Goal: Task Accomplishment & Management: Manage account settings

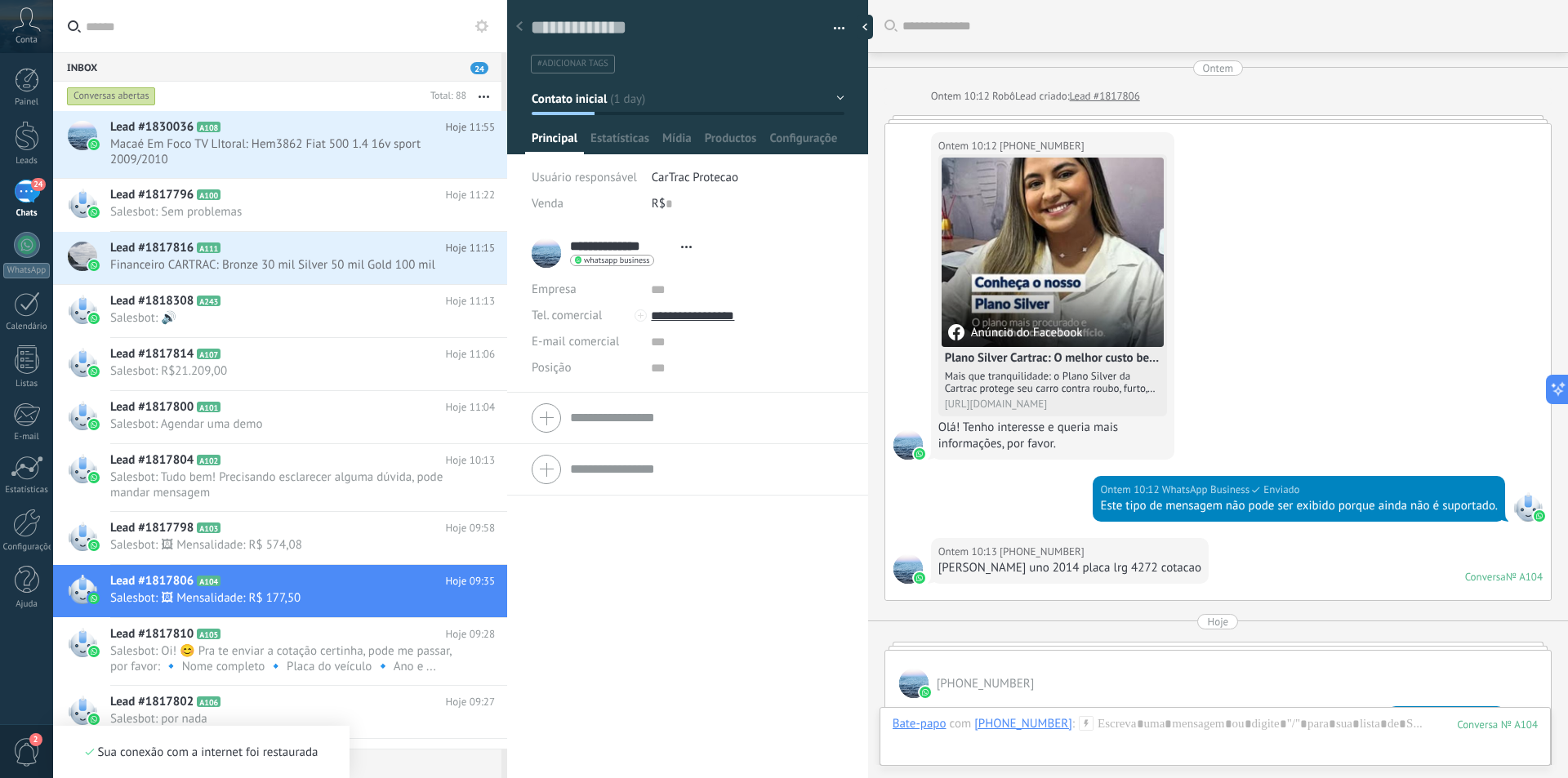
scroll to position [25, 0]
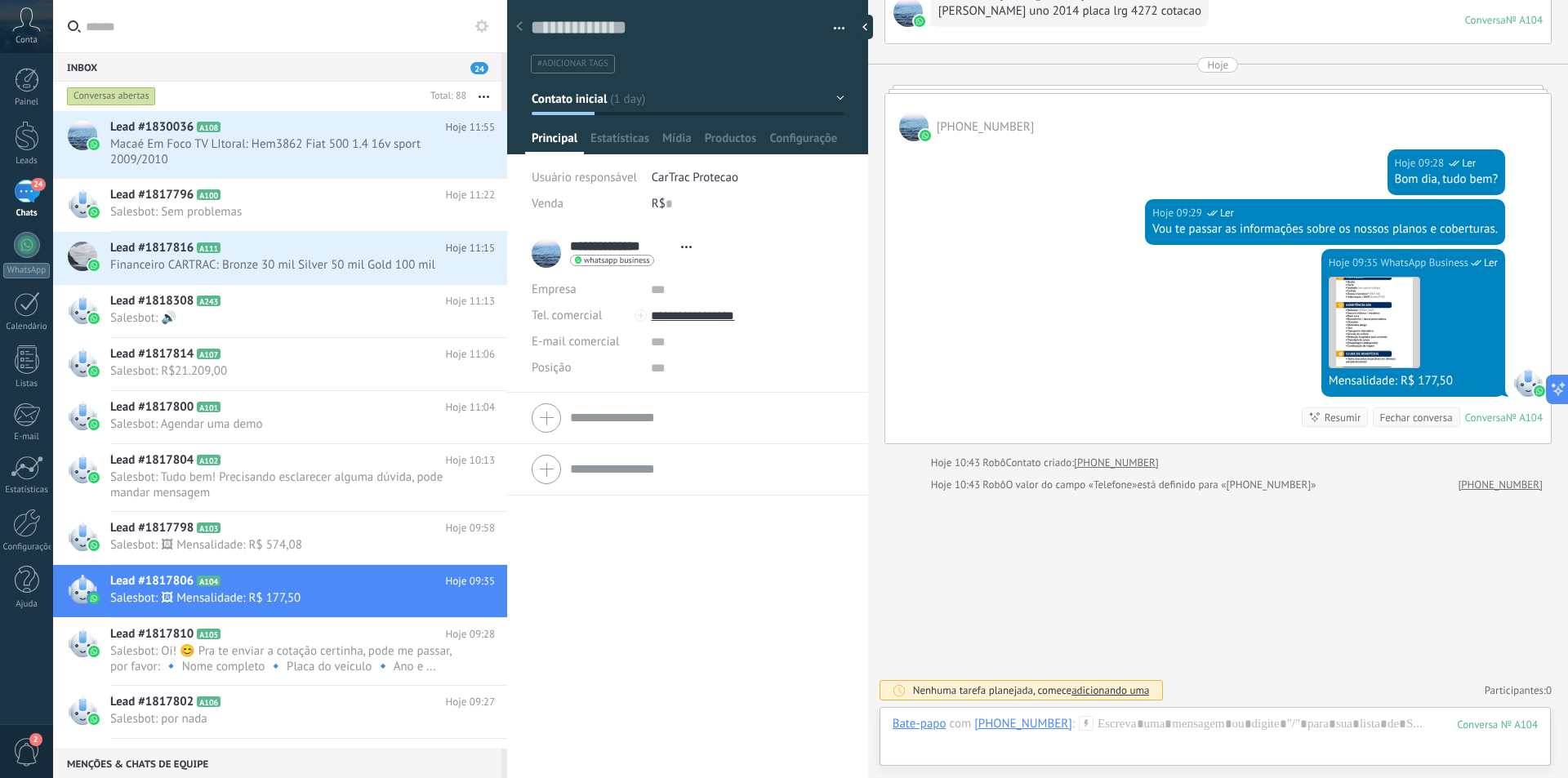
click at [0, 702] on div "Painel Leads 24 Chats WhatsApp Clientes" at bounding box center [53, 389] width 106 height 672
click at [340, 254] on h2 "Lead #1817816 A111" at bounding box center [278, 248] width 336 height 16
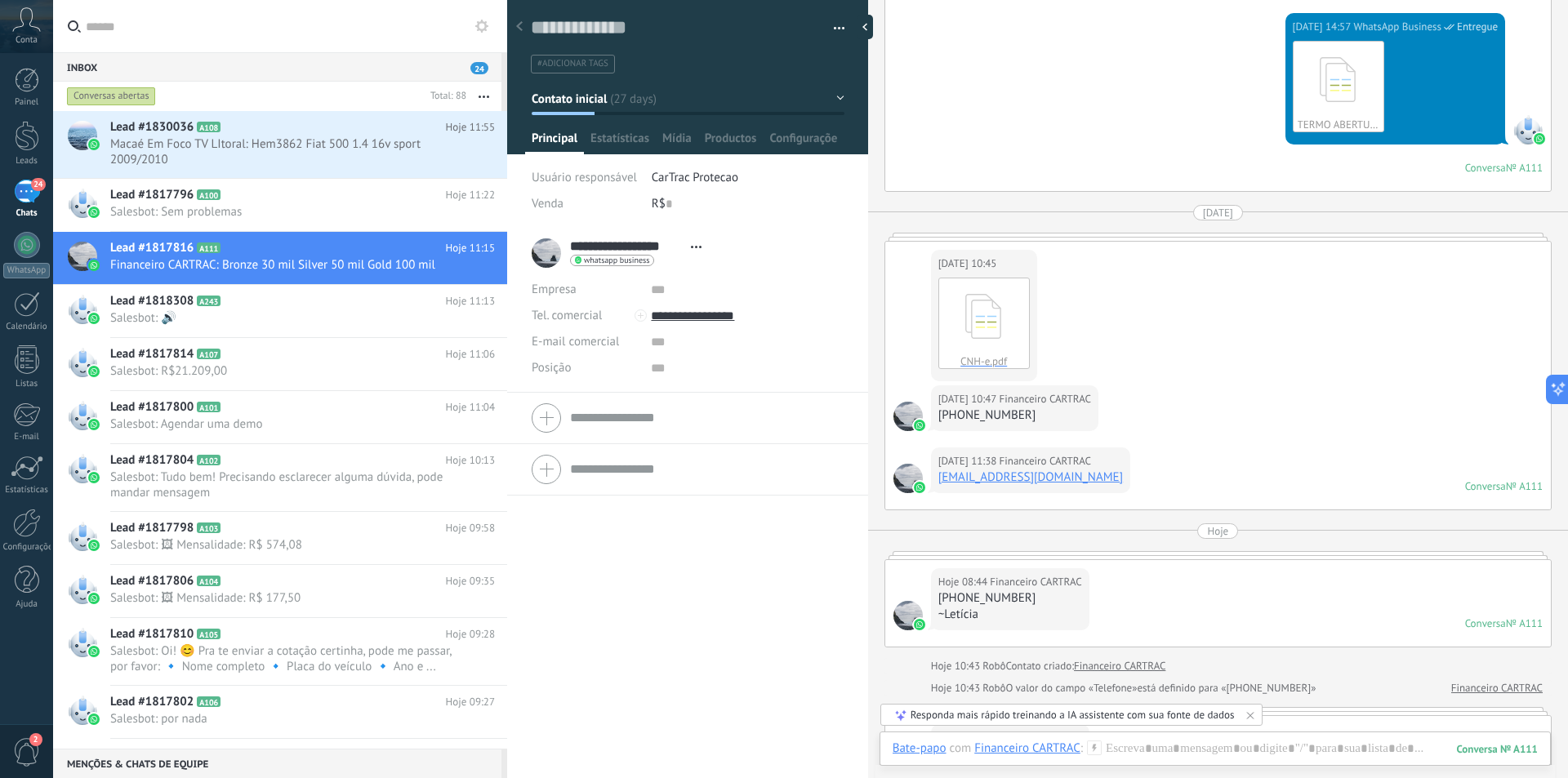
scroll to position [2906, 0]
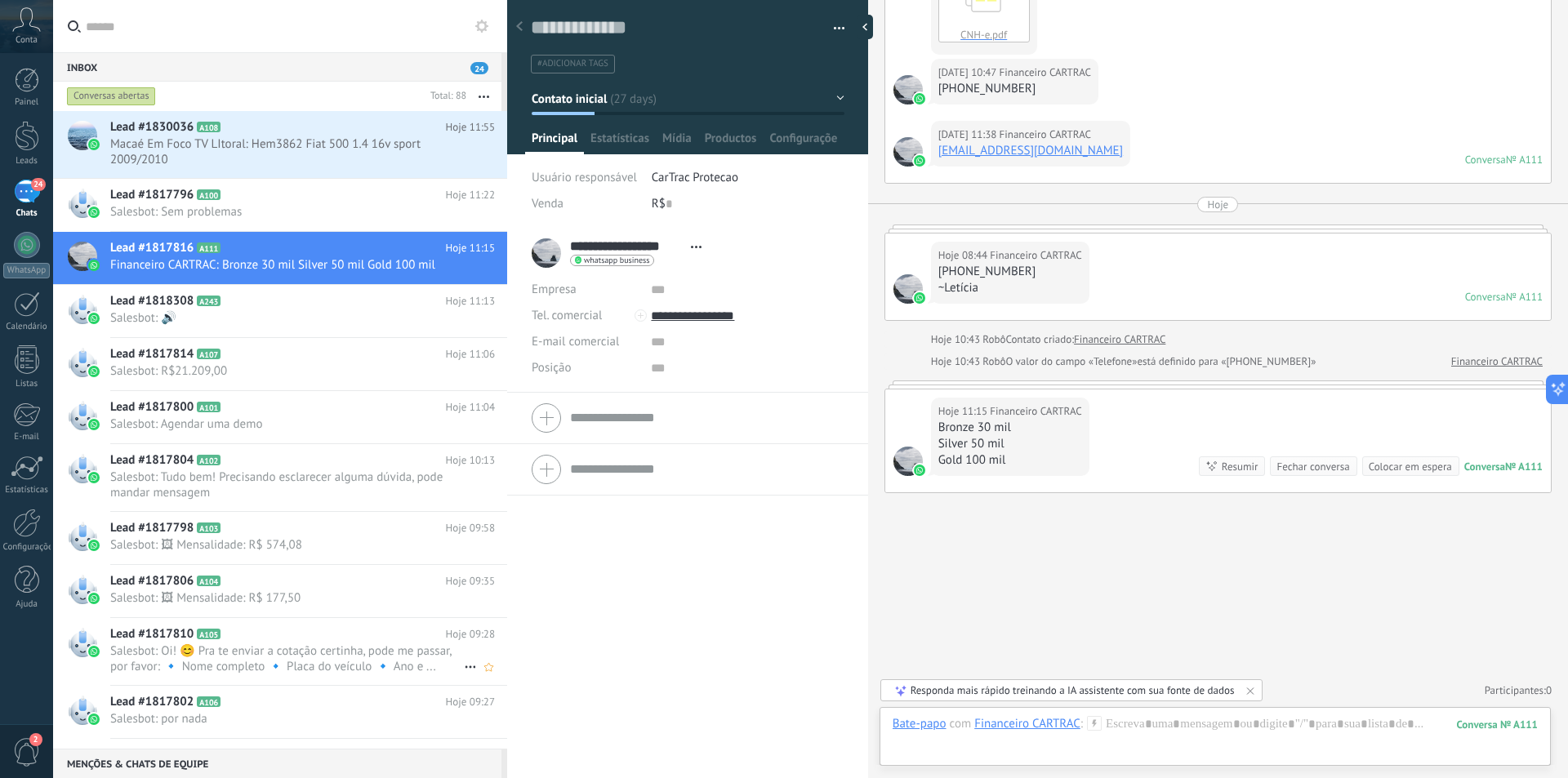
click at [214, 642] on h2 "Lead #1817810 A105" at bounding box center [278, 634] width 336 height 16
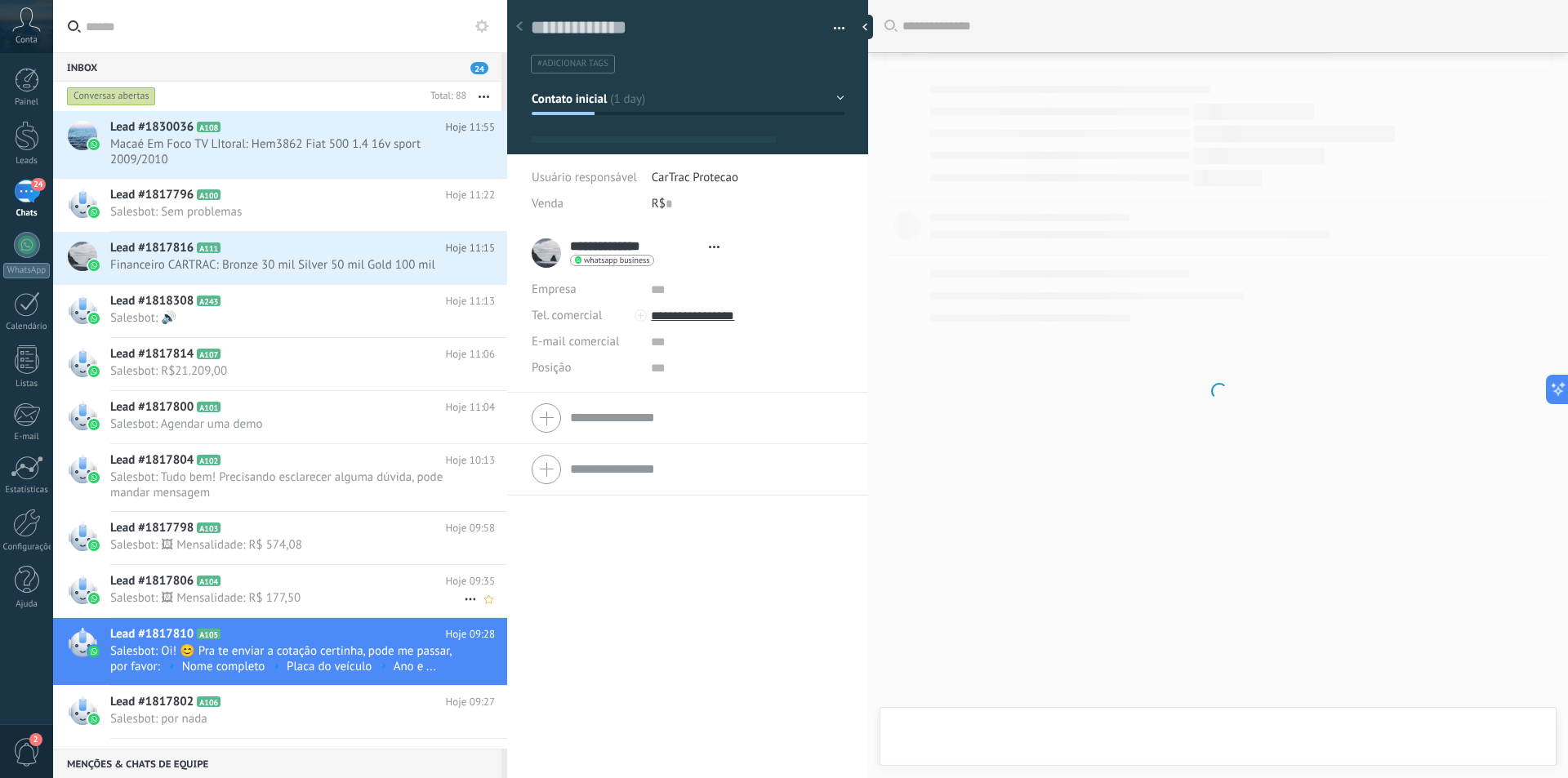
scroll to position [25, 0]
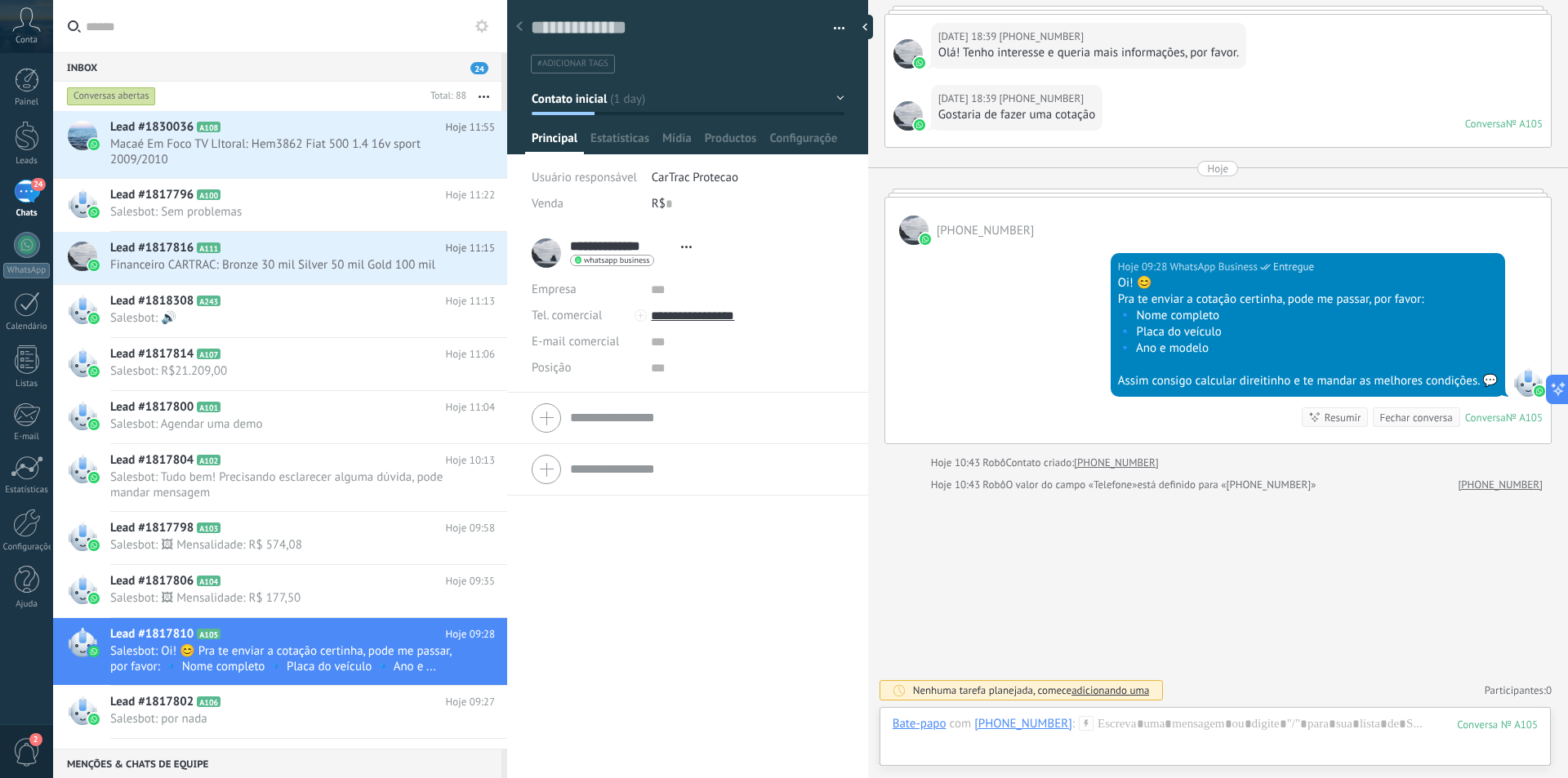
click at [32, 752] on span "2" at bounding box center [26, 752] width 28 height 28
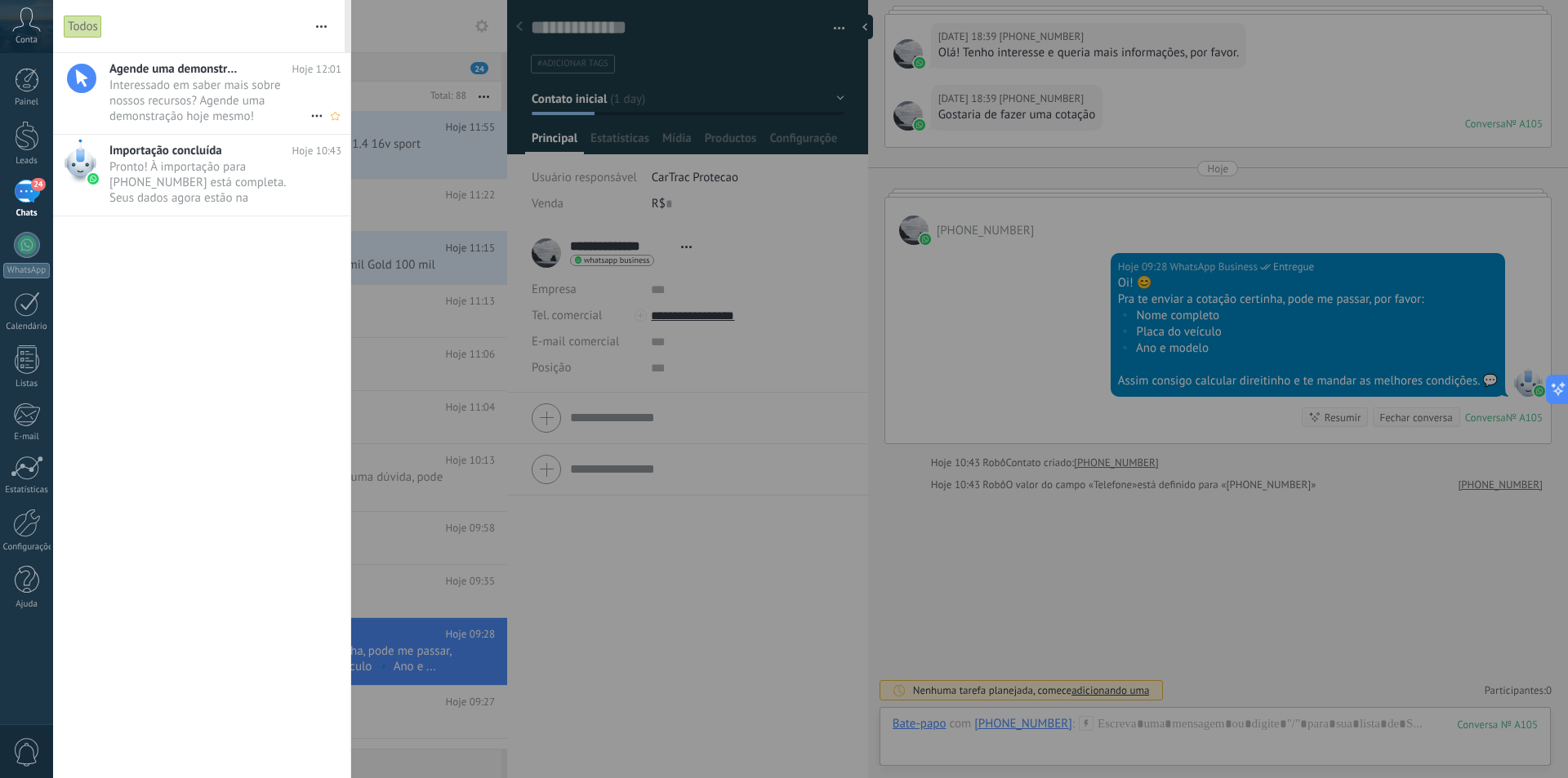
click at [196, 105] on span "Interessado em saber mais sobre nossos recursos? Agende uma demonstração hoje m…" at bounding box center [209, 100] width 201 height 45
click at [847, 254] on div at bounding box center [784, 389] width 1568 height 778
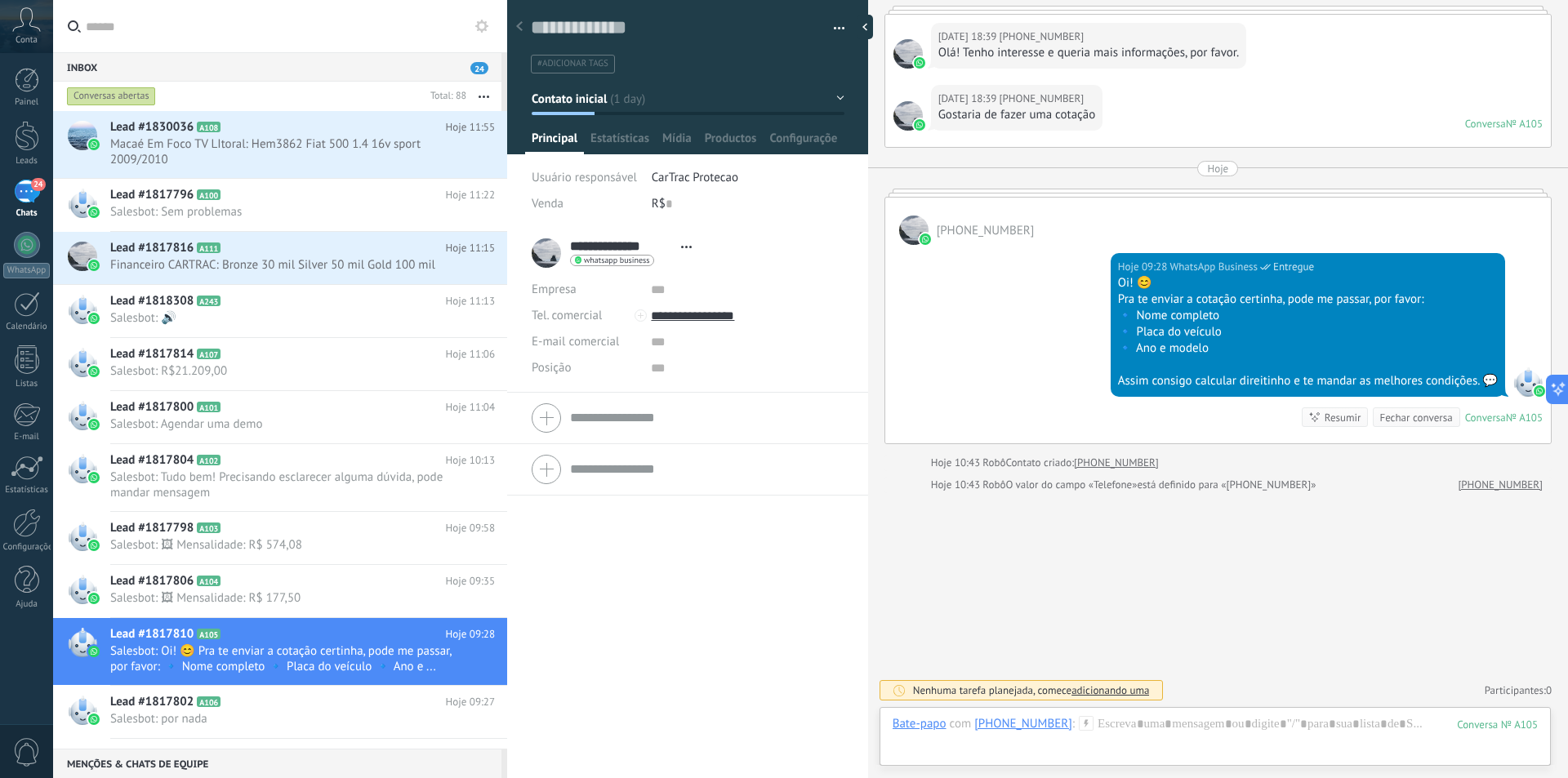
click at [31, 187] on span "24" at bounding box center [37, 185] width 14 height 13
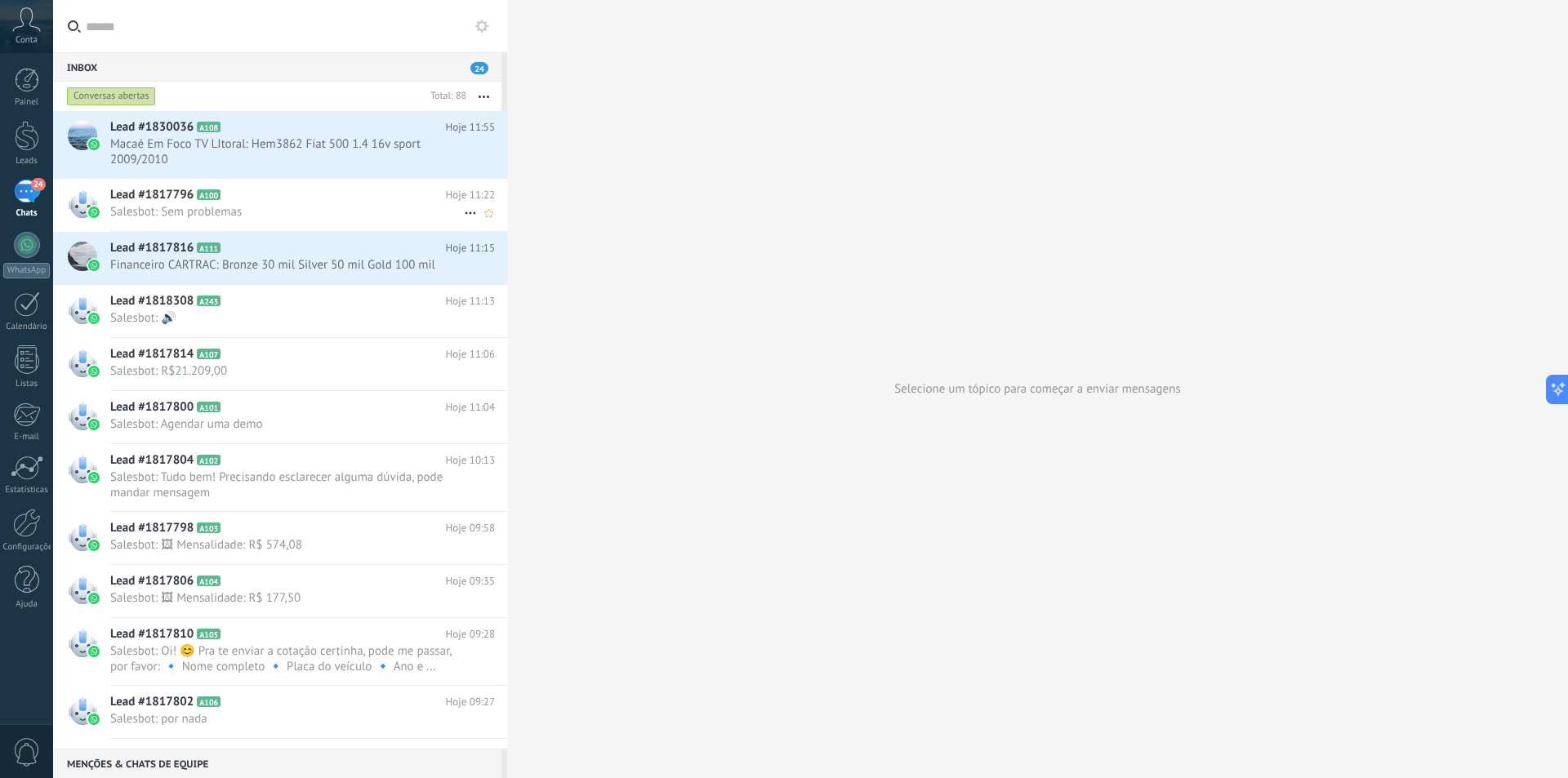
click at [239, 212] on span "Salesbot: Sem problemas" at bounding box center [287, 211] width 353 height 15
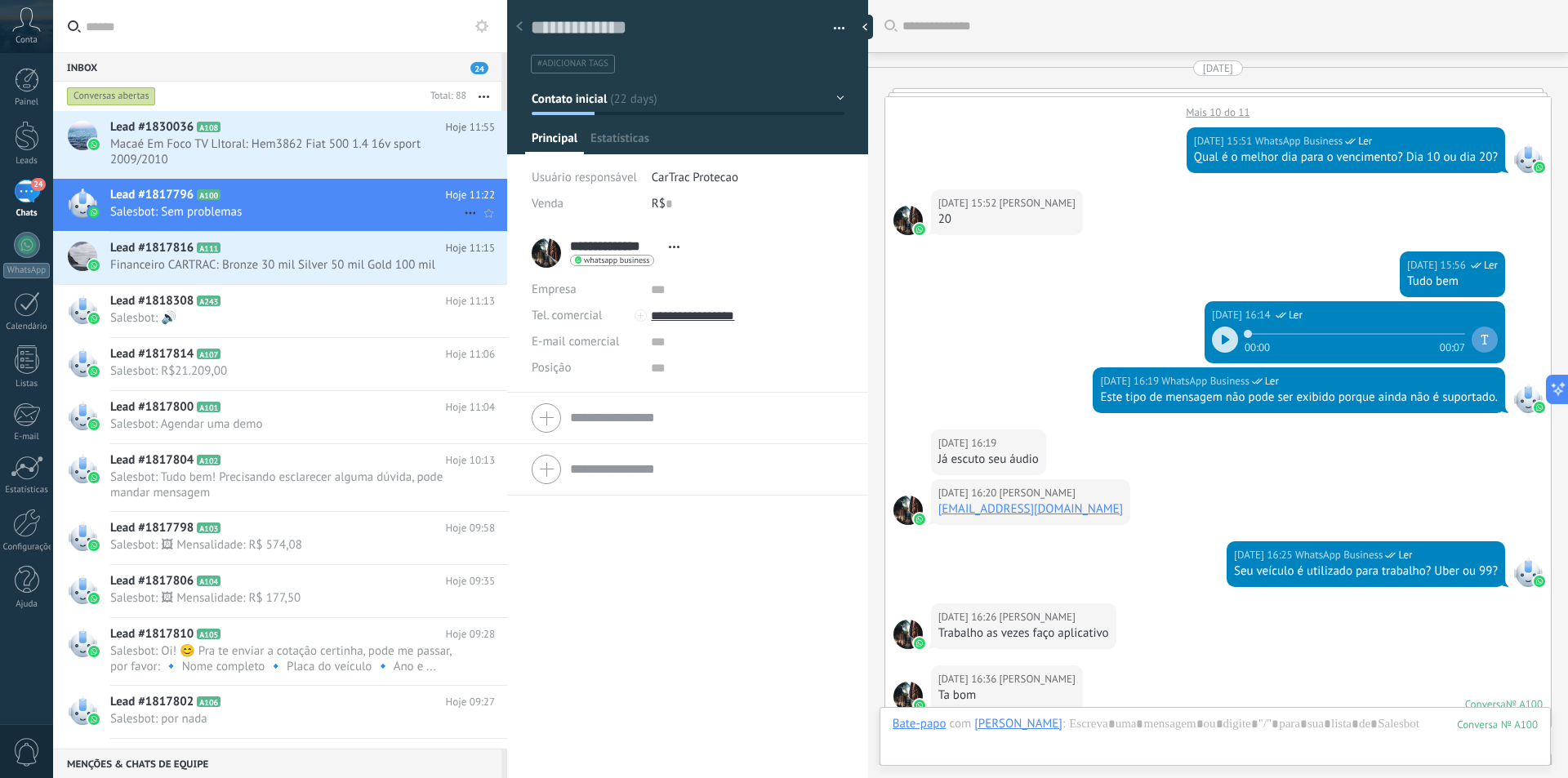
scroll to position [2180, 0]
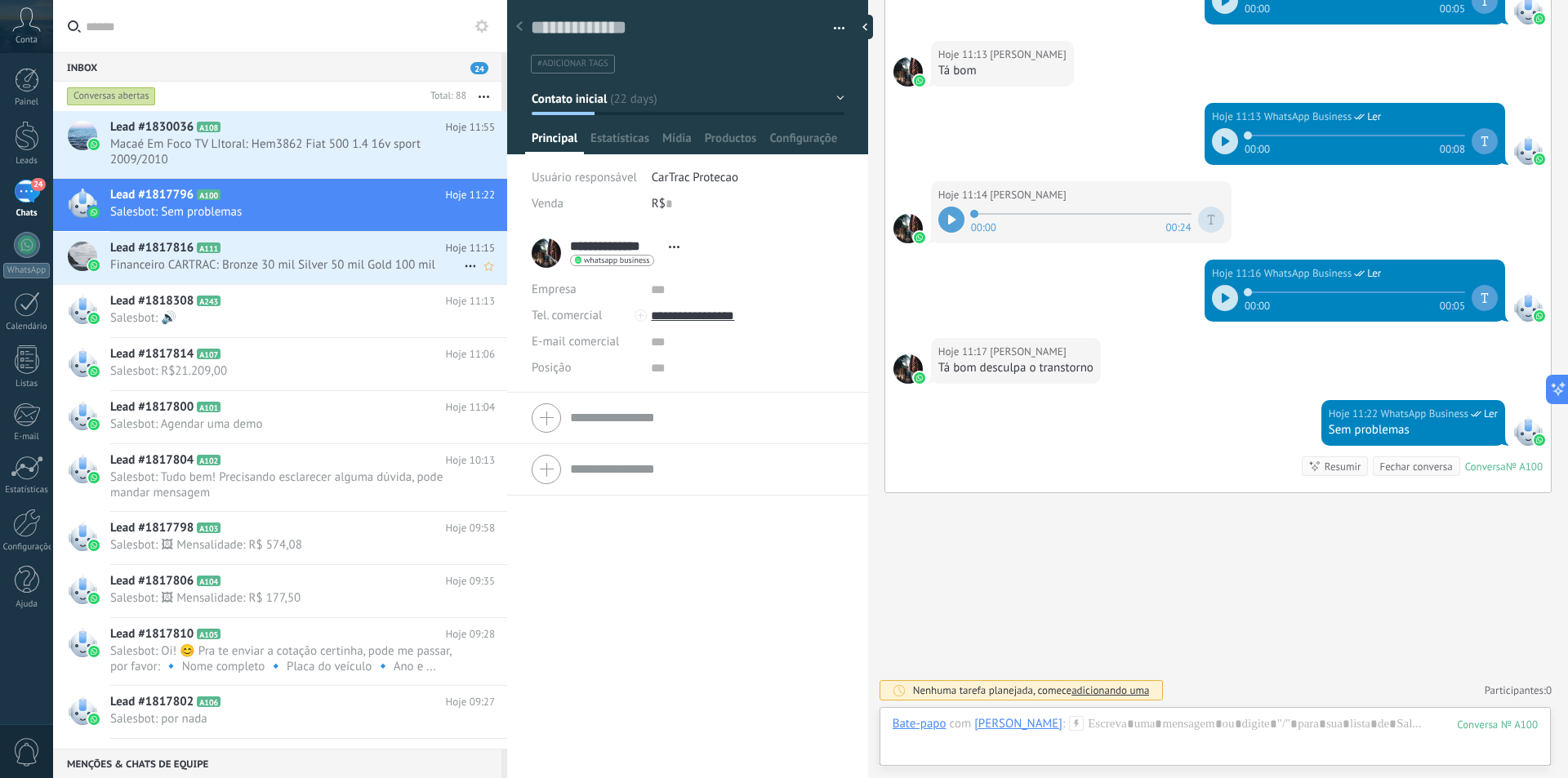
click at [245, 270] on span "Financeiro CARTRAC: Bronze 30 mil Silver 50 mil Gold 100 mil" at bounding box center [287, 265] width 353 height 15
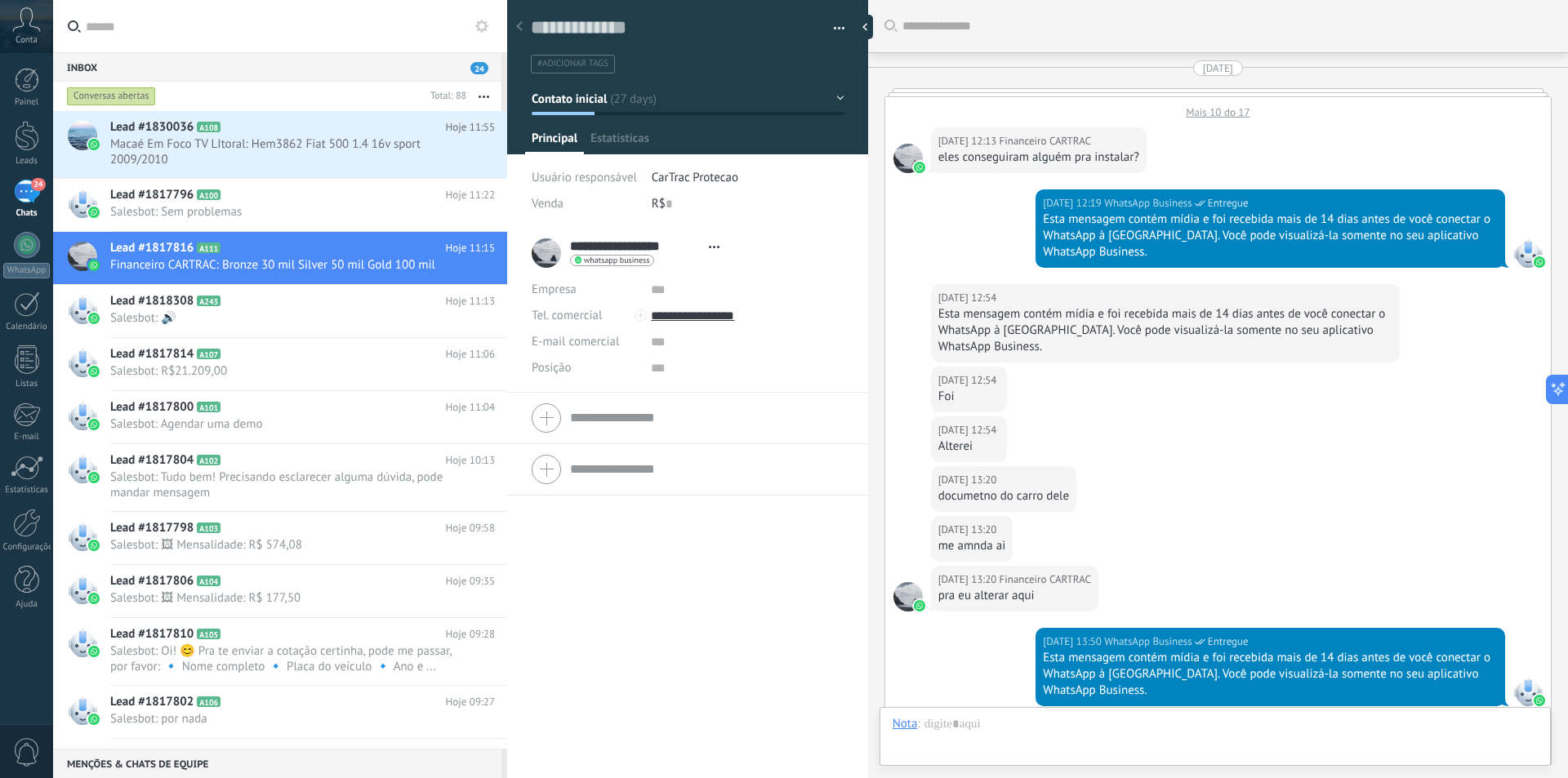
scroll to position [2906, 0]
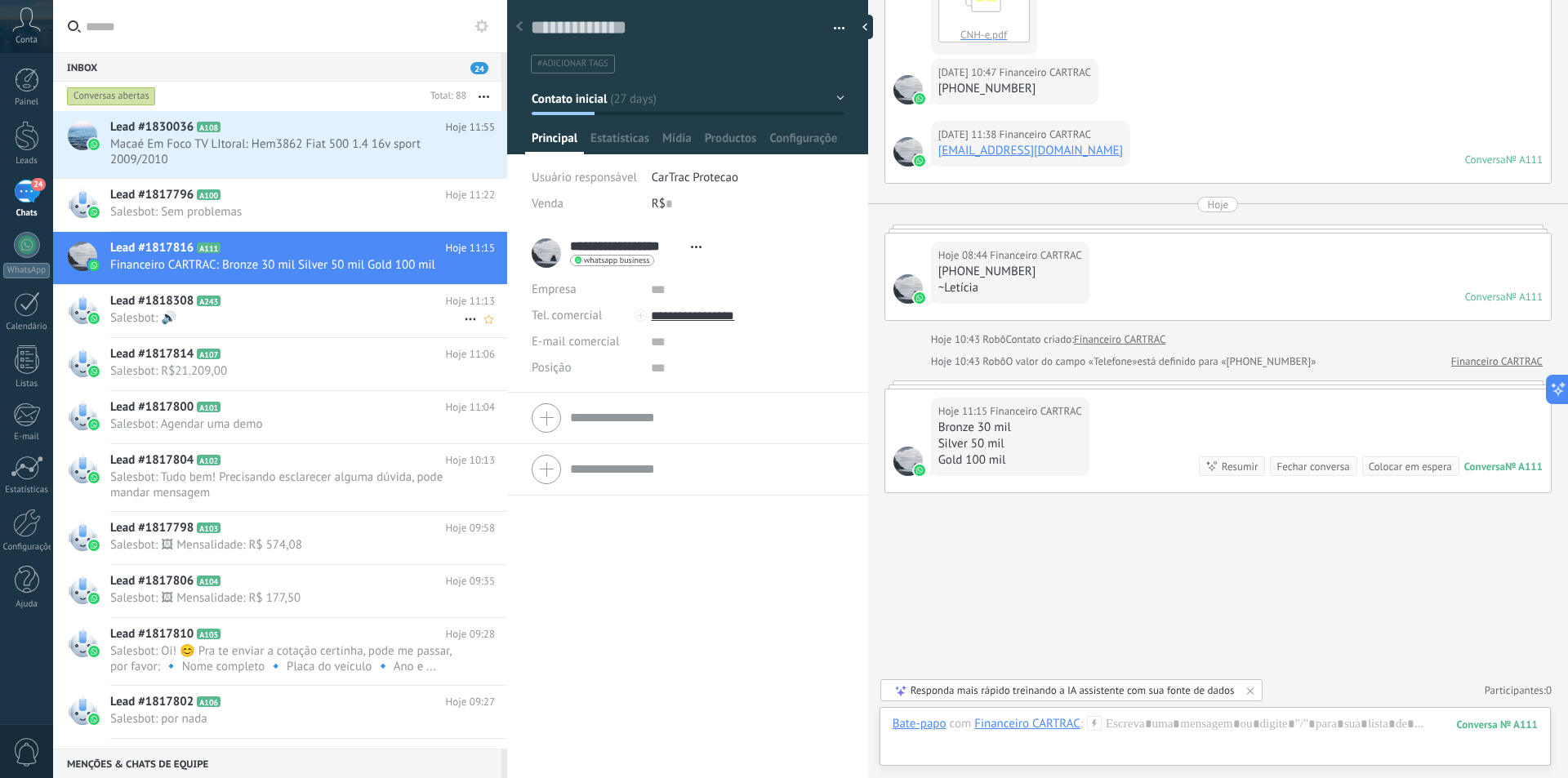
click at [266, 328] on div "Lead #1818308 A243 Hoje 11:13 Salesbot: 🔊" at bounding box center [309, 310] width 397 height 52
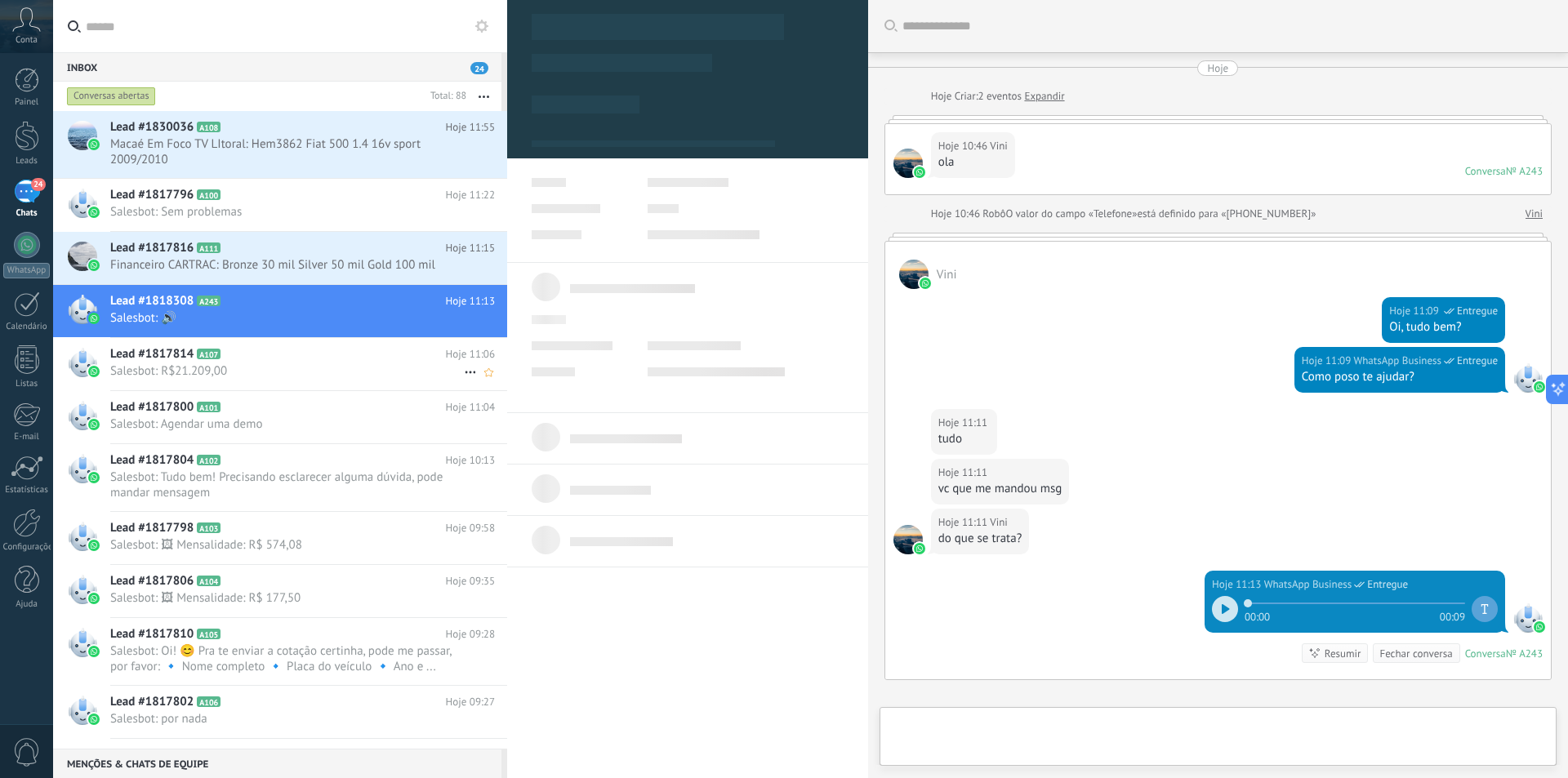
scroll to position [25, 0]
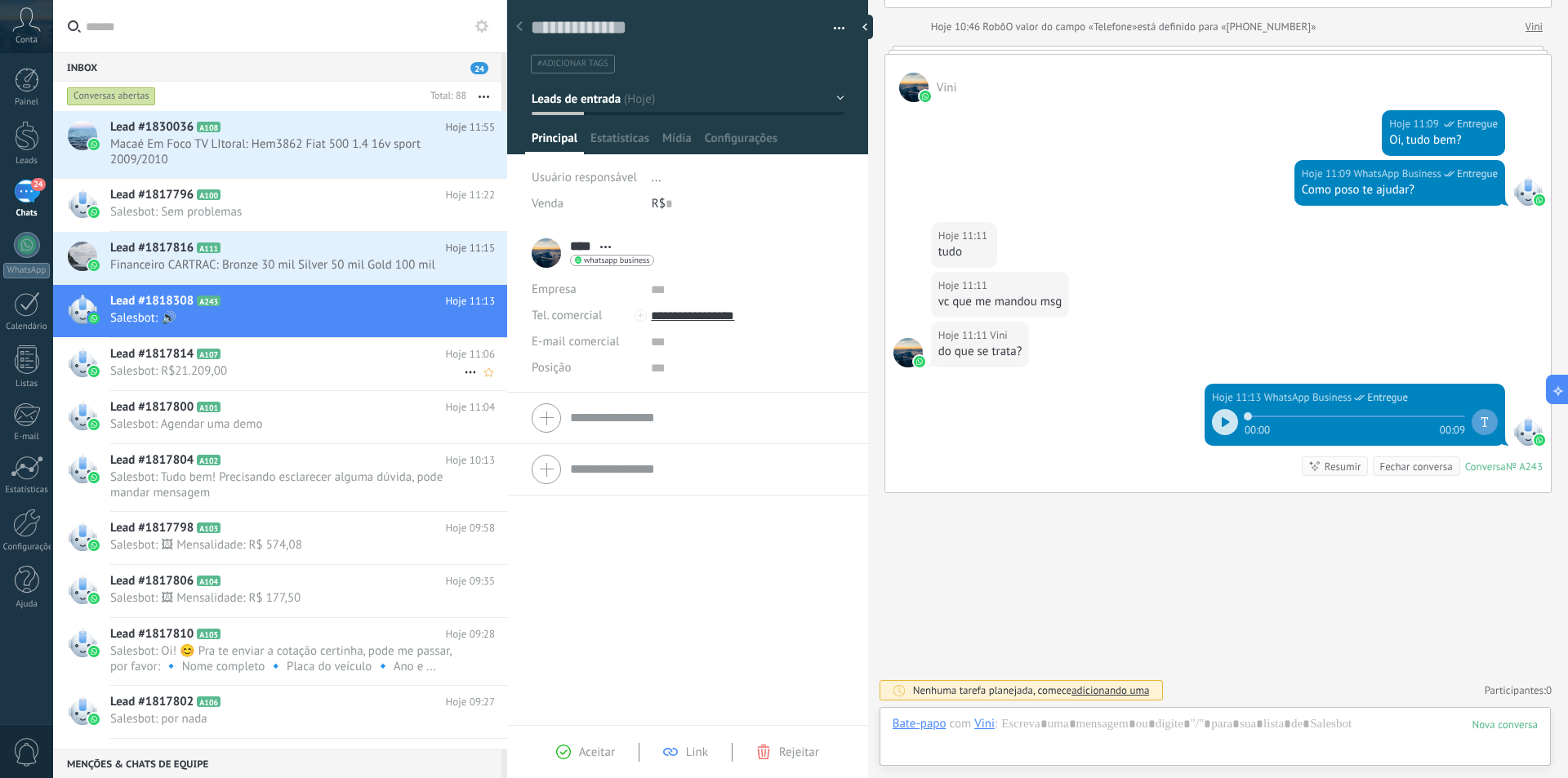
click at [265, 366] on span "Salesbot: R$21.209,00" at bounding box center [287, 370] width 353 height 15
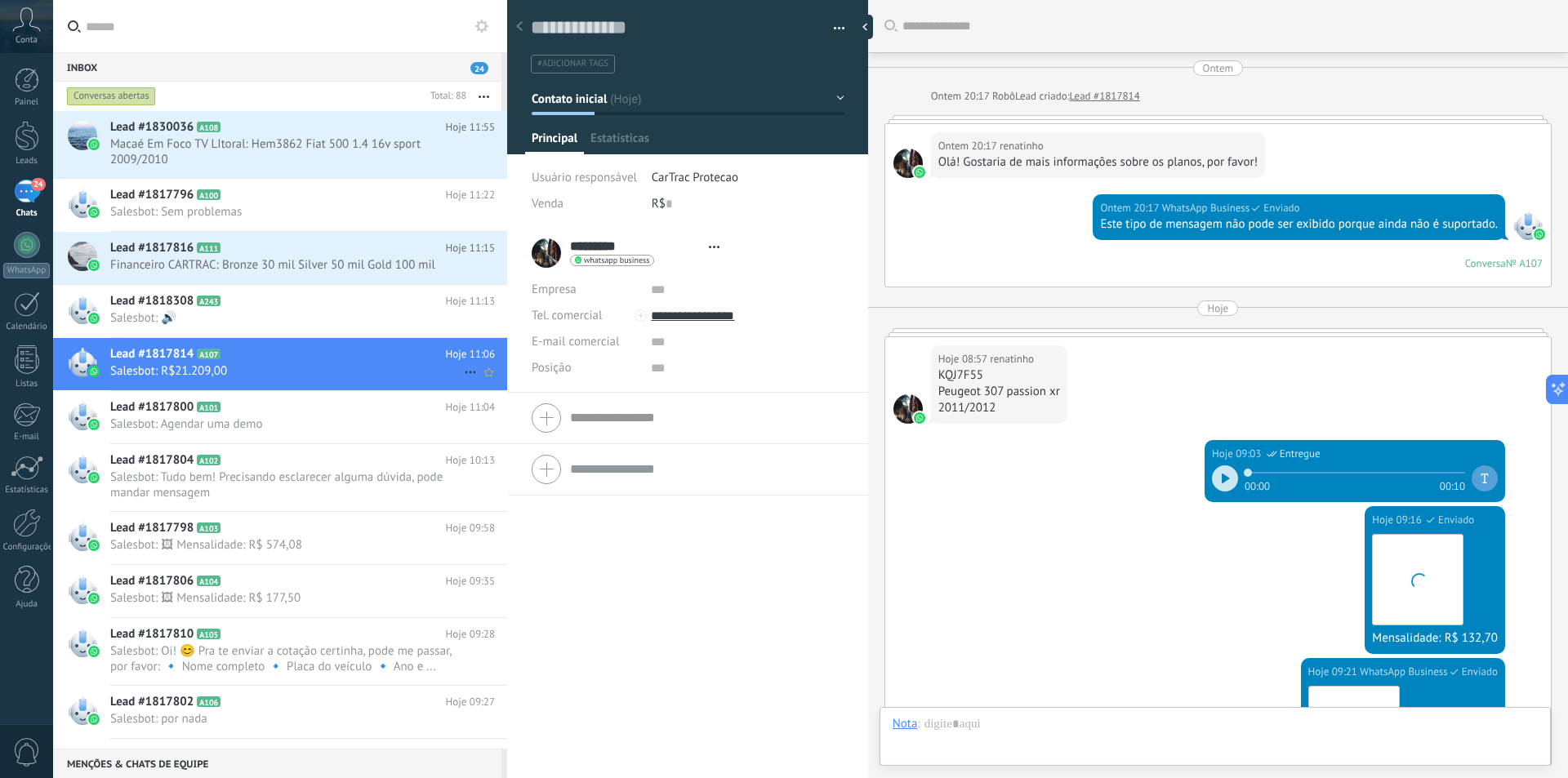
type textarea "**********"
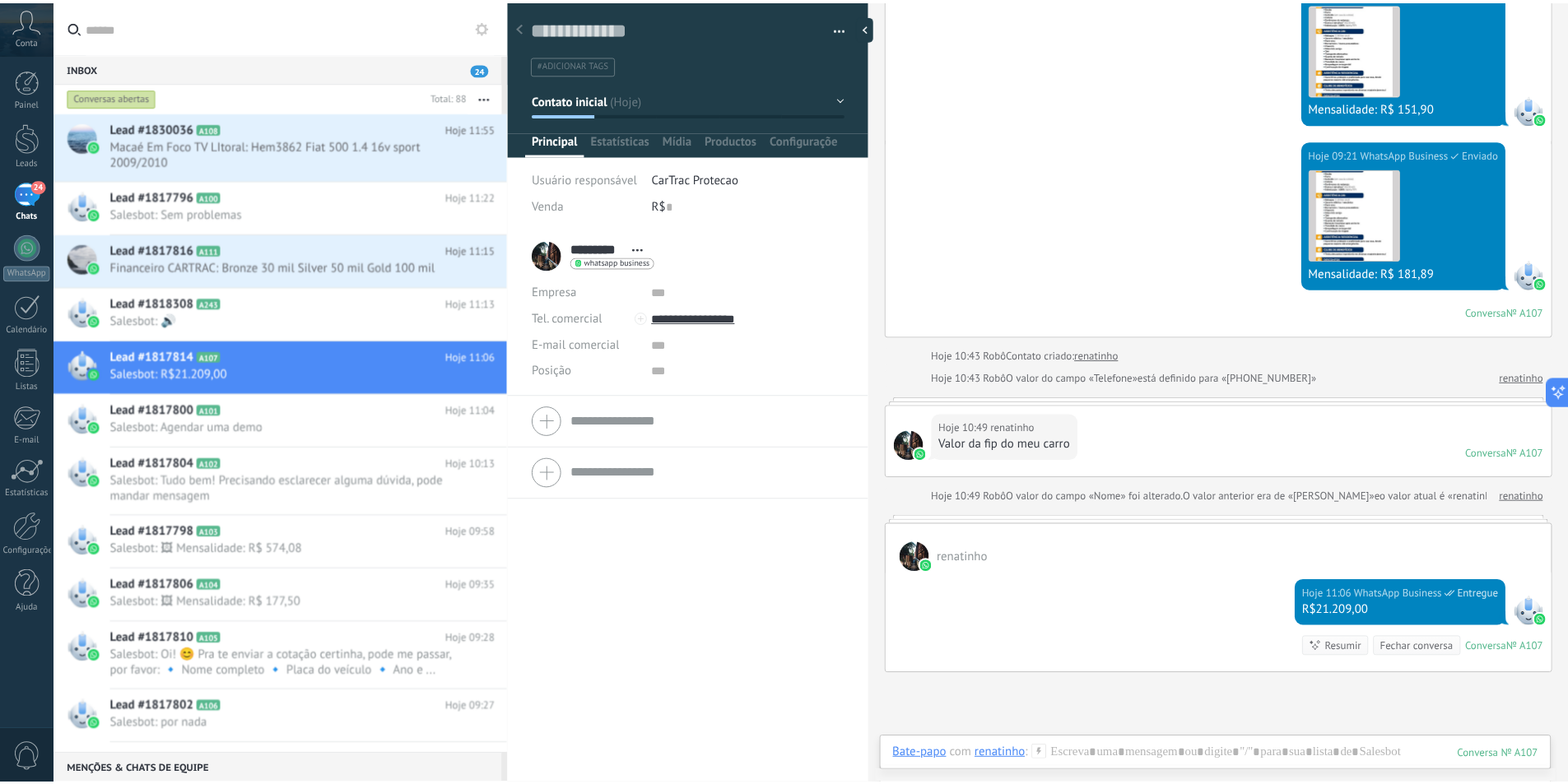
scroll to position [701, 0]
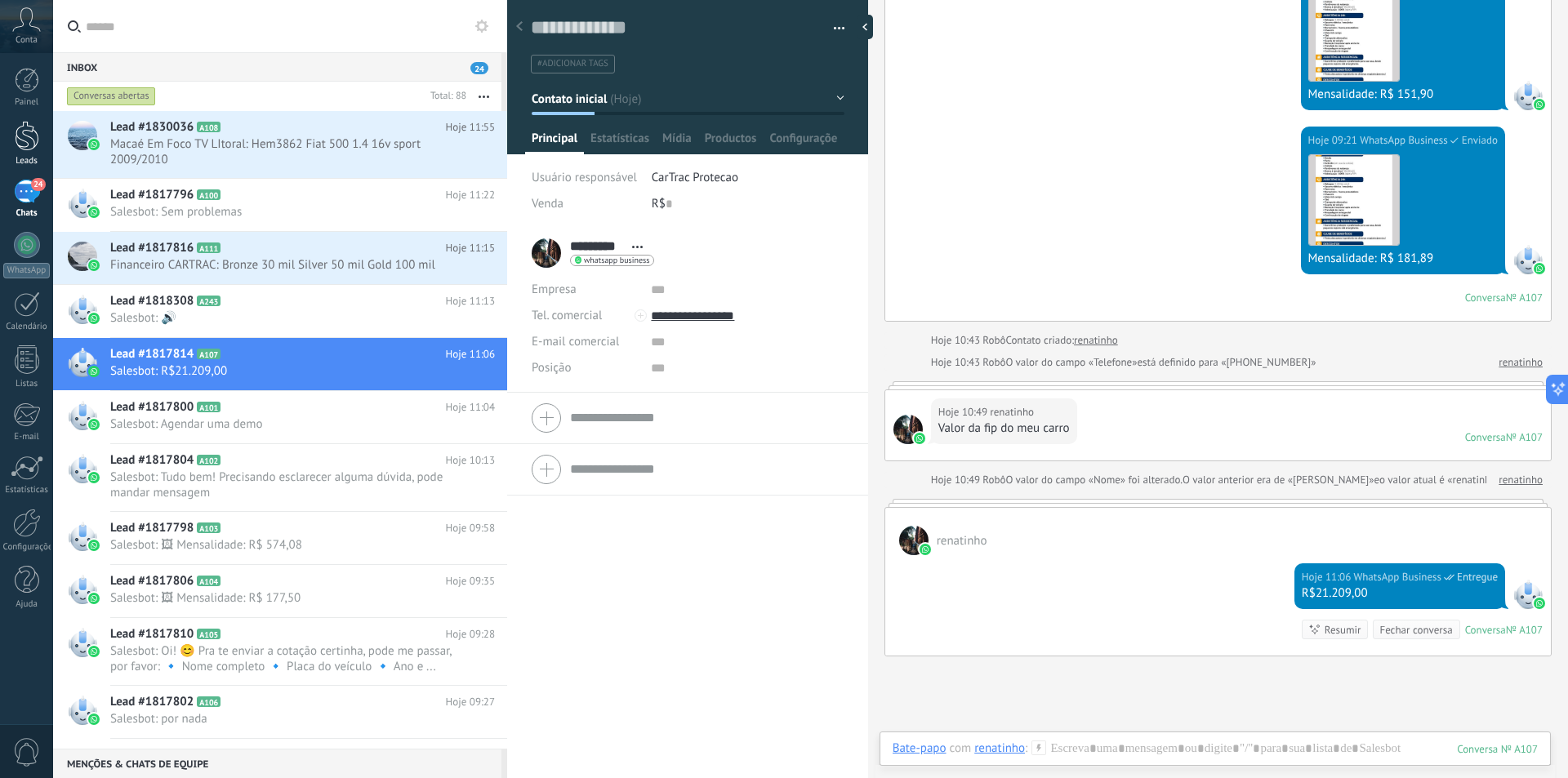
click at [34, 155] on link "Leads" at bounding box center [26, 144] width 53 height 45
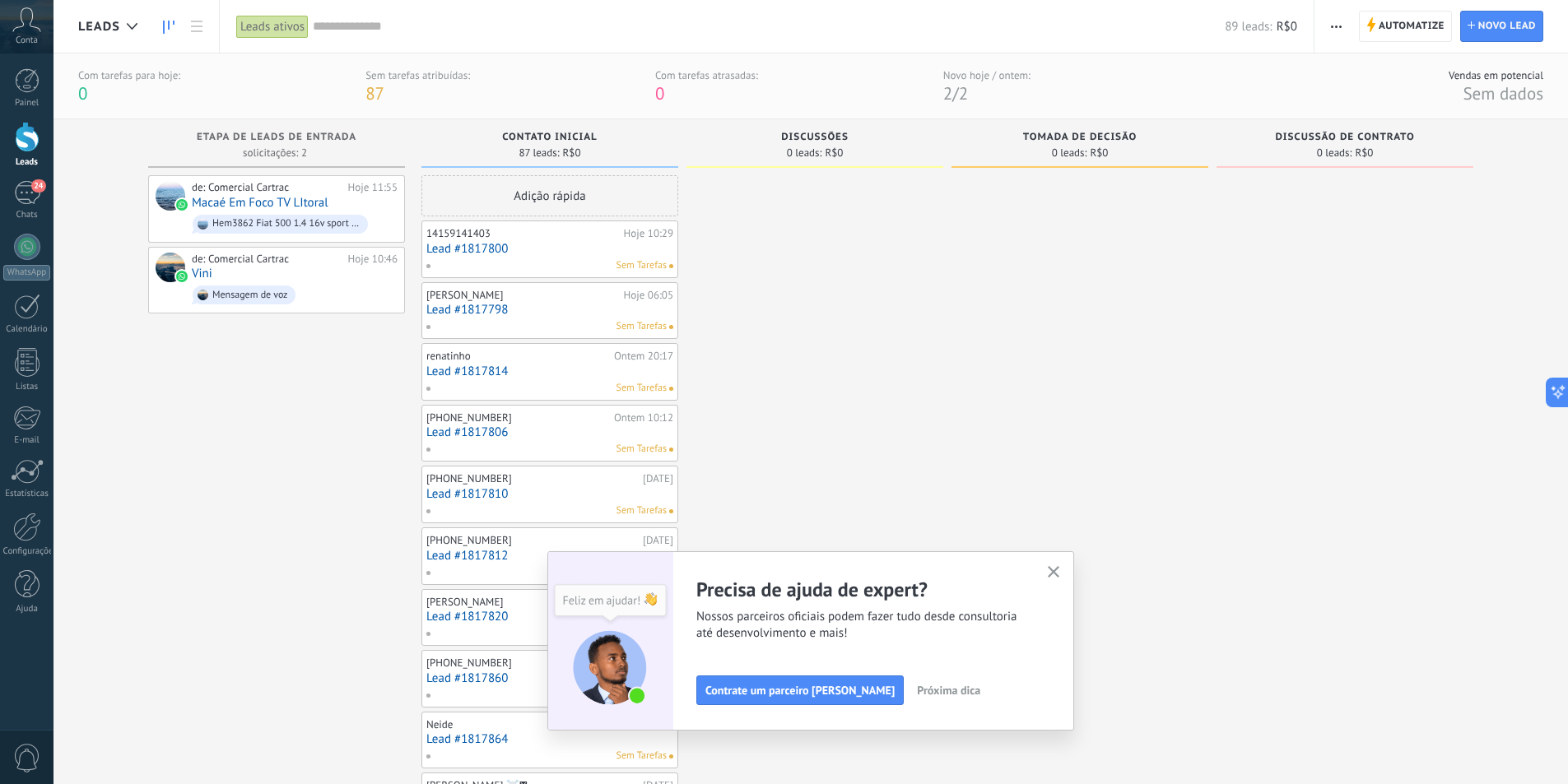
click at [1061, 580] on span "button" at bounding box center [1053, 572] width 12 height 14
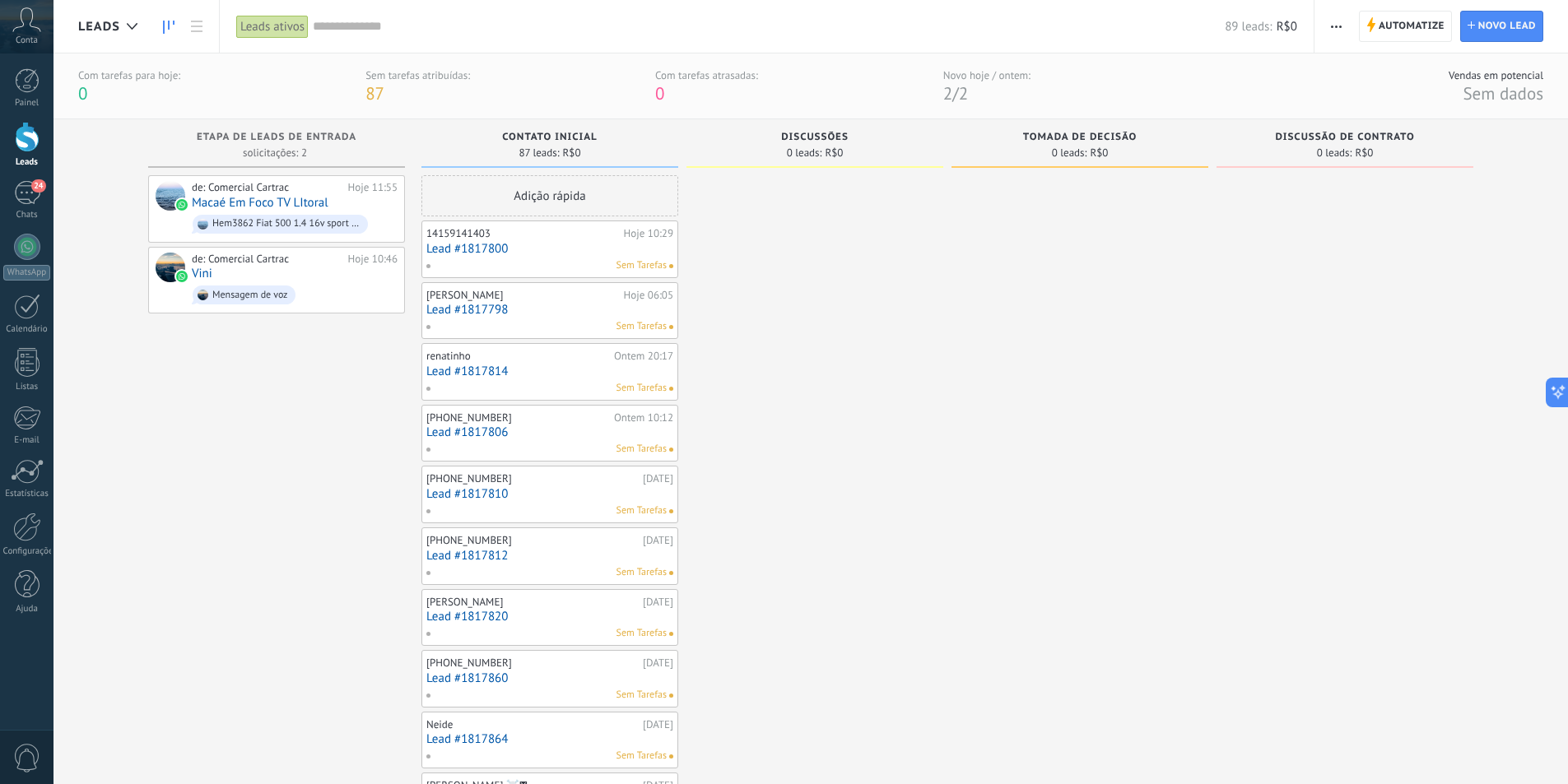
click at [1339, 41] on span "button" at bounding box center [1337, 27] width 11 height 31
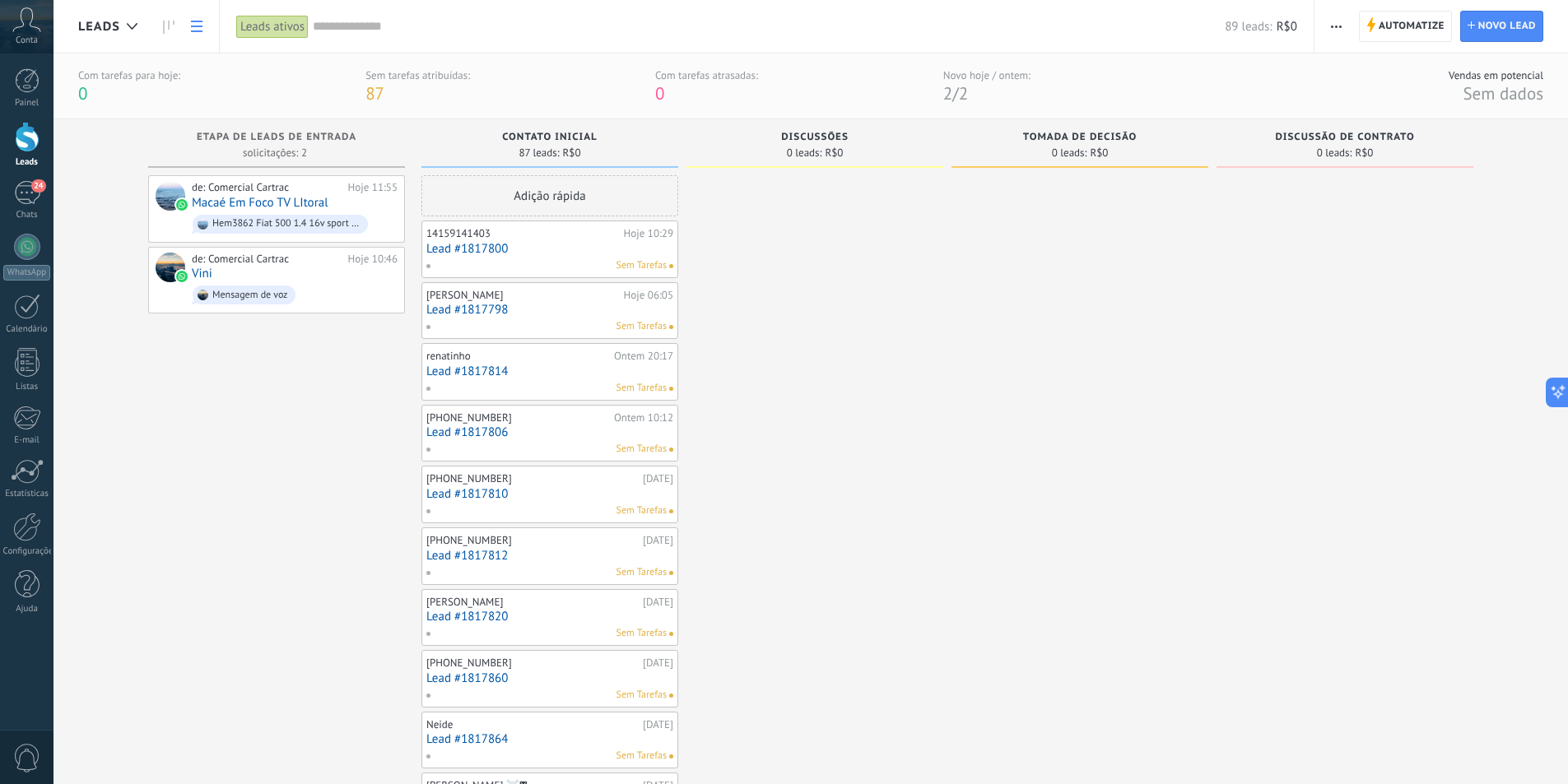
click at [199, 30] on use at bounding box center [196, 26] width 12 height 12
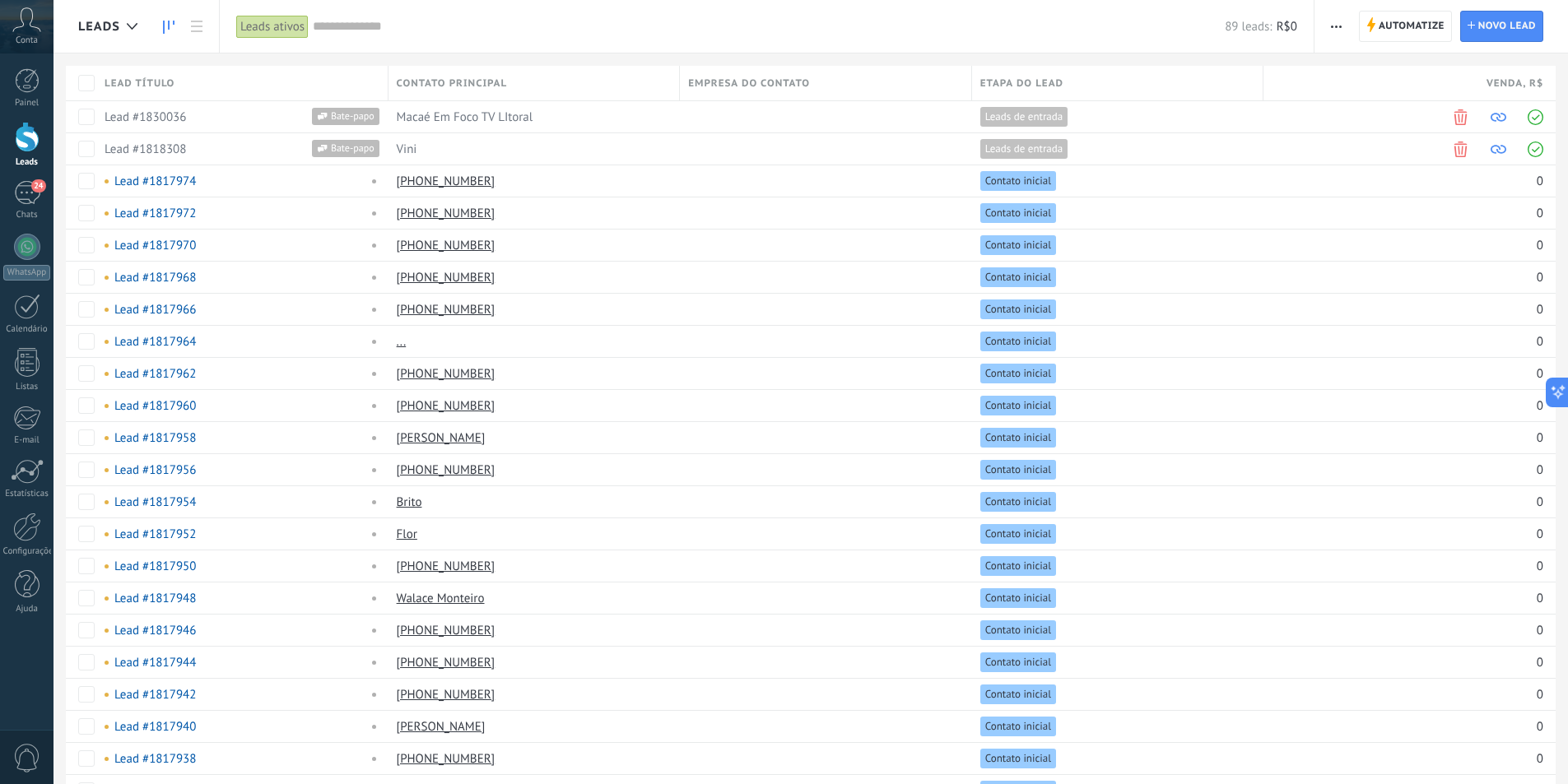
click at [170, 25] on icon at bounding box center [169, 27] width 12 height 13
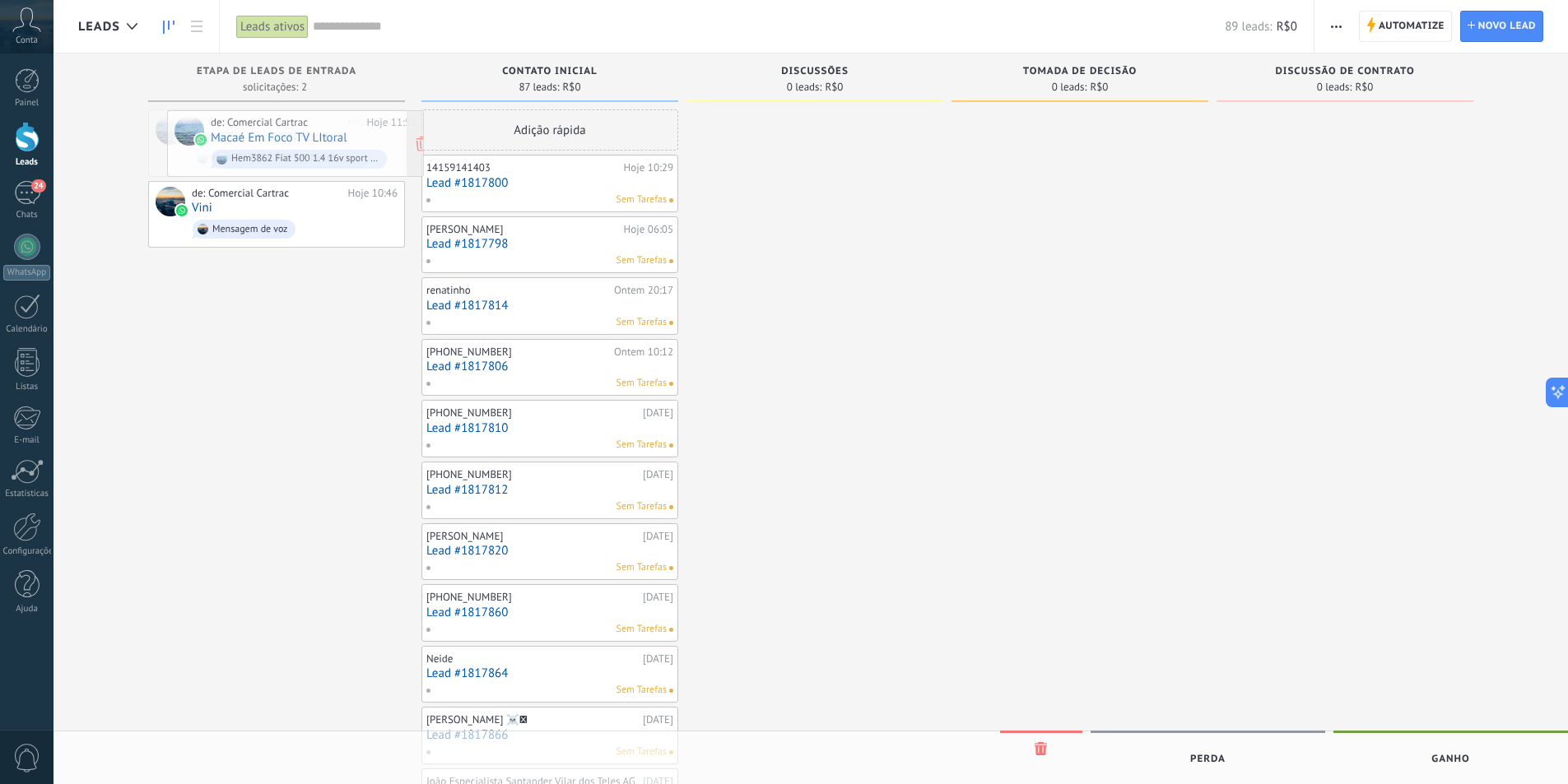
drag, startPoint x: 249, startPoint y: 135, endPoint x: 264, endPoint y: 135, distance: 15.0
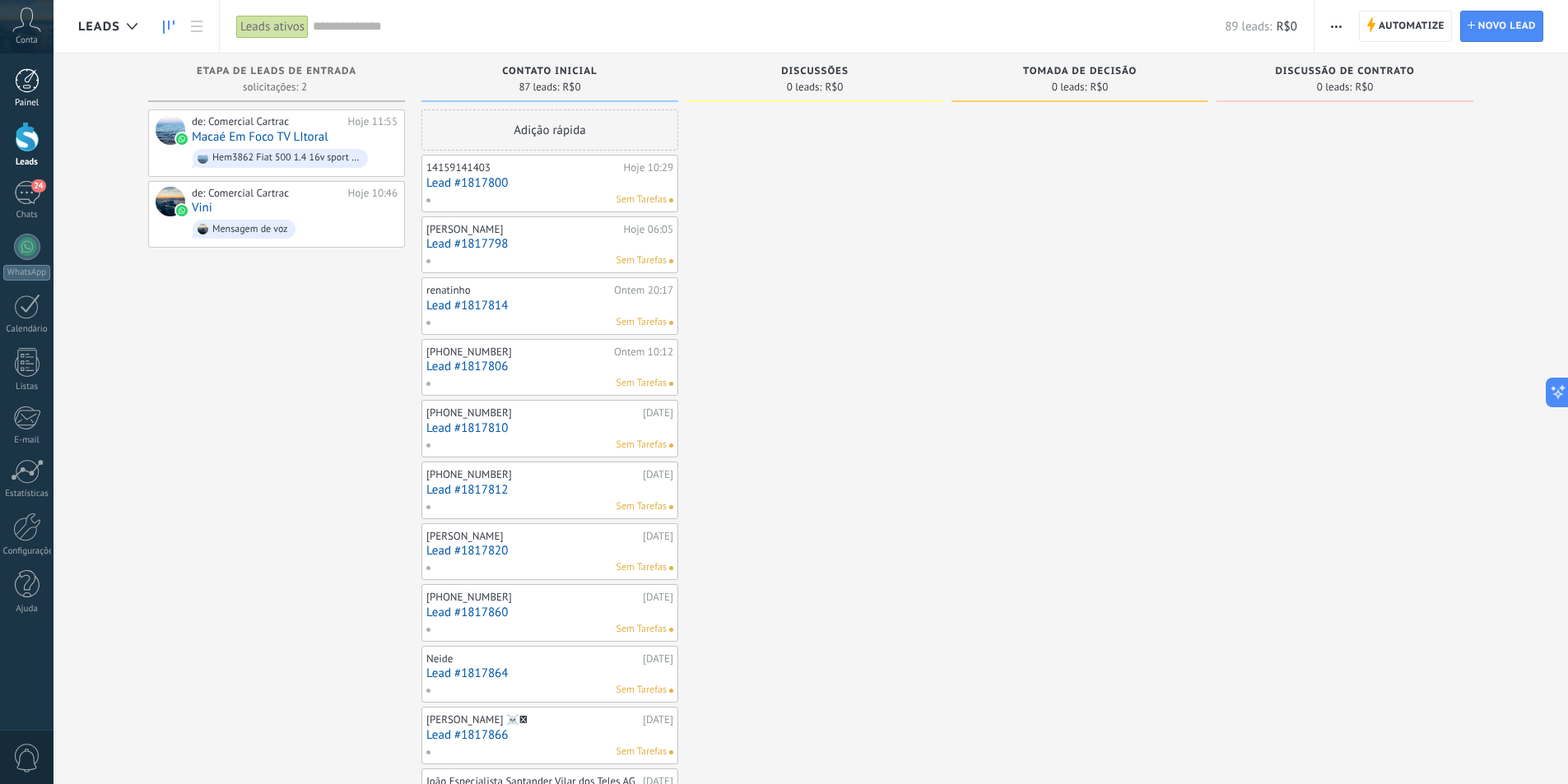
click at [30, 83] on div at bounding box center [27, 80] width 25 height 25
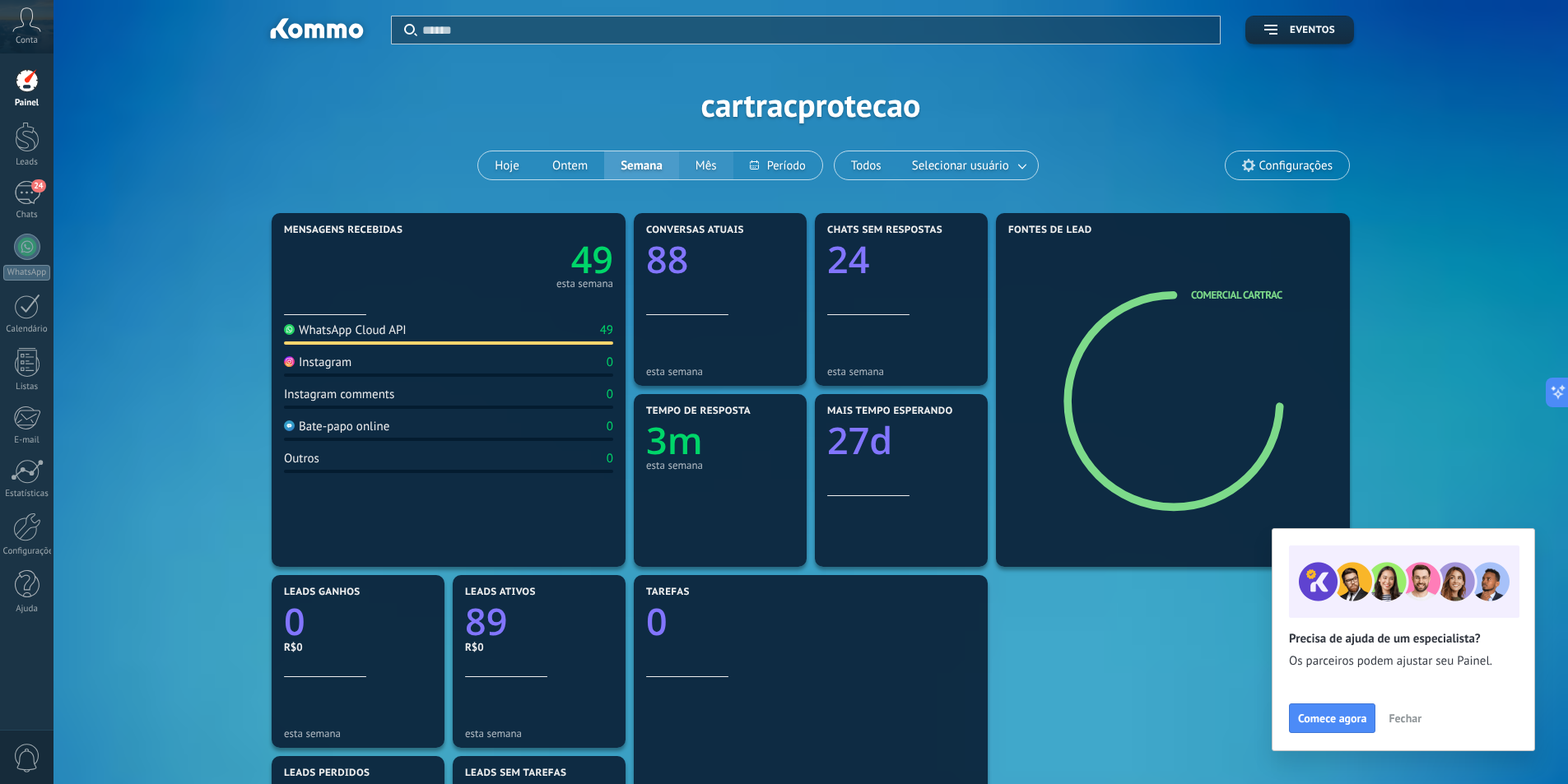
click at [699, 166] on button "Mês" at bounding box center [706, 165] width 54 height 28
click at [1012, 161] on link at bounding box center [1023, 166] width 29 height 28
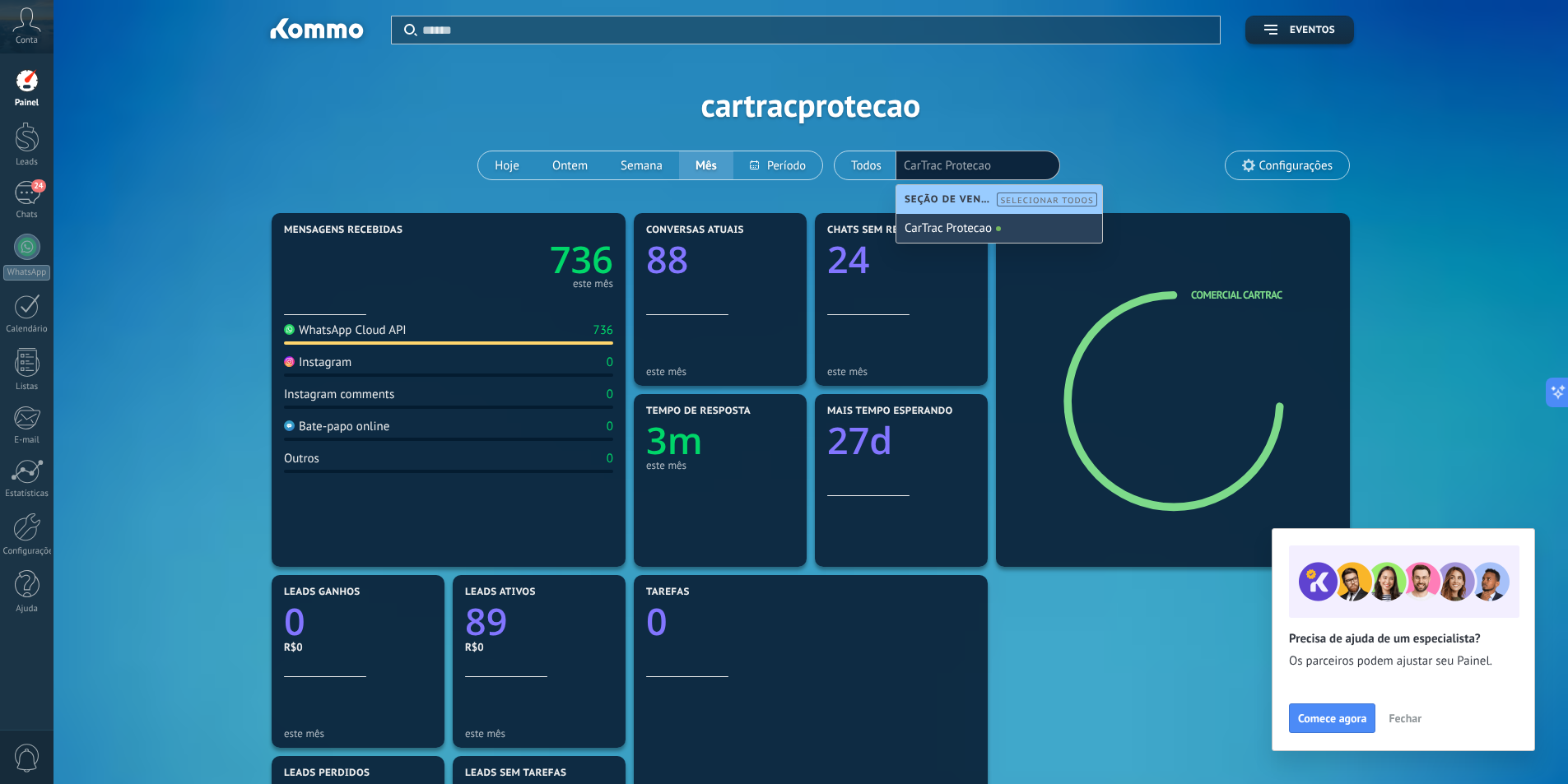
click at [940, 229] on div "CarTrac Protecao" at bounding box center [999, 227] width 206 height 28
click at [1119, 152] on div "Aplicar Eventos cartracprotecao Hoje Ontem Semana Mês Todos Selecionar usuário …" at bounding box center [810, 105] width 1465 height 209
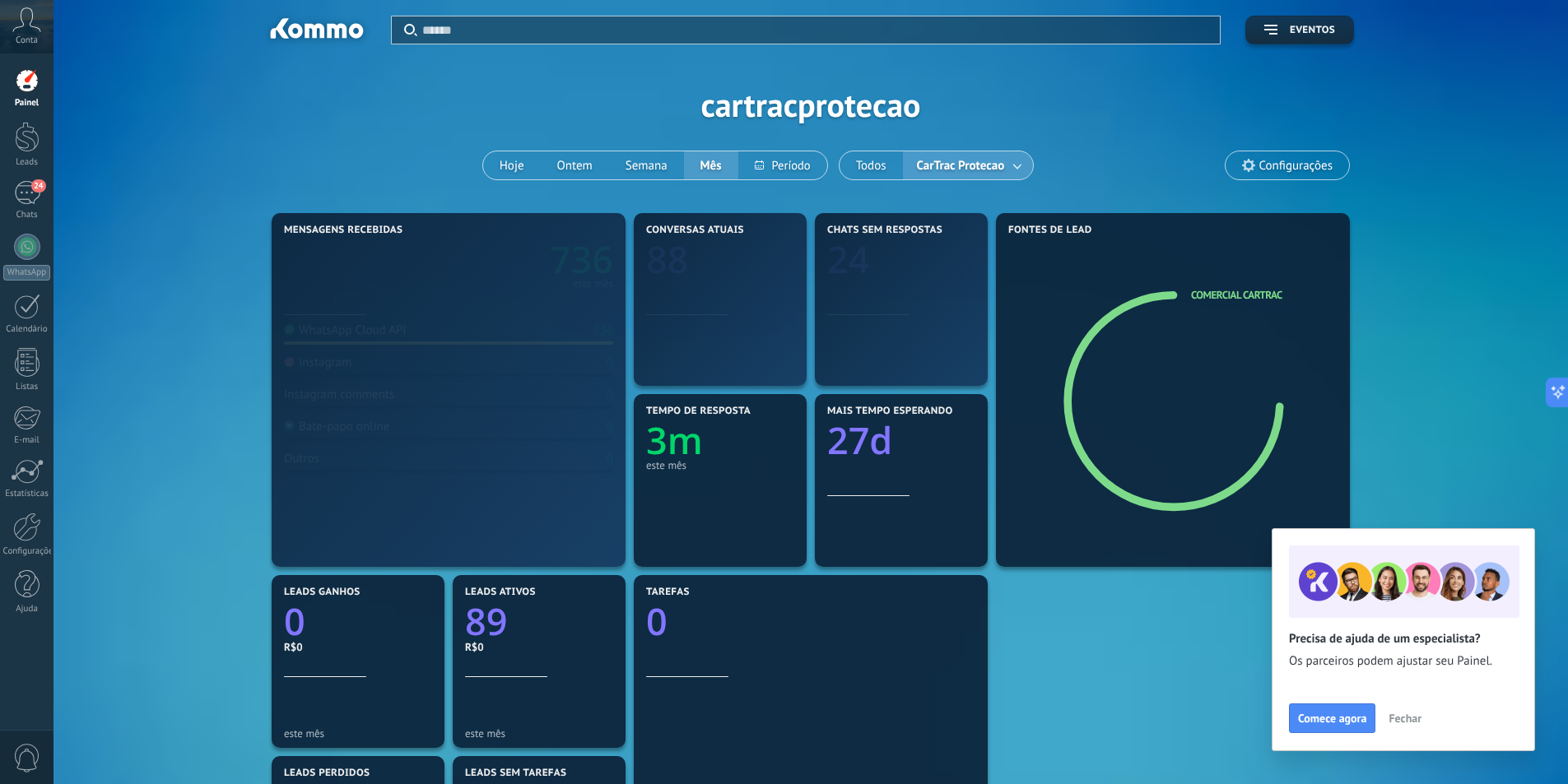
click at [1279, 164] on span "Configurações" at bounding box center [1296, 165] width 73 height 14
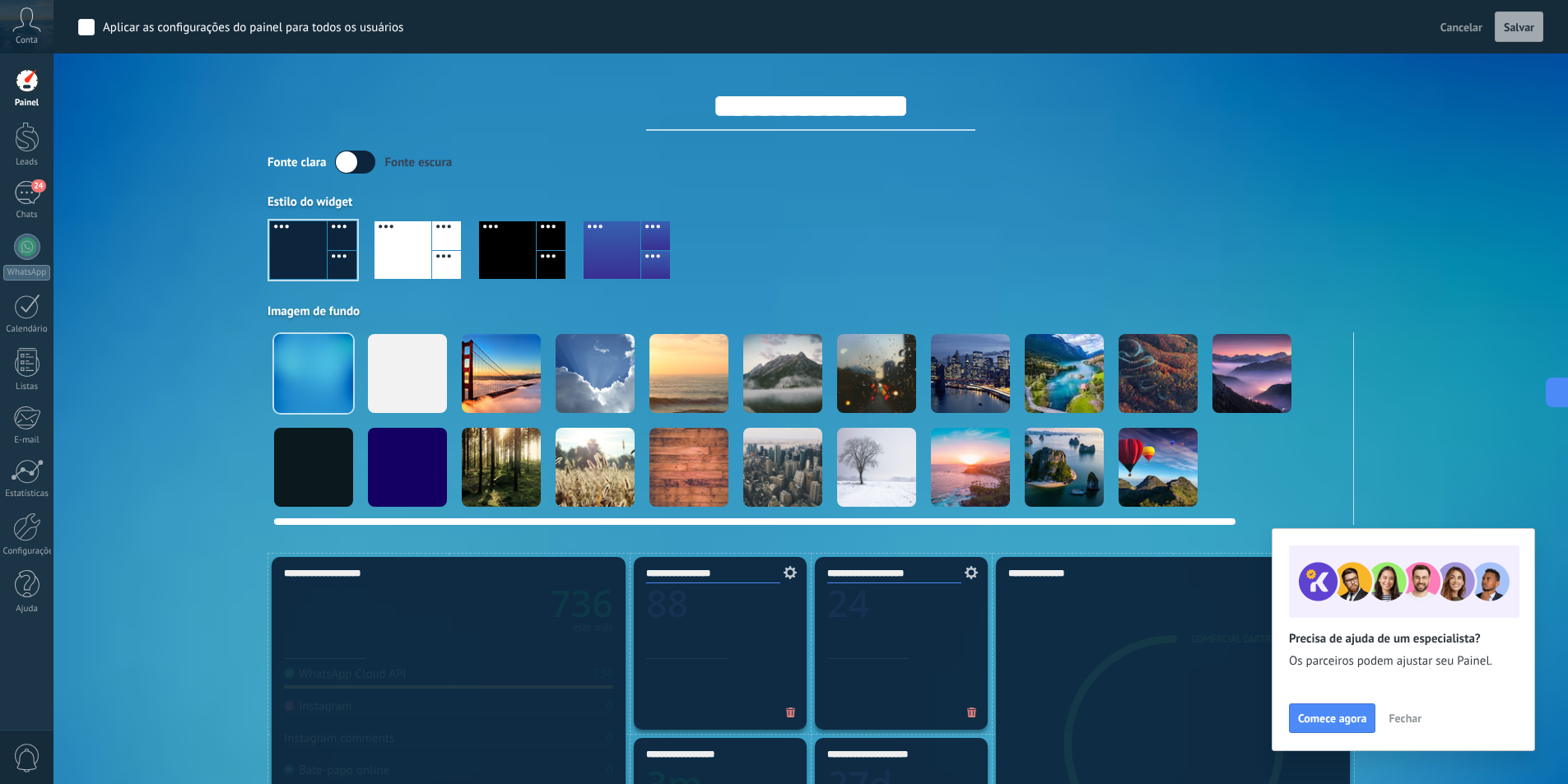
click at [405, 380] on div at bounding box center [407, 373] width 79 height 79
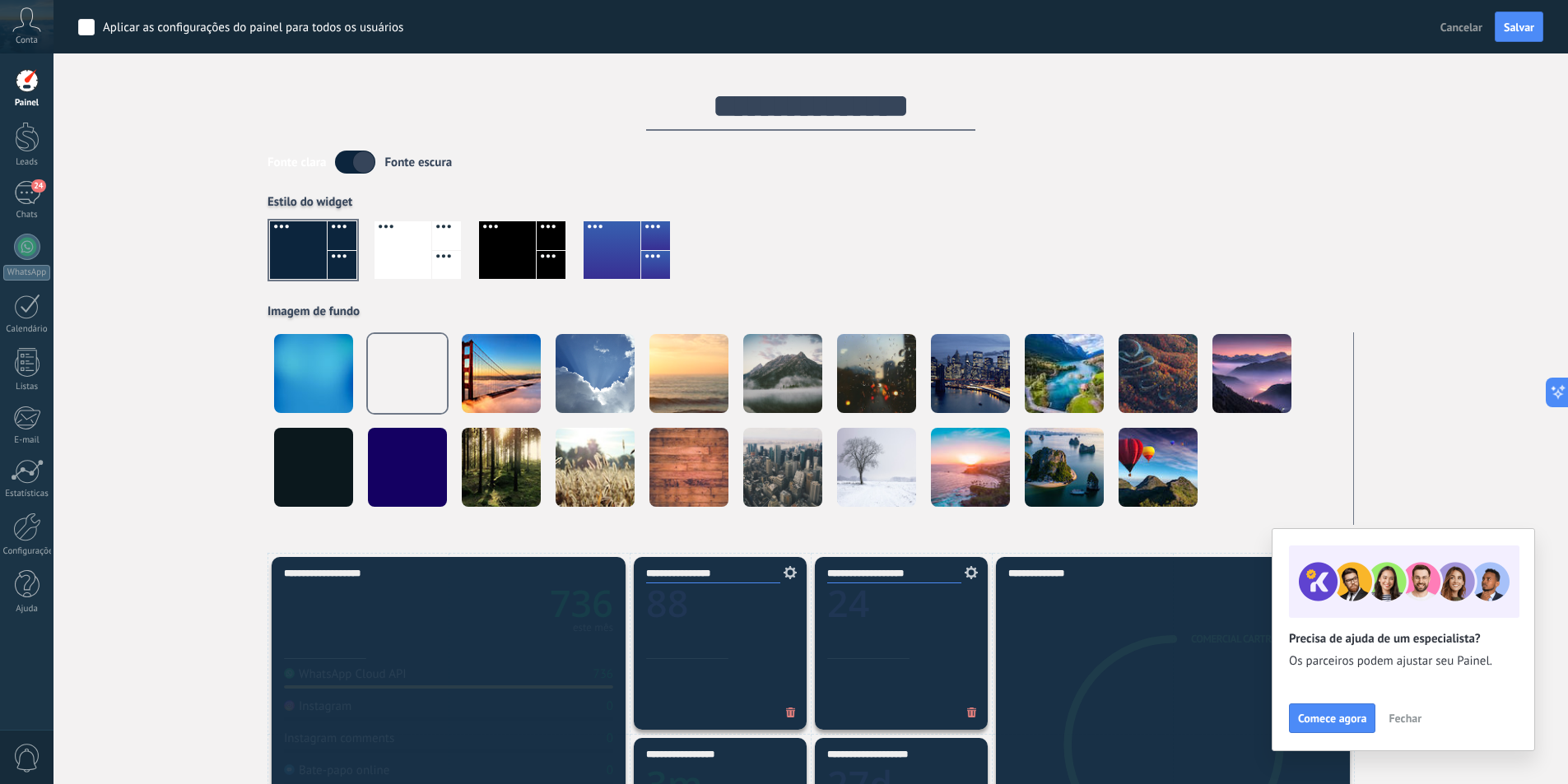
click at [525, 263] on div at bounding box center [507, 249] width 57 height 58
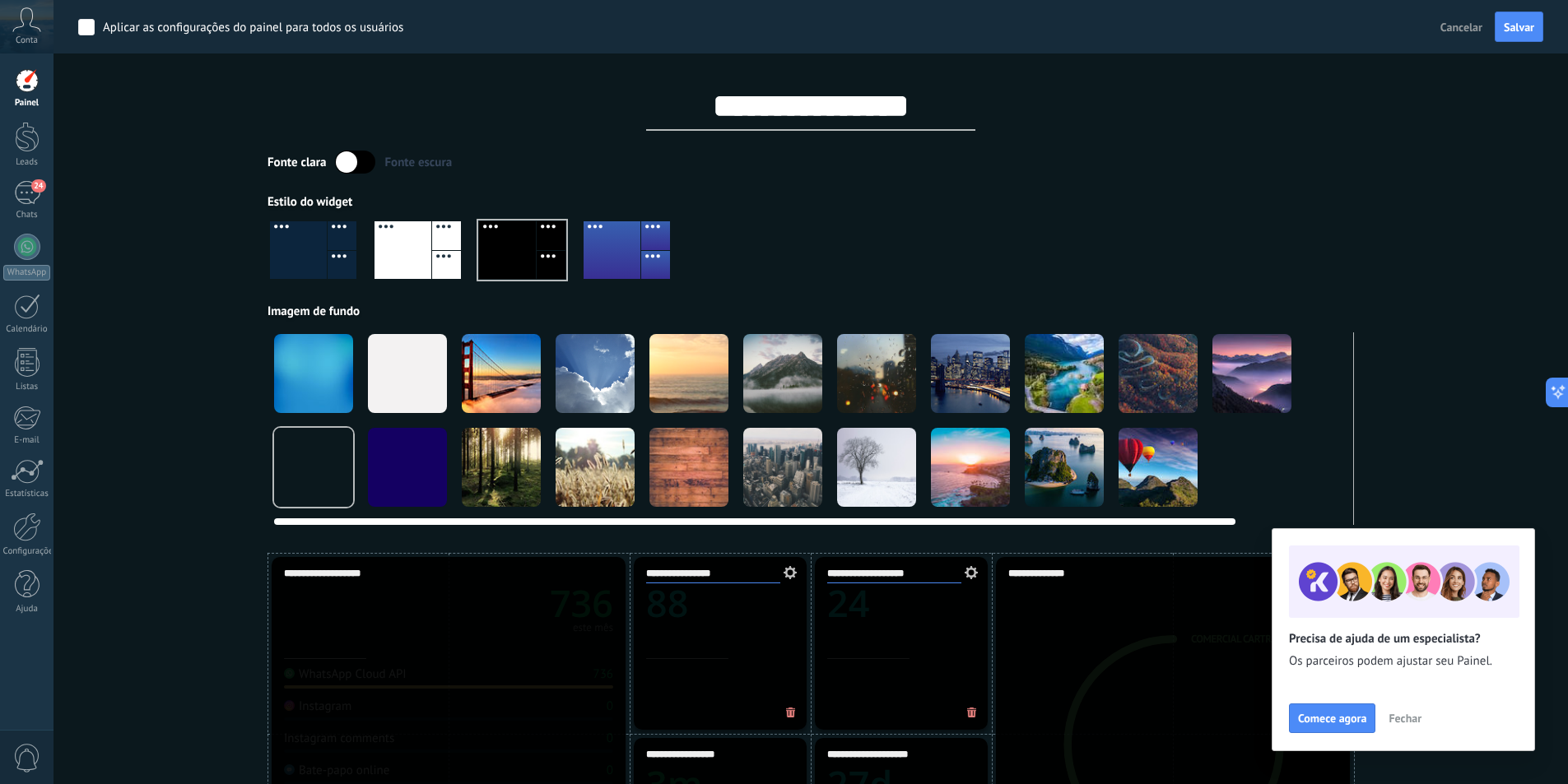
click at [427, 471] on div at bounding box center [407, 468] width 79 height 79
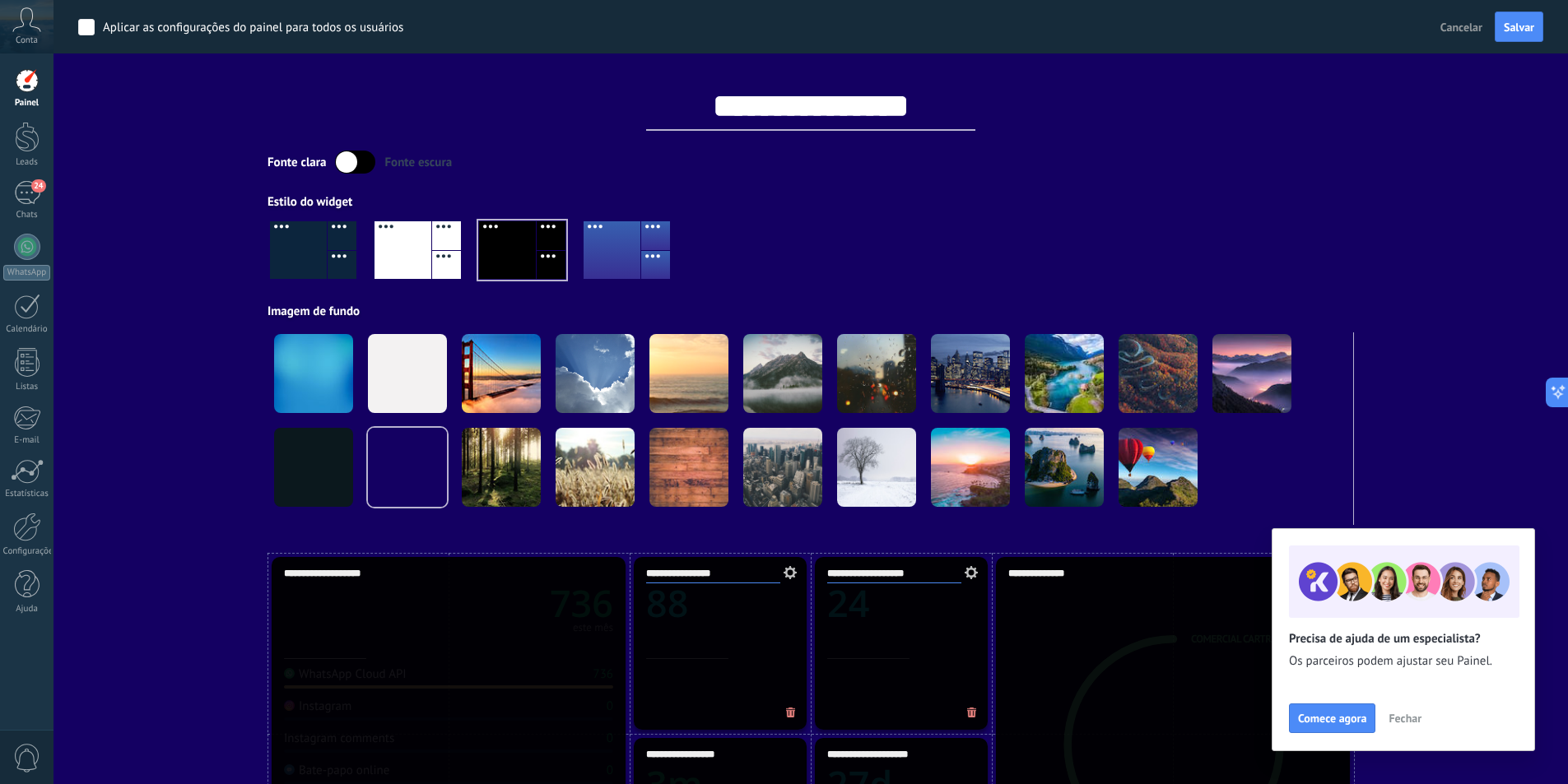
click at [346, 165] on label at bounding box center [355, 161] width 40 height 23
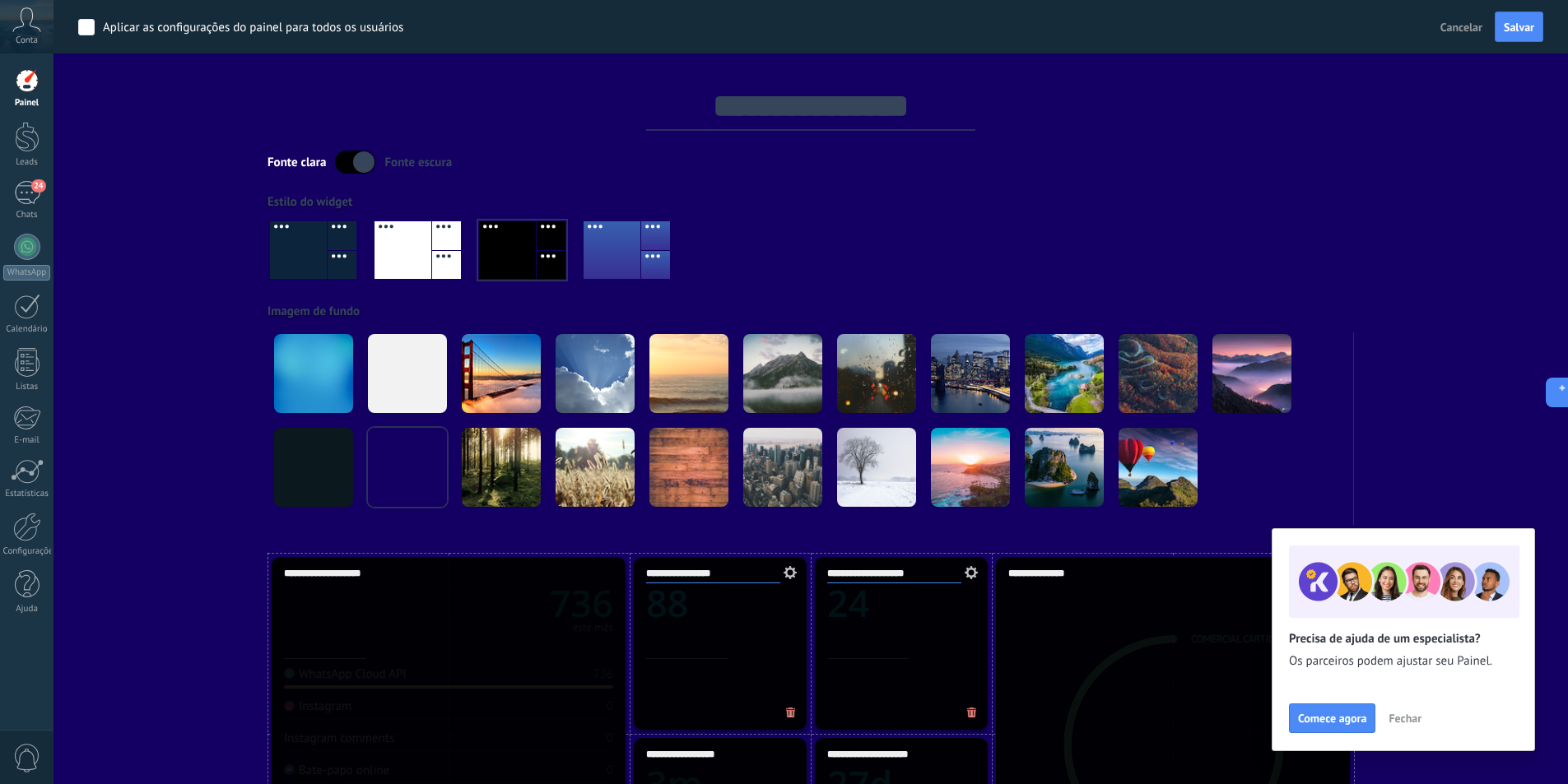
click at [346, 165] on label at bounding box center [355, 161] width 40 height 23
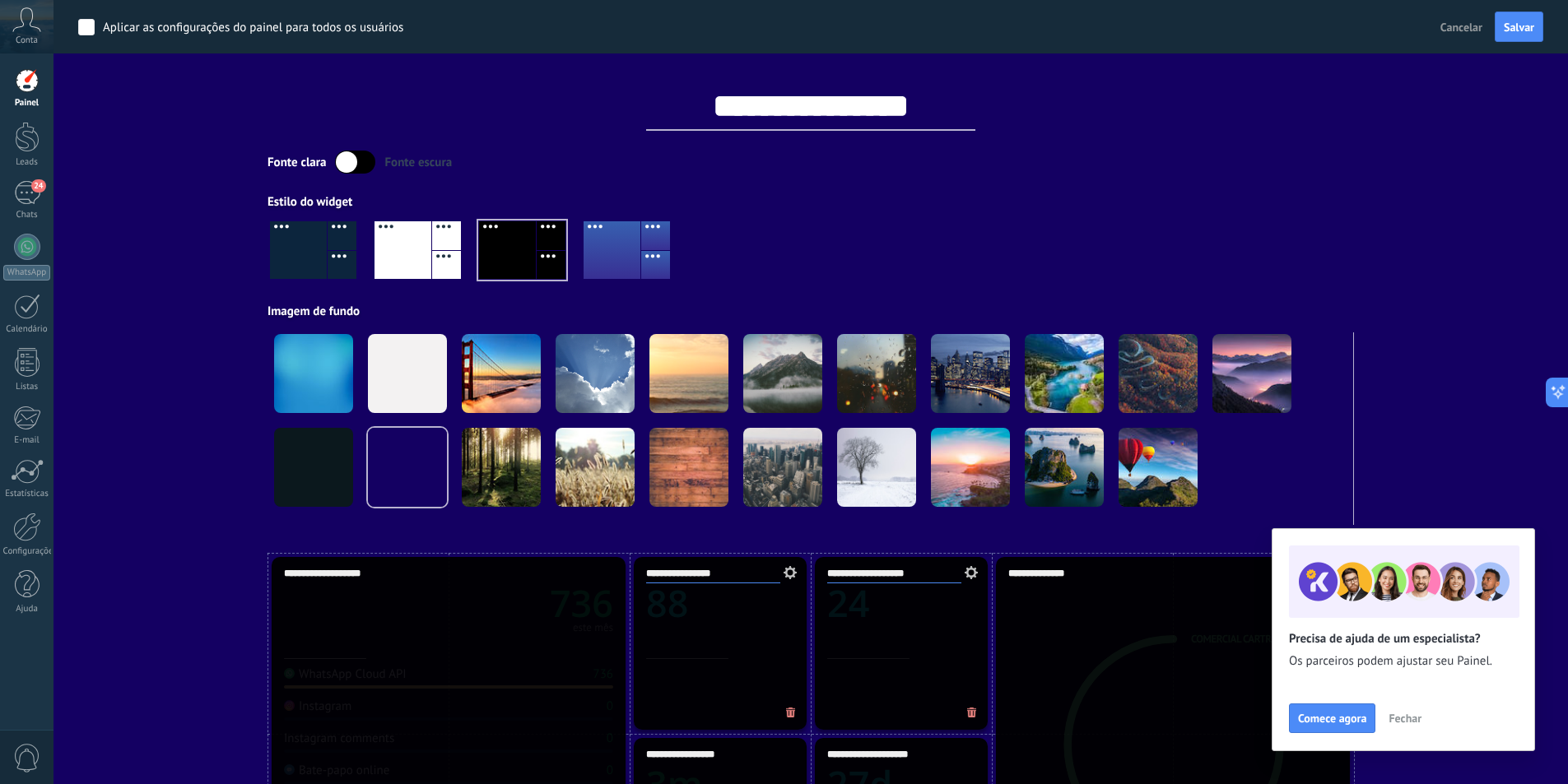
click at [551, 152] on div "Fonte clara Fonte escura" at bounding box center [811, 161] width 1086 height 23
click at [760, 116] on input "**********" at bounding box center [810, 106] width 329 height 50
click at [782, 180] on div "Fonte clara Fonte escura Estilo do widget Imagem de fundo" at bounding box center [811, 337] width 1086 height 374
click at [537, 248] on div at bounding box center [522, 249] width 86 height 58
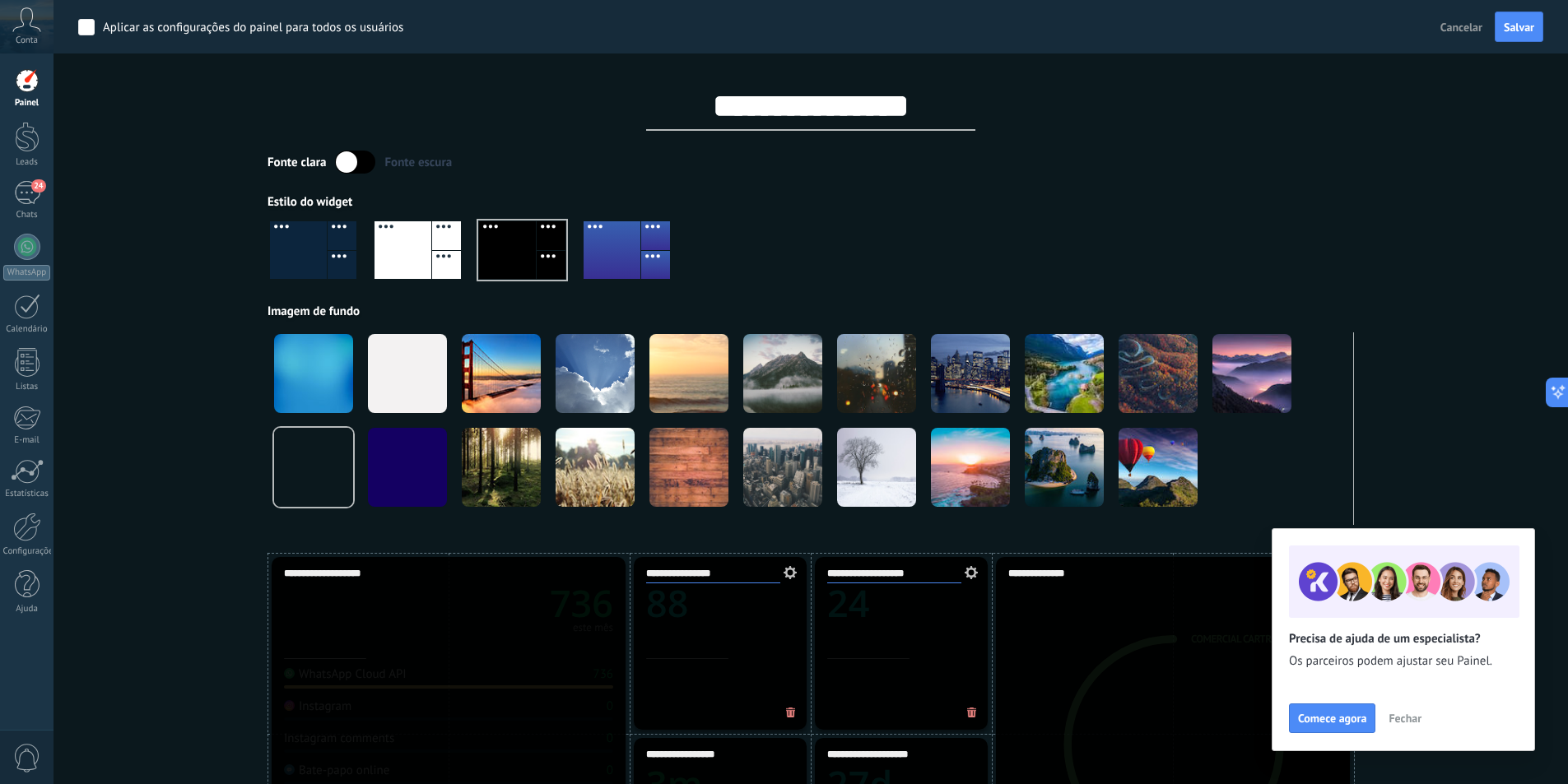
click at [532, 244] on div at bounding box center [522, 249] width 86 height 58
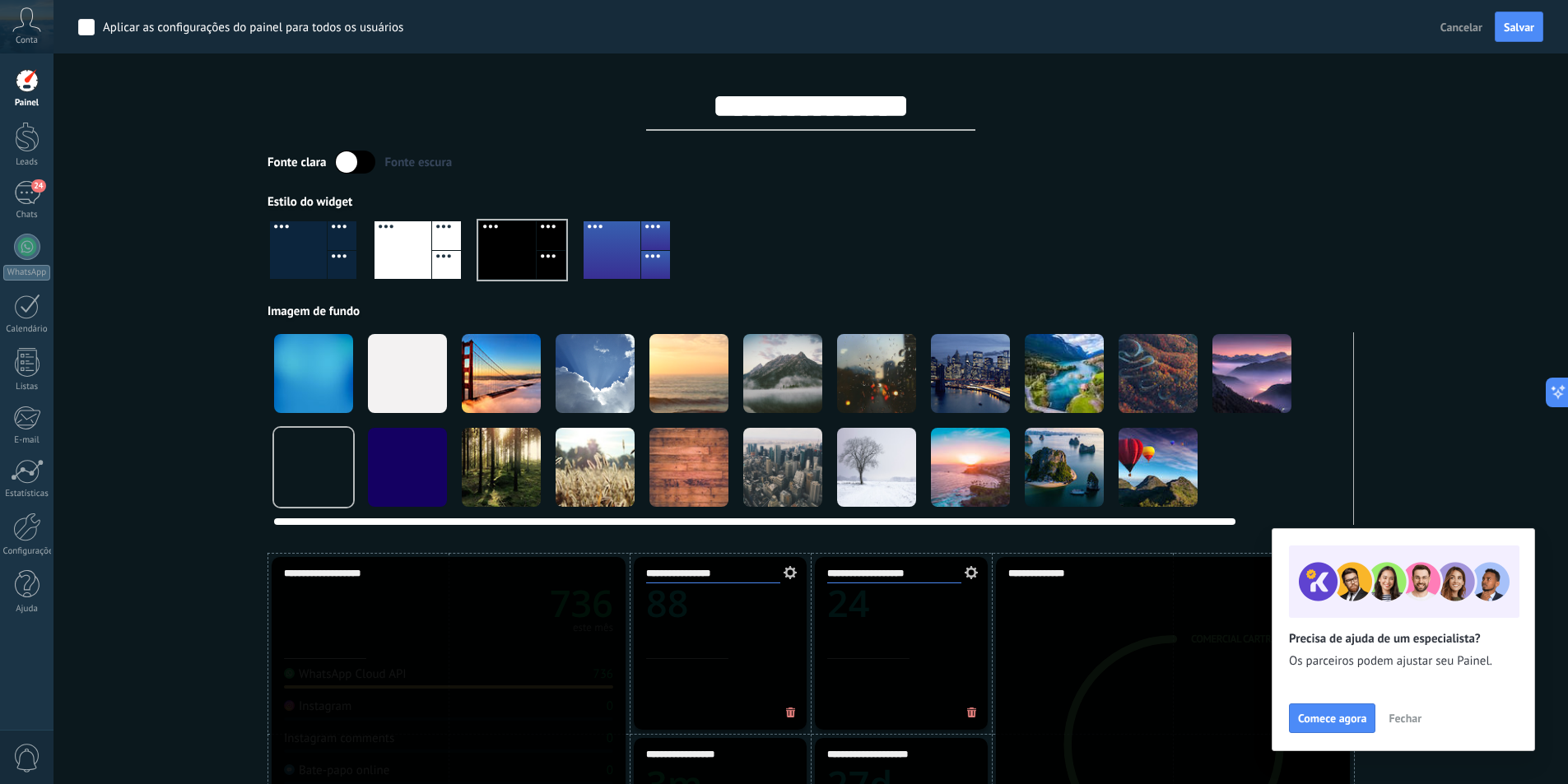
click at [426, 450] on div at bounding box center [407, 468] width 79 height 79
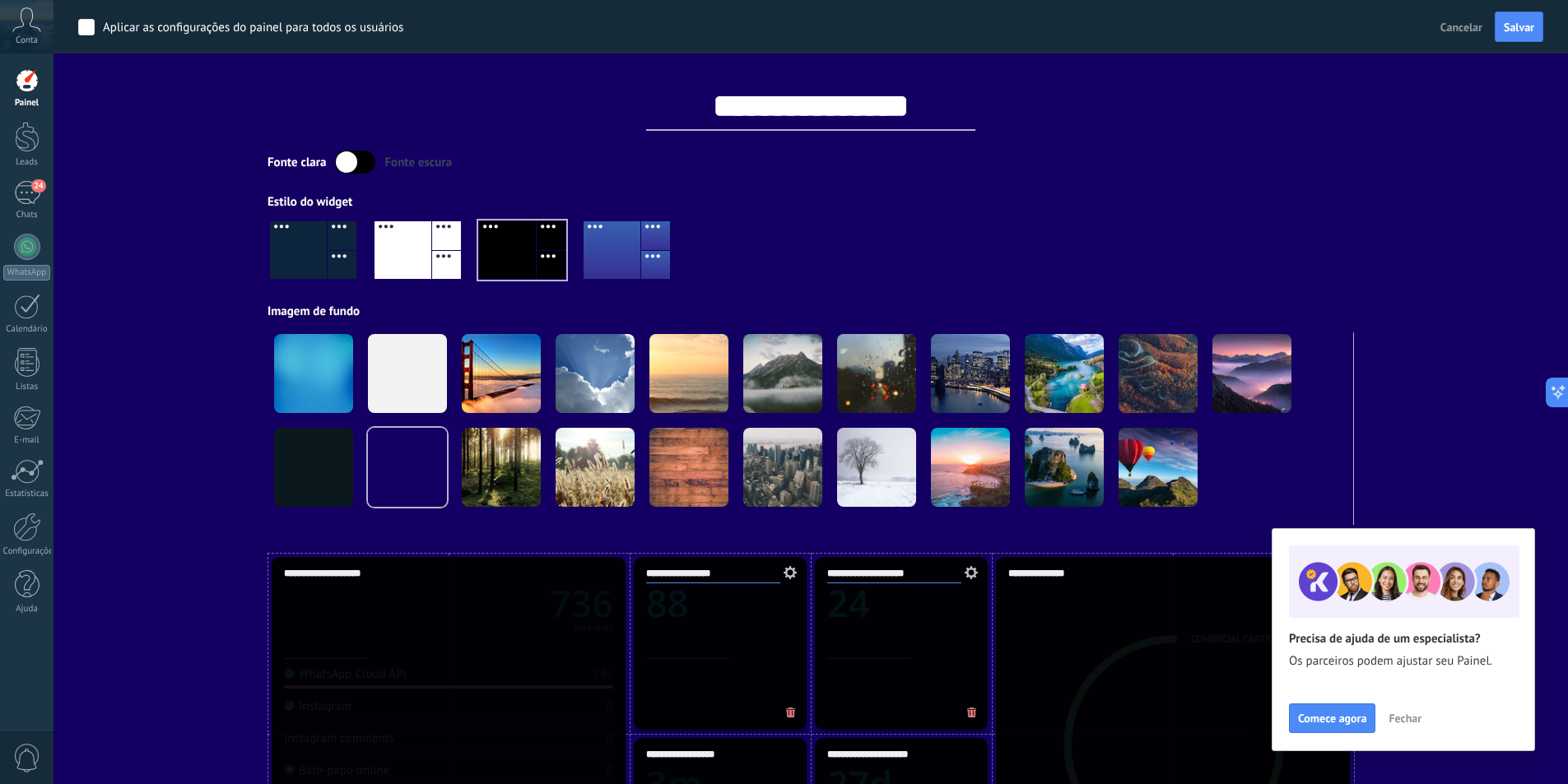
click at [355, 165] on label at bounding box center [355, 161] width 40 height 23
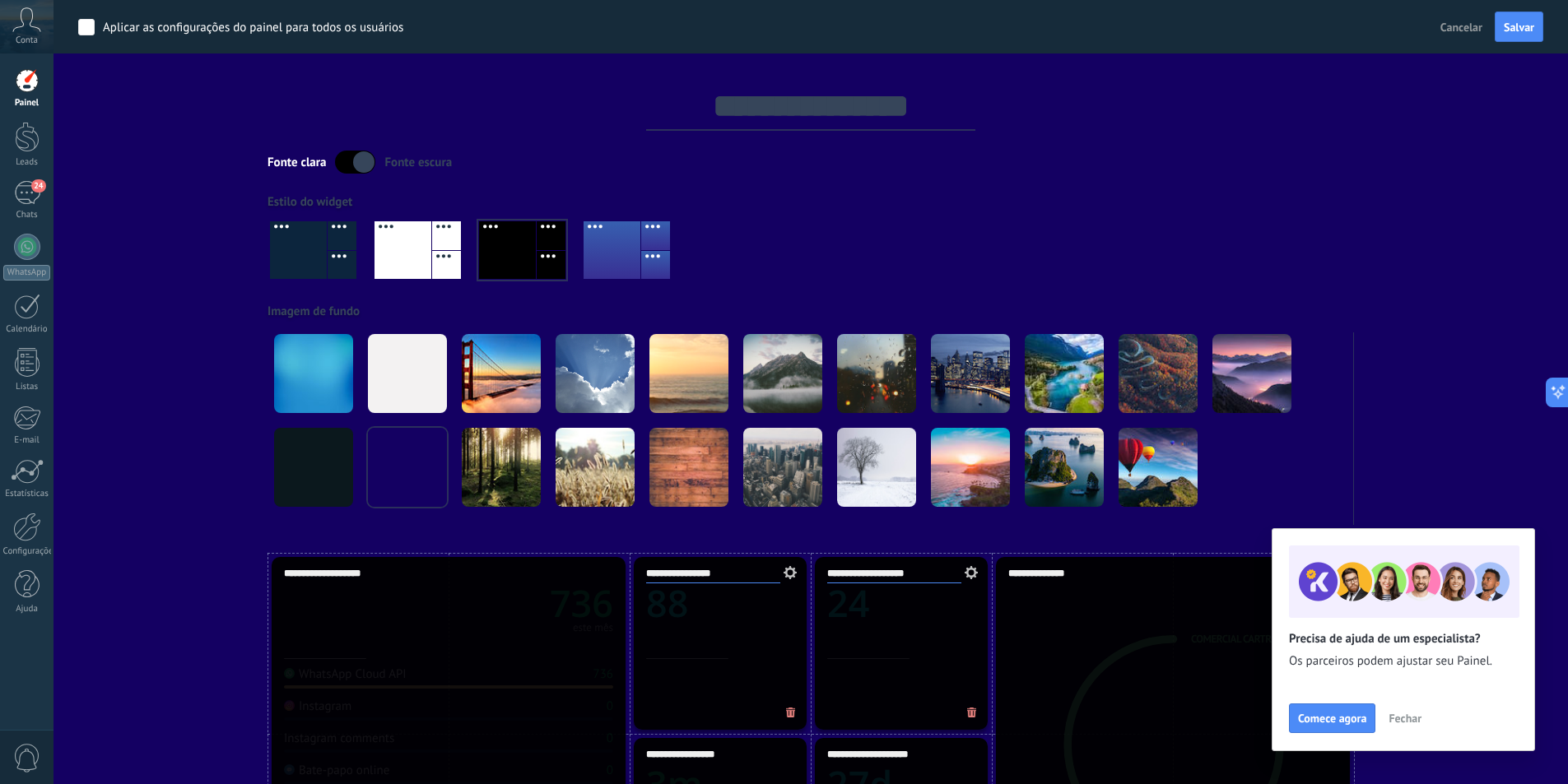
click at [355, 165] on label at bounding box center [355, 161] width 40 height 23
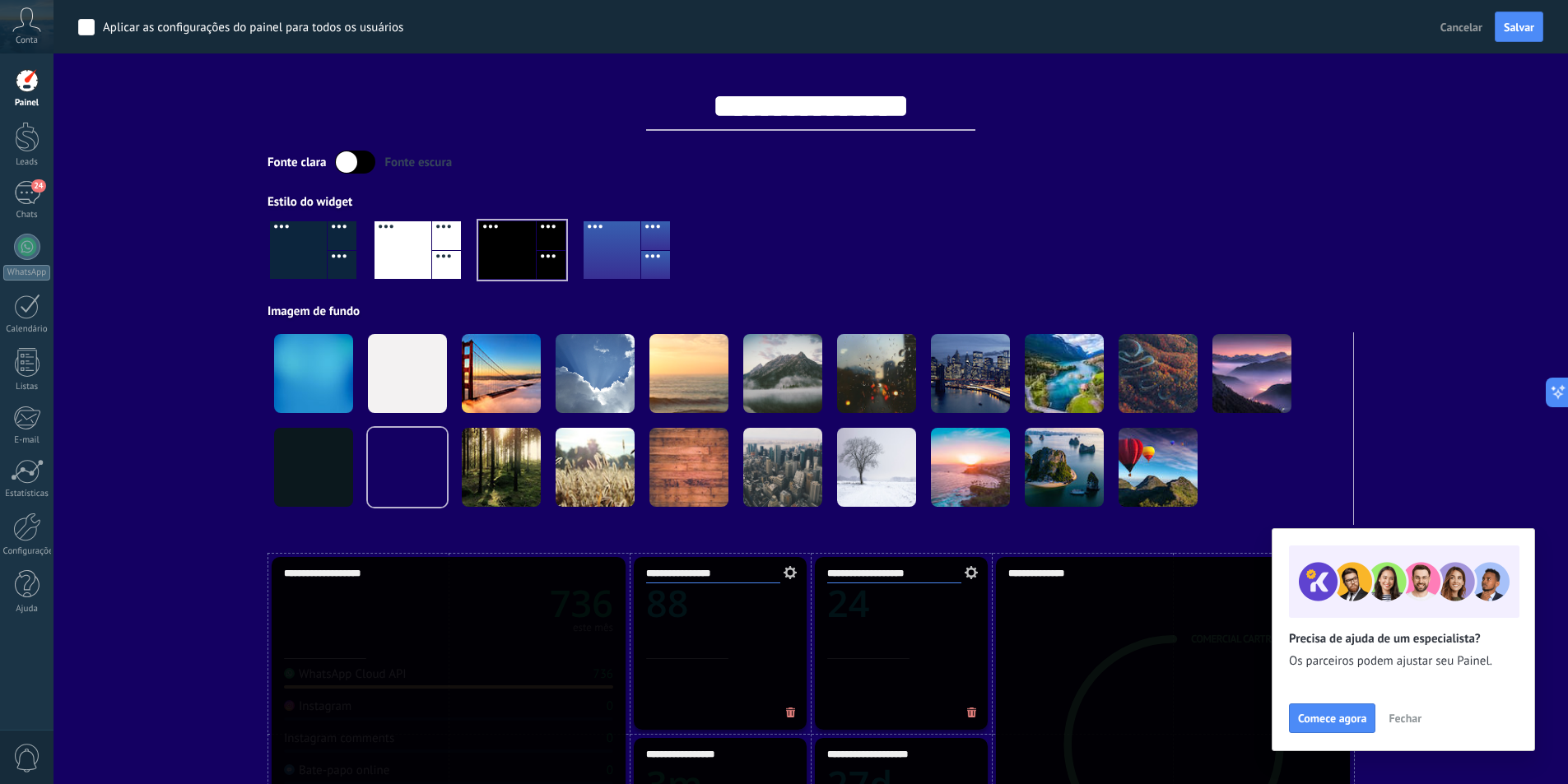
click at [385, 247] on div at bounding box center [403, 249] width 57 height 58
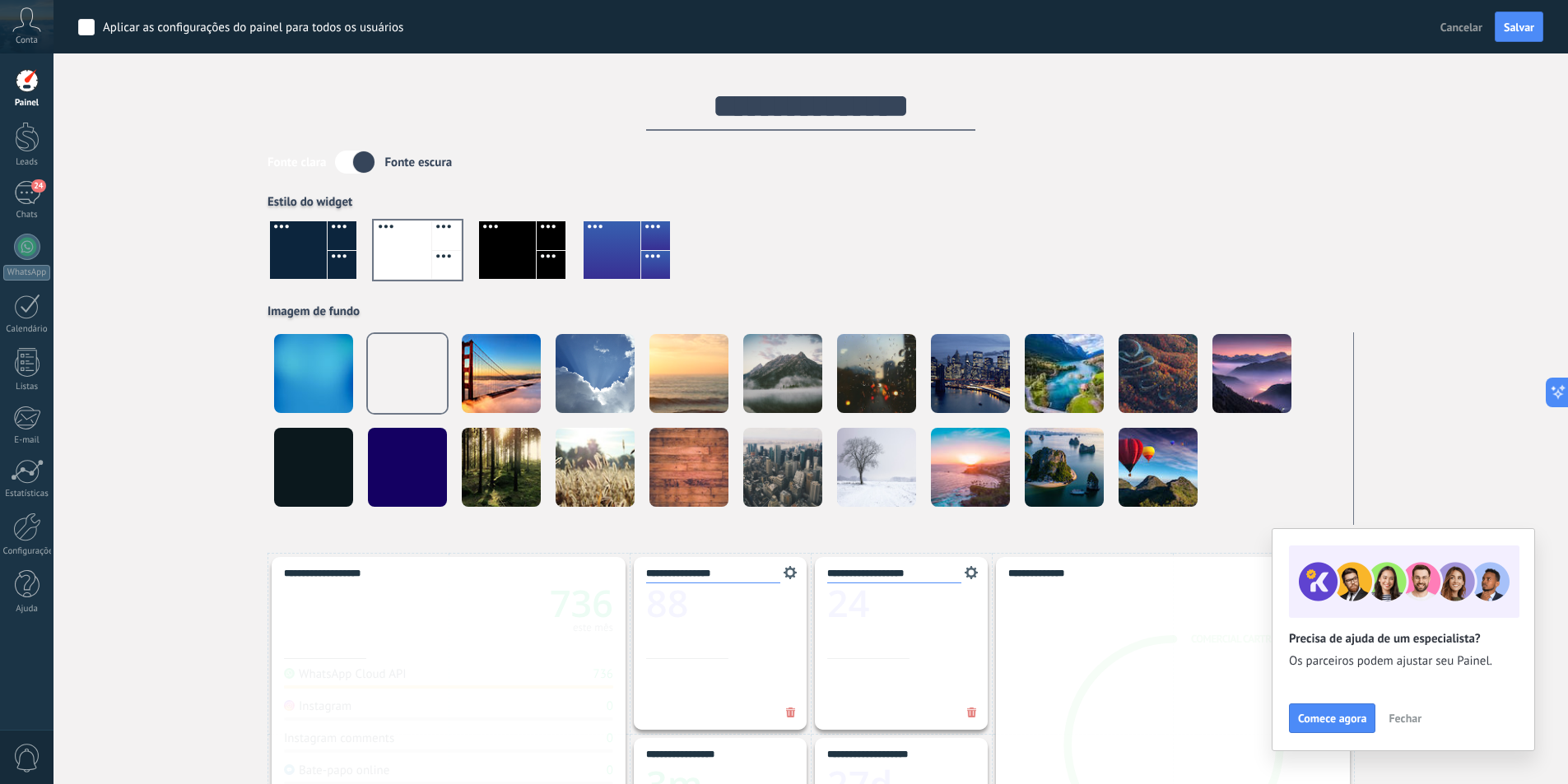
click at [602, 249] on div at bounding box center [612, 249] width 57 height 58
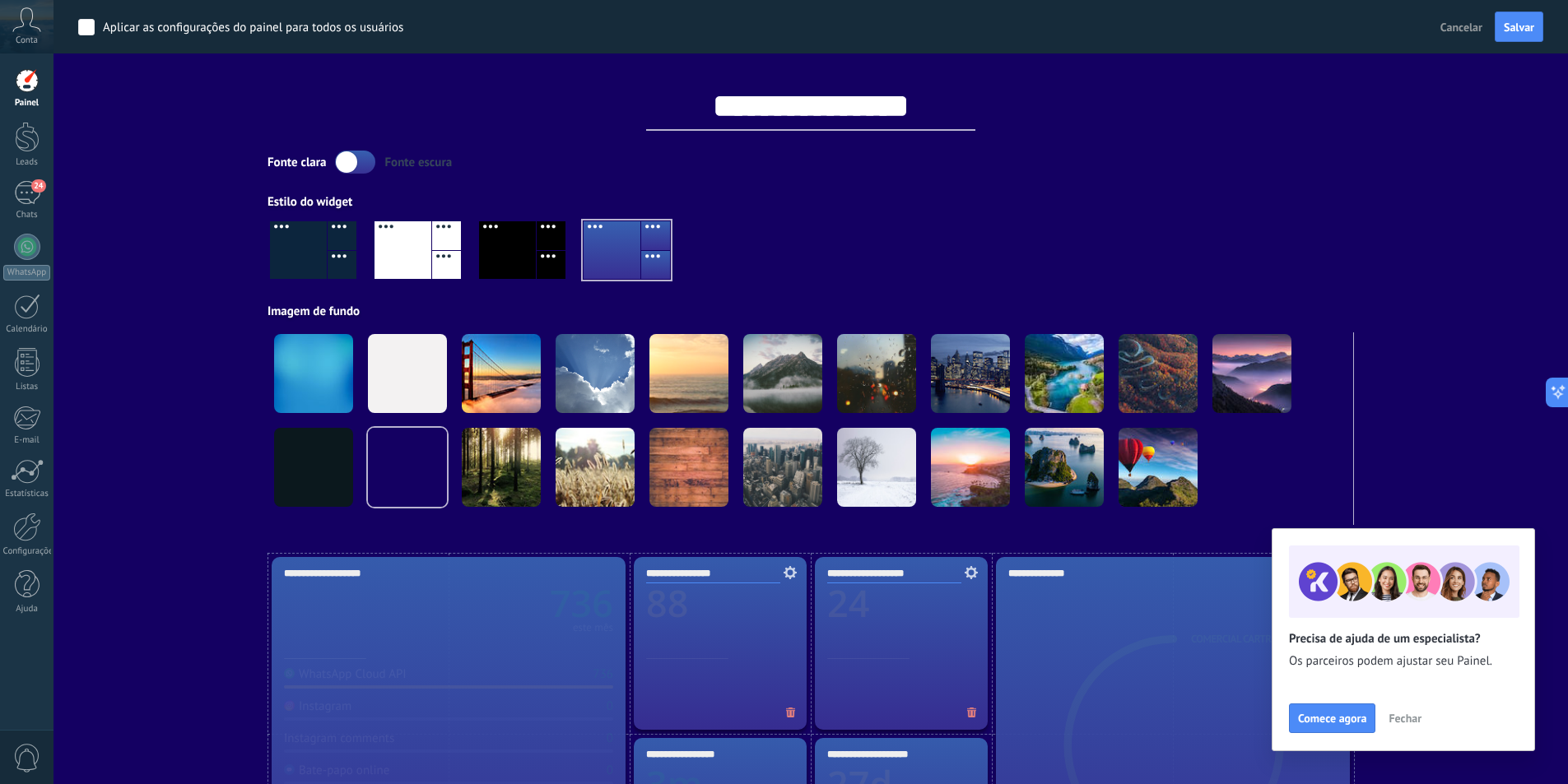
click at [332, 251] on div at bounding box center [341, 265] width 28 height 28
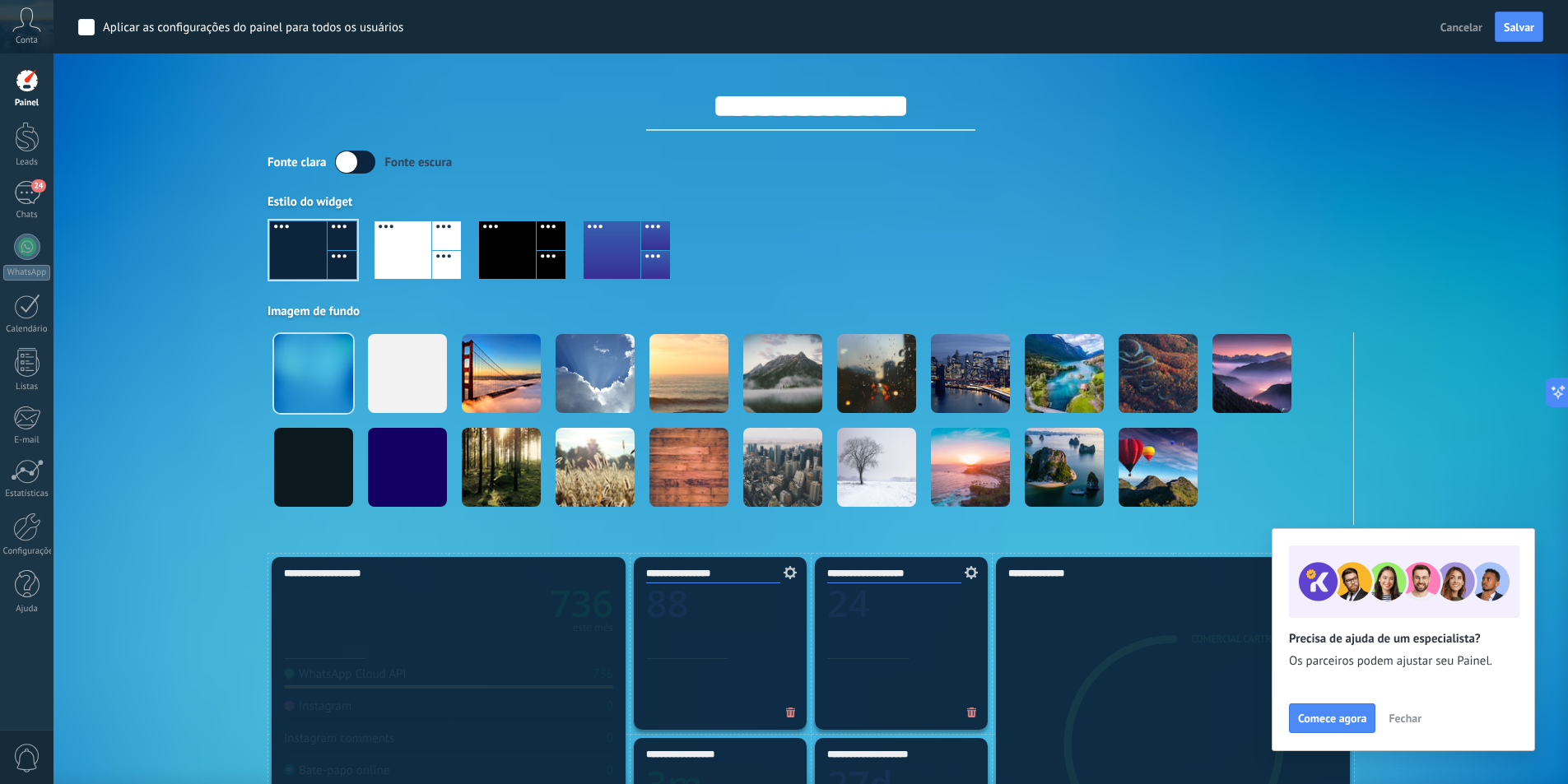
click at [393, 252] on div at bounding box center [403, 249] width 57 height 58
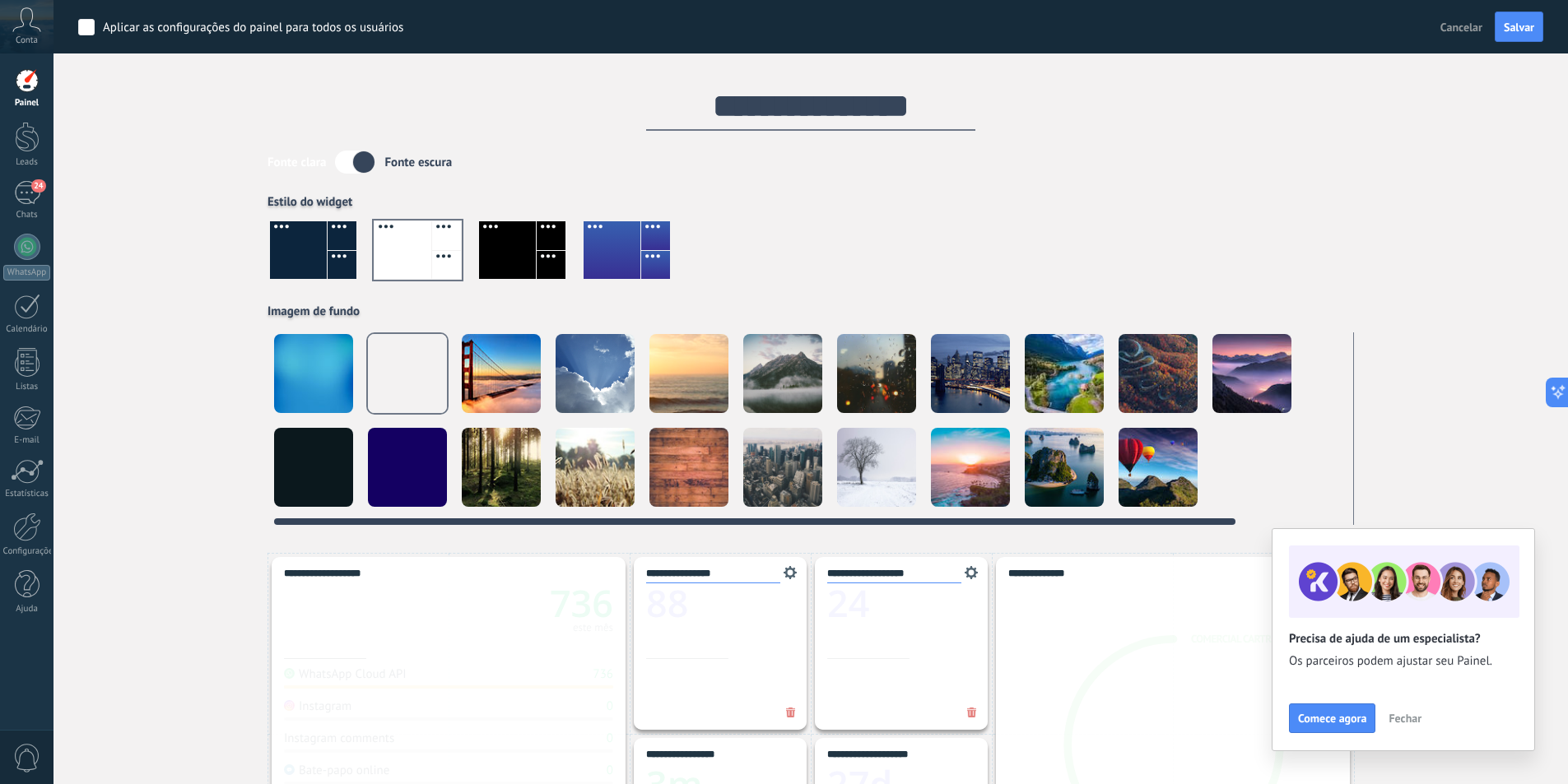
click at [330, 396] on div at bounding box center [314, 373] width 79 height 79
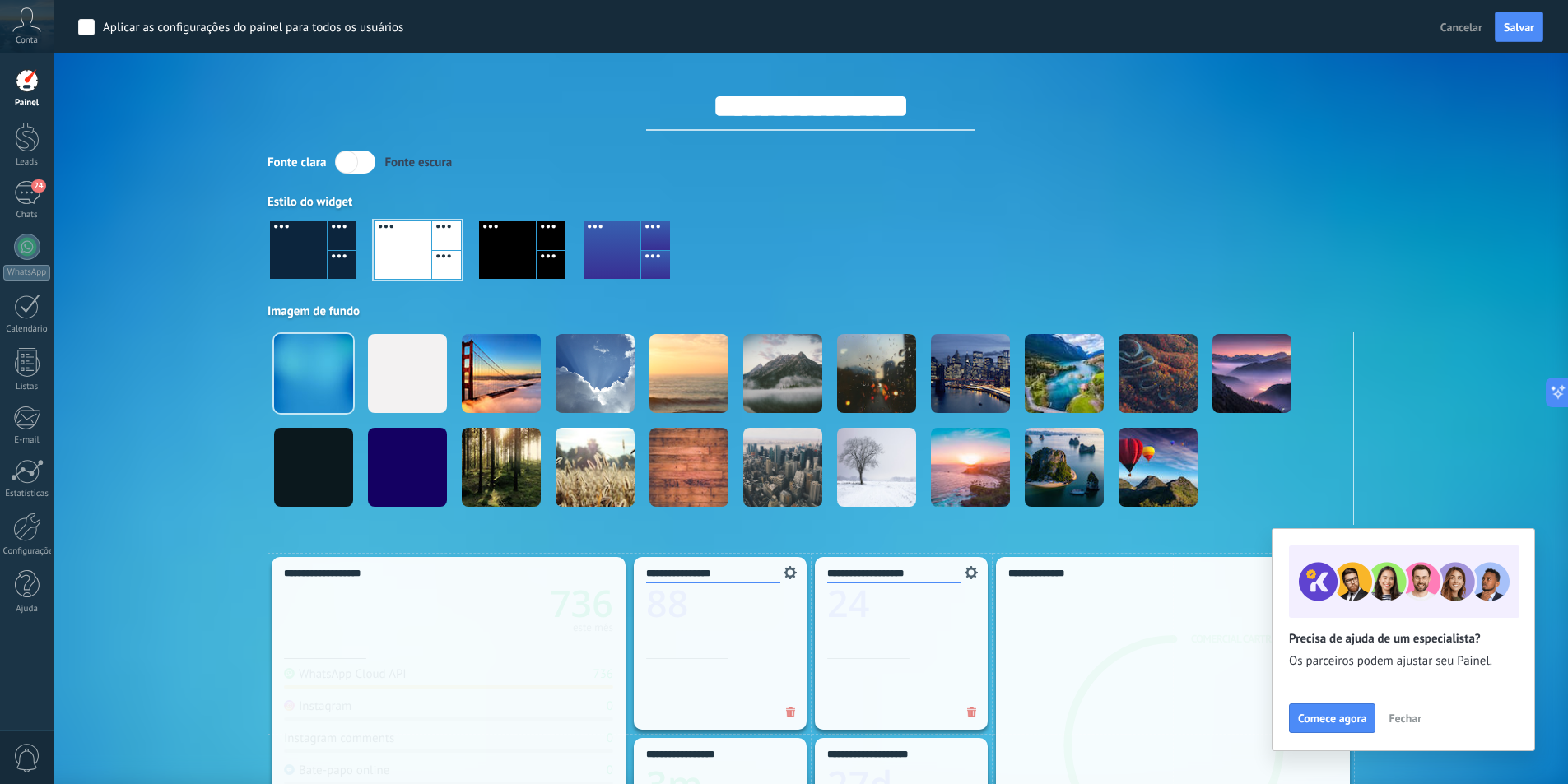
click at [749, 274] on div at bounding box center [811, 257] width 1086 height 94
click at [349, 156] on label at bounding box center [355, 161] width 40 height 23
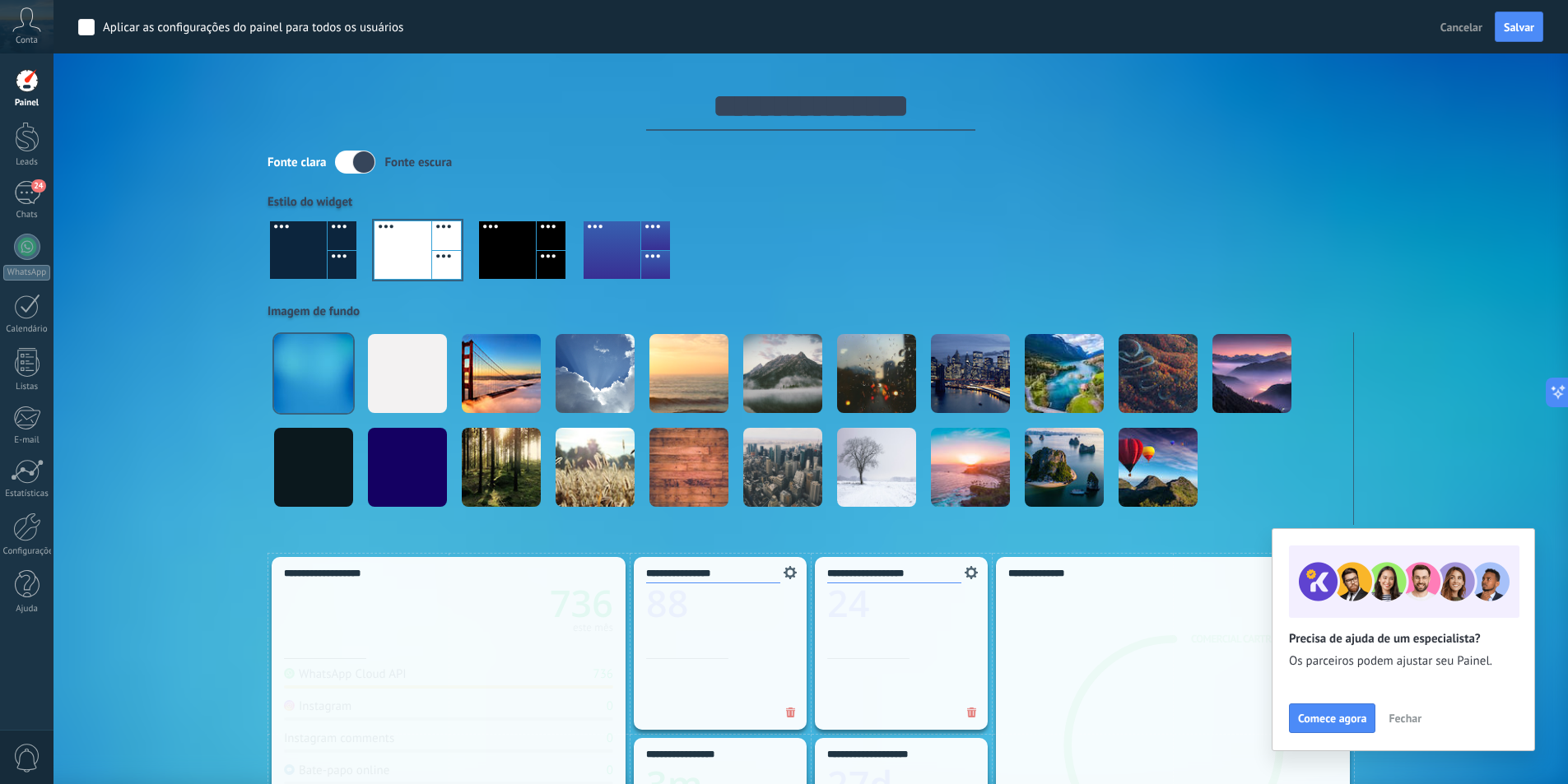
click at [355, 162] on label at bounding box center [355, 161] width 40 height 23
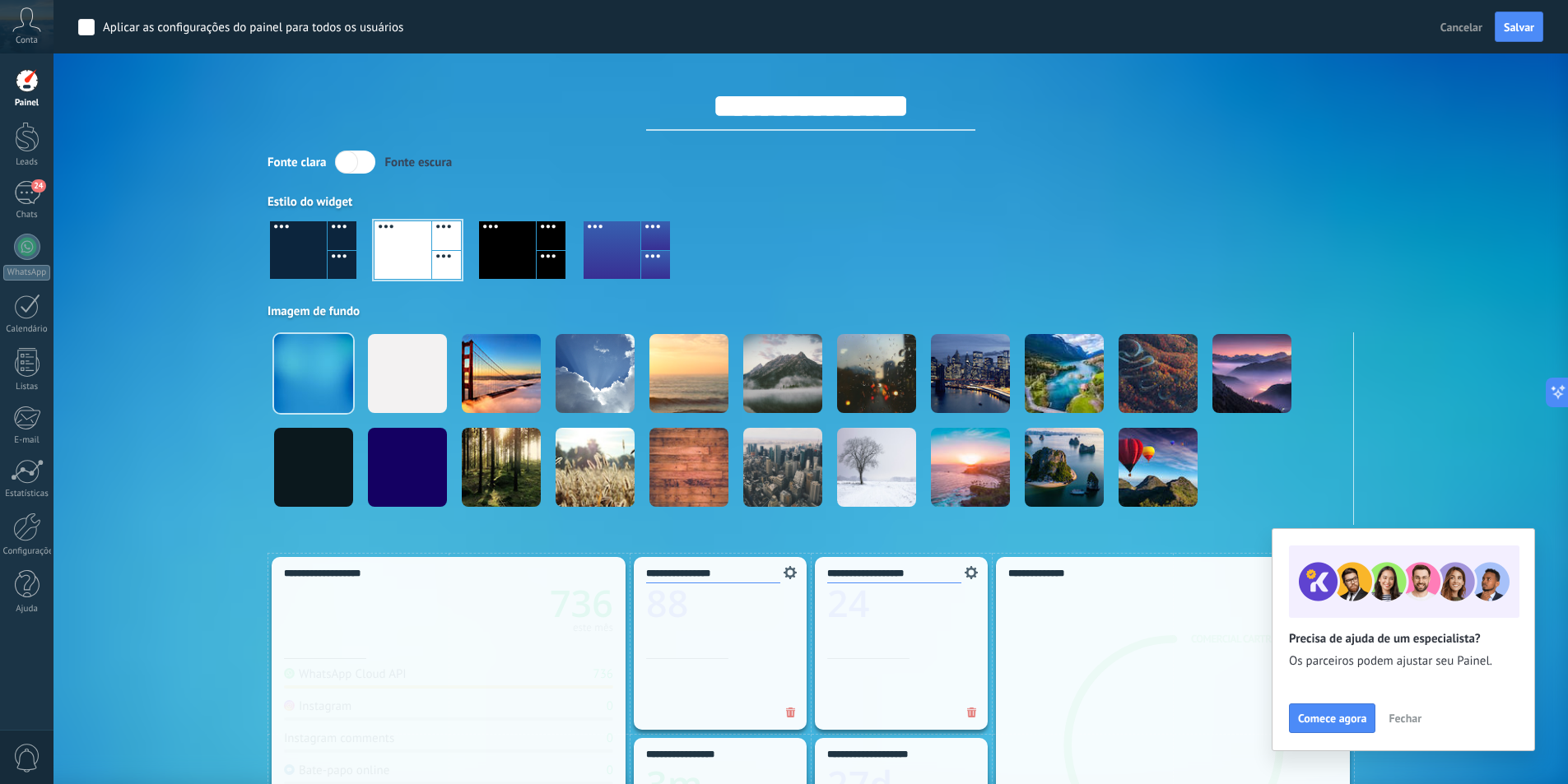
click at [917, 274] on div at bounding box center [811, 257] width 1086 height 94
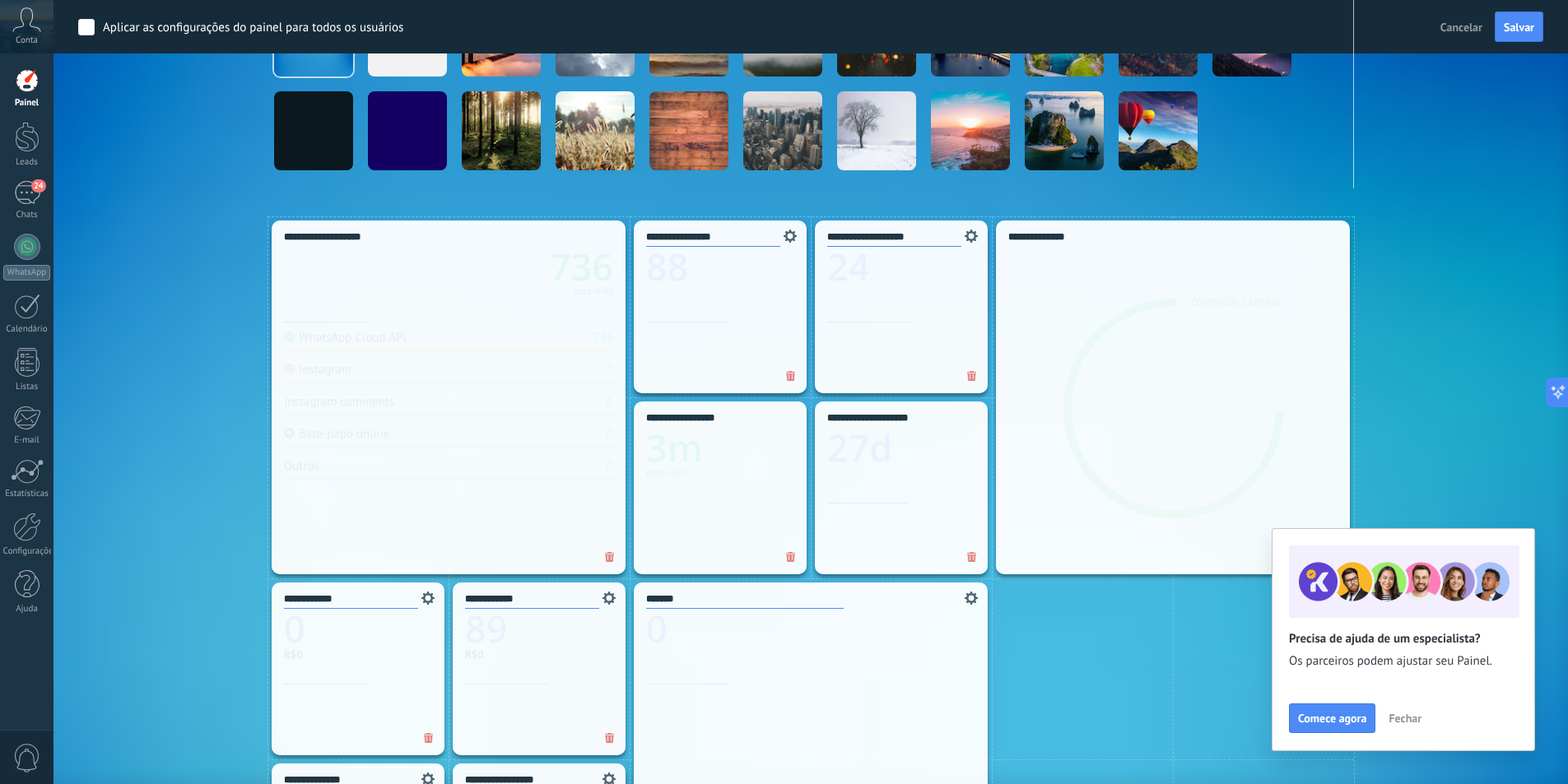
scroll to position [493, 0]
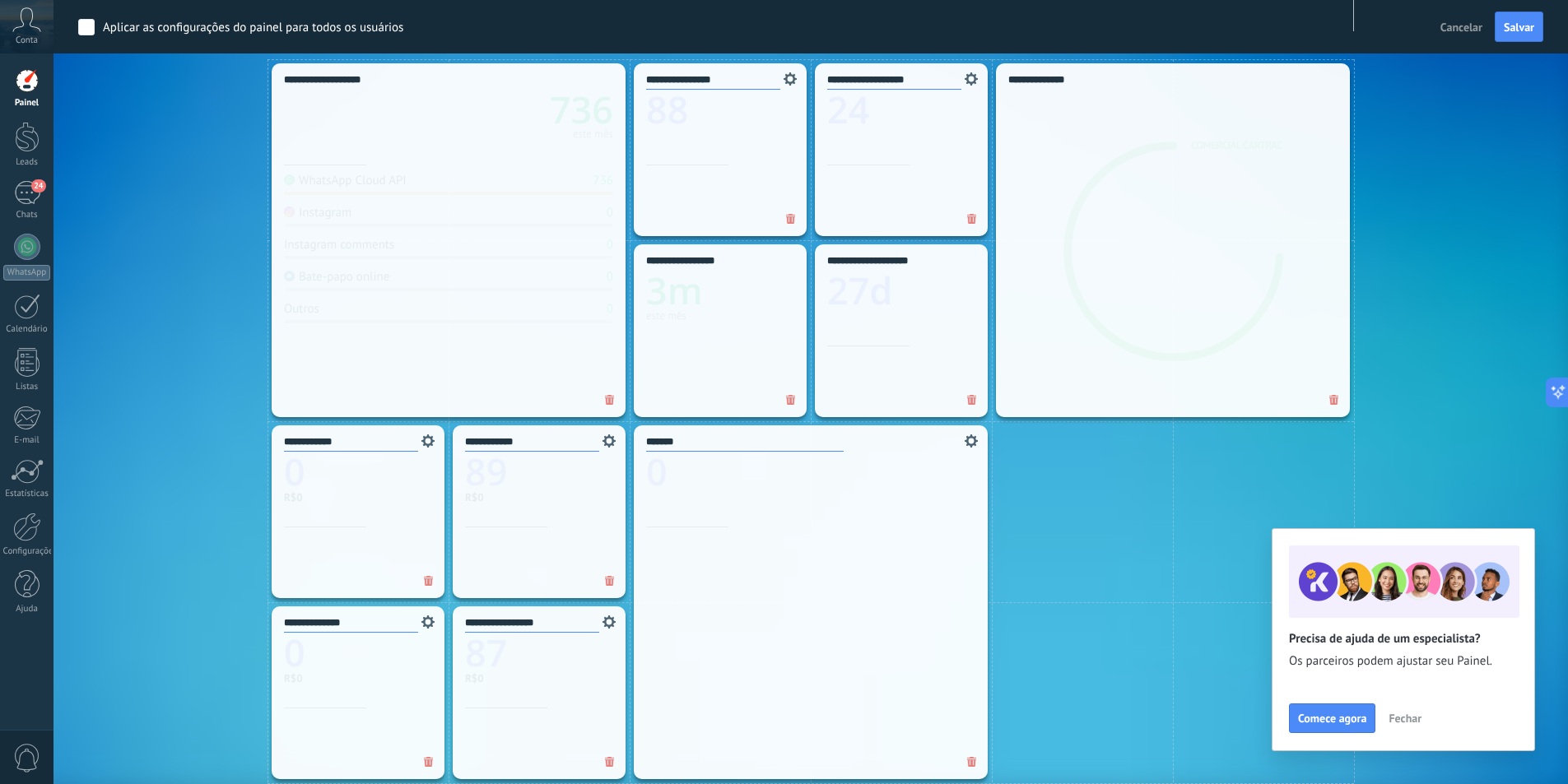
click at [0, 0] on div at bounding box center [0, 0] width 0 height 0
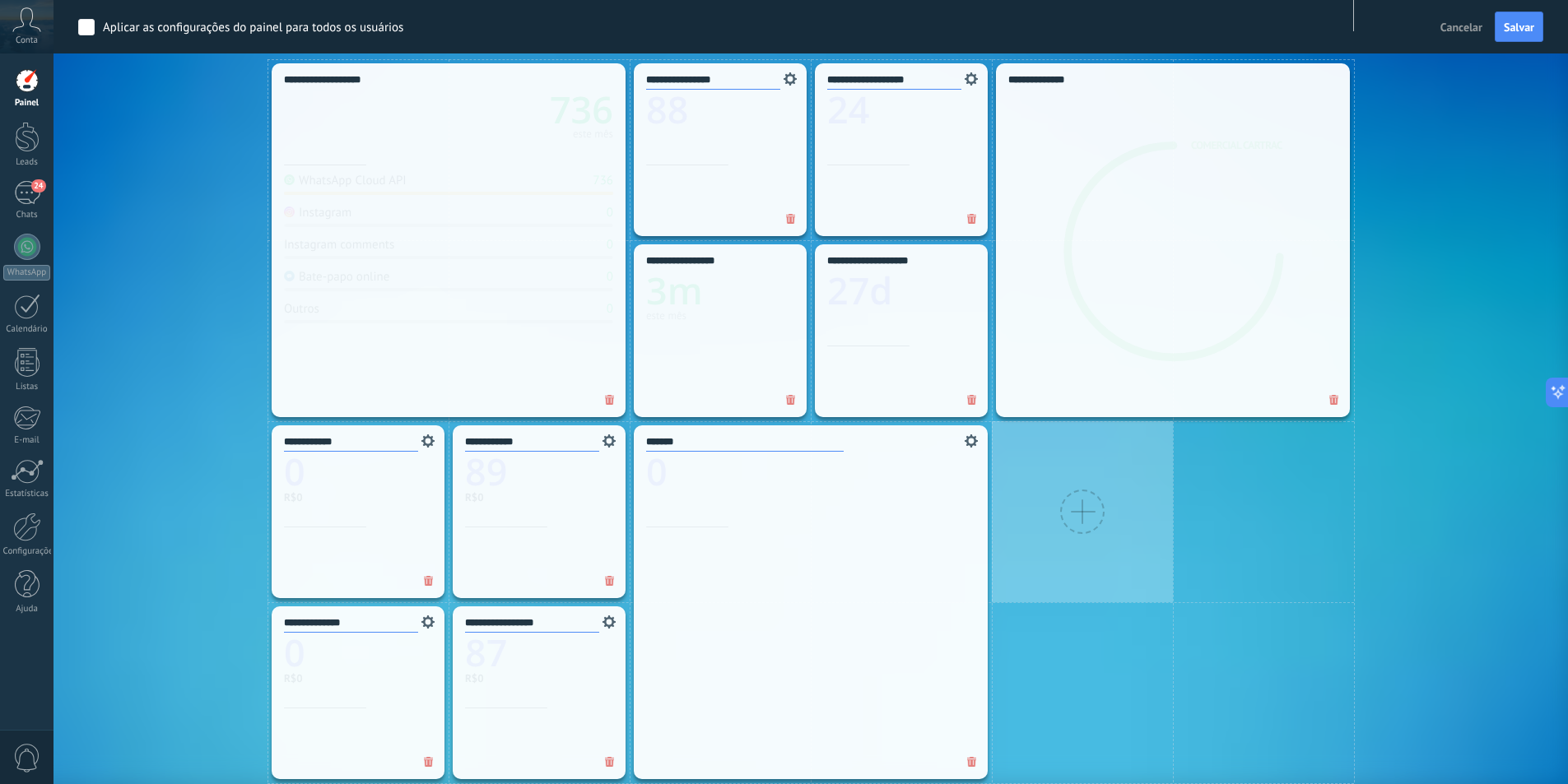
click at [1429, 267] on div "**********" at bounding box center [810, 693] width 1465 height 1267
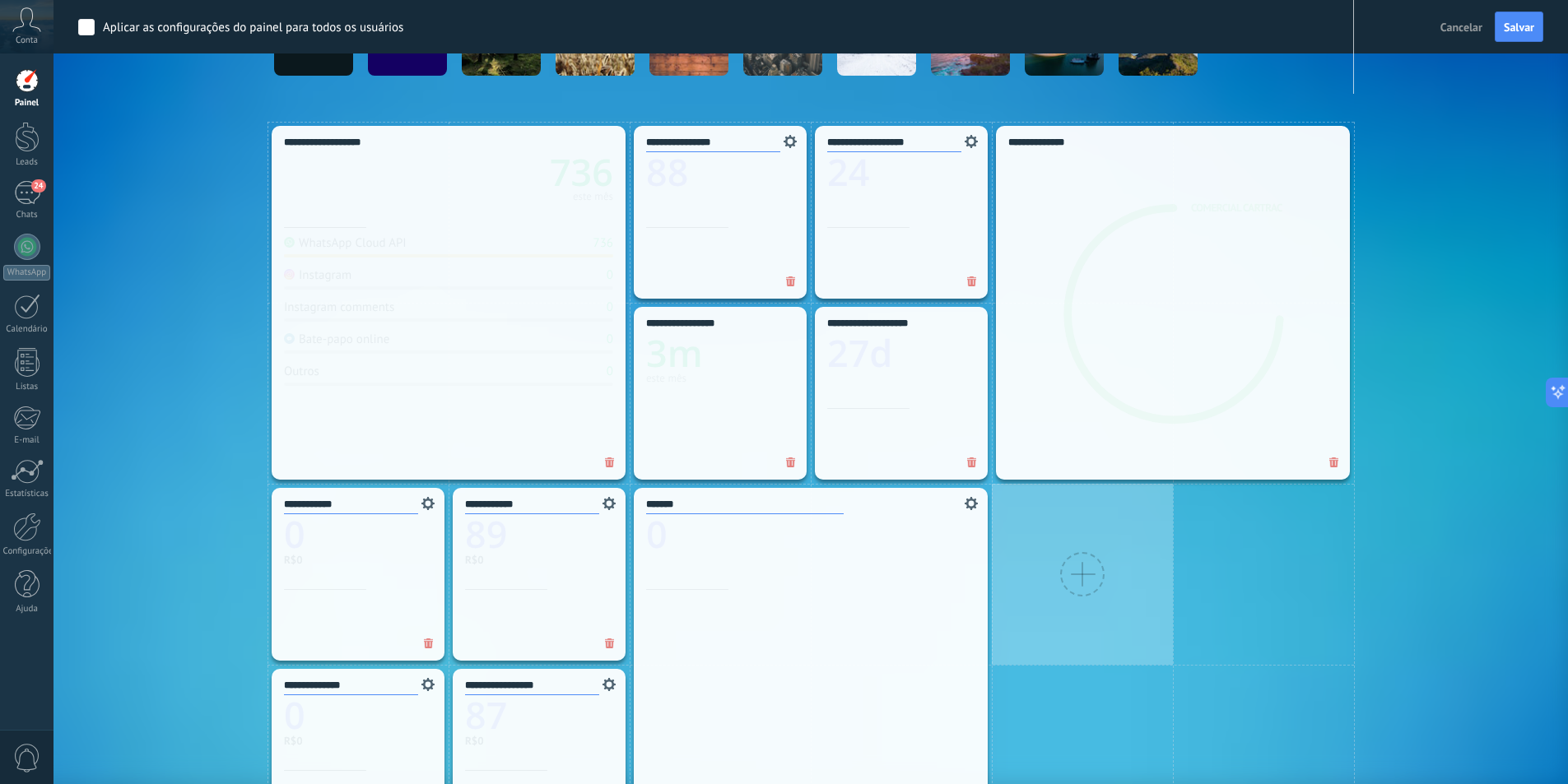
scroll to position [0, 0]
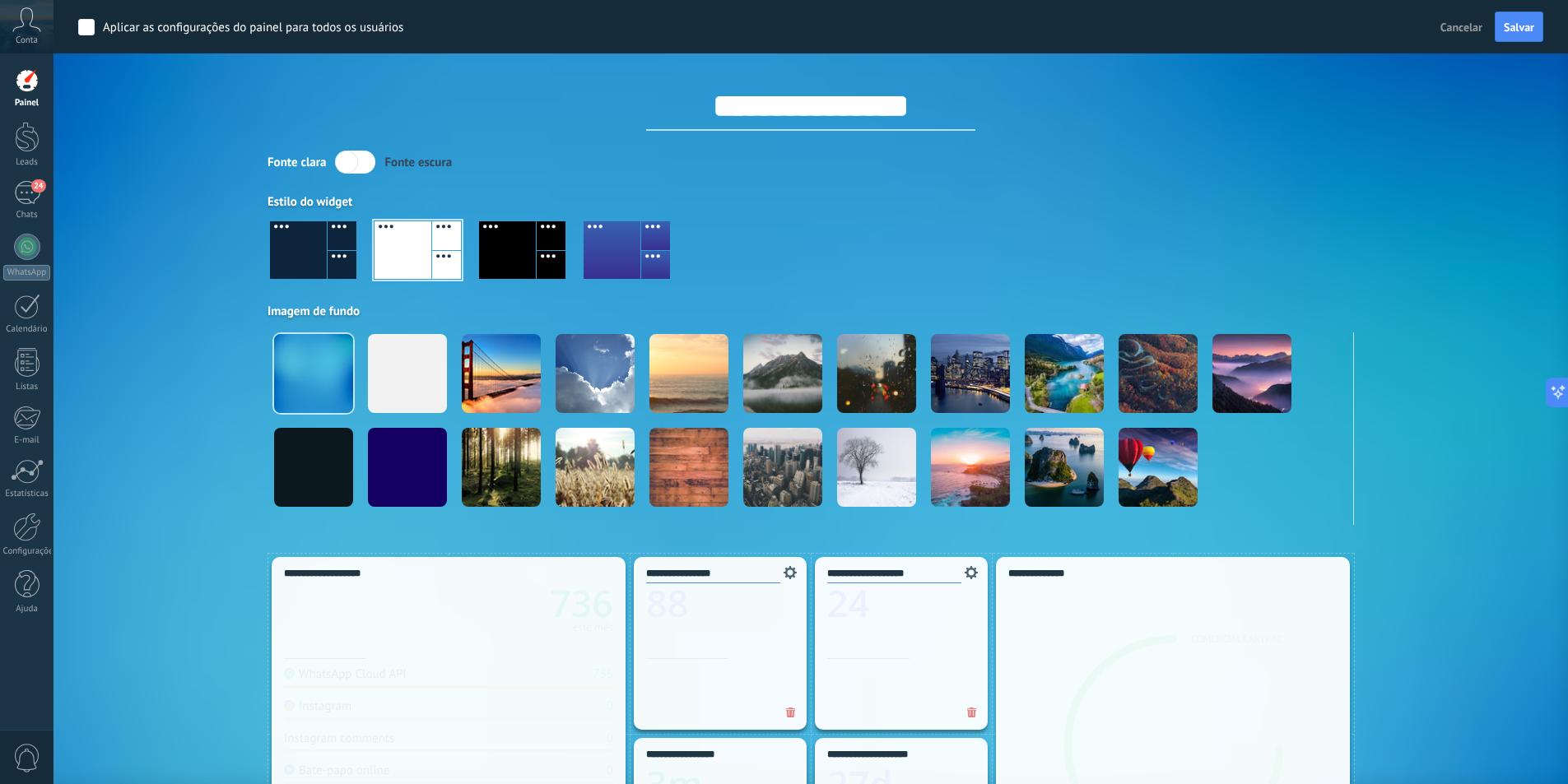
click at [1470, 33] on span "Cancelar" at bounding box center [1462, 28] width 42 height 15
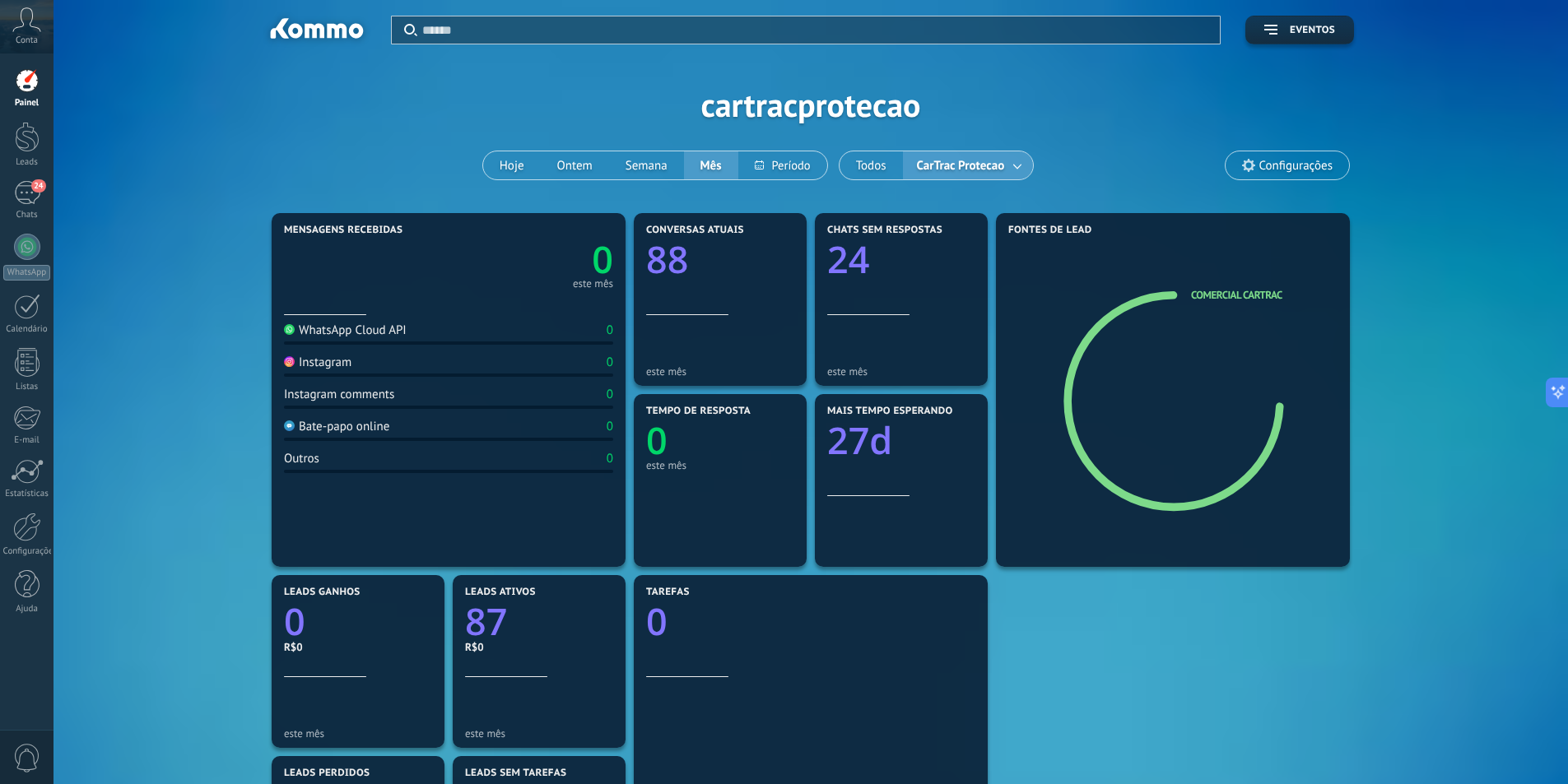
click at [351, 325] on div "WhatsApp Cloud API" at bounding box center [346, 330] width 123 height 16
click at [540, 170] on button "Ontem" at bounding box center [574, 165] width 68 height 28
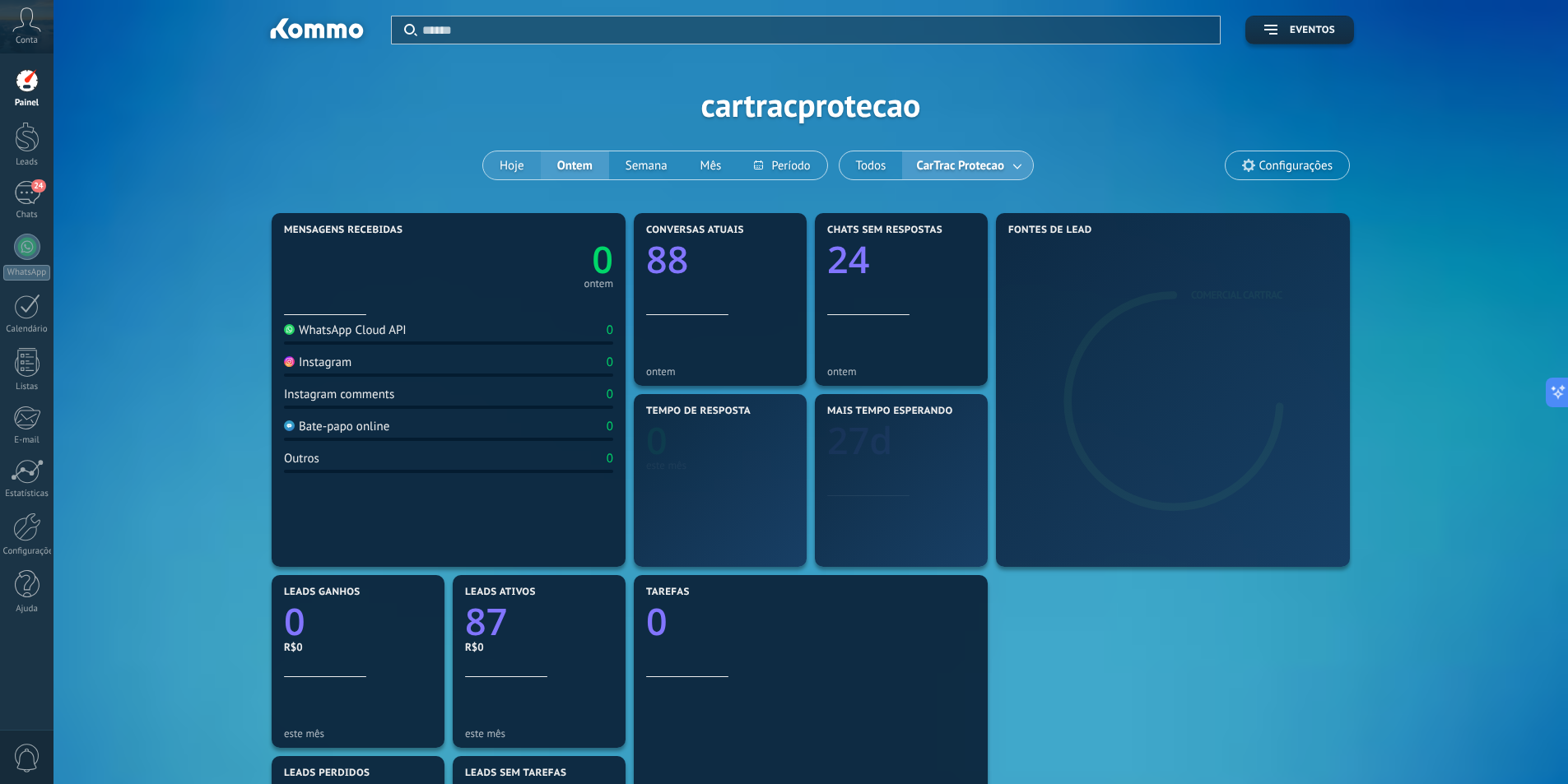
click at [530, 169] on button "Hoje" at bounding box center [512, 165] width 58 height 28
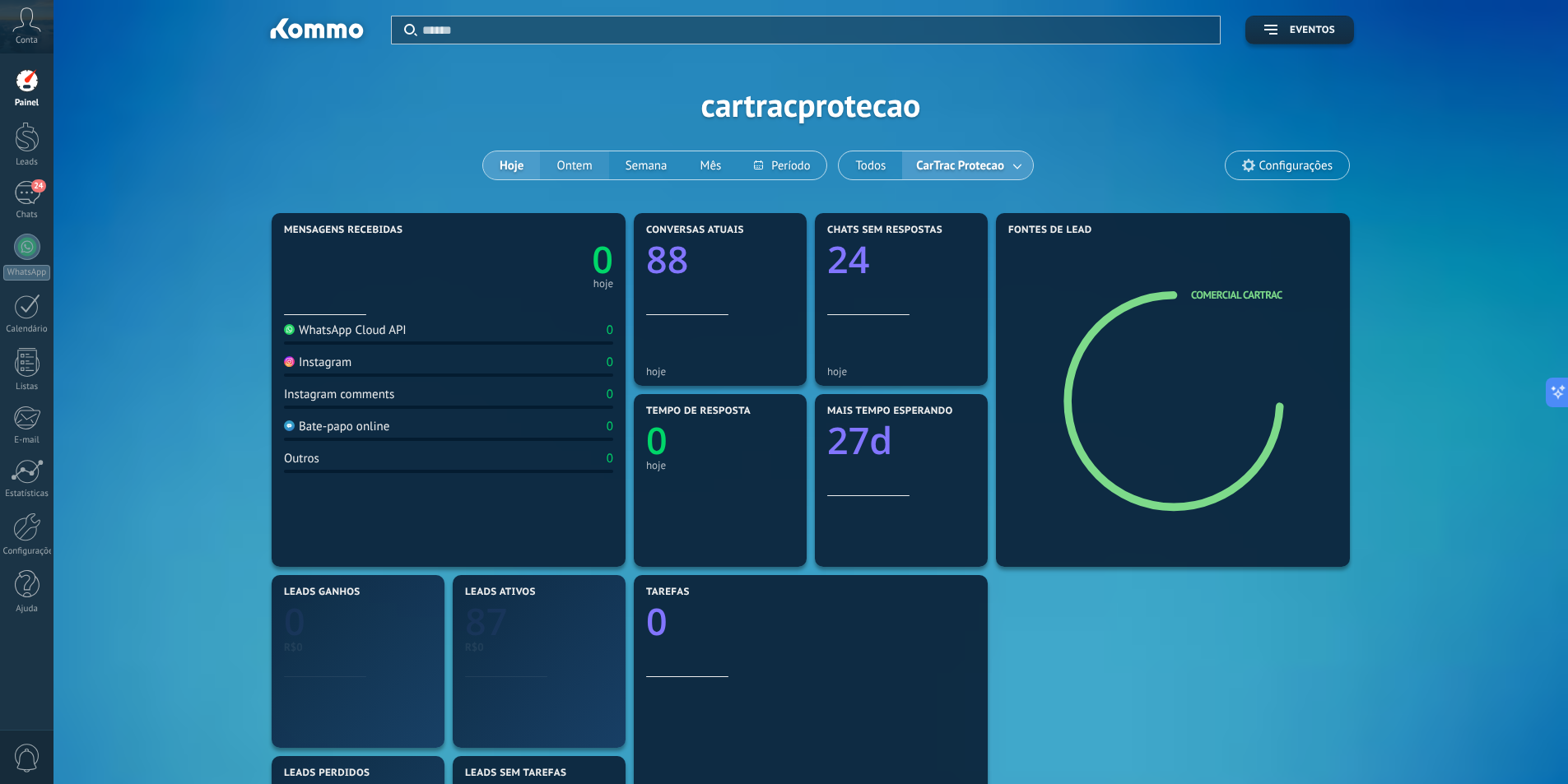
click at [589, 169] on button "Ontem" at bounding box center [574, 165] width 68 height 28
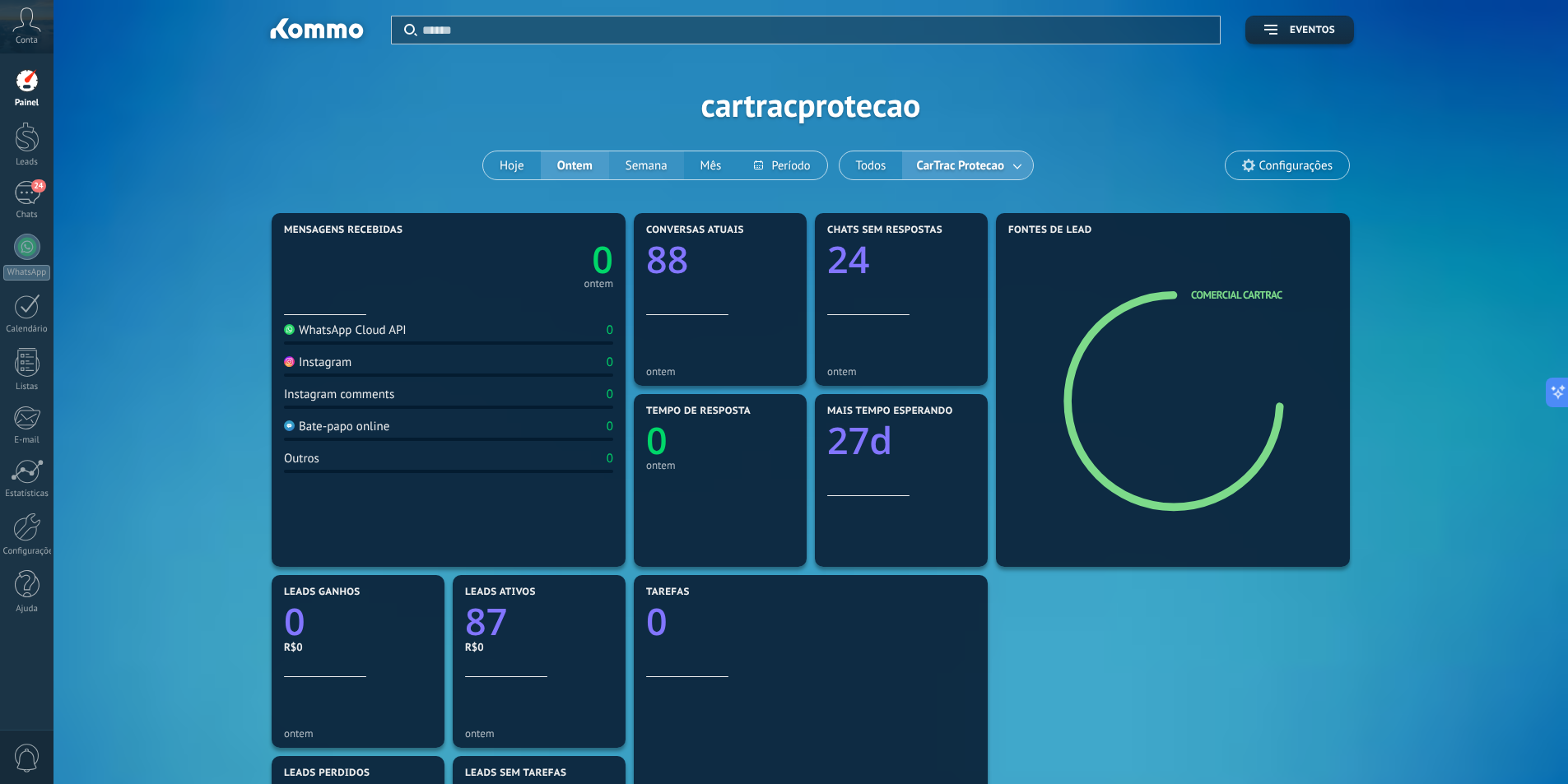
click at [671, 165] on button "Semana" at bounding box center [647, 165] width 75 height 28
click at [800, 163] on button at bounding box center [782, 165] width 89 height 28
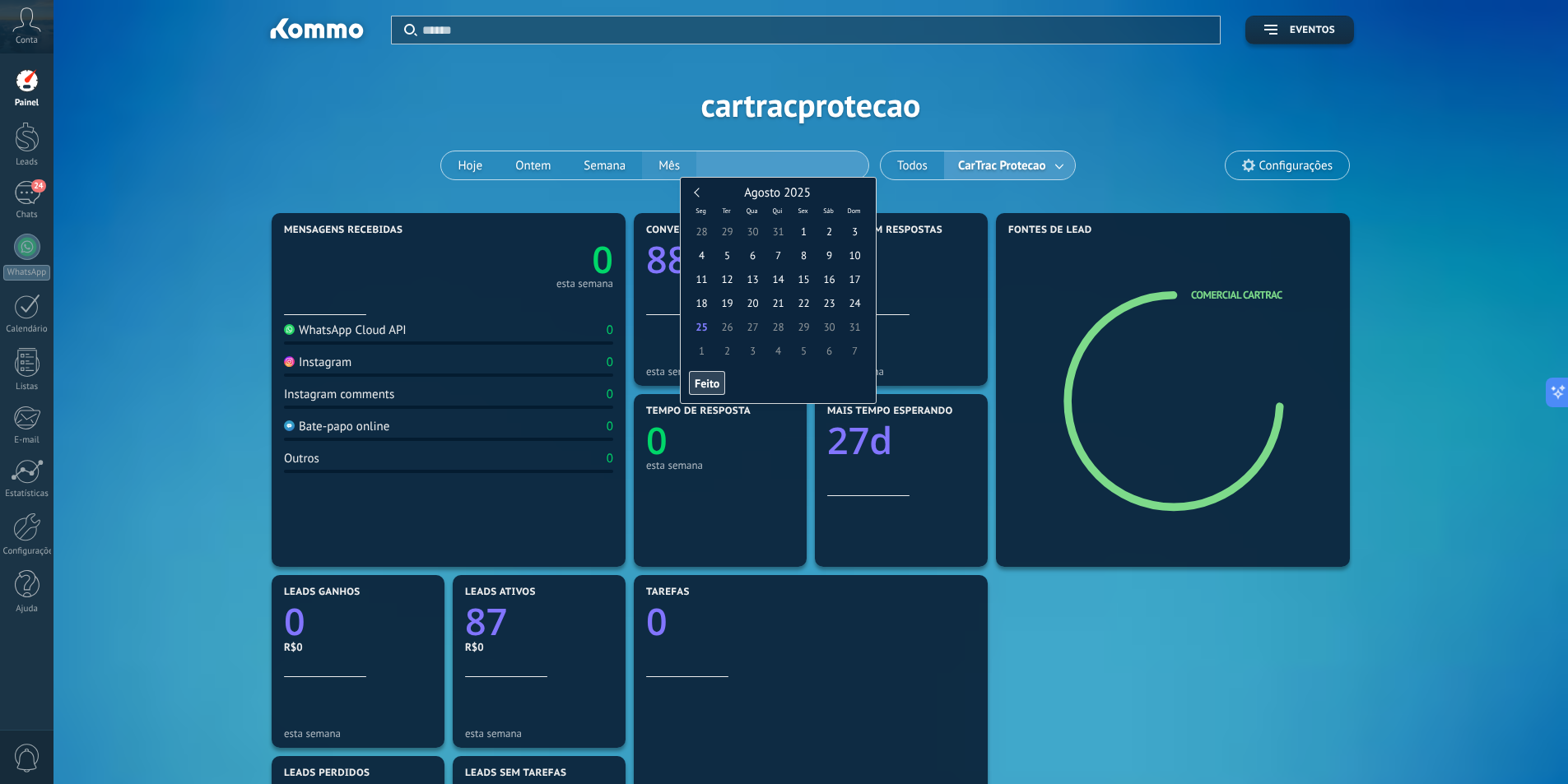
click at [665, 161] on div "Hoje Ontem Semana Mês" at bounding box center [654, 165] width 428 height 29
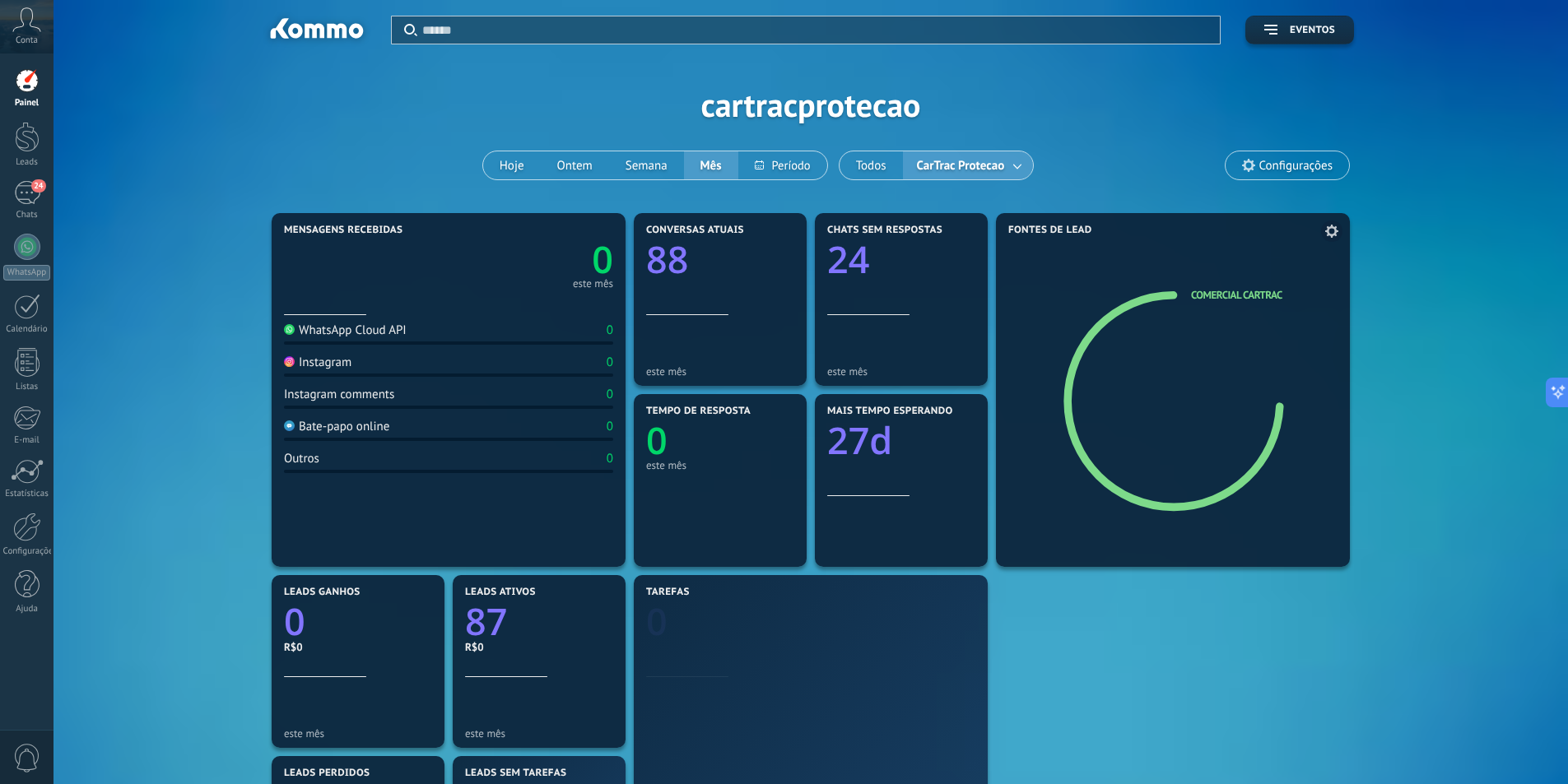
click at [1329, 236] on icon at bounding box center [1331, 231] width 13 height 13
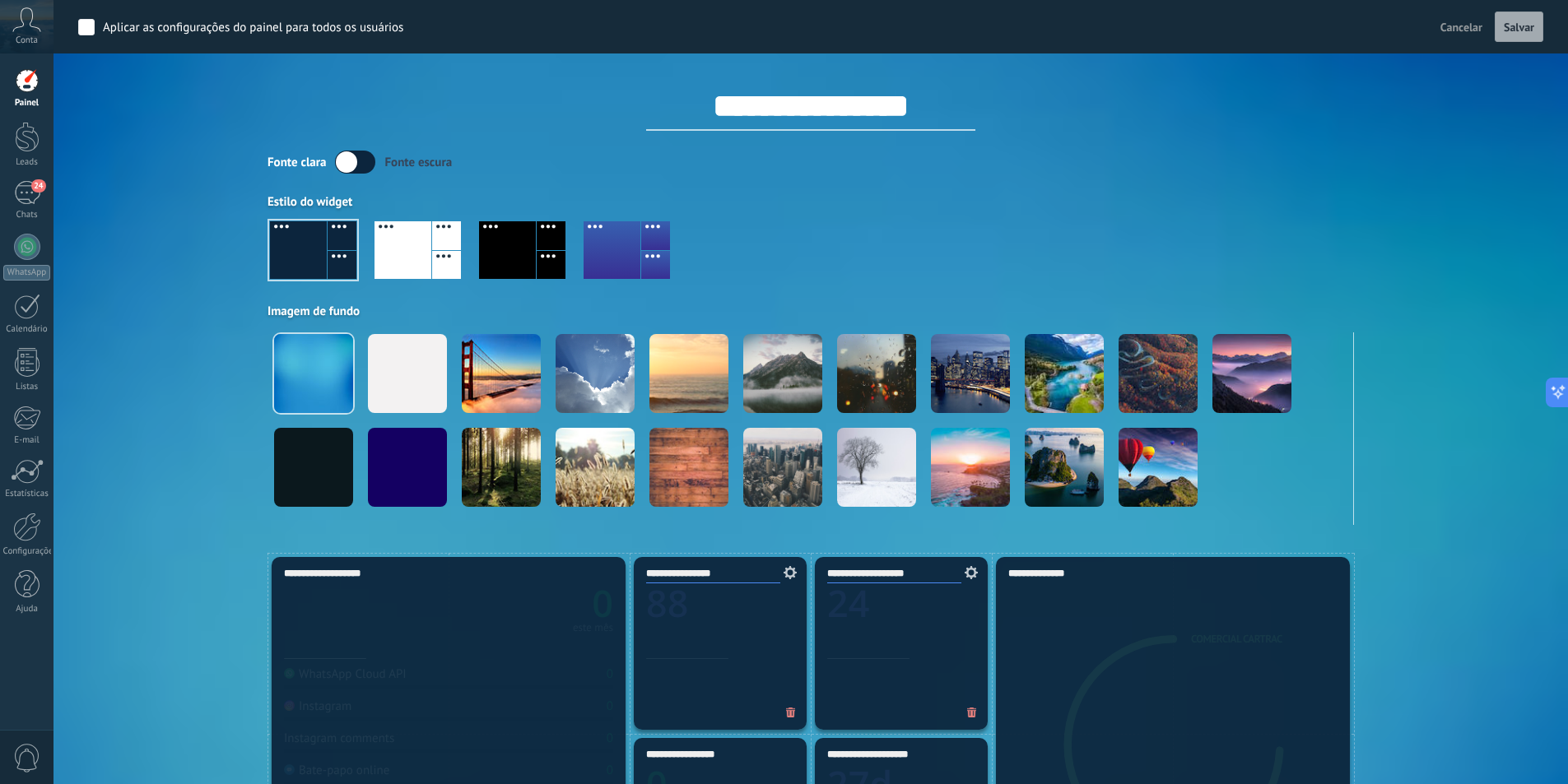
click at [1479, 511] on div "Aplicar Eventos cartracprotecao Hoje Ontem Semana Mês Todos CarTrac Protecao Co…" at bounding box center [810, 276] width 1465 height 553
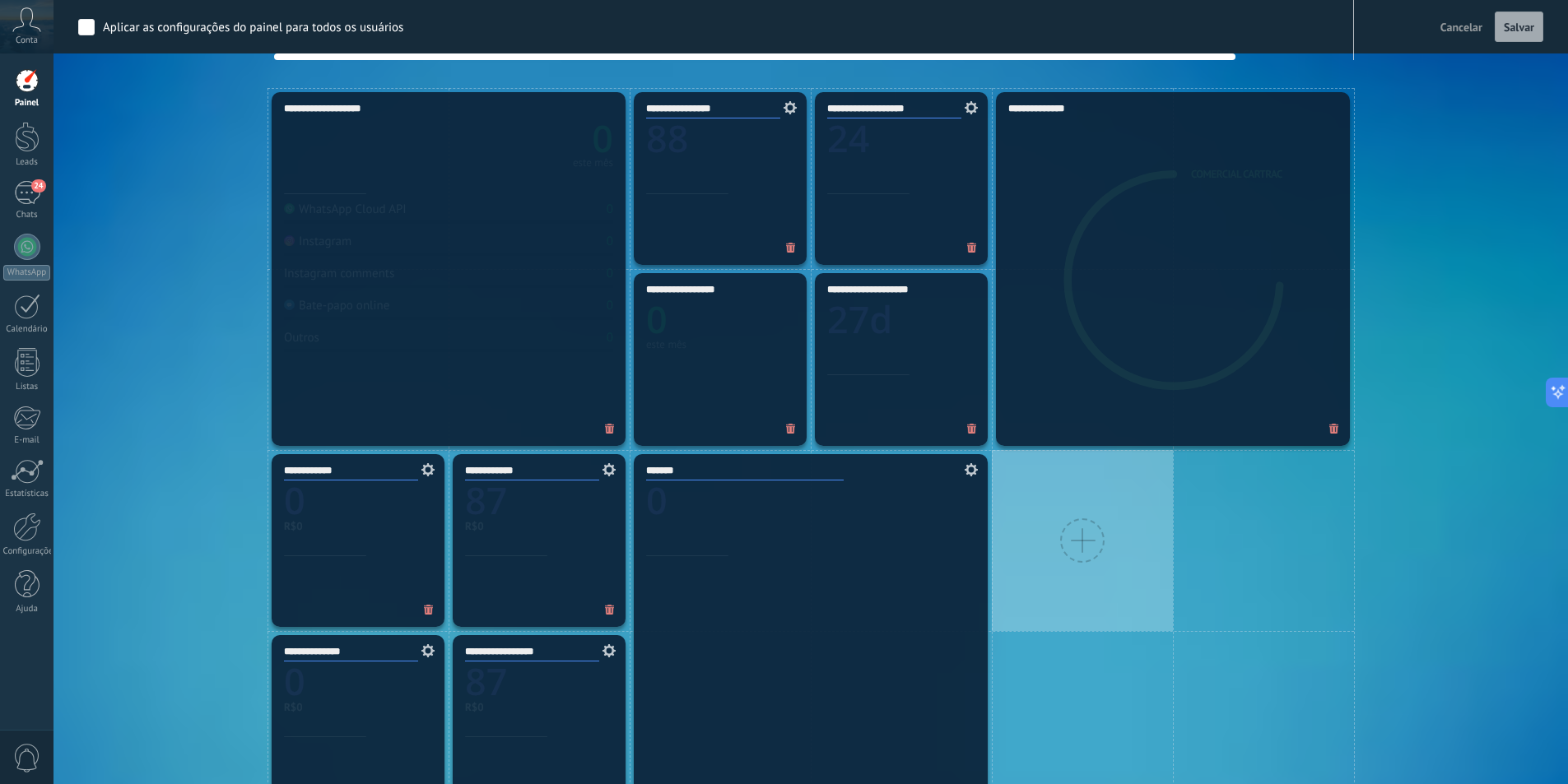
scroll to position [164, 0]
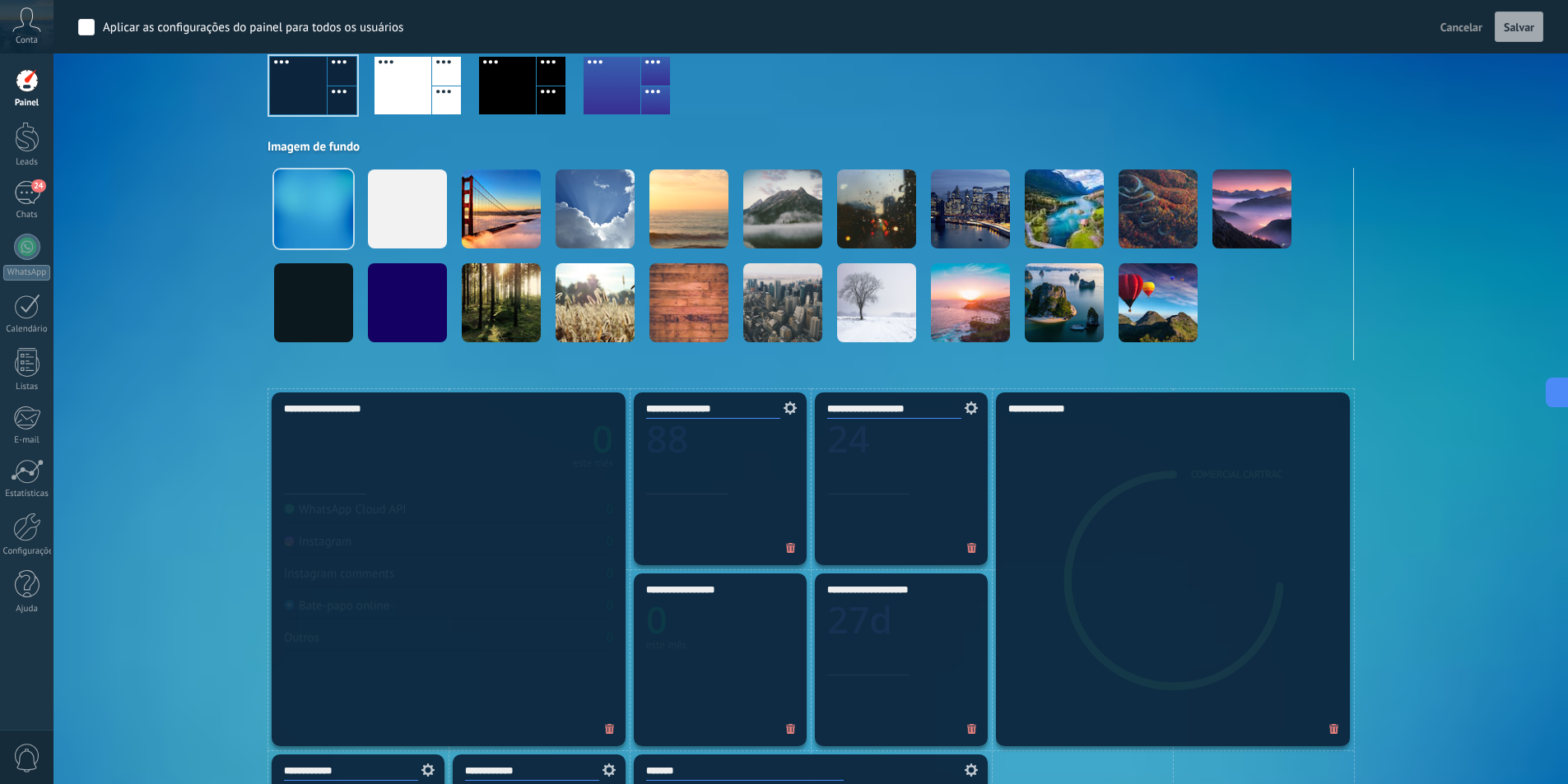
click at [25, 95] on link "Painel" at bounding box center [27, 88] width 53 height 40
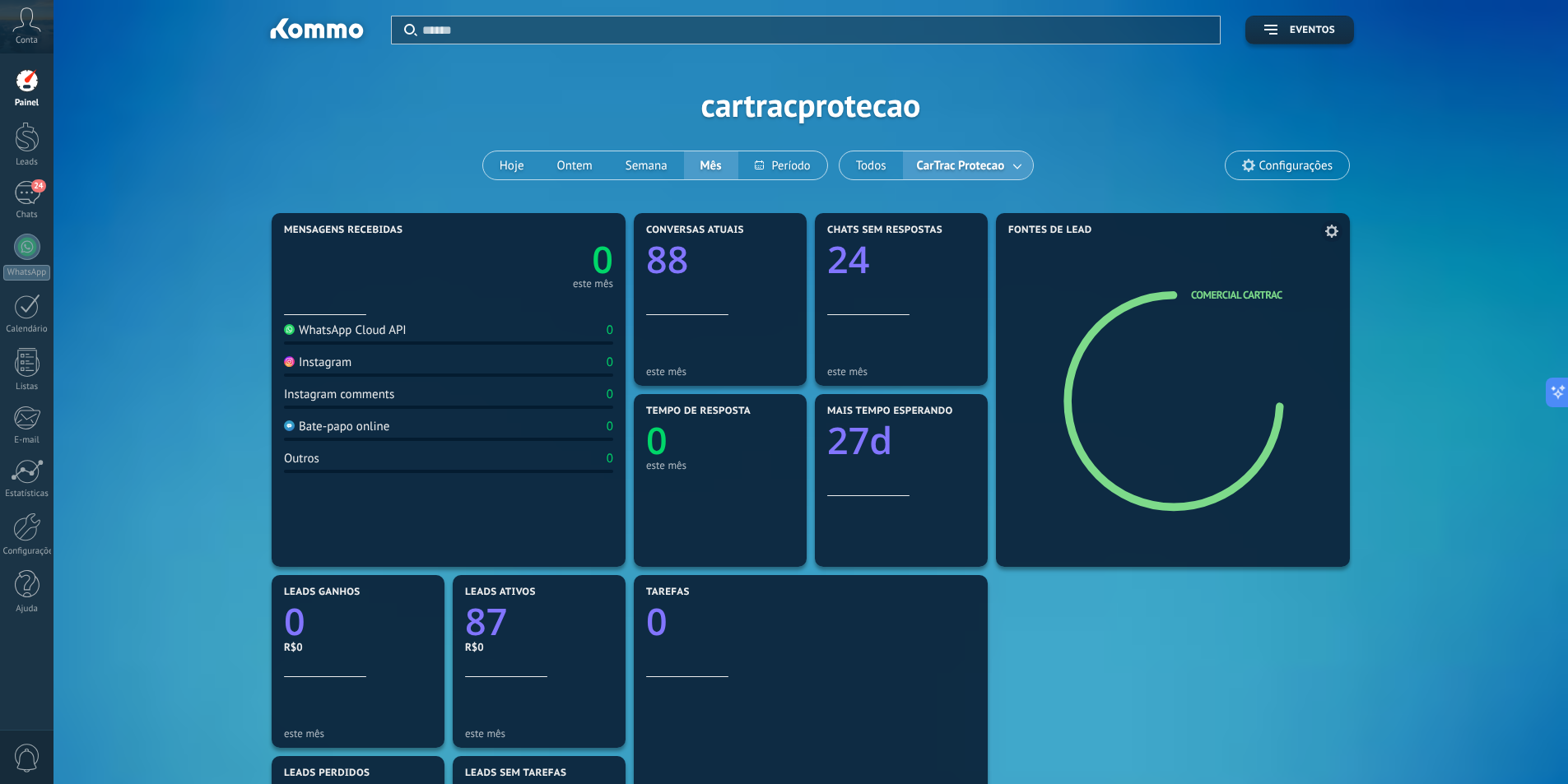
click at [1100, 348] on icon at bounding box center [1174, 399] width 161 height 163
click at [1338, 225] on span at bounding box center [1331, 230] width 21 height 21
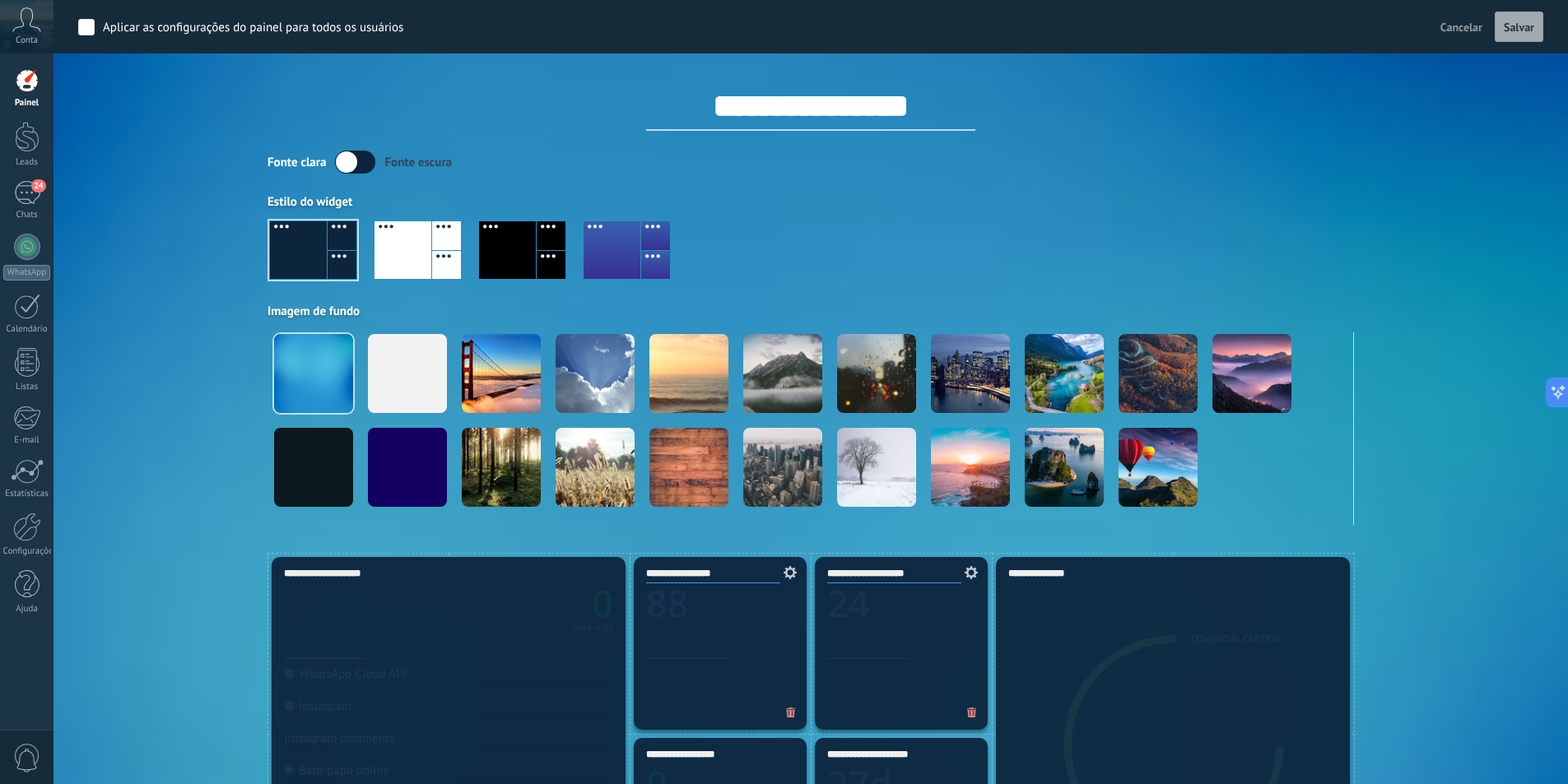
click at [1449, 25] on span "Cancelar" at bounding box center [1462, 28] width 42 height 15
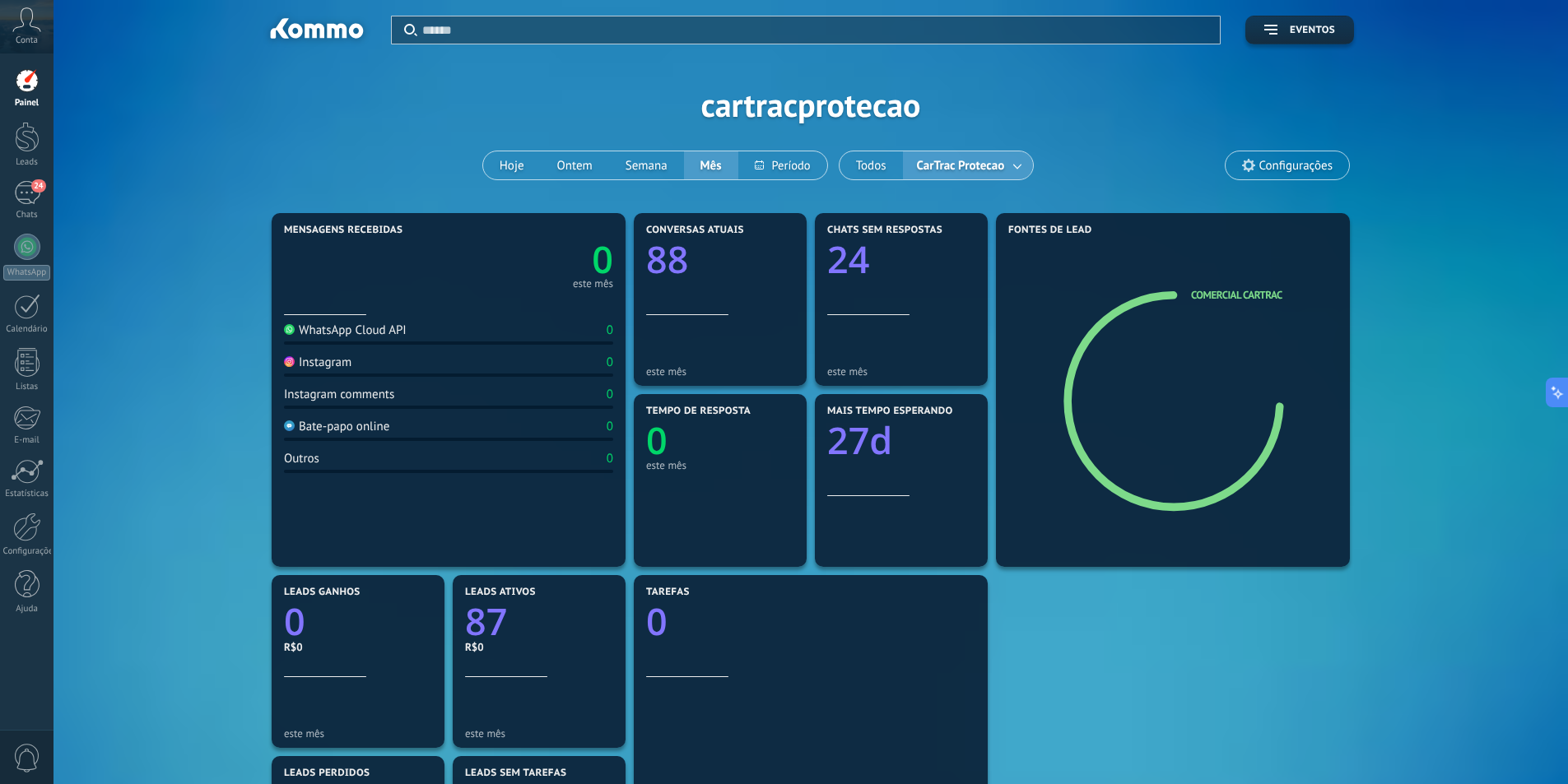
click at [1162, 390] on icon at bounding box center [1180, 402] width 104 height 93
click at [1200, 507] on icon at bounding box center [1173, 401] width 212 height 212
click at [26, 139] on div at bounding box center [27, 137] width 25 height 30
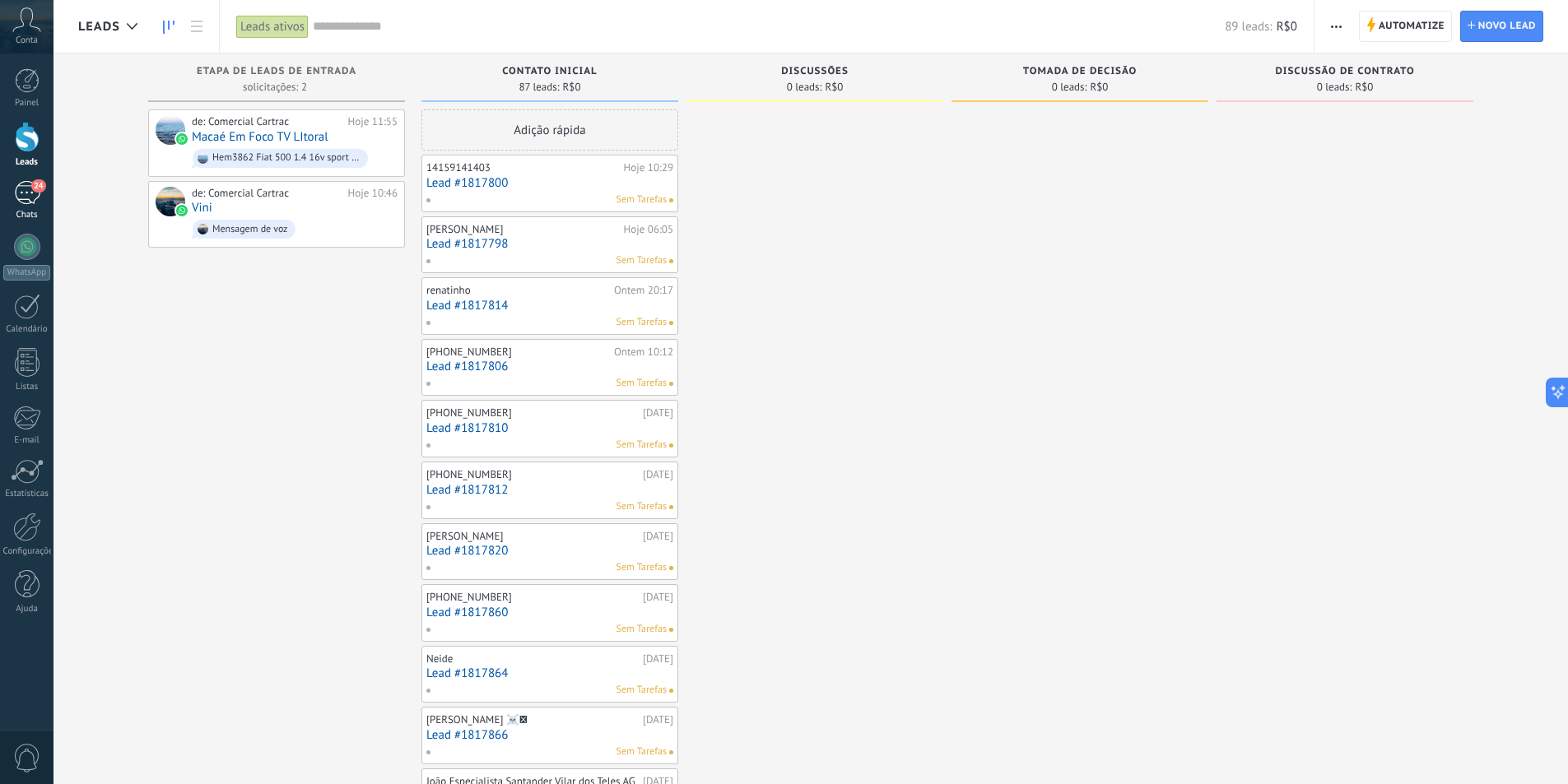
click at [32, 202] on div "24" at bounding box center [27, 193] width 27 height 24
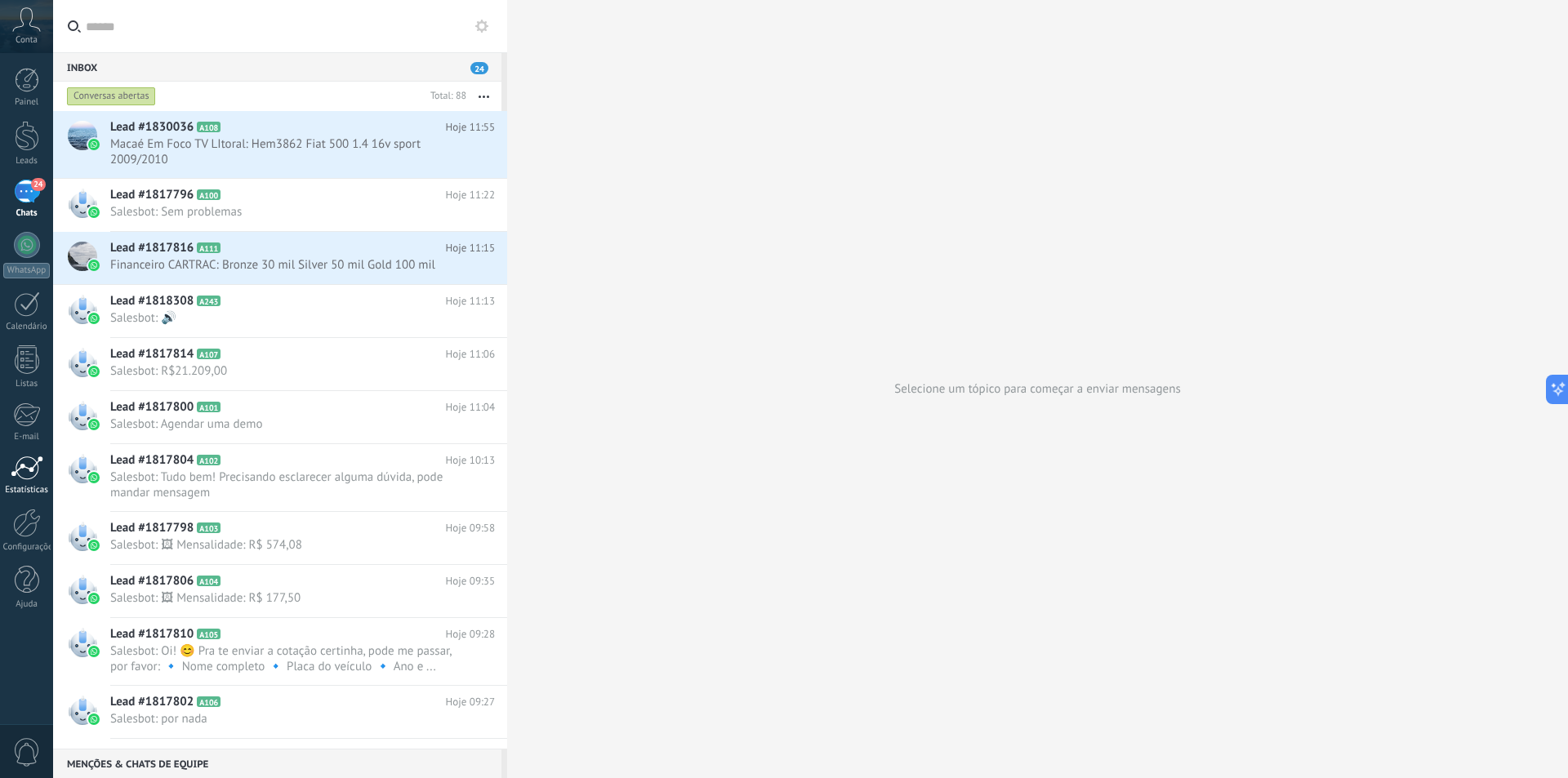
click at [24, 489] on div "Estatísticas" at bounding box center [27, 490] width 47 height 11
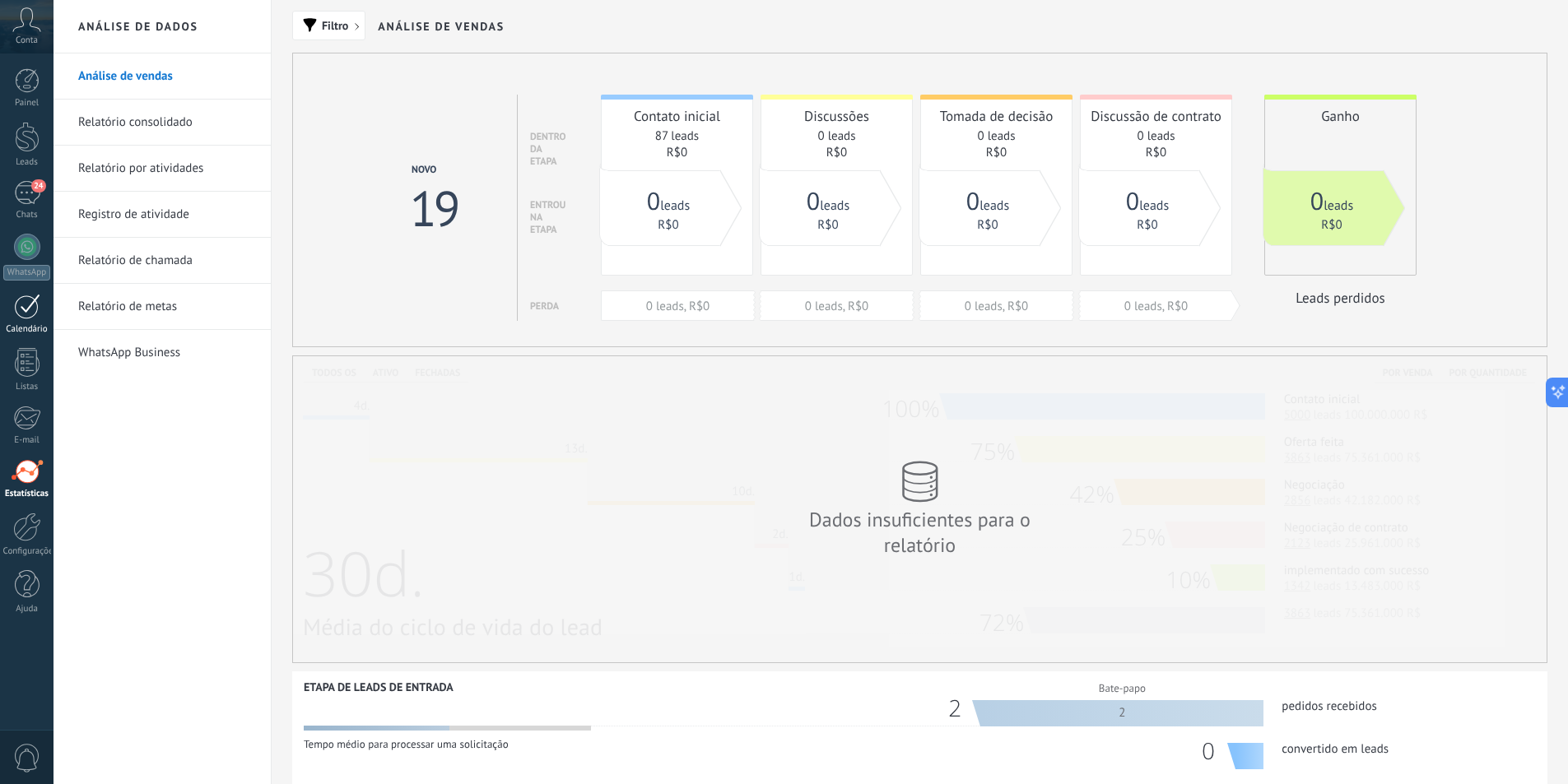
click at [19, 304] on div at bounding box center [27, 306] width 27 height 26
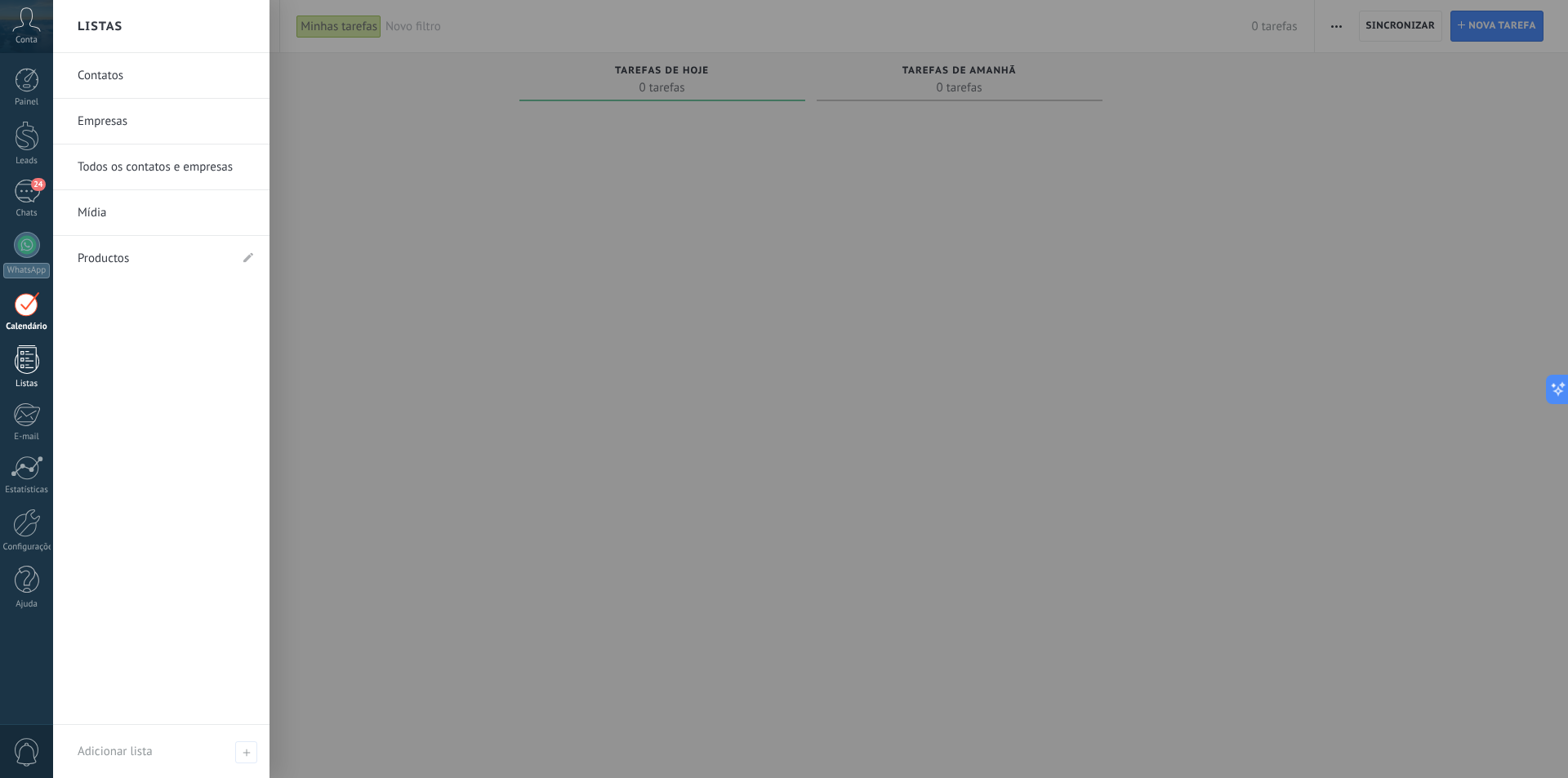
click at [35, 368] on div at bounding box center [26, 359] width 25 height 28
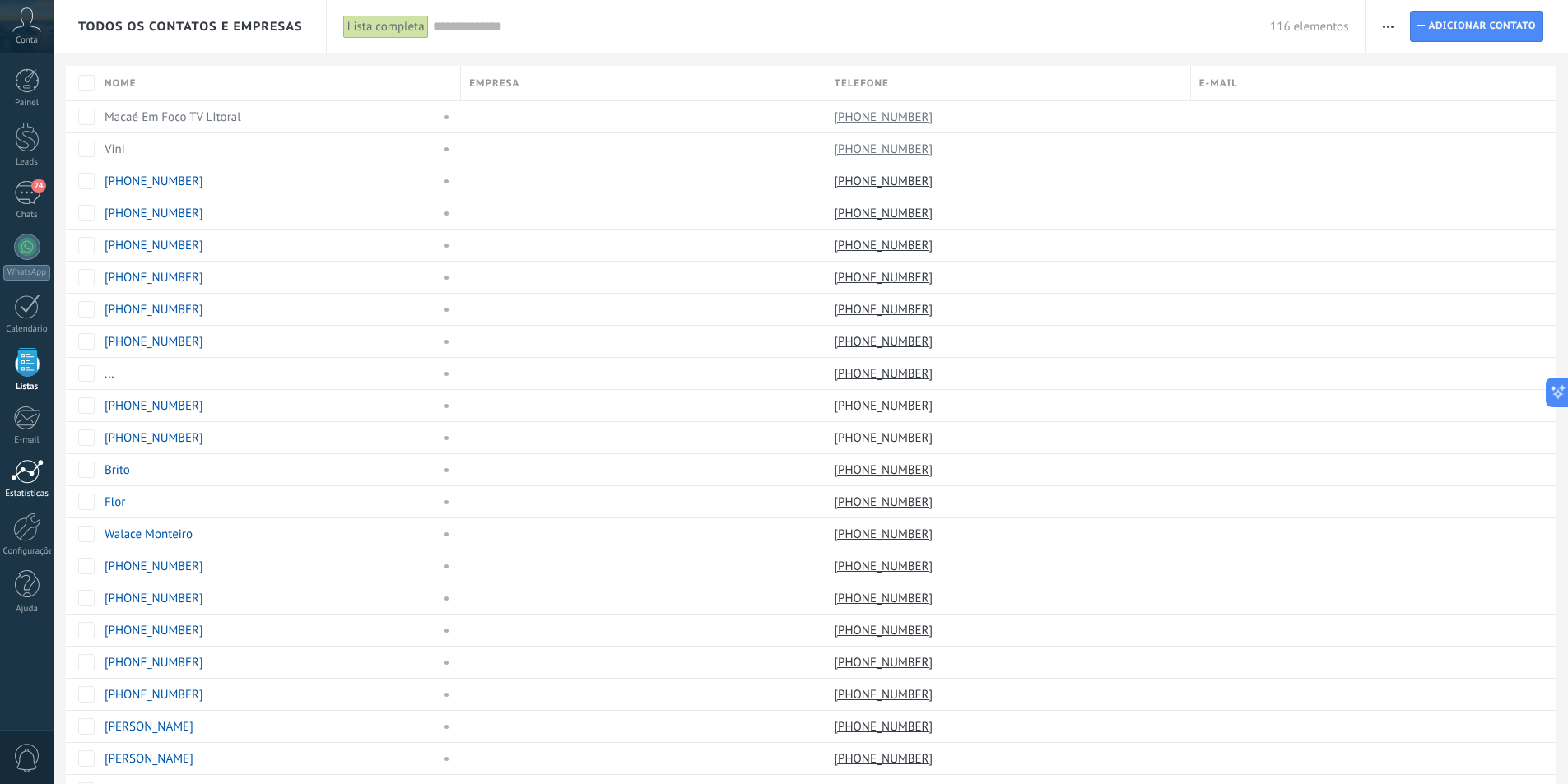
click at [20, 476] on div at bounding box center [28, 471] width 33 height 25
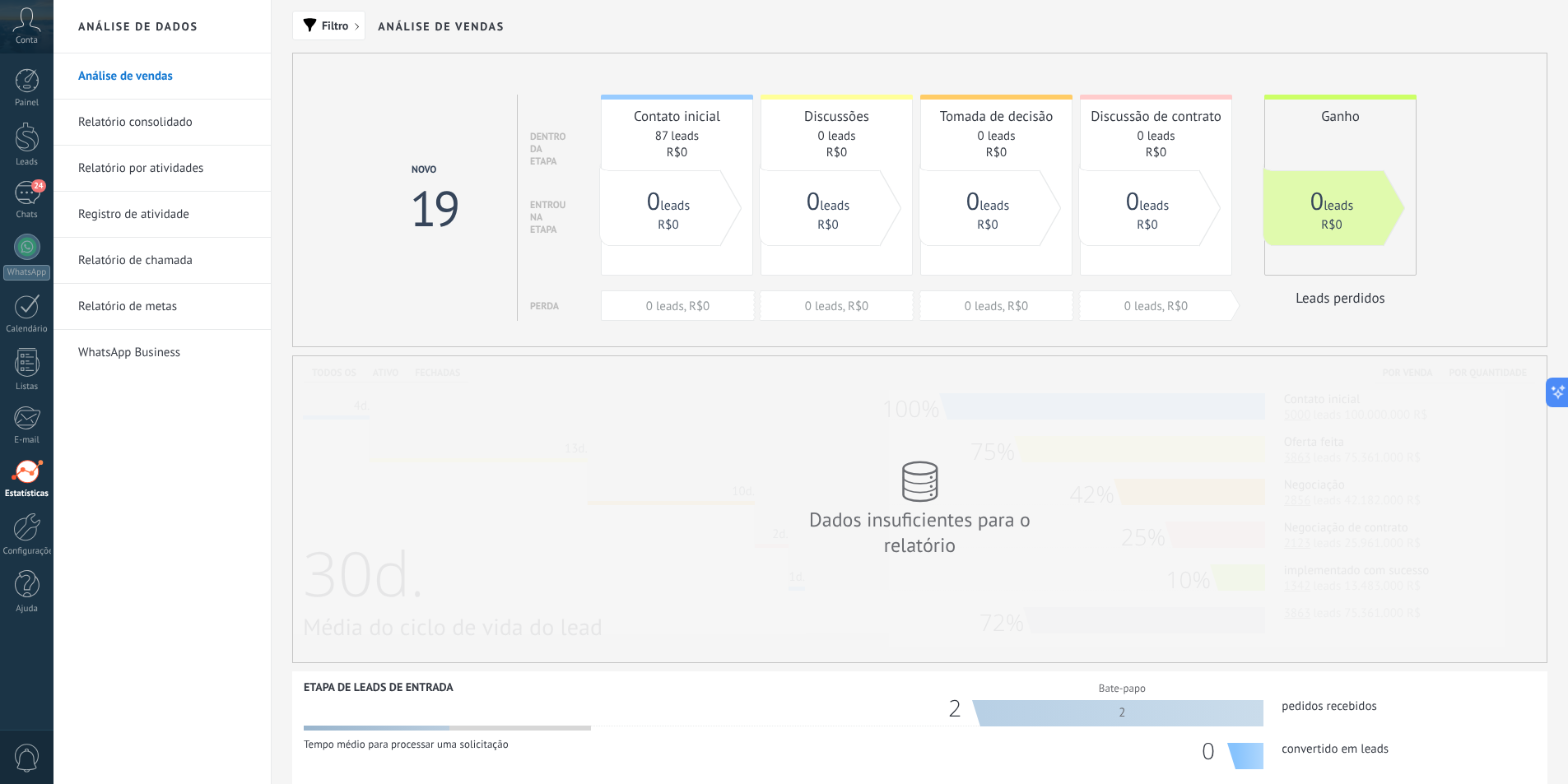
click at [189, 180] on link "Relatório por atividades" at bounding box center [166, 169] width 176 height 46
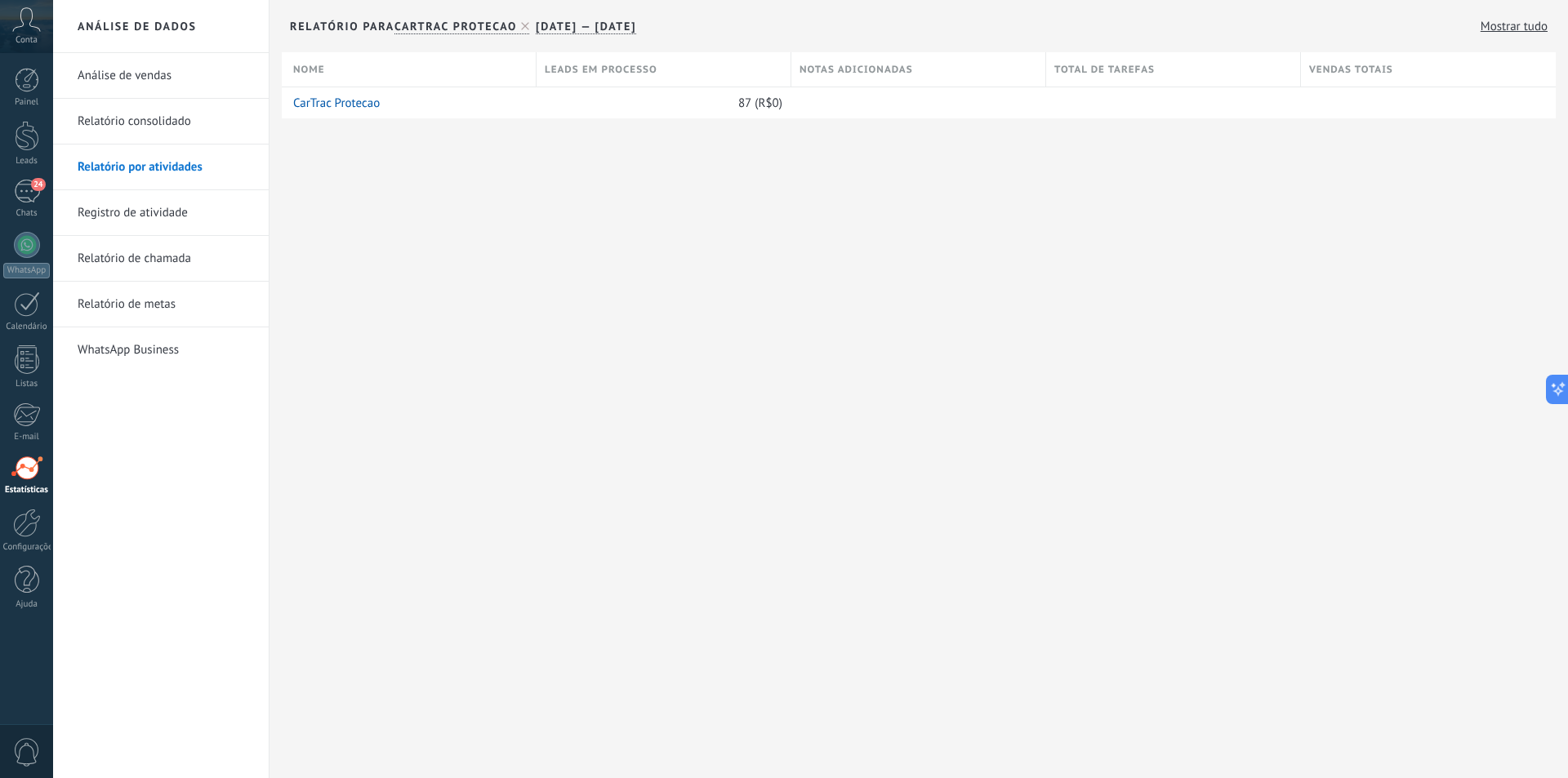
click at [322, 121] on div "**********" at bounding box center [918, 86] width 1299 height 171
click at [336, 107] on link "CarTrac Protecao" at bounding box center [336, 103] width 86 height 15
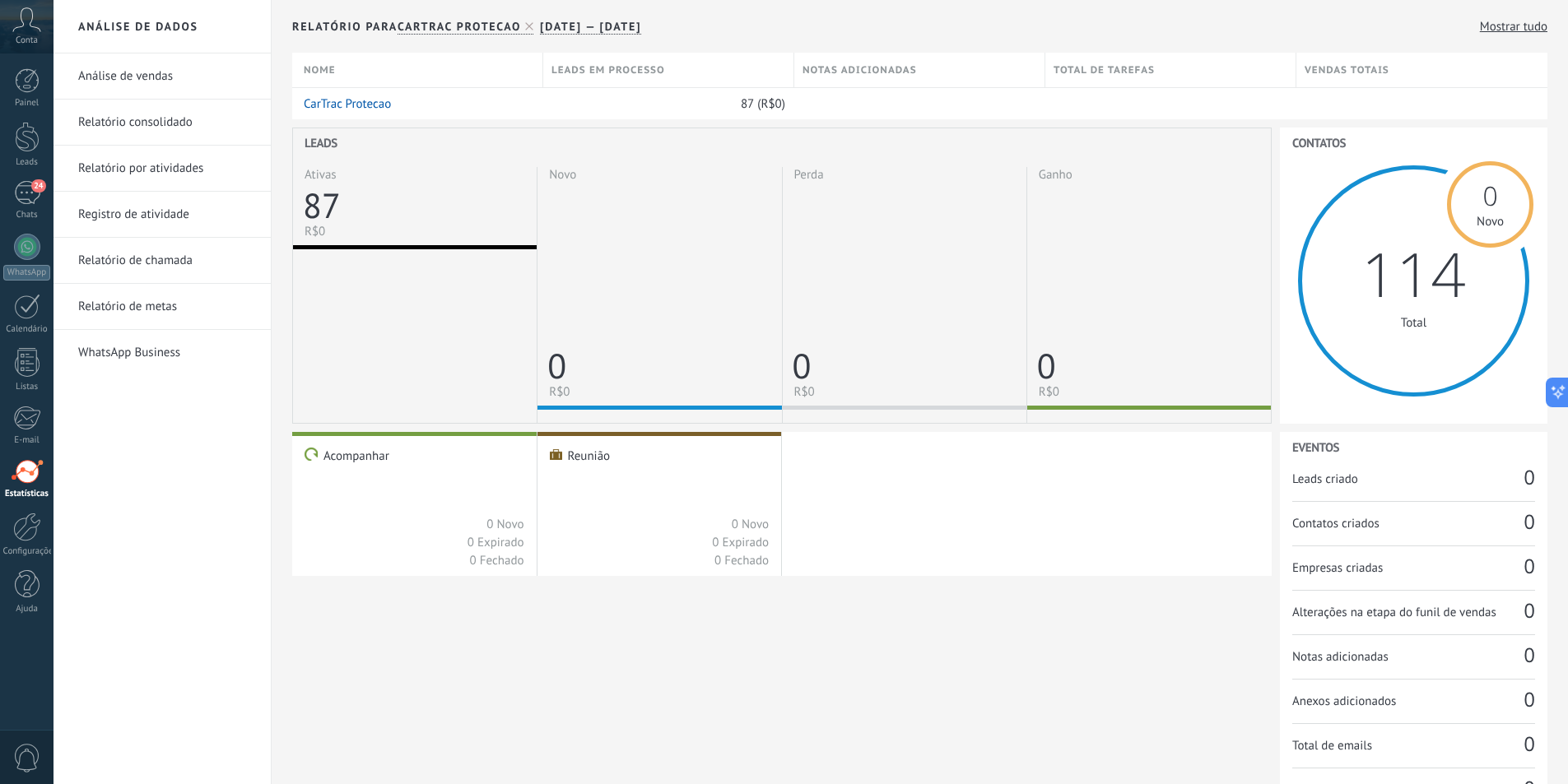
click at [309, 458] on span at bounding box center [311, 454] width 14 height 14
click at [180, 266] on link "Relatório de chamada" at bounding box center [166, 260] width 176 height 46
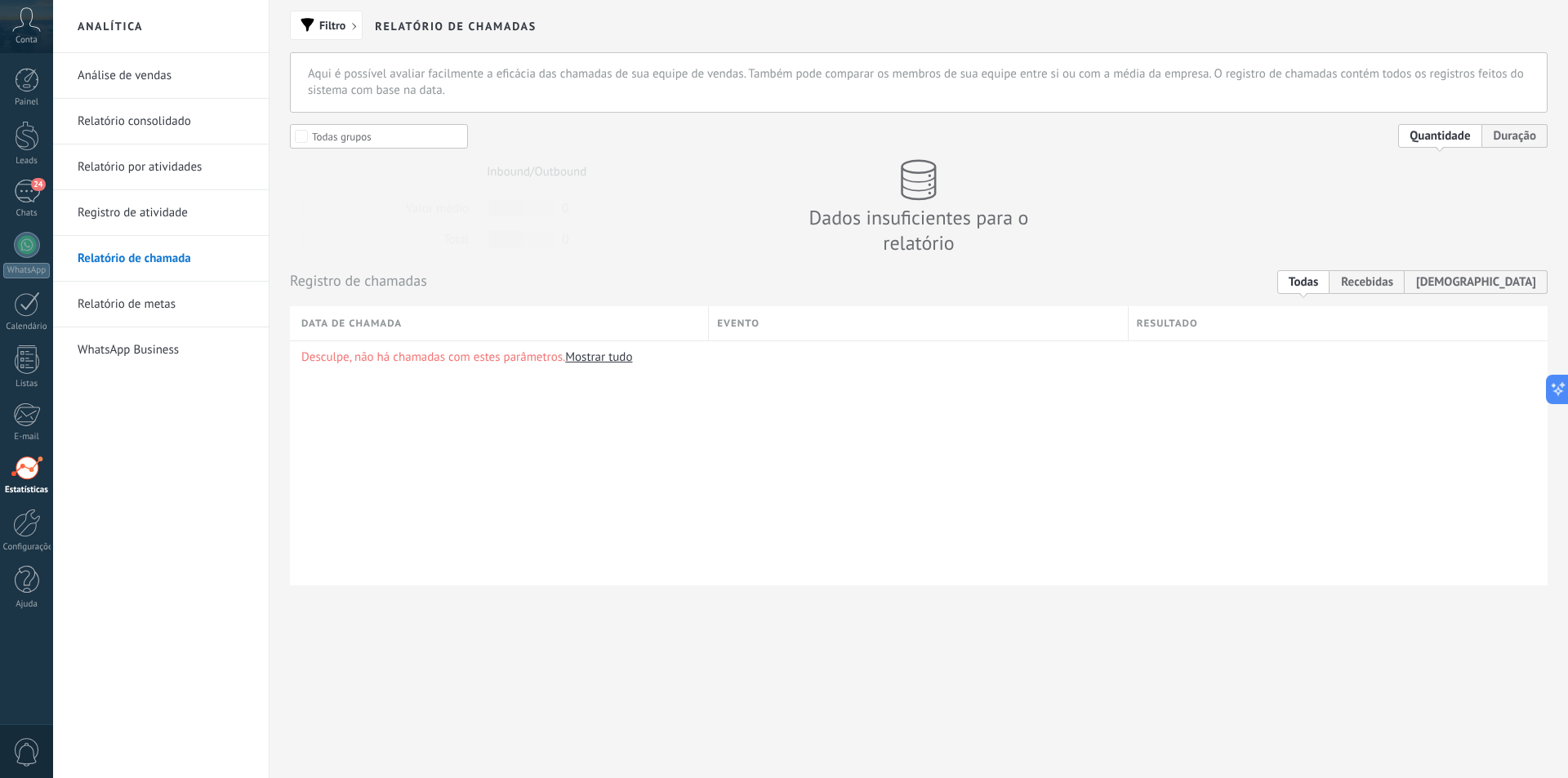
click at [172, 300] on link "Relatório de metas" at bounding box center [165, 305] width 175 height 45
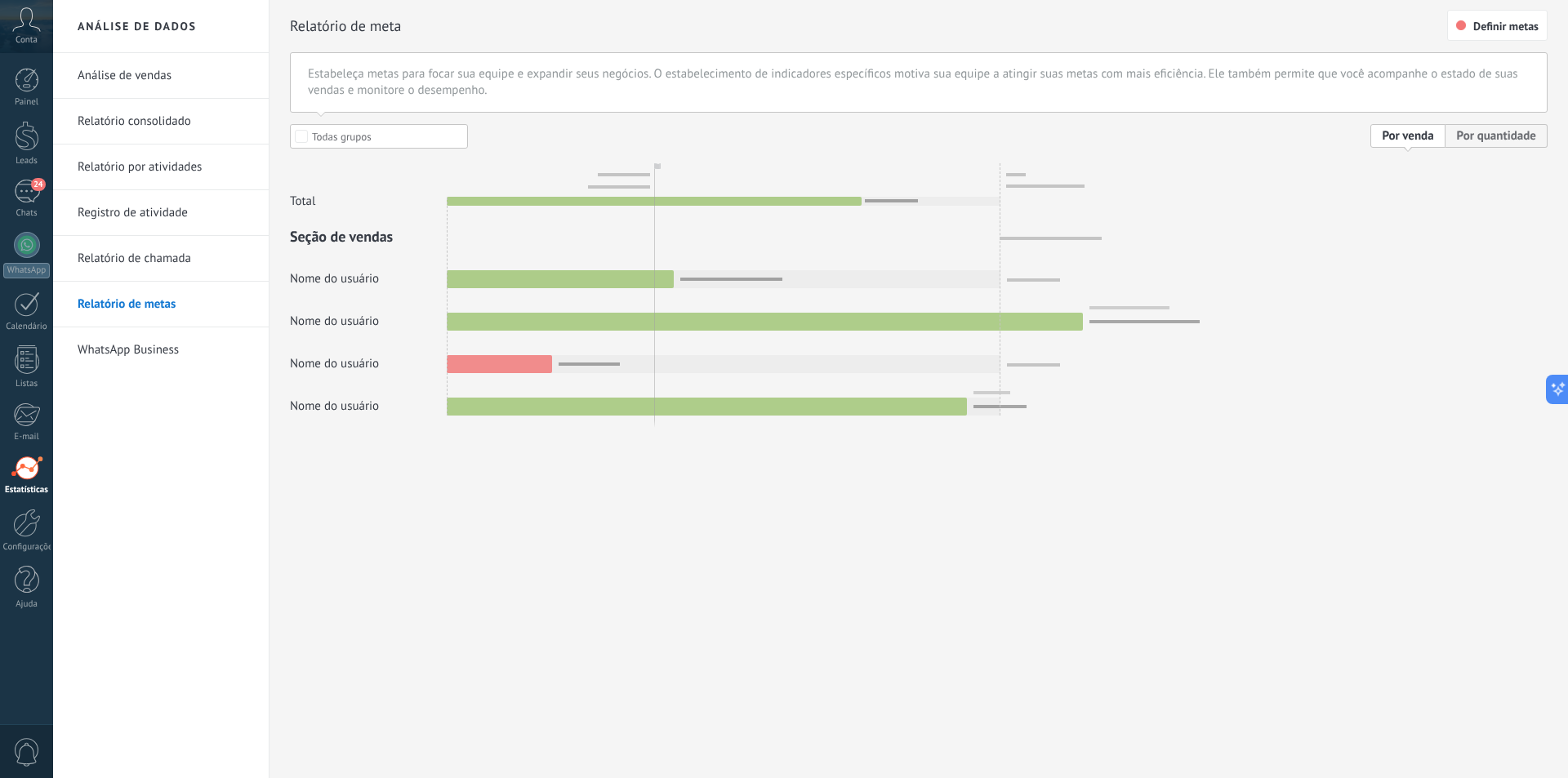
click at [303, 129] on div at bounding box center [918, 269] width 1258 height 291
click at [303, 138] on div at bounding box center [918, 269] width 1258 height 291
drag, startPoint x: 157, startPoint y: 347, endPoint x: 202, endPoint y: 362, distance: 47.4
click at [157, 348] on link "WhatsApp Business" at bounding box center [165, 350] width 175 height 45
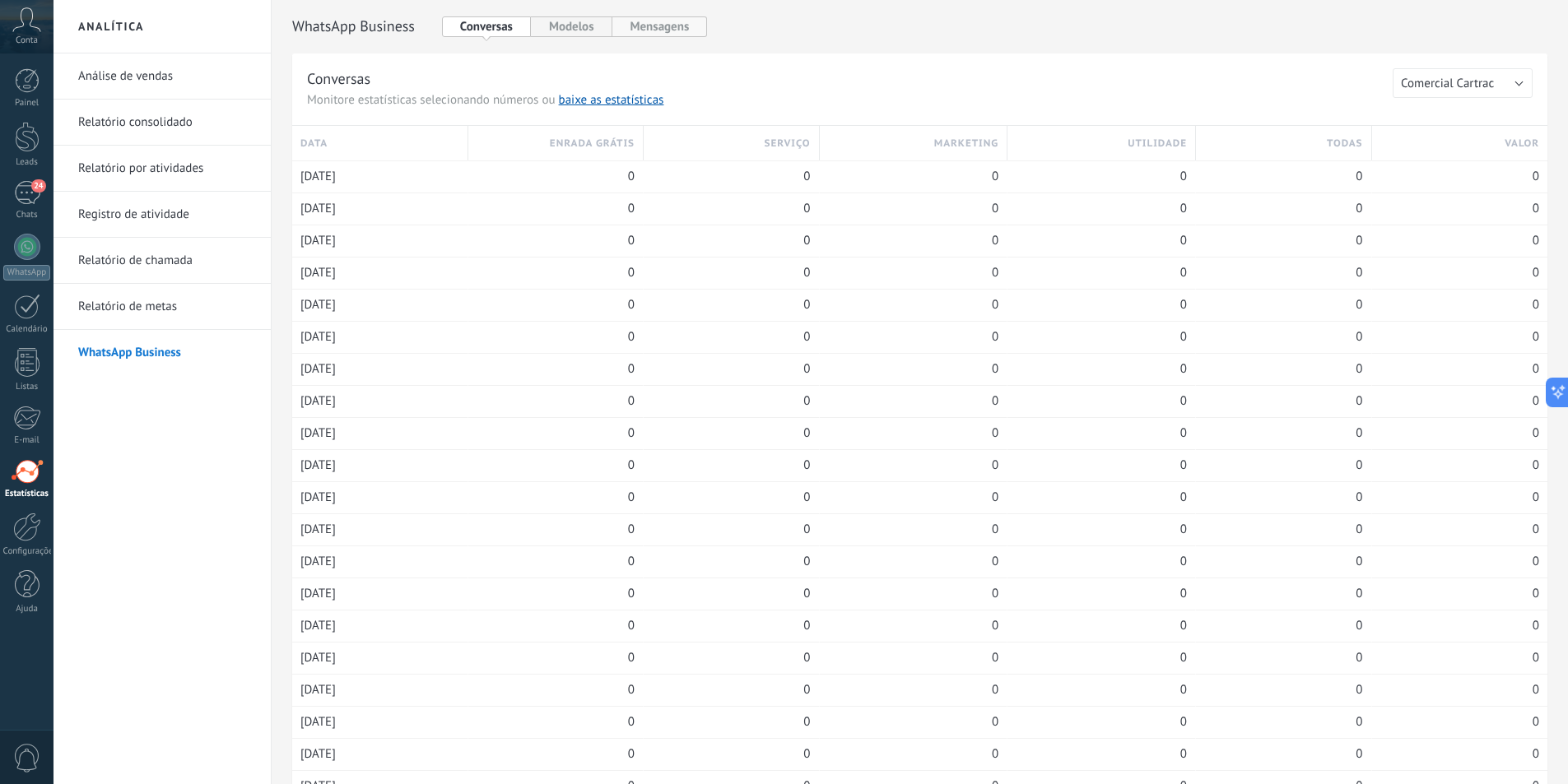
click at [673, 28] on button "Mensagens" at bounding box center [661, 27] width 95 height 20
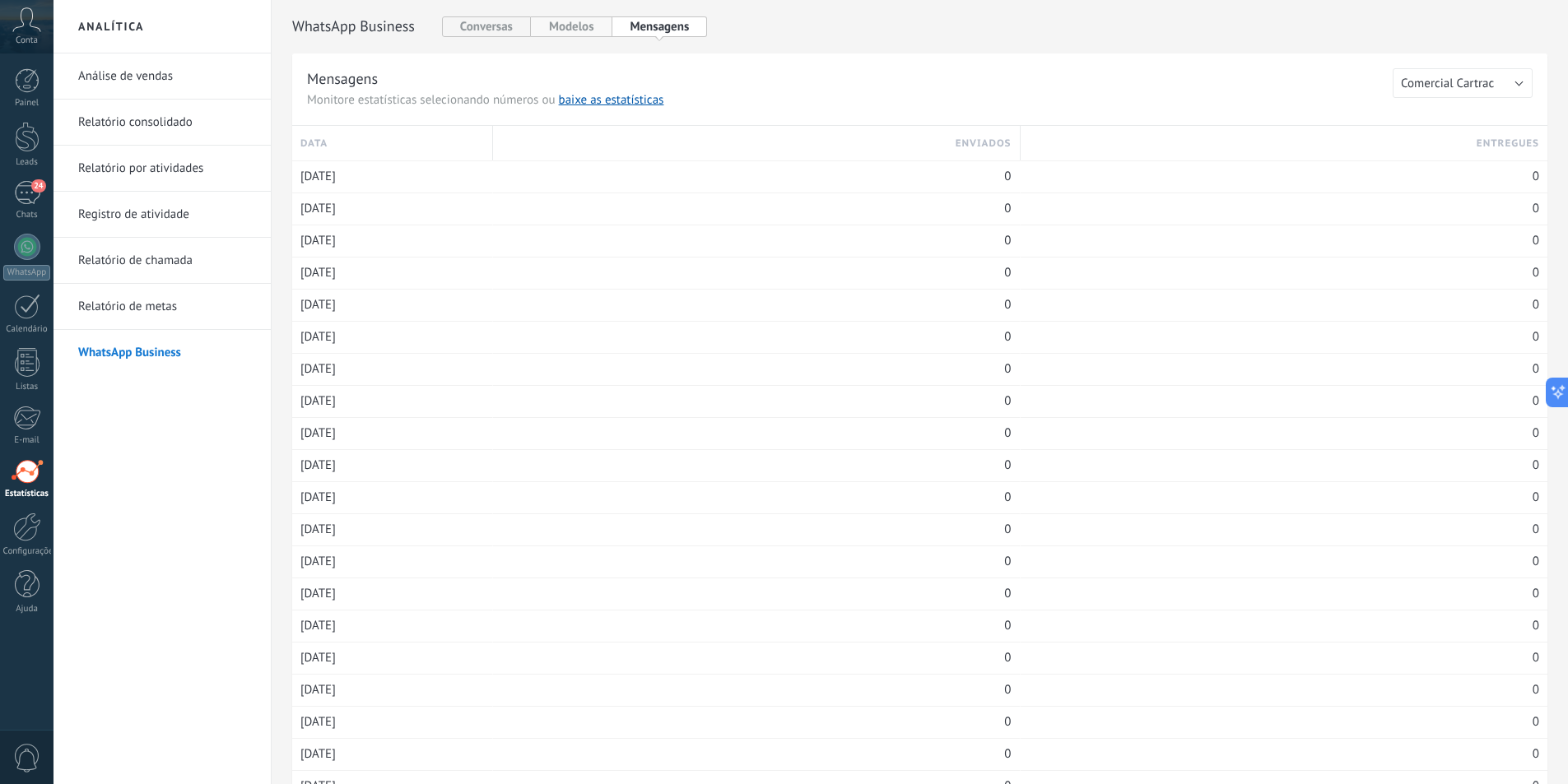
click at [600, 27] on button "Modelos" at bounding box center [572, 27] width 82 height 20
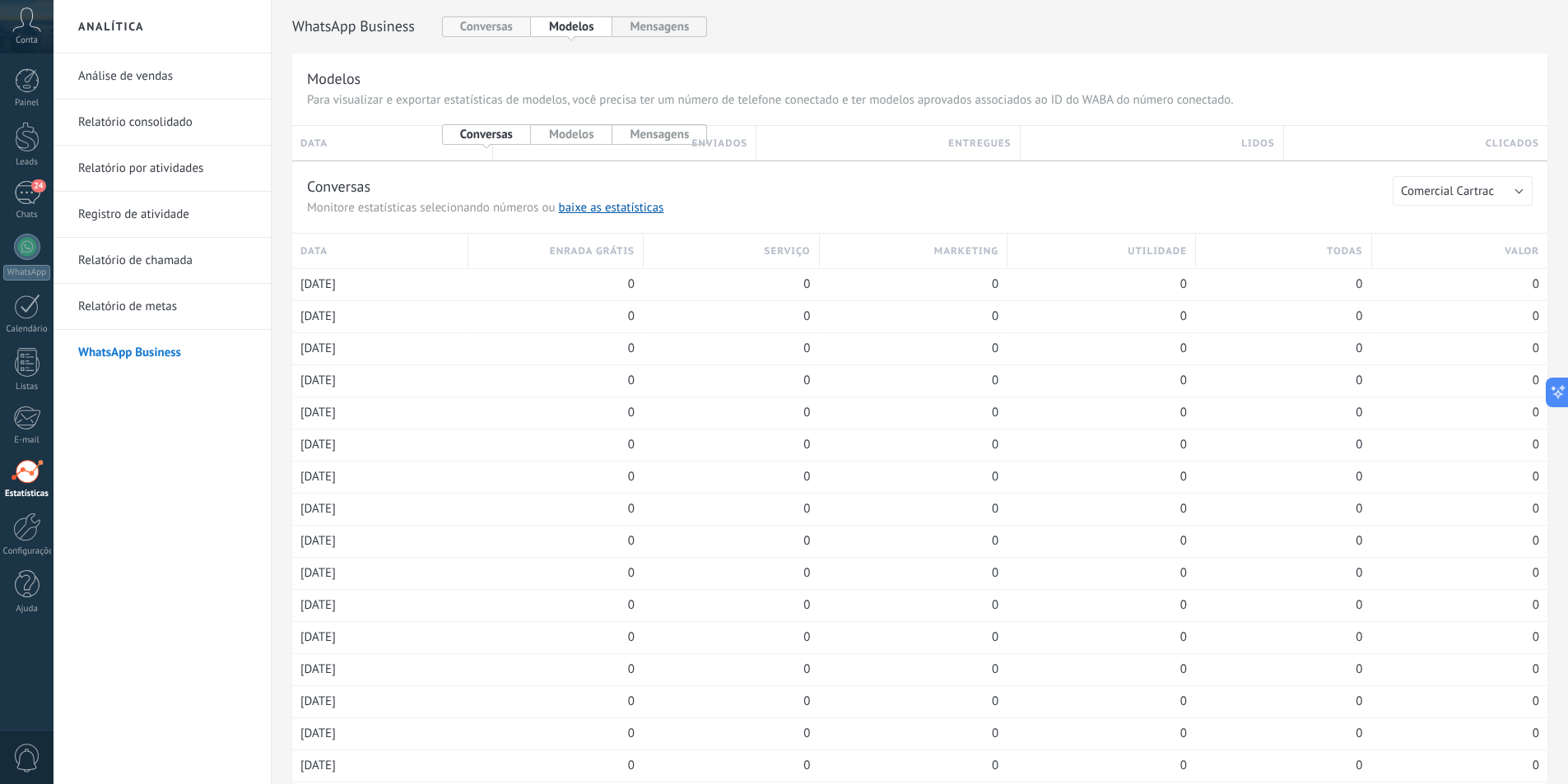
click at [518, 32] on button "Conversas" at bounding box center [486, 27] width 89 height 20
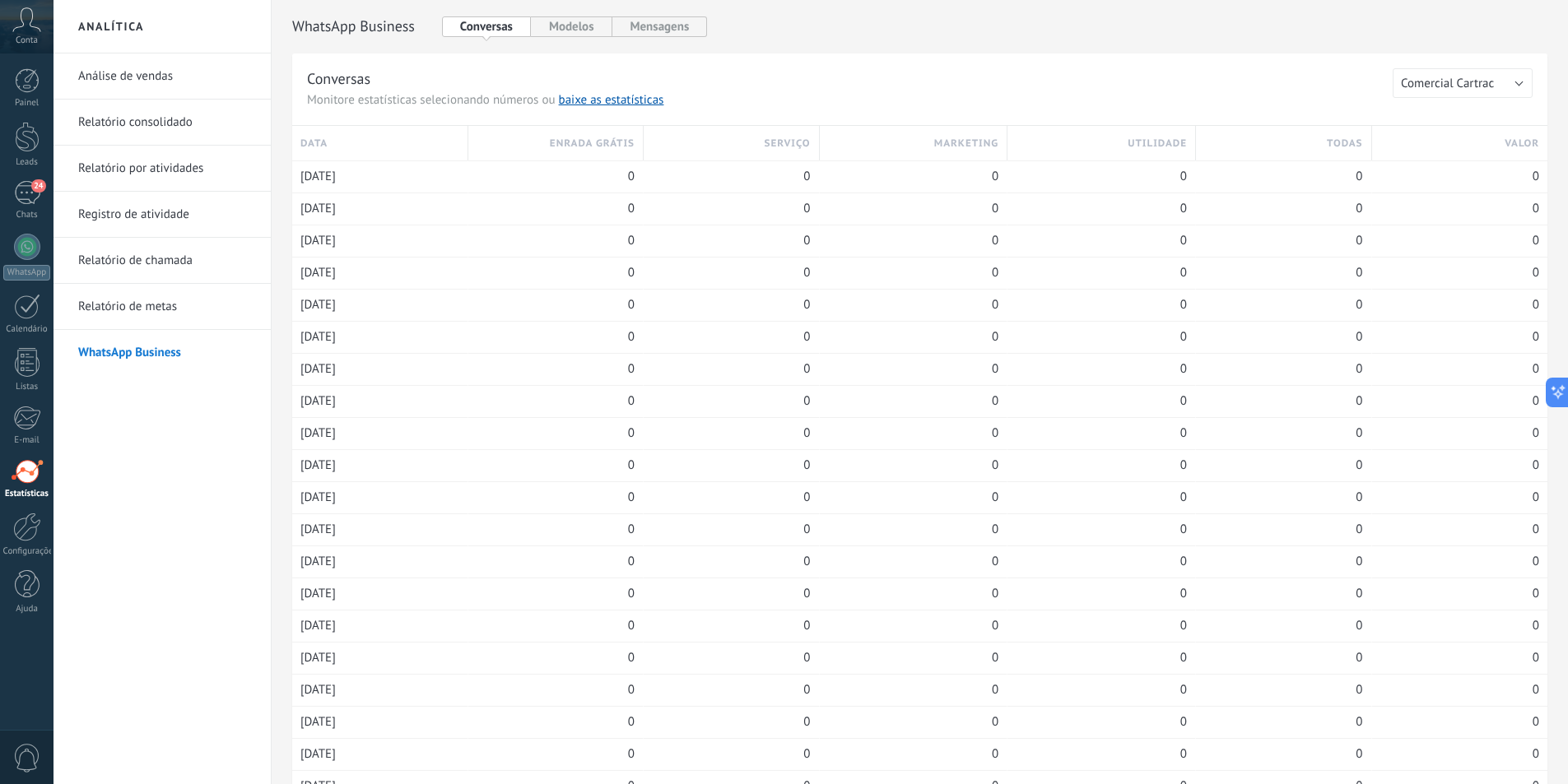
click at [47, 39] on div "Conta" at bounding box center [27, 27] width 53 height 53
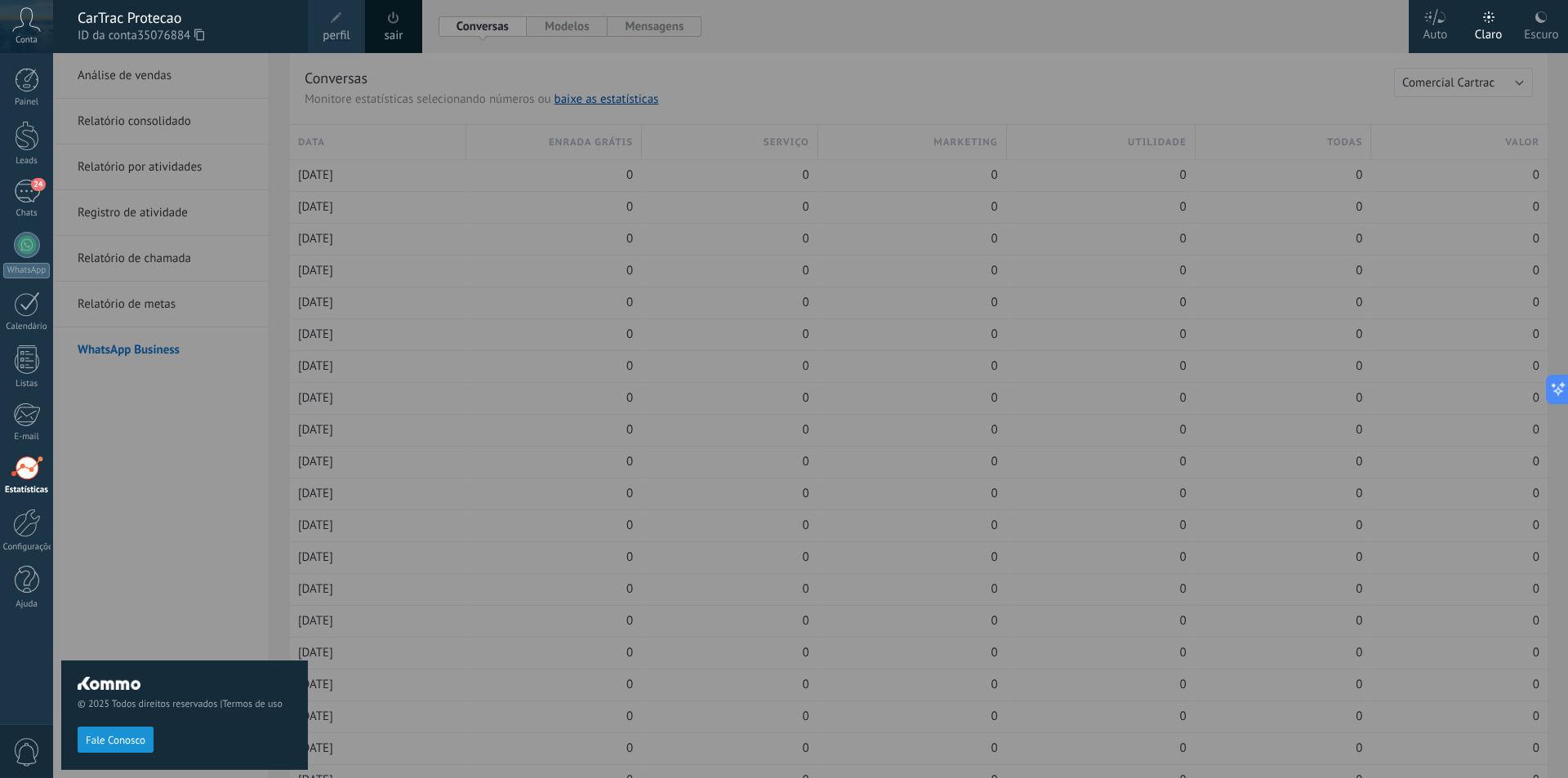
click at [1544, 35] on div "Escuro" at bounding box center [1541, 32] width 35 height 43
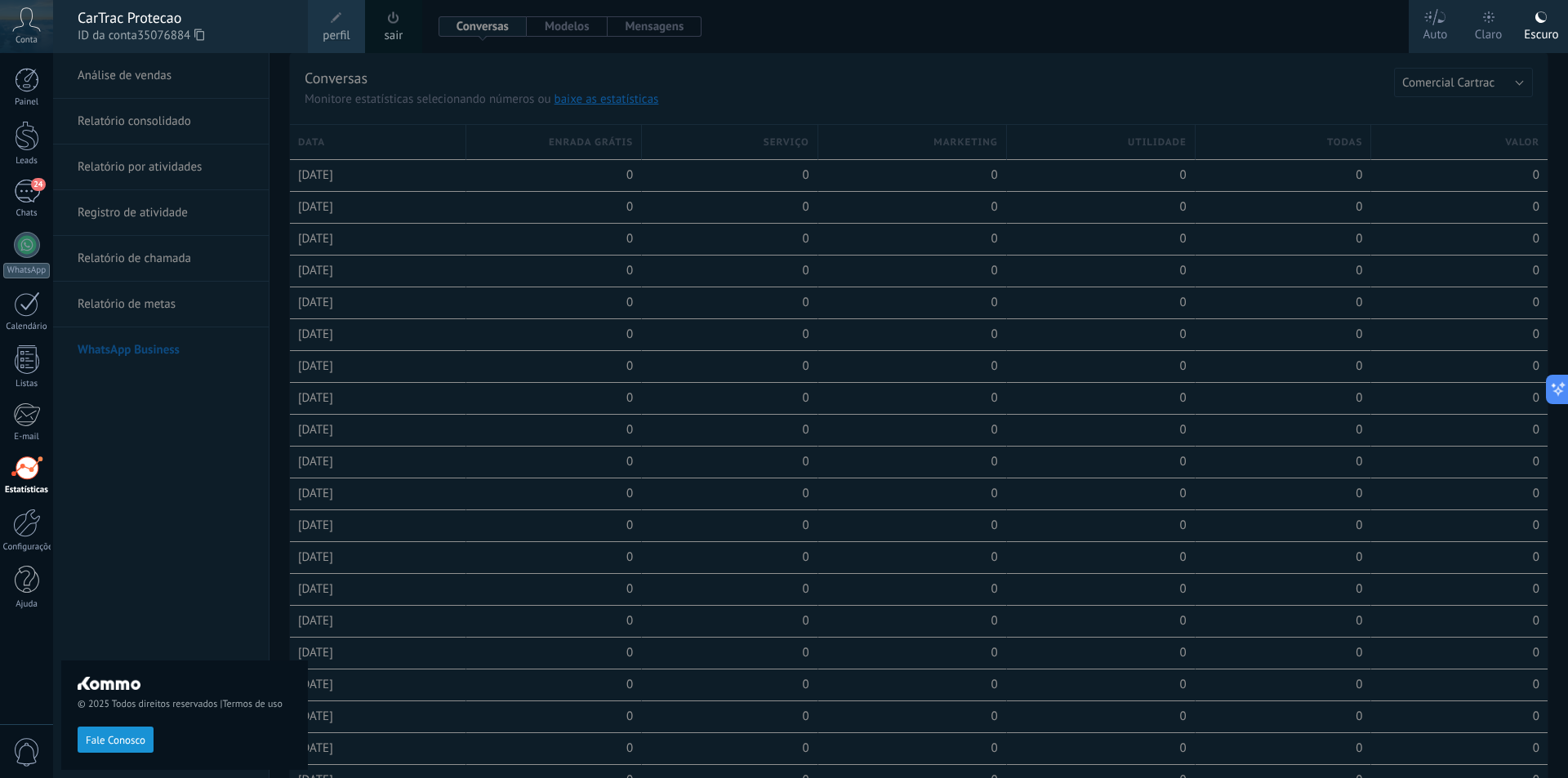
click at [1497, 30] on div "Claro" at bounding box center [1488, 32] width 28 height 43
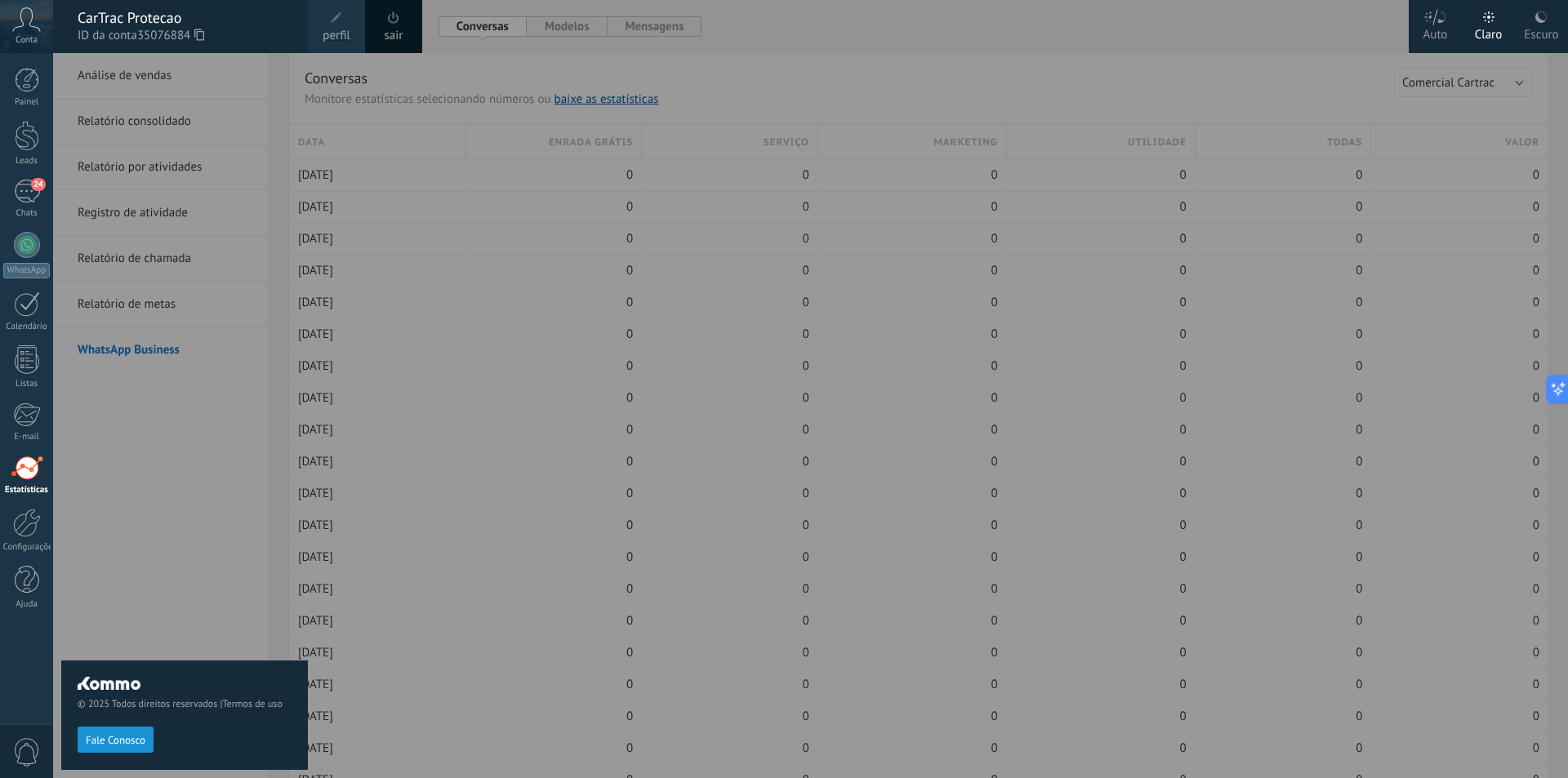
click at [271, 100] on div "© 2025 Todos direitos reservados | Termos de uso Fale Conosco" at bounding box center [184, 415] width 247 height 725
click at [19, 91] on div at bounding box center [26, 79] width 25 height 25
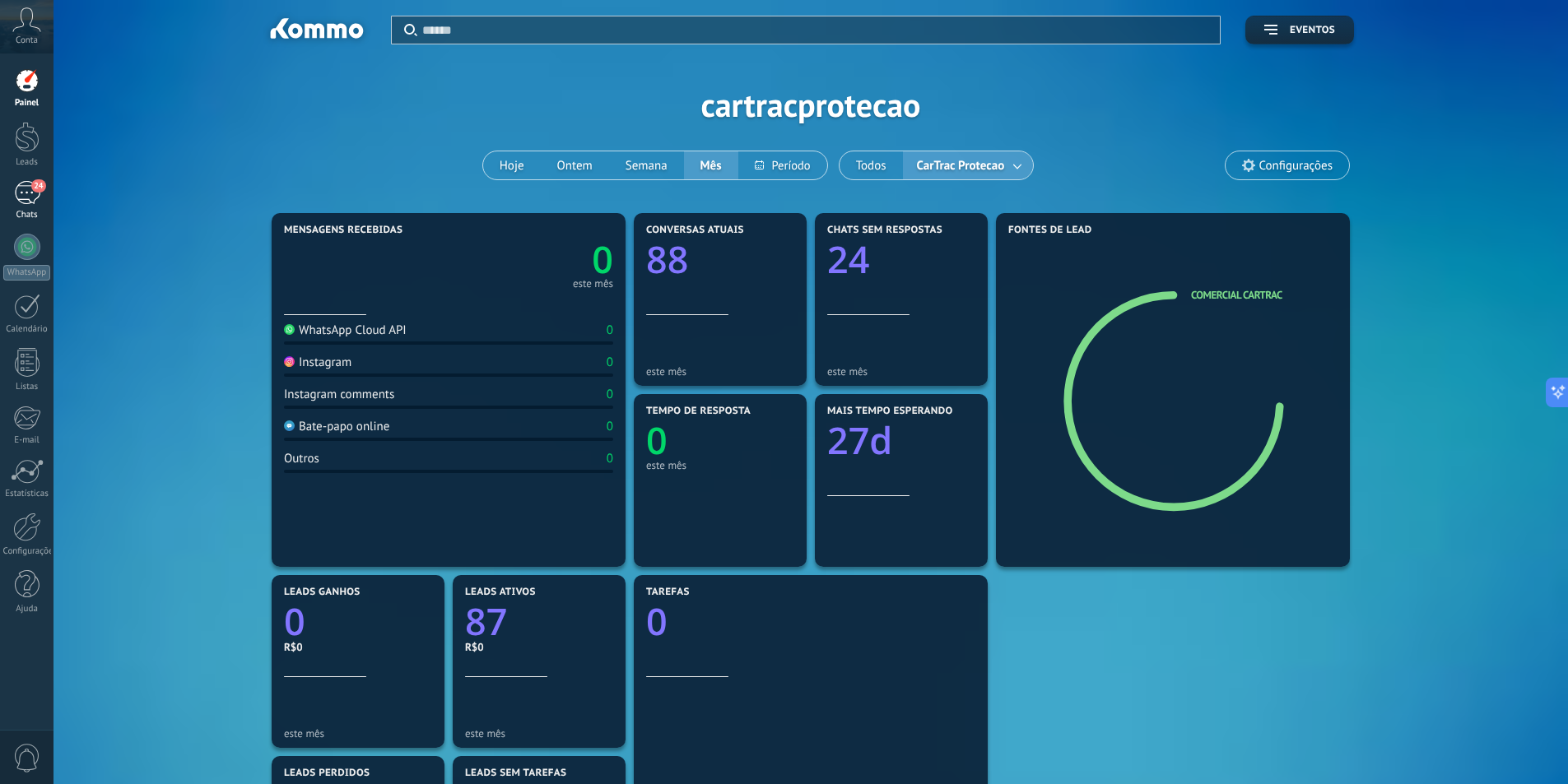
click at [35, 196] on div "24" at bounding box center [27, 193] width 27 height 24
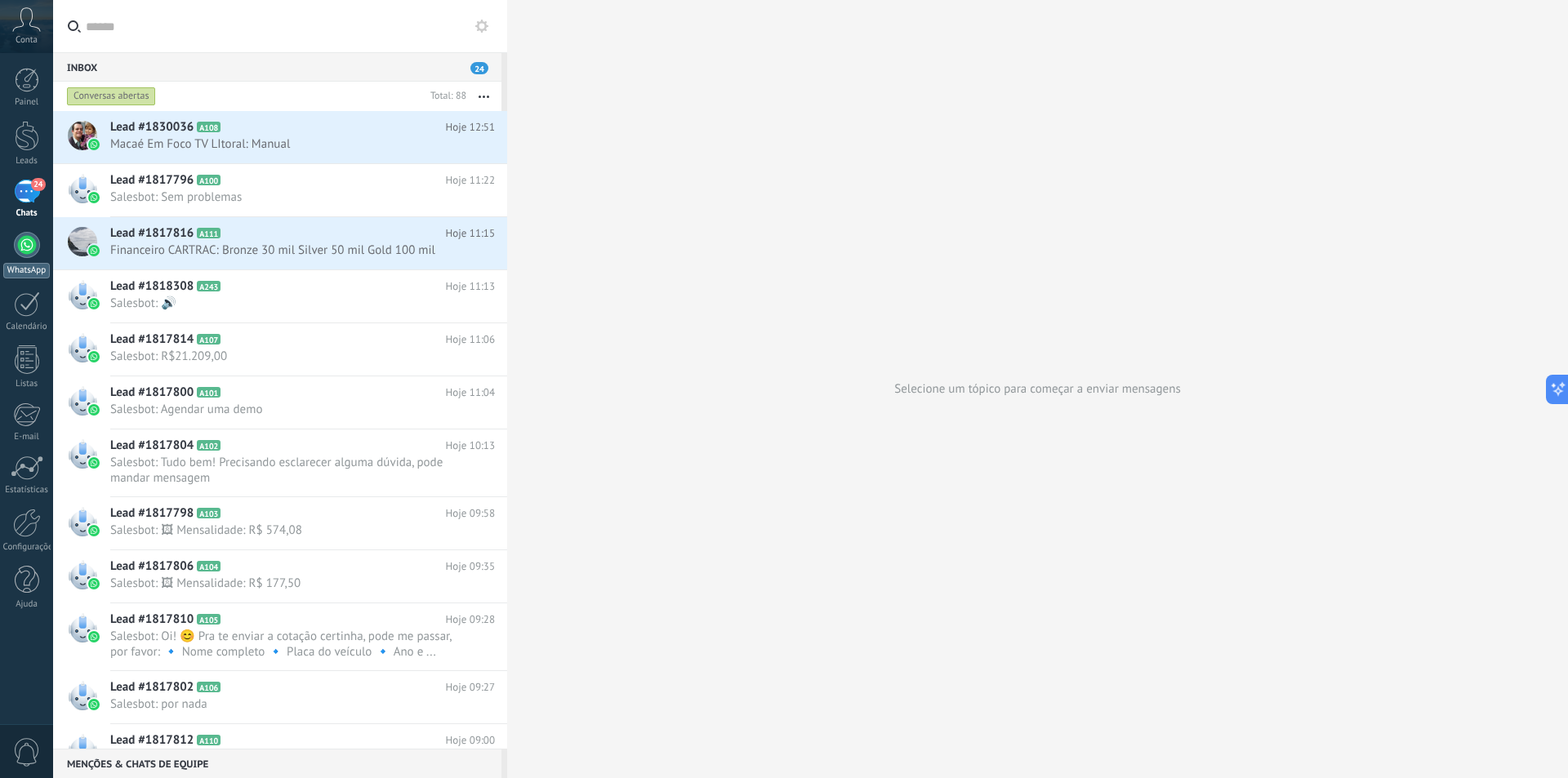
click at [30, 248] on div at bounding box center [26, 245] width 26 height 26
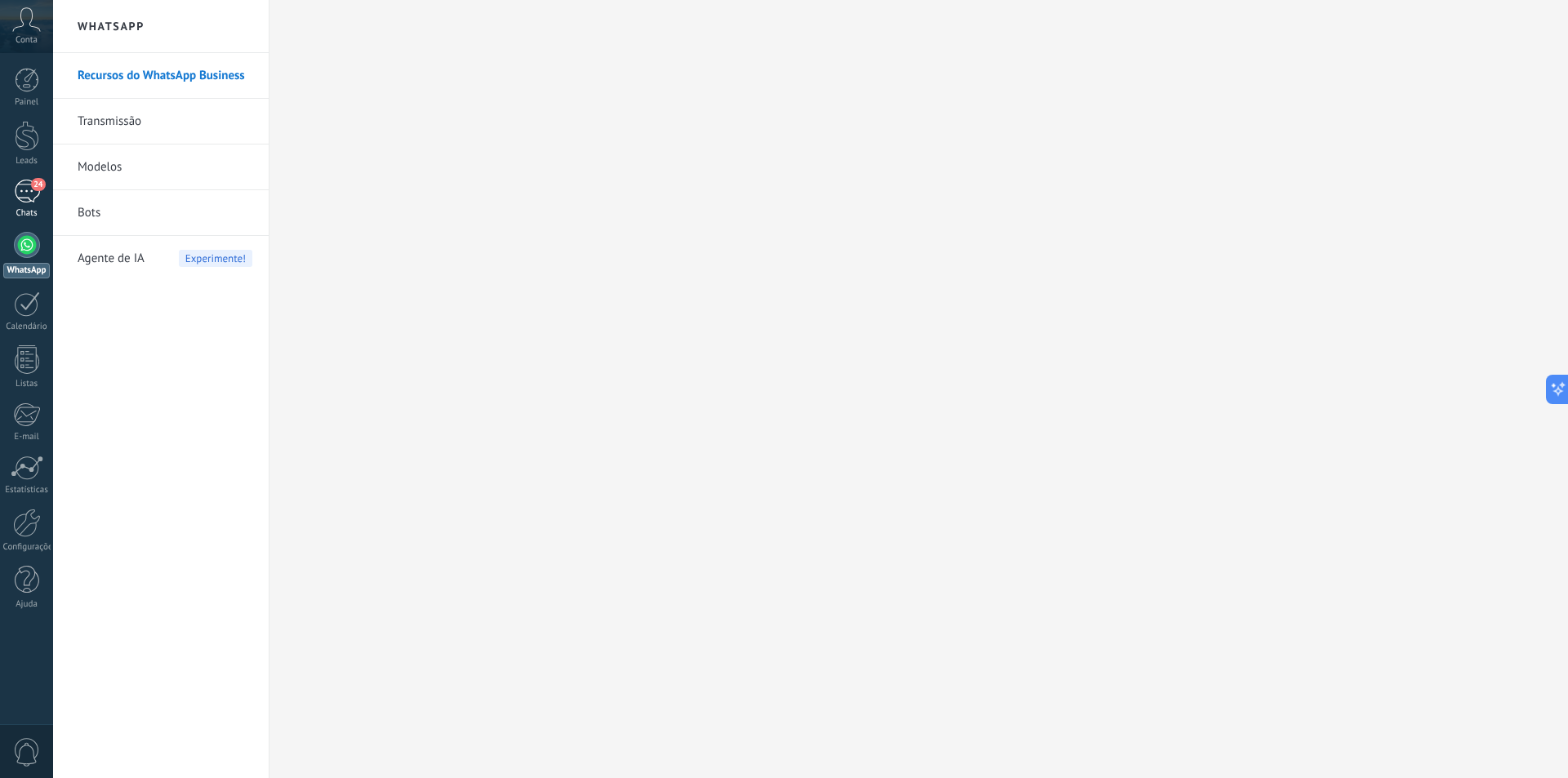
click at [37, 192] on div "24" at bounding box center [26, 191] width 26 height 24
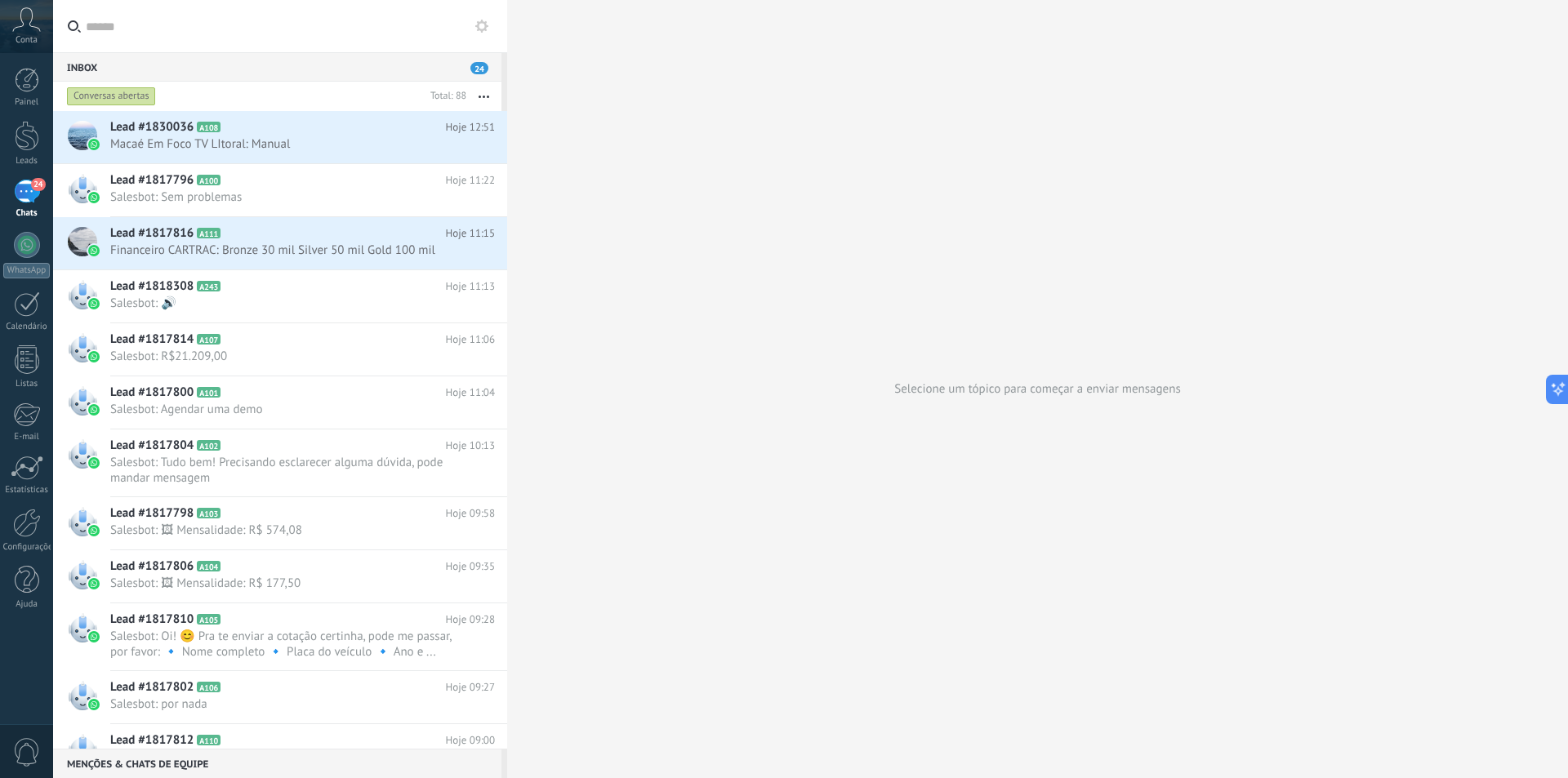
click at [23, 195] on div "24" at bounding box center [26, 191] width 26 height 24
click at [22, 181] on div "24" at bounding box center [26, 191] width 26 height 24
click at [30, 32] on div "Conta" at bounding box center [26, 26] width 53 height 53
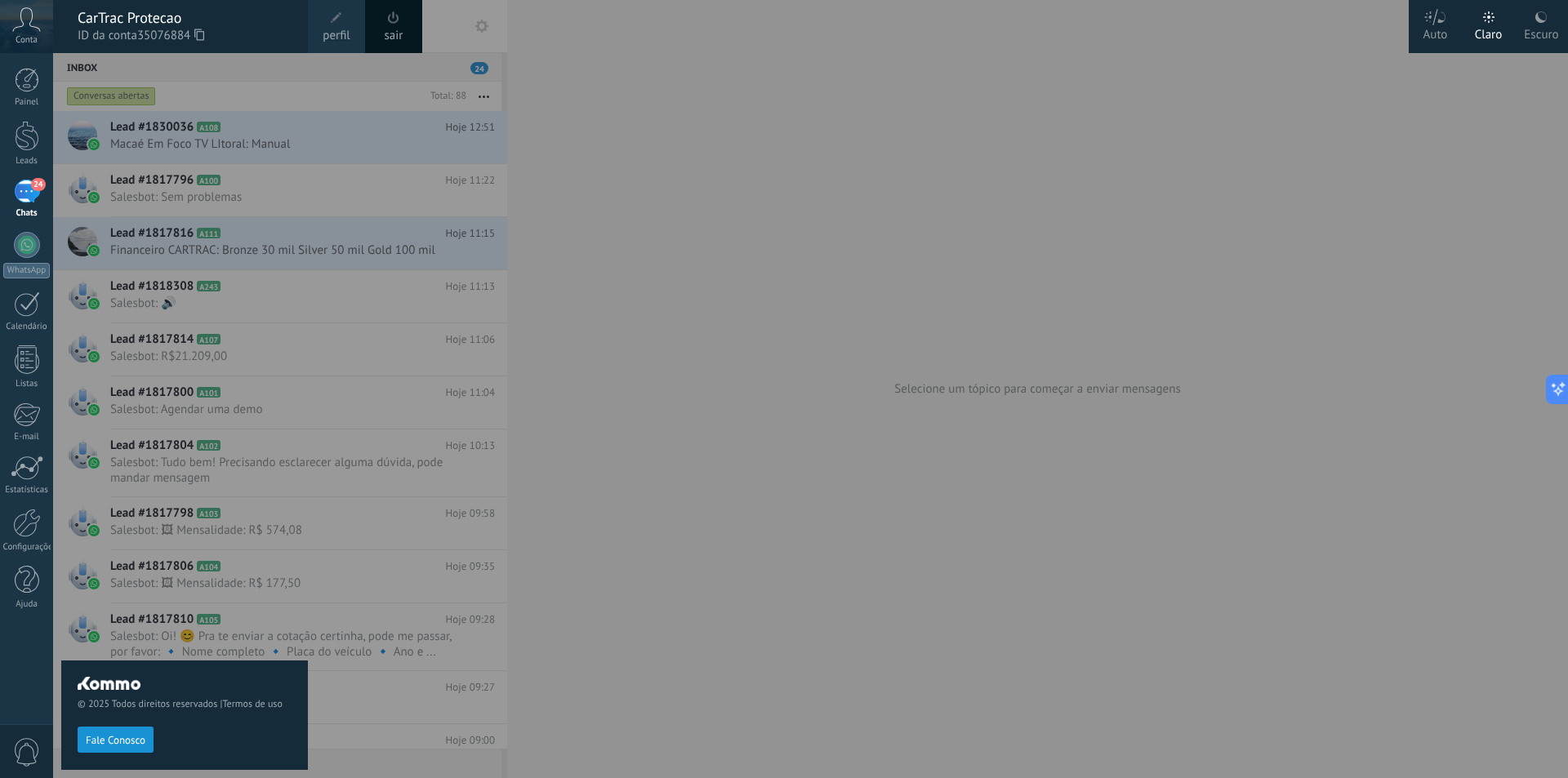
click at [857, 266] on div at bounding box center [836, 389] width 1568 height 778
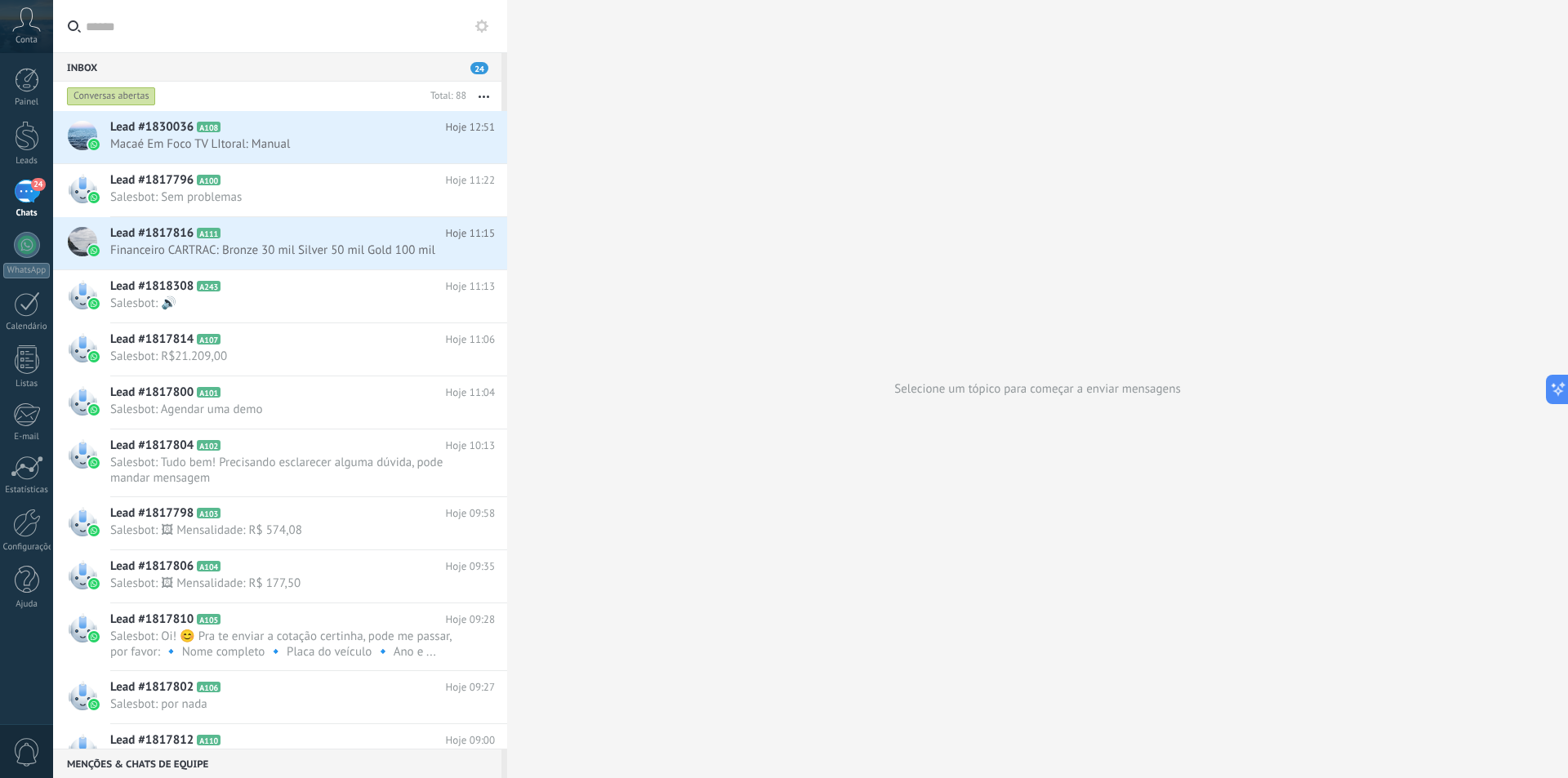
click at [106, 95] on div "Conversas abertas" at bounding box center [112, 96] width 89 height 20
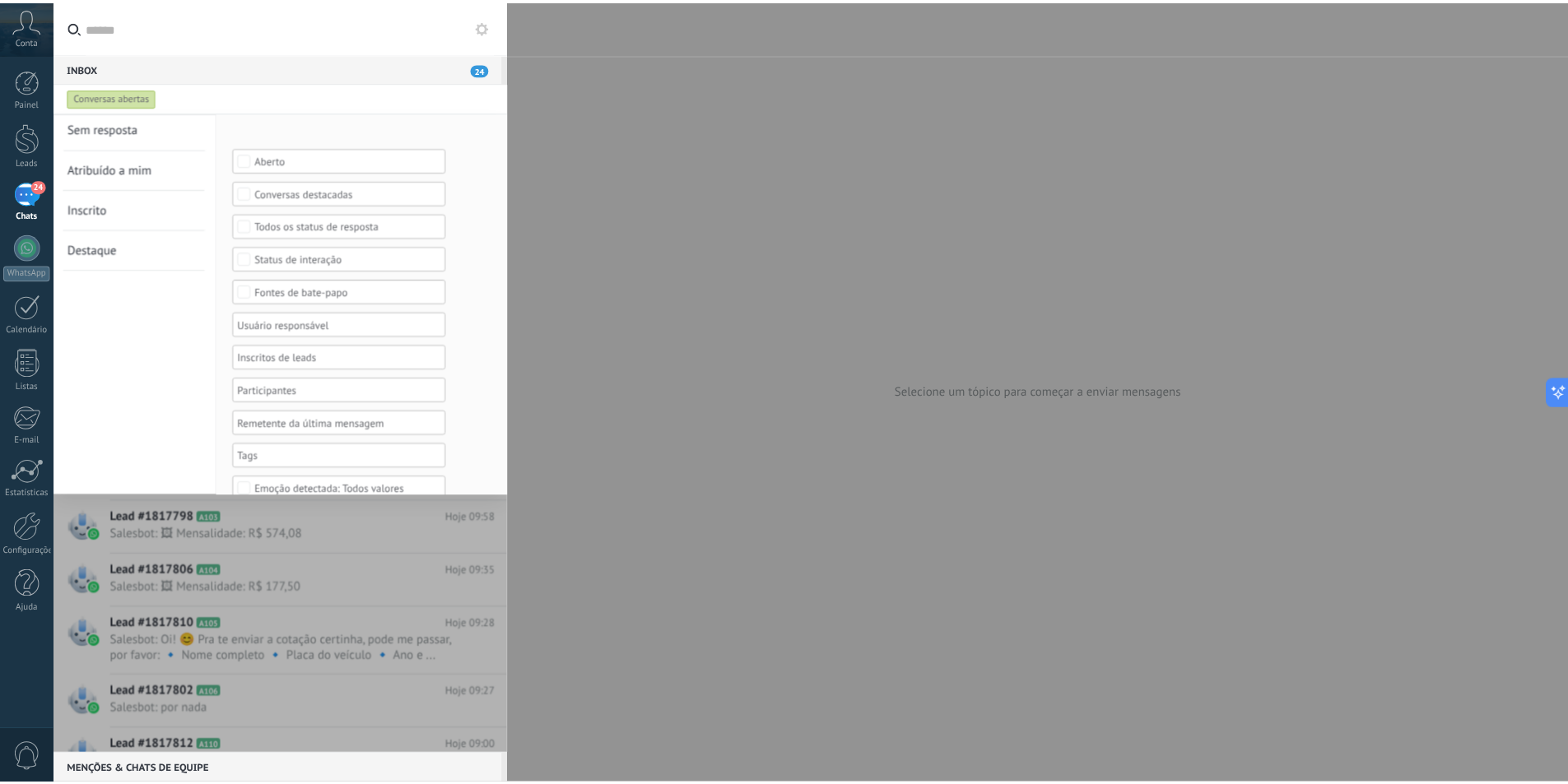
scroll to position [68, 0]
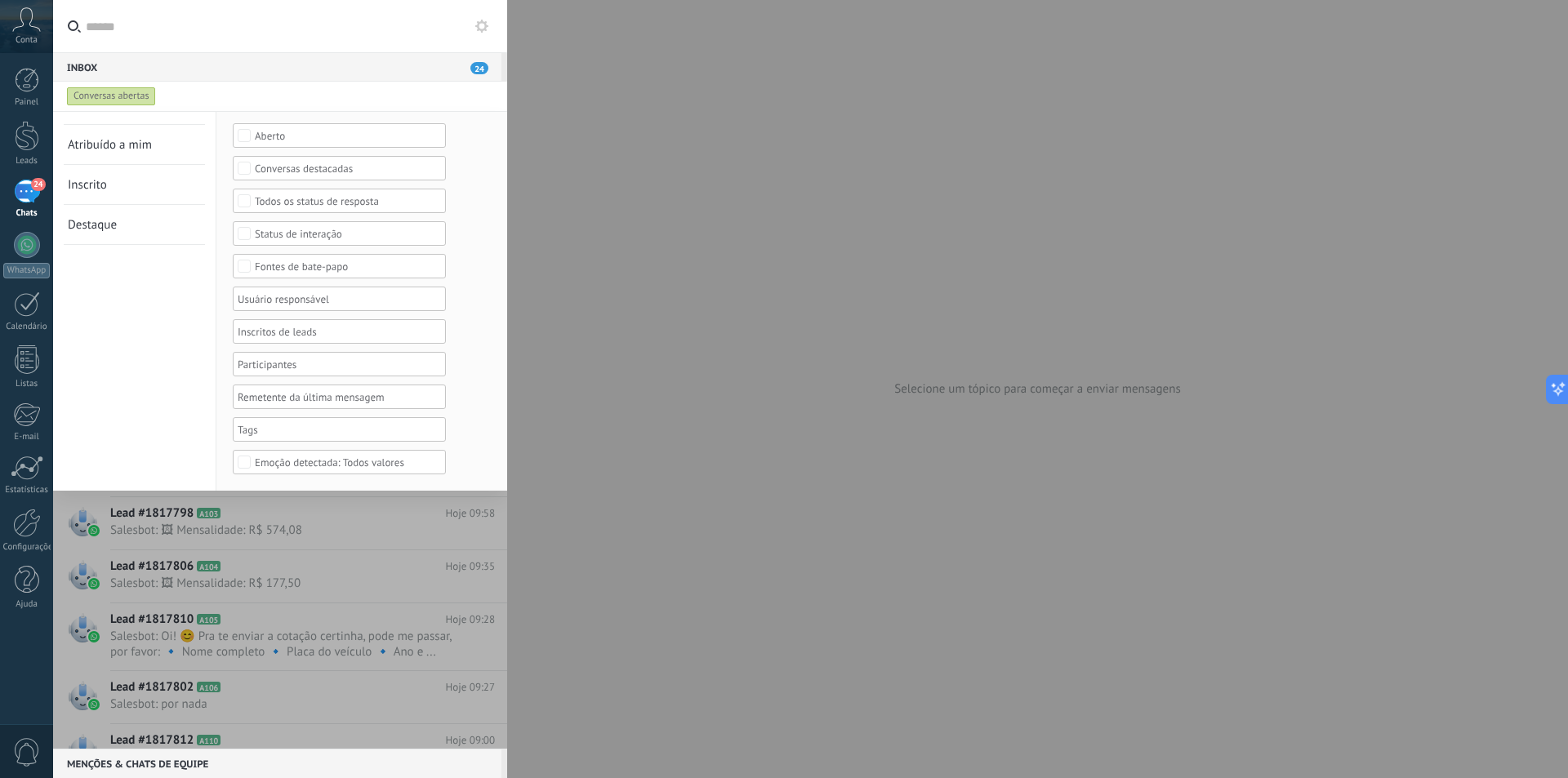
click at [25, 44] on span "Conta" at bounding box center [26, 41] width 22 height 11
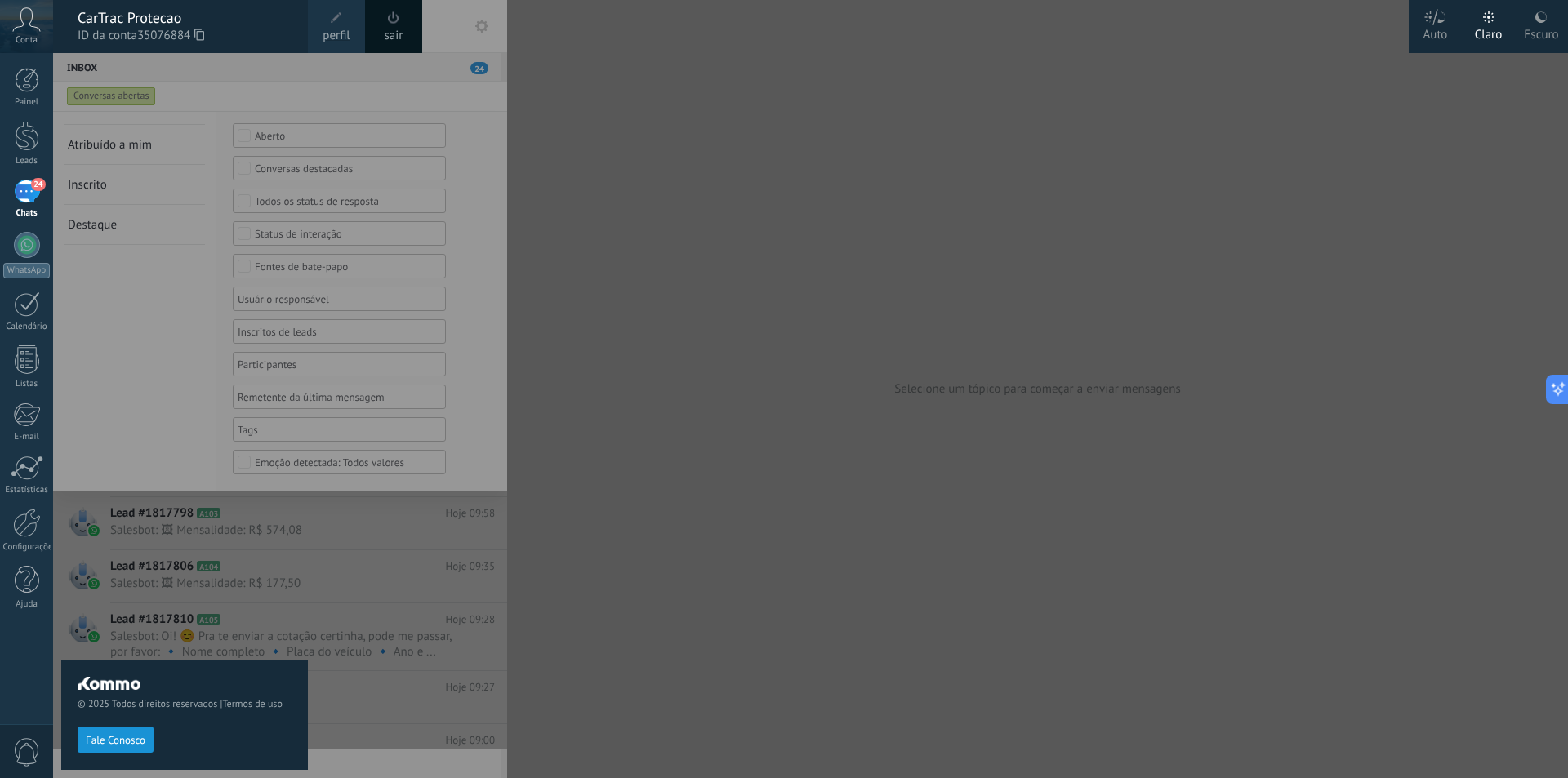
click at [28, 40] on span "Conta" at bounding box center [26, 41] width 22 height 11
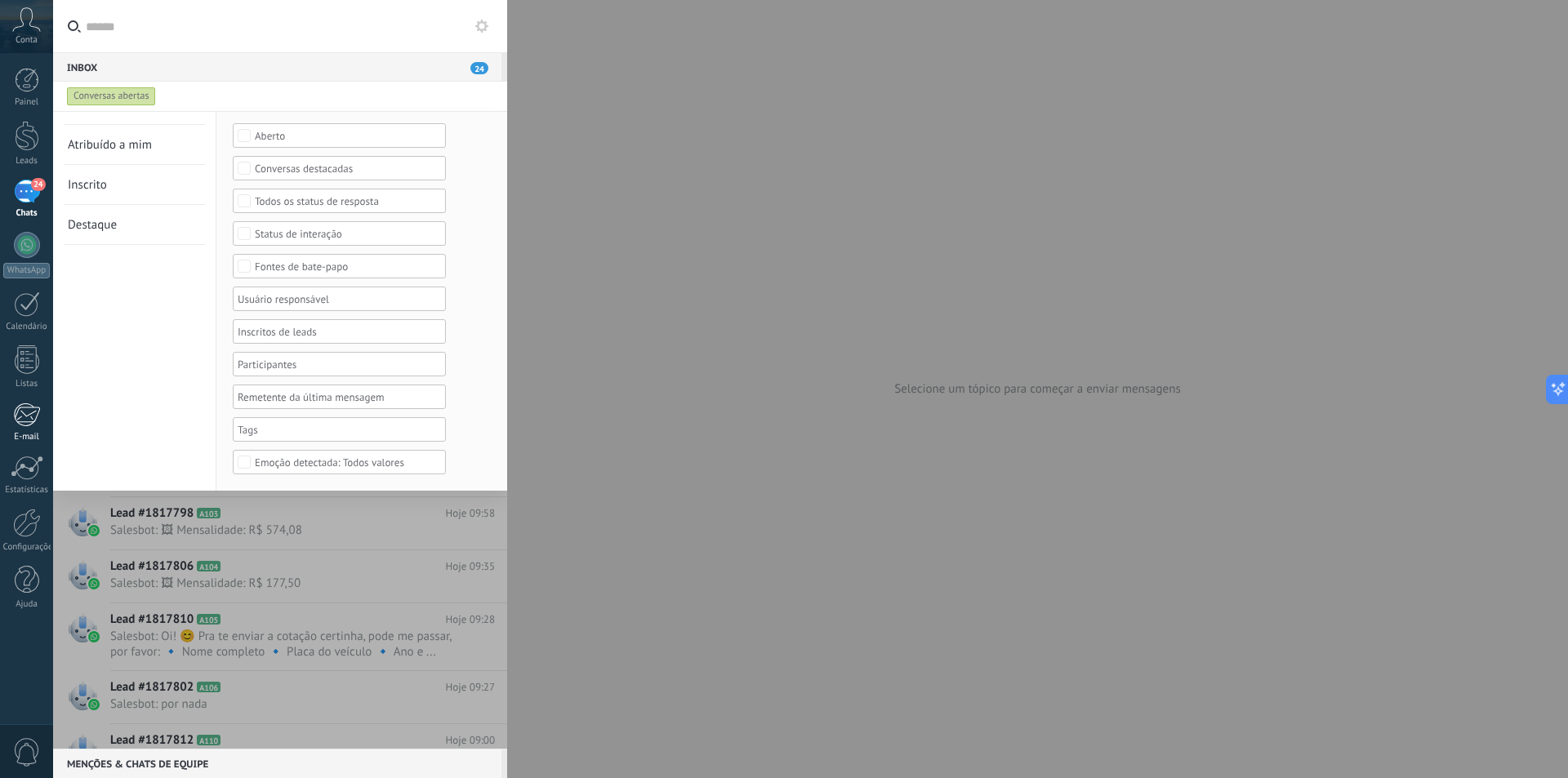
click at [35, 440] on div "E-mail" at bounding box center [27, 438] width 47 height 11
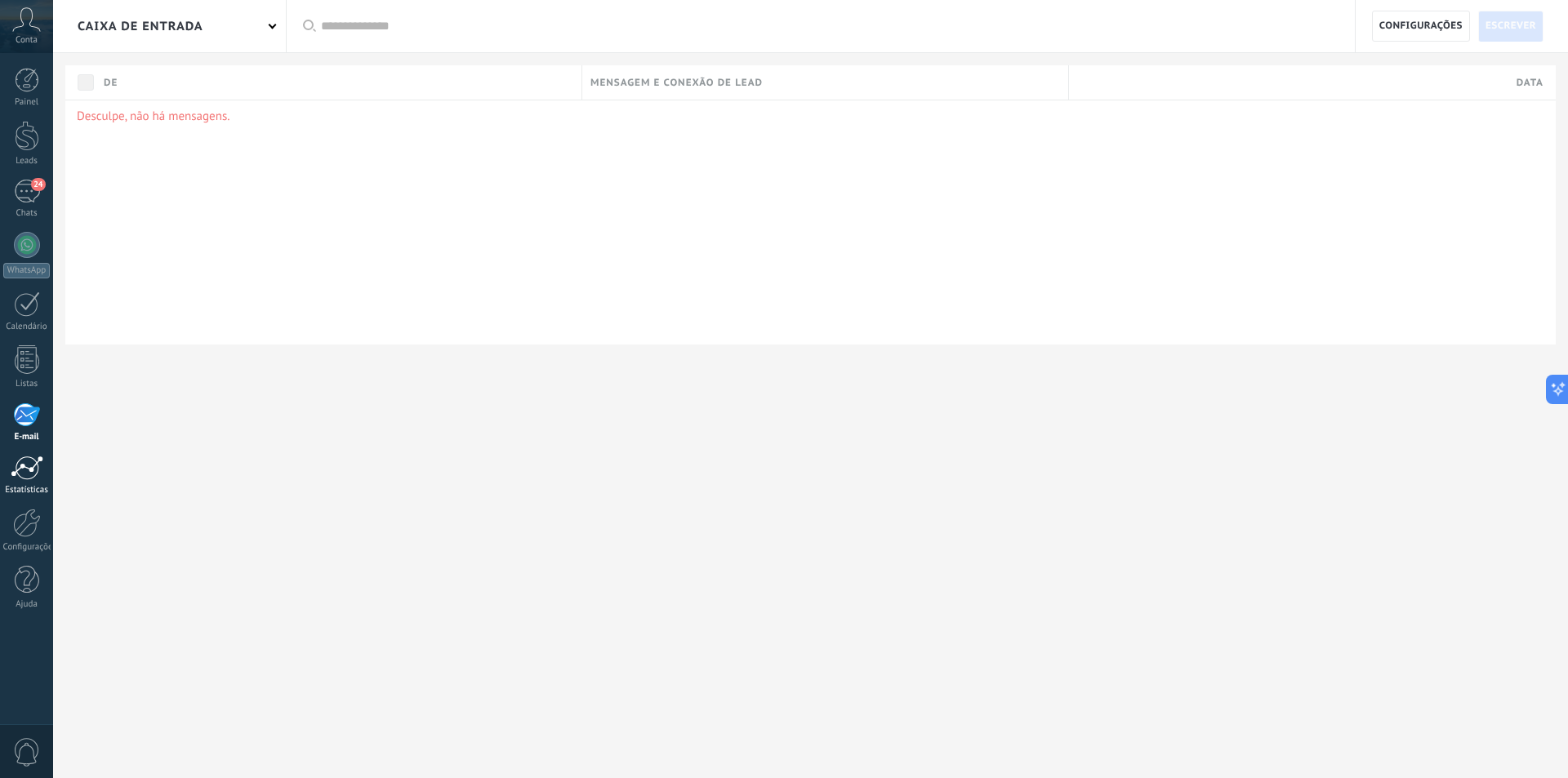
click at [26, 462] on div at bounding box center [27, 468] width 33 height 25
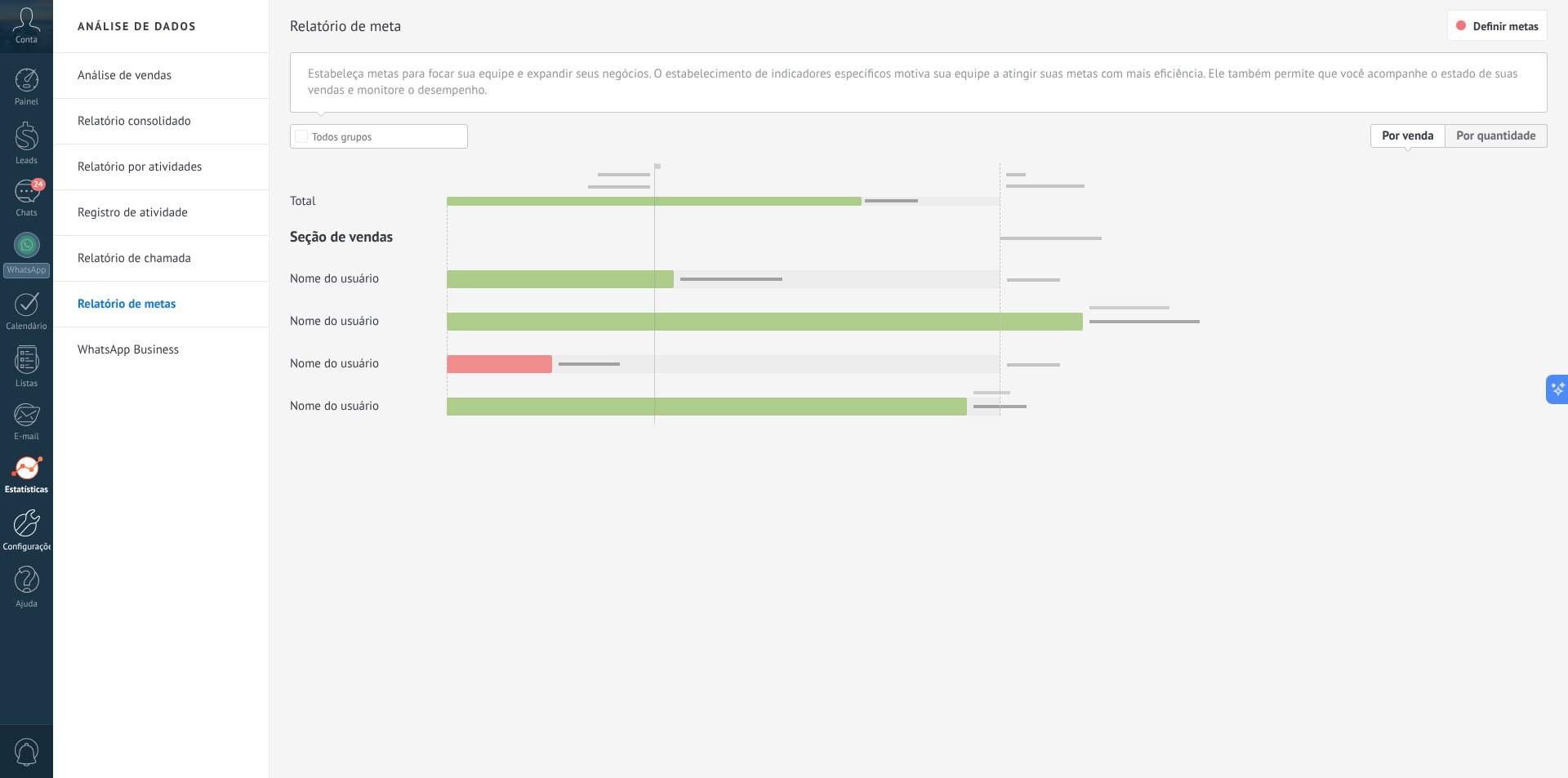
click at [26, 538] on link "Configurações" at bounding box center [26, 530] width 53 height 44
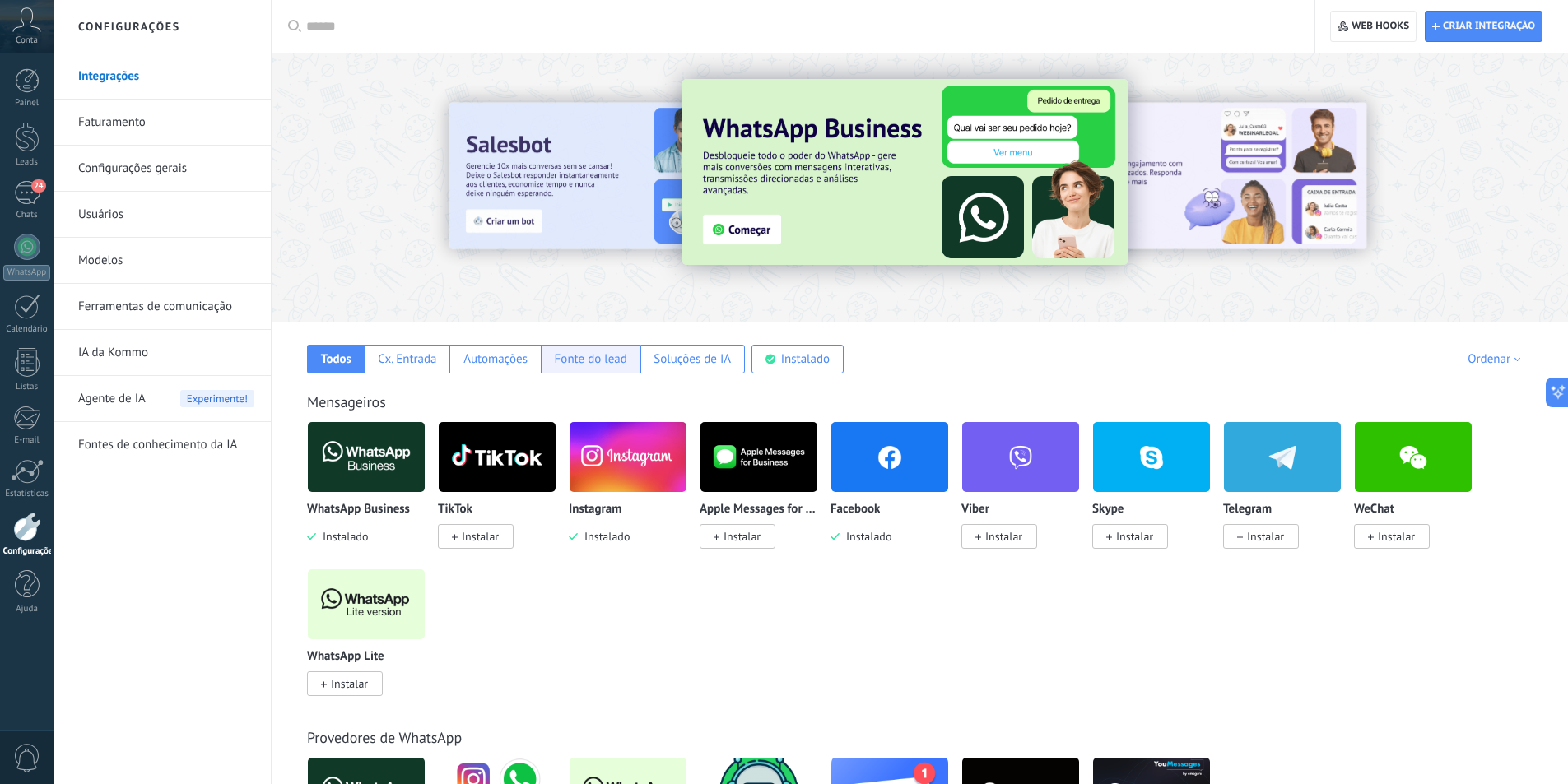
click at [585, 357] on div "Fonte do lead" at bounding box center [591, 359] width 72 height 16
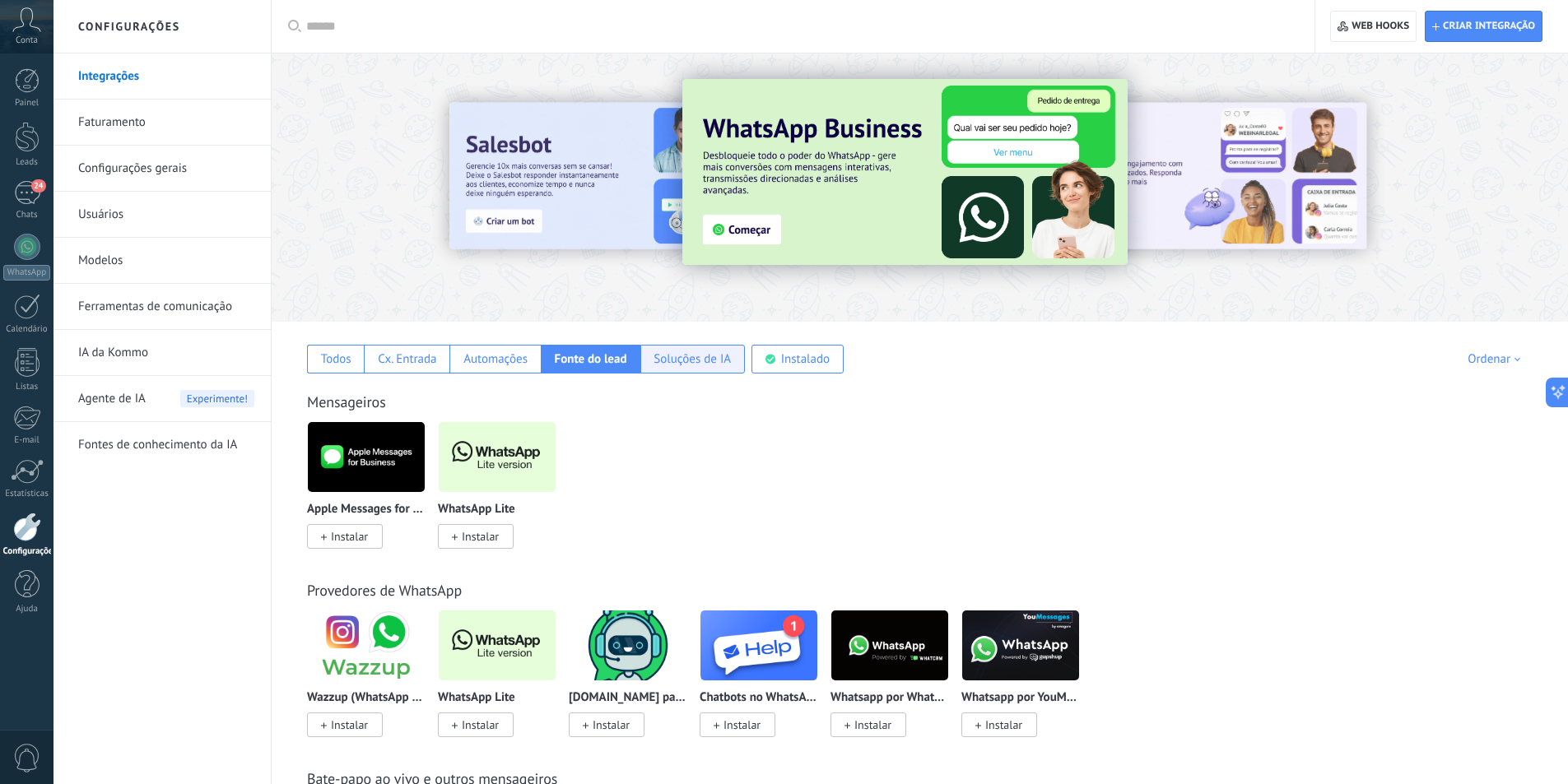
click at [693, 368] on div "Soluções de IA" at bounding box center [693, 359] width 105 height 28
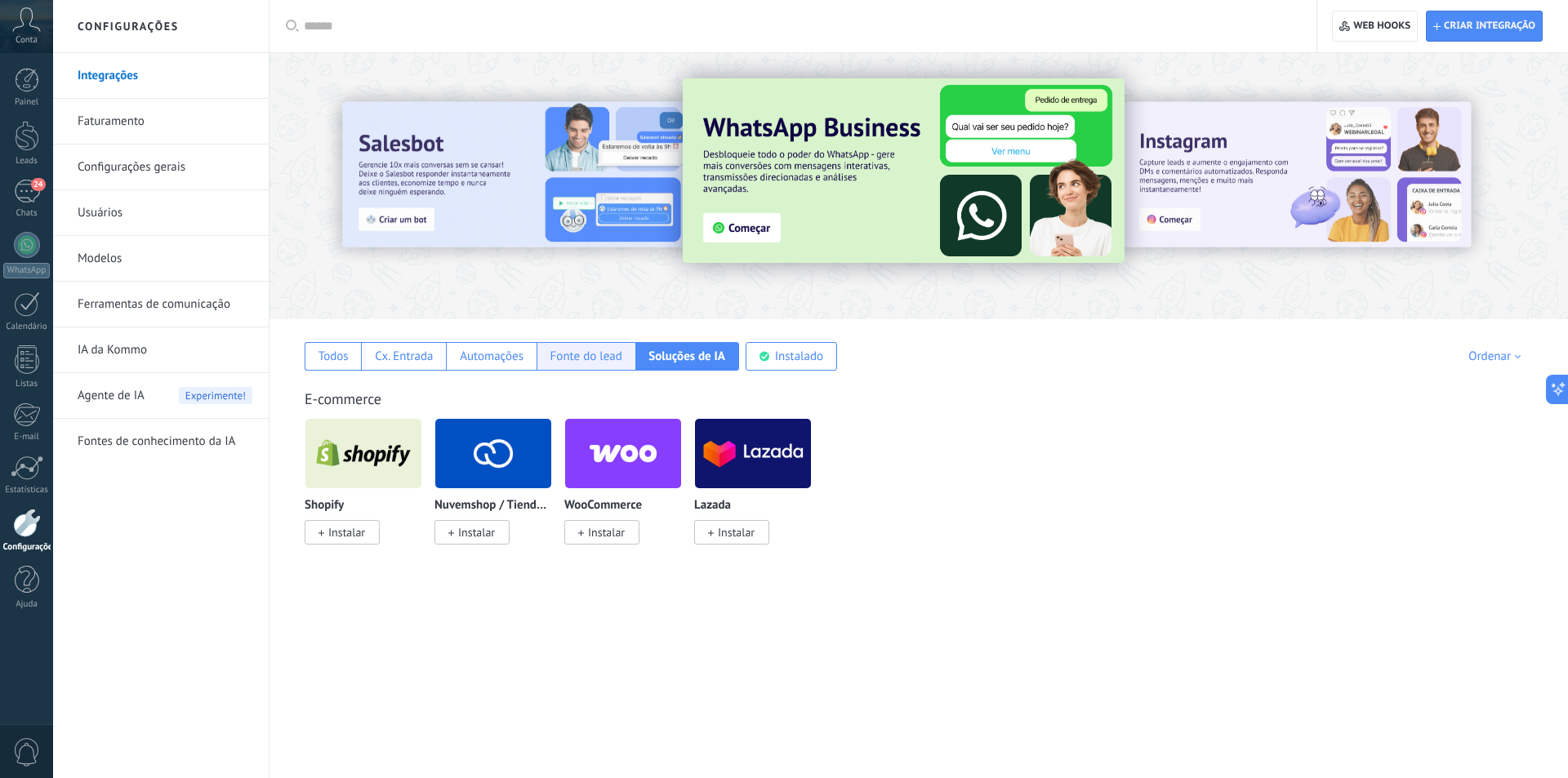
click at [585, 362] on div "Fonte do lead" at bounding box center [586, 356] width 72 height 15
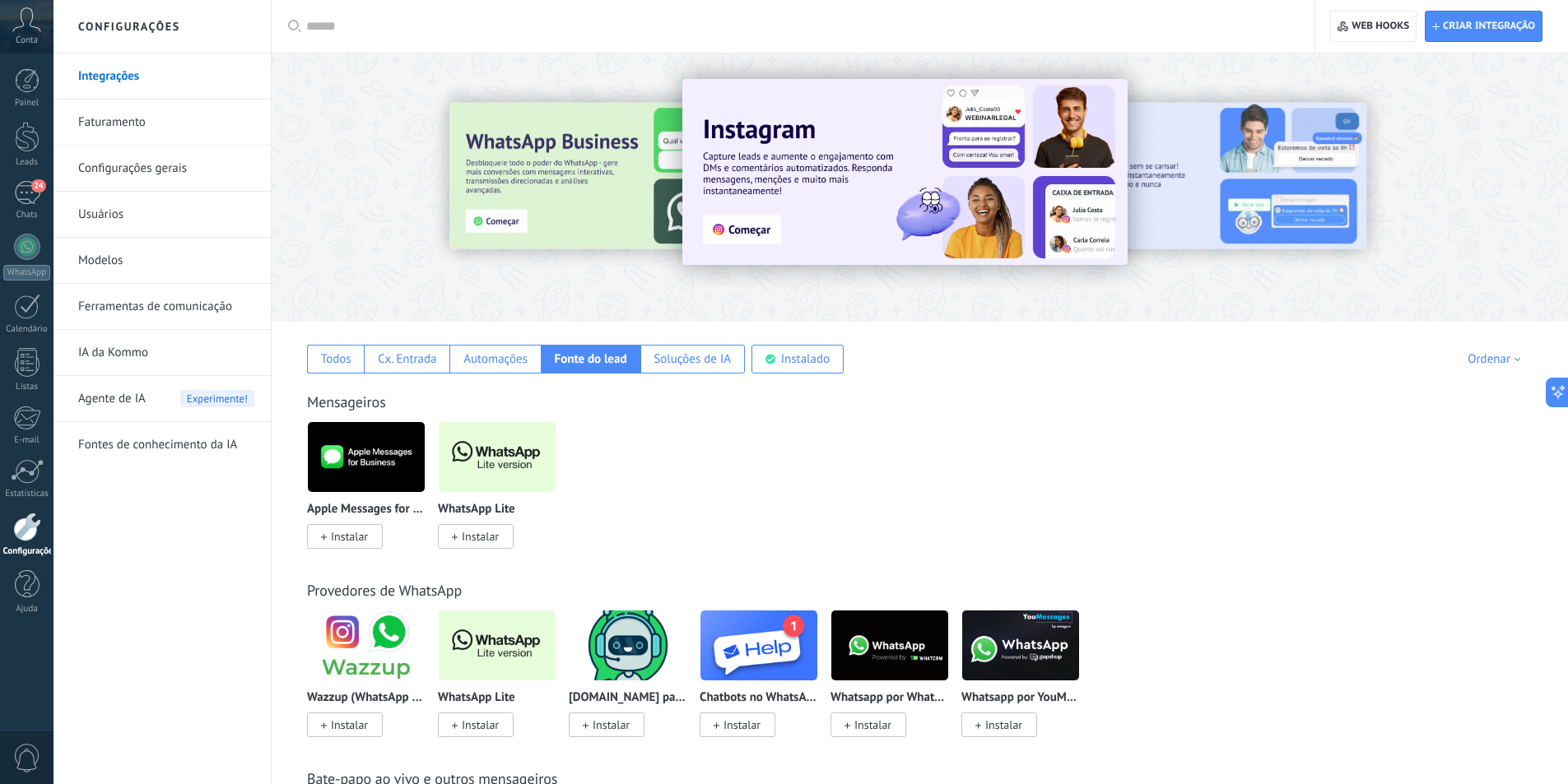
click at [154, 446] on link "Fontes de conhecimento da IA" at bounding box center [166, 445] width 176 height 46
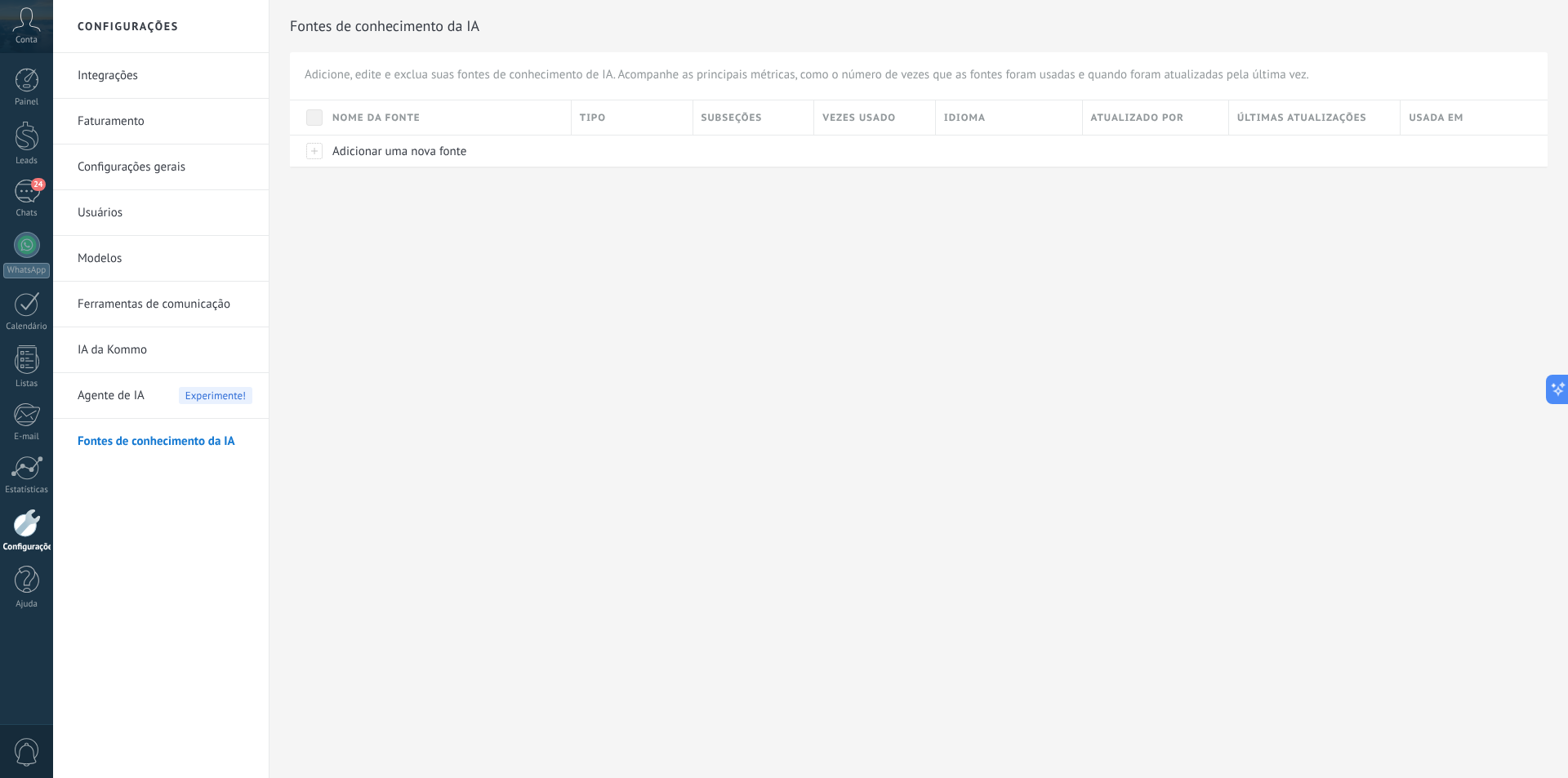
click at [123, 393] on span "Agente de IA" at bounding box center [111, 396] width 67 height 45
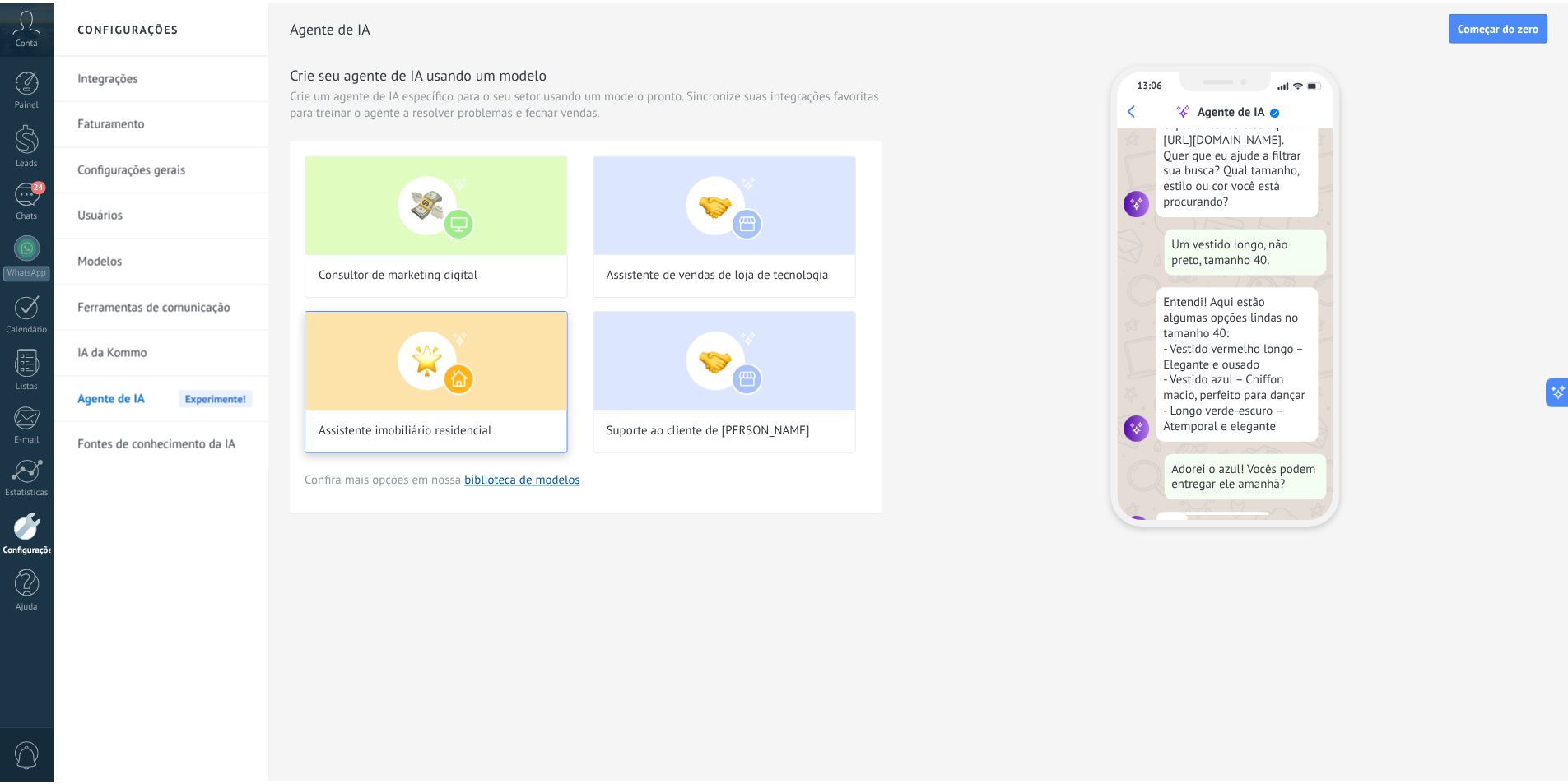
scroll to position [150, 0]
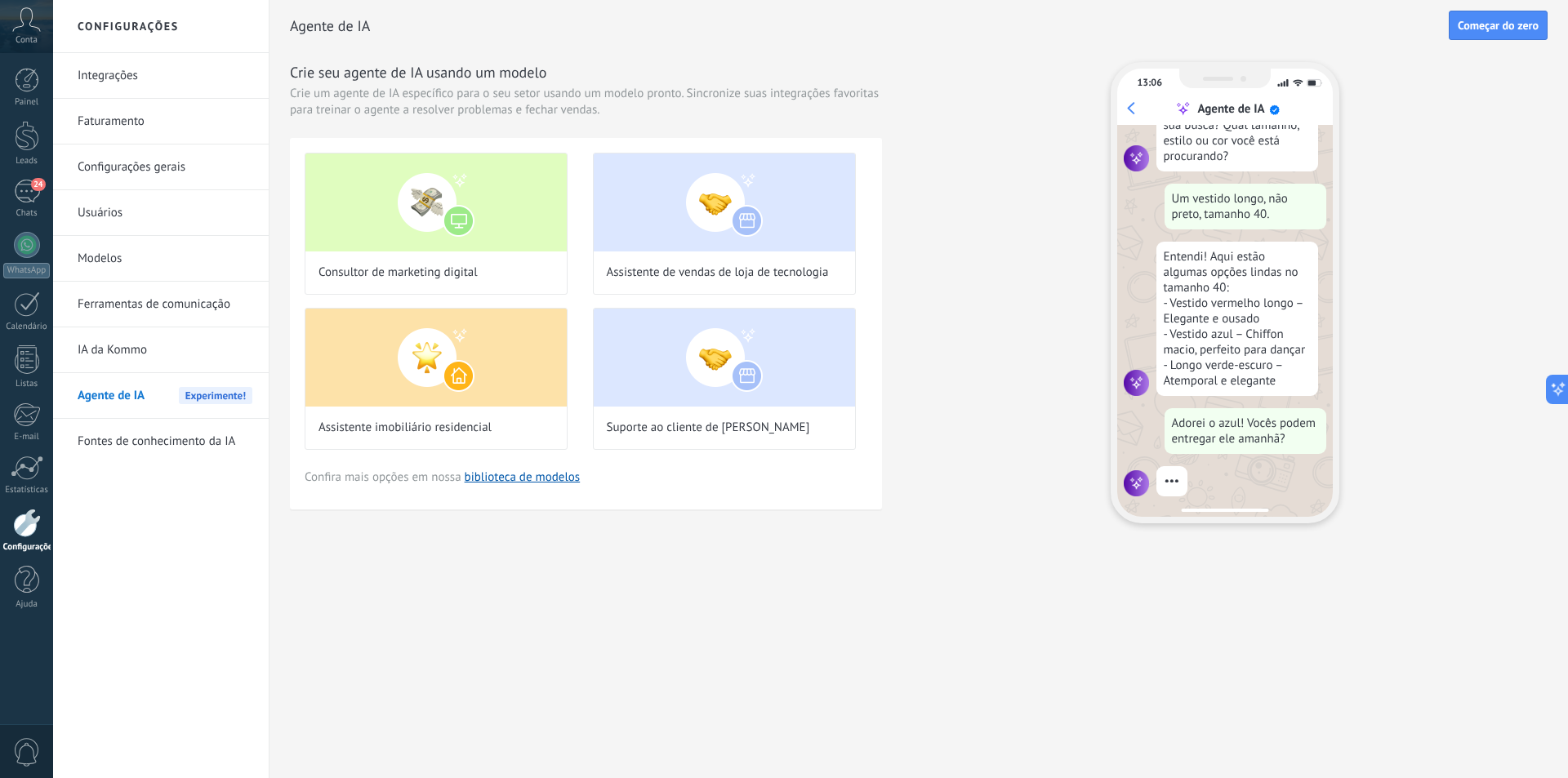
click at [210, 334] on link "IA da Kommo" at bounding box center [165, 350] width 175 height 45
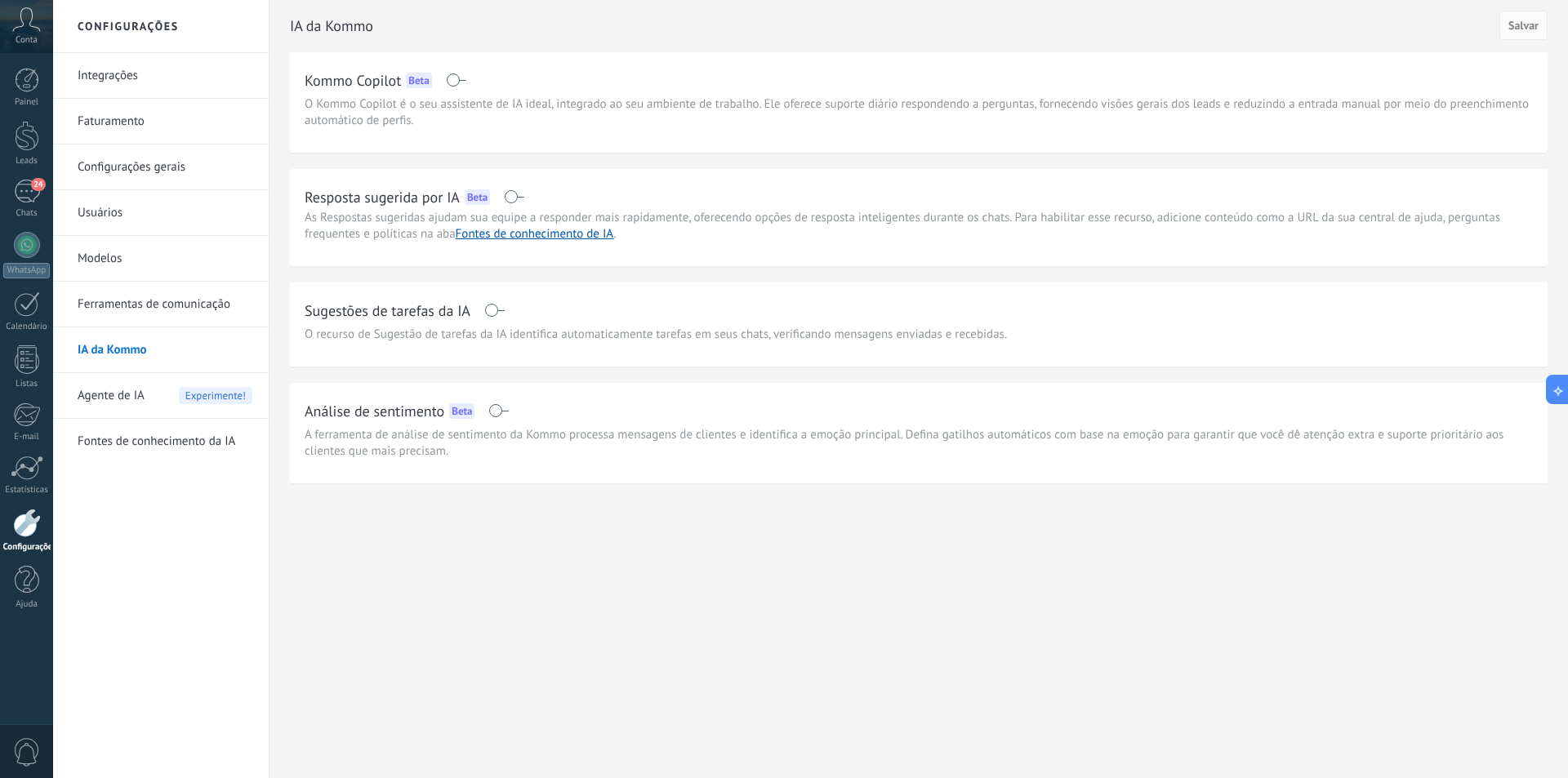
click at [187, 300] on link "Ferramentas de comunicação" at bounding box center [165, 305] width 175 height 45
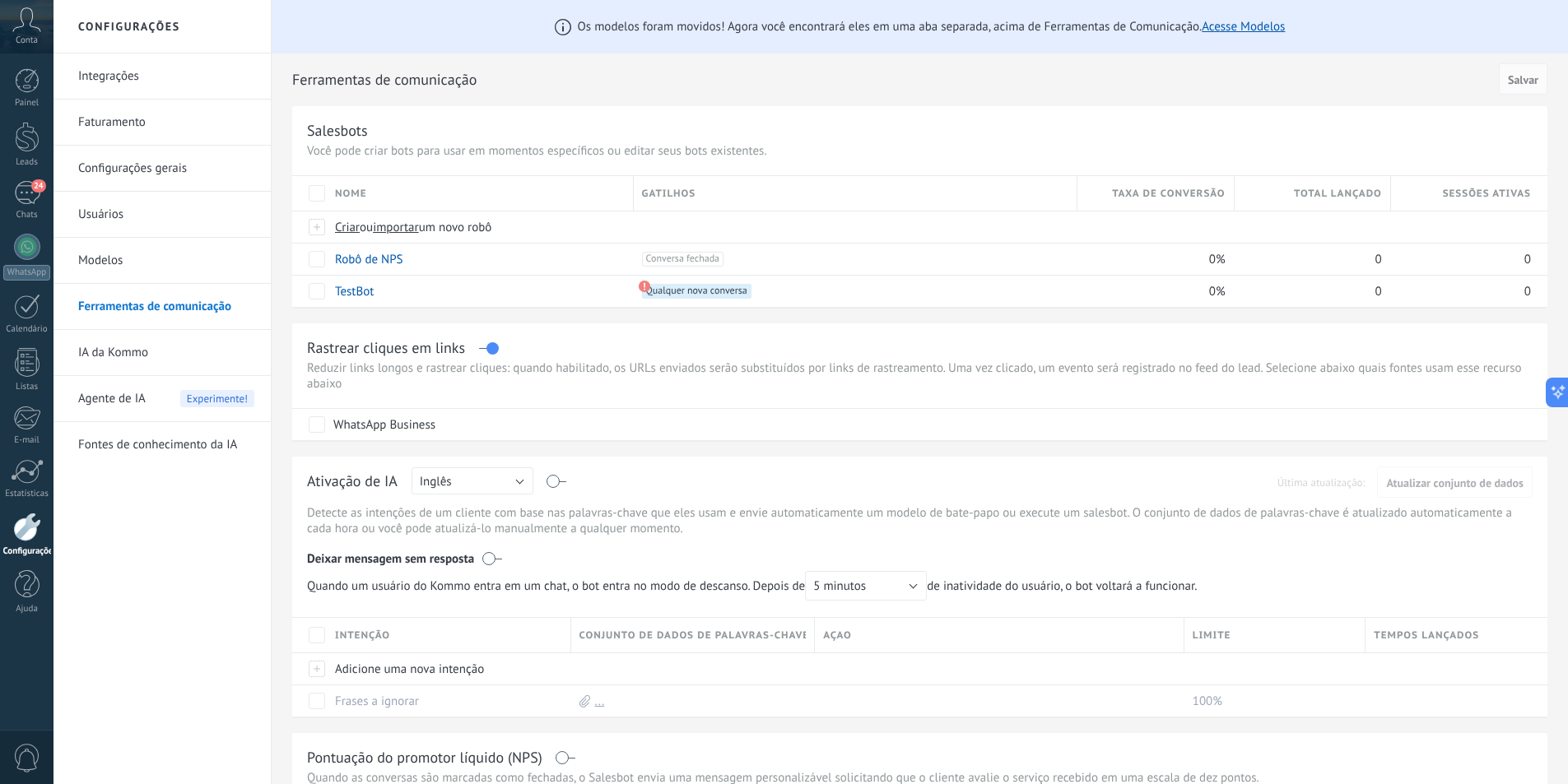
click at [187, 258] on link "Modelos" at bounding box center [166, 260] width 176 height 46
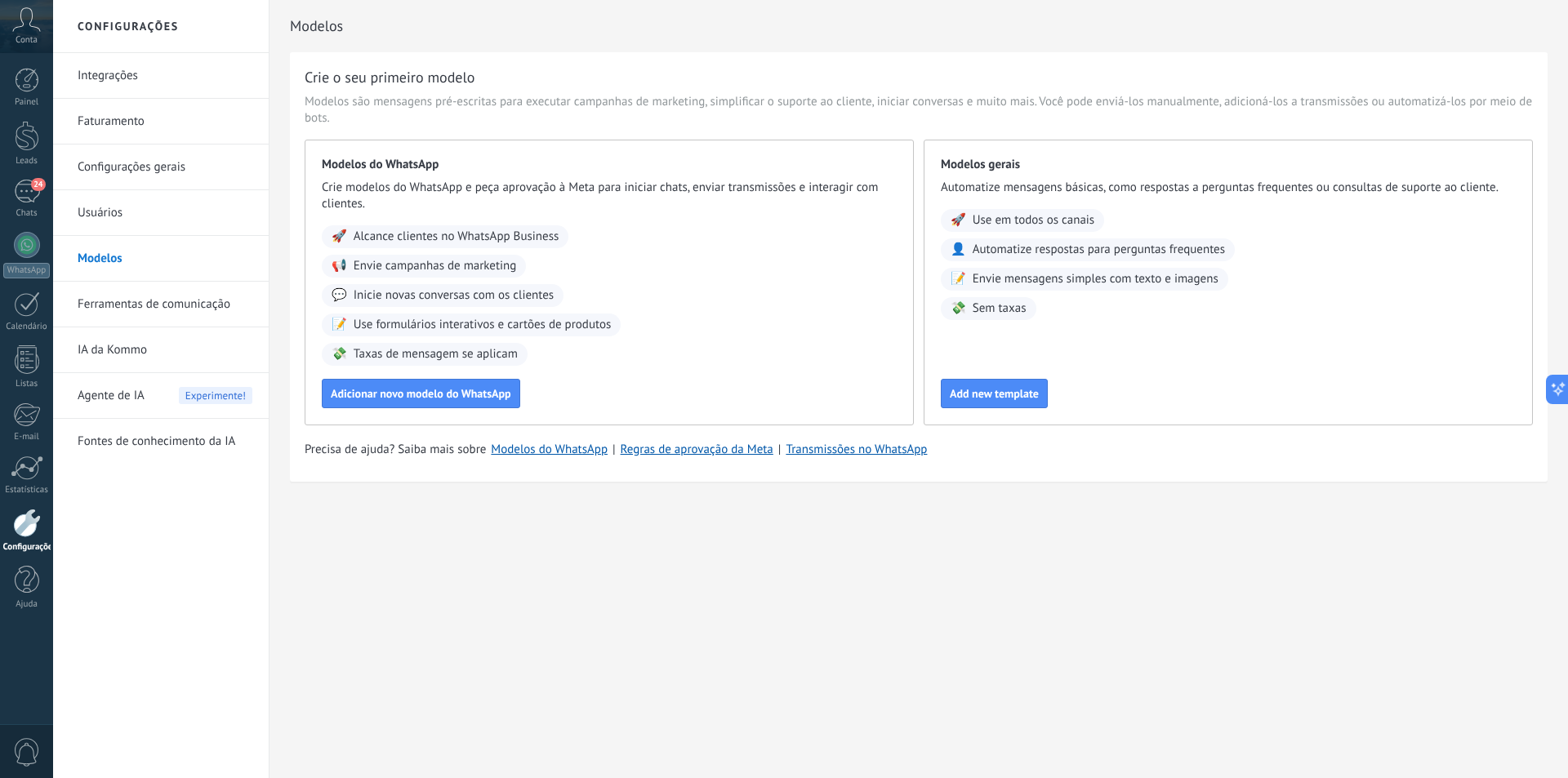
click at [186, 220] on link "Usuários" at bounding box center [165, 213] width 175 height 45
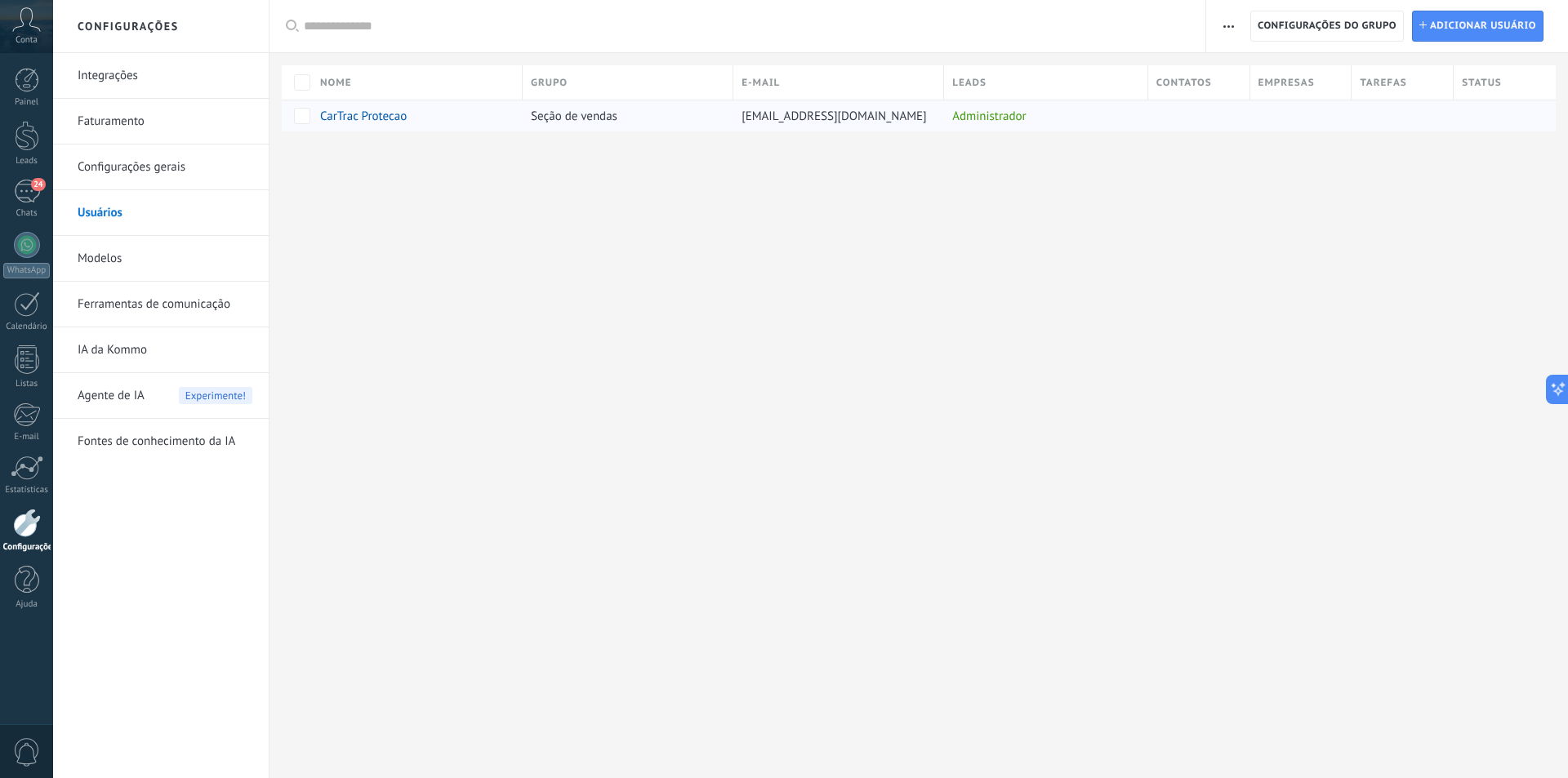
click at [912, 121] on div "[EMAIL_ADDRESS][DOMAIN_NAME]" at bounding box center [835, 116] width 203 height 31
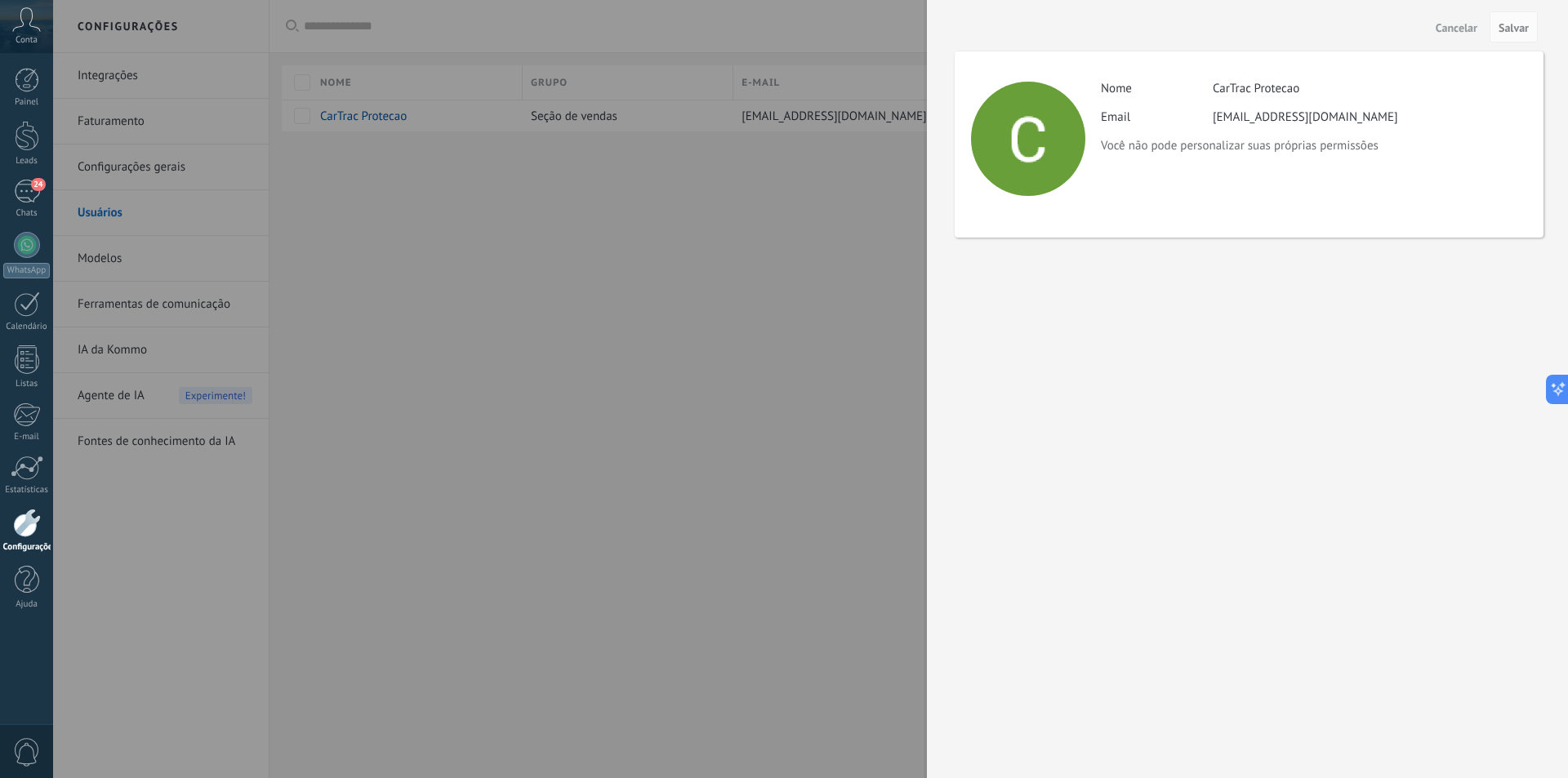
click at [751, 229] on div at bounding box center [784, 389] width 1568 height 778
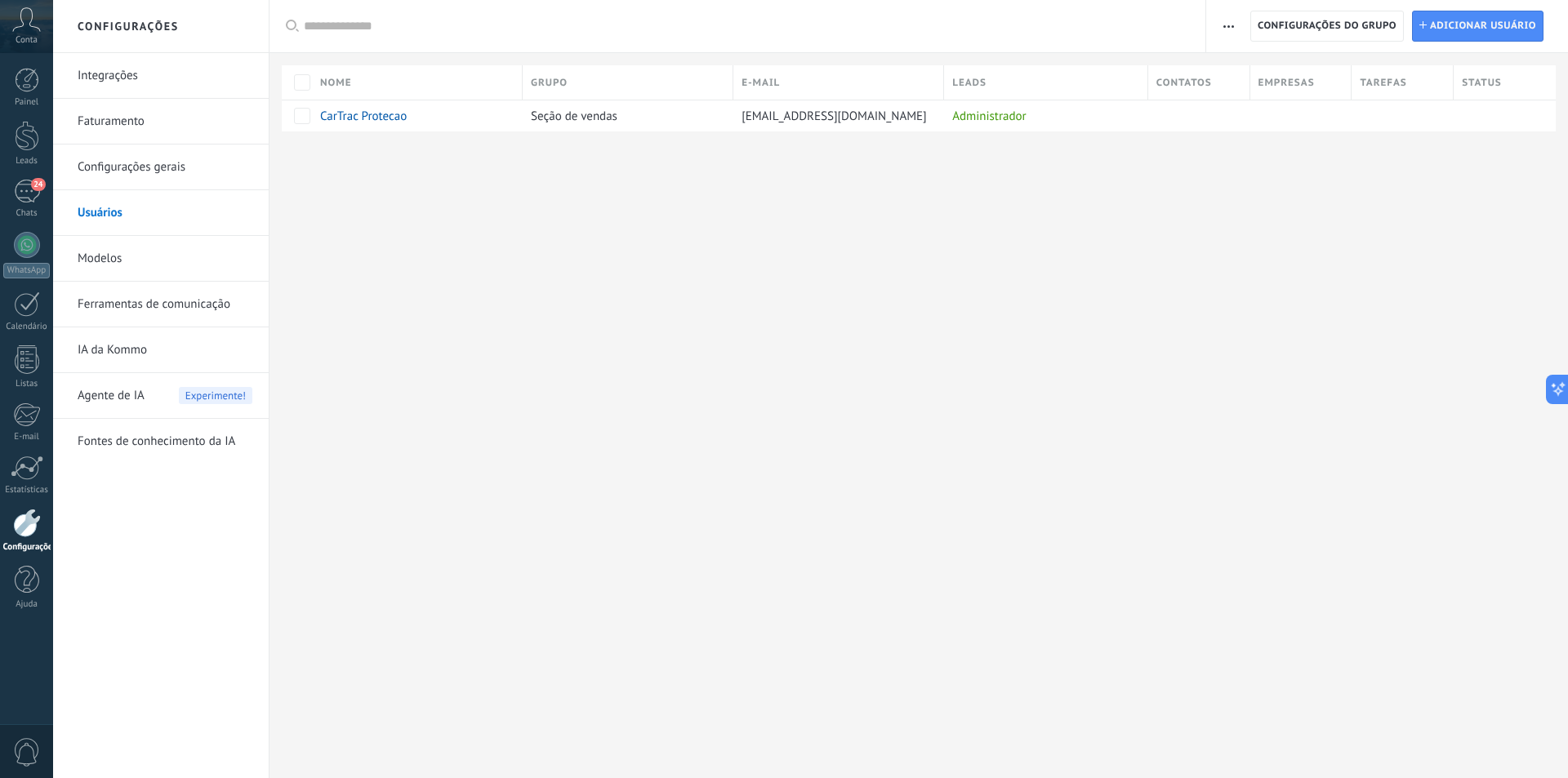
click at [149, 173] on link "Configurações gerais" at bounding box center [165, 167] width 175 height 45
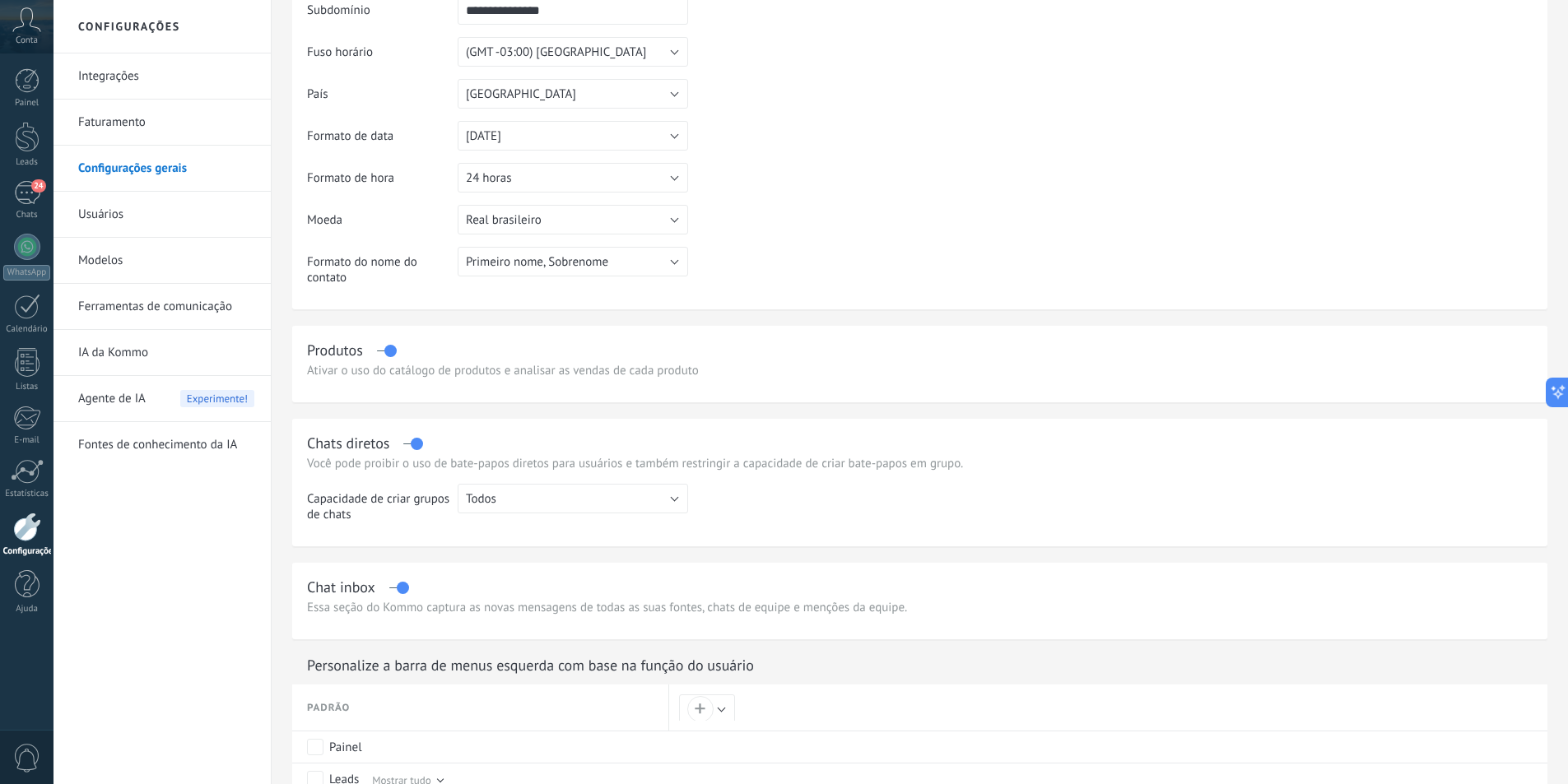
scroll to position [329, 0]
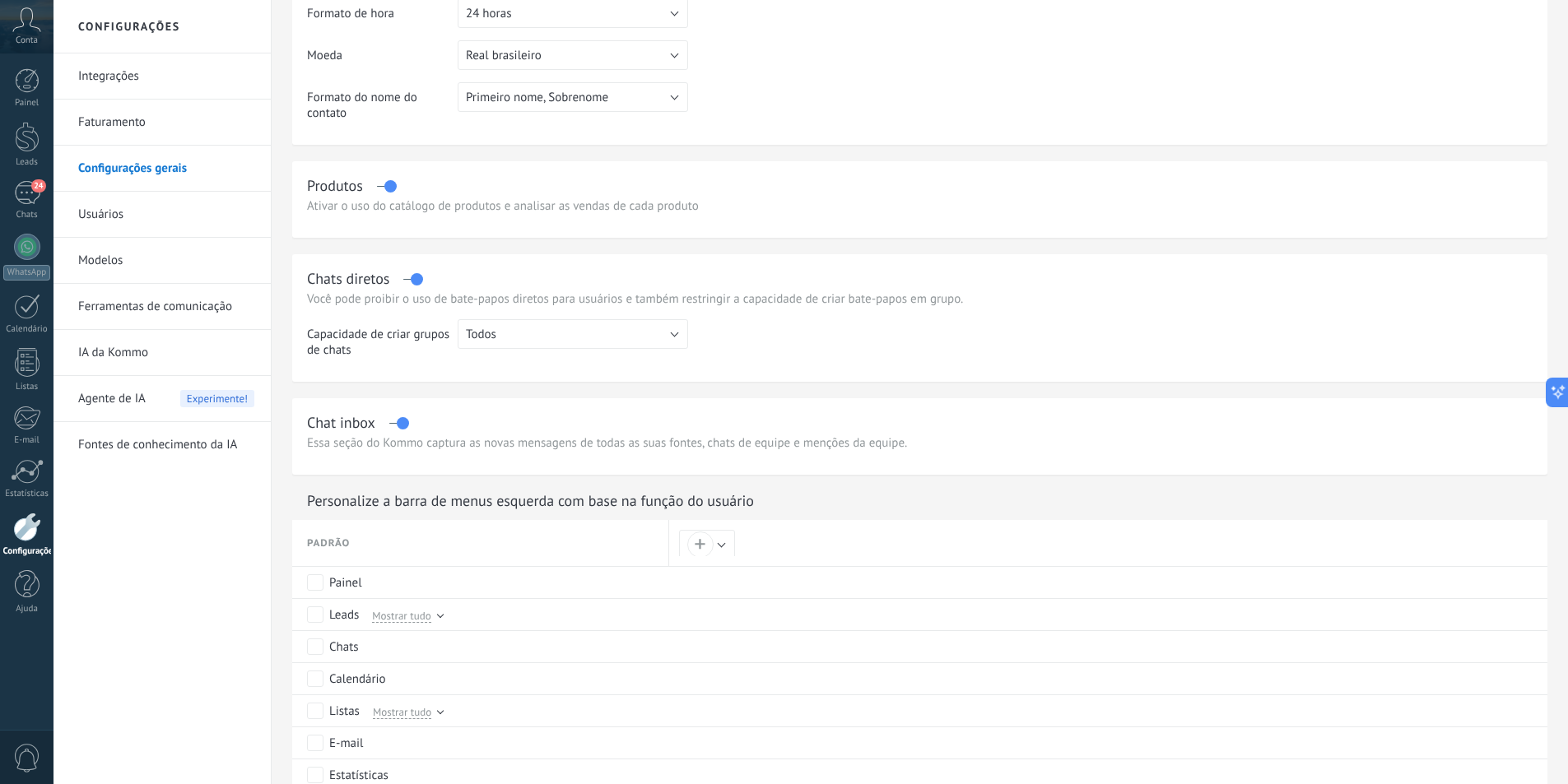
click at [646, 312] on div "Chats diretos Você pode proibir o uso de bate-papos diretos para usuários e tam…" at bounding box center [919, 317] width 1255 height 127
click at [645, 340] on button "Todos" at bounding box center [573, 334] width 230 height 29
click at [889, 302] on p "Você pode proibir o uso de bate-papos diretos para usuários e também restringir…" at bounding box center [920, 299] width 1226 height 16
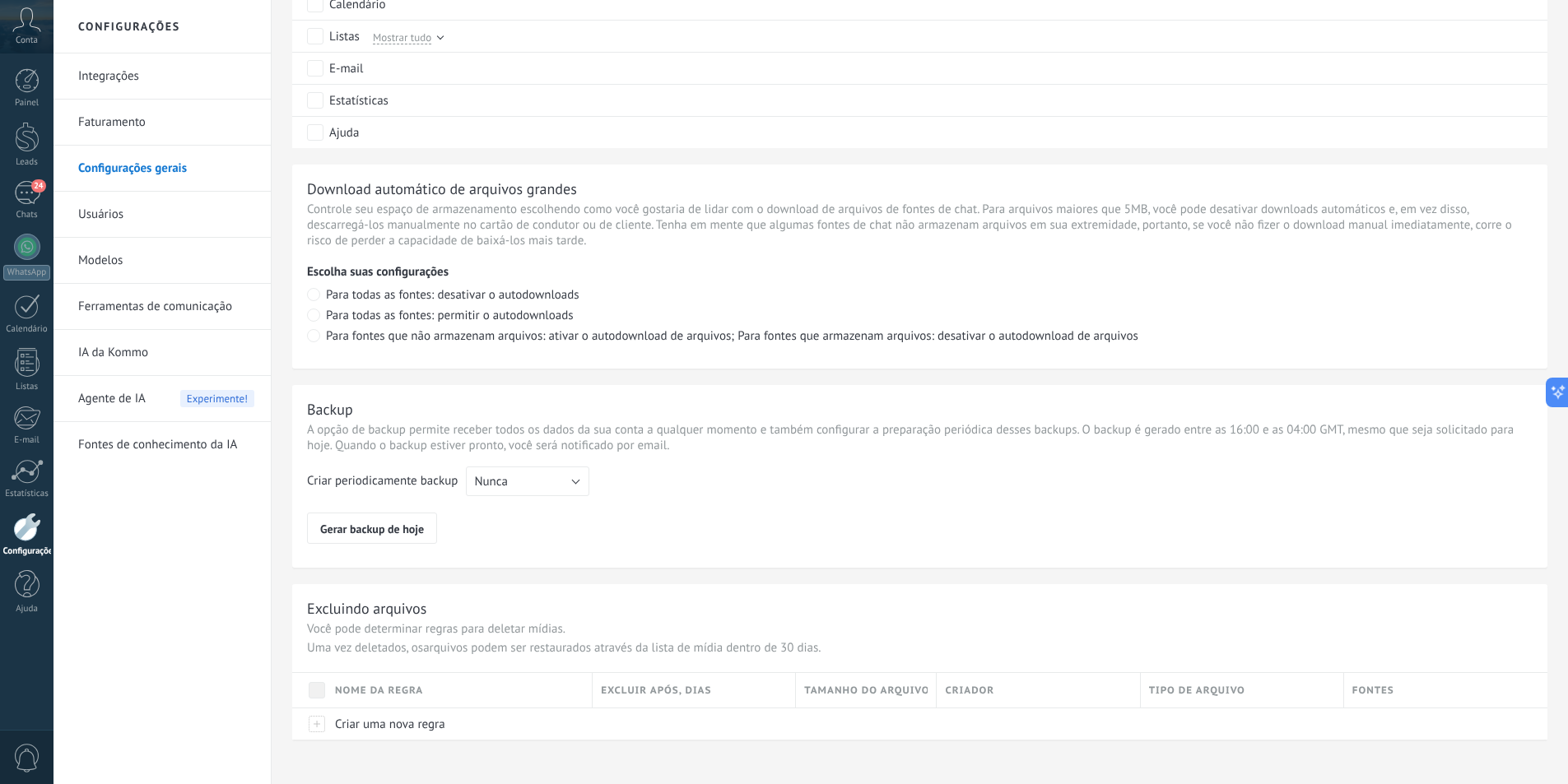
scroll to position [1012, 0]
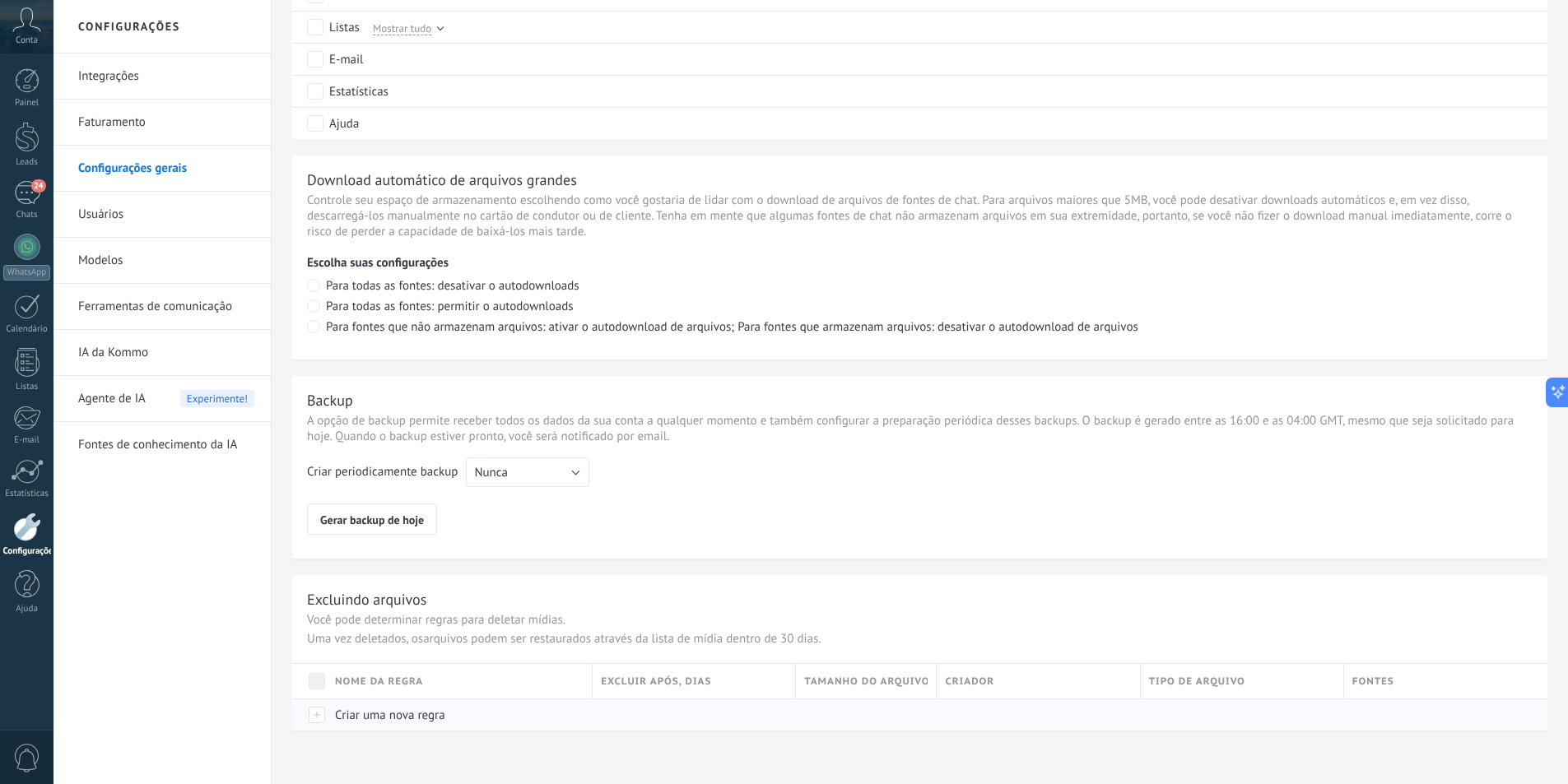
click at [347, 715] on span "Criar uma nova regra" at bounding box center [390, 715] width 110 height 16
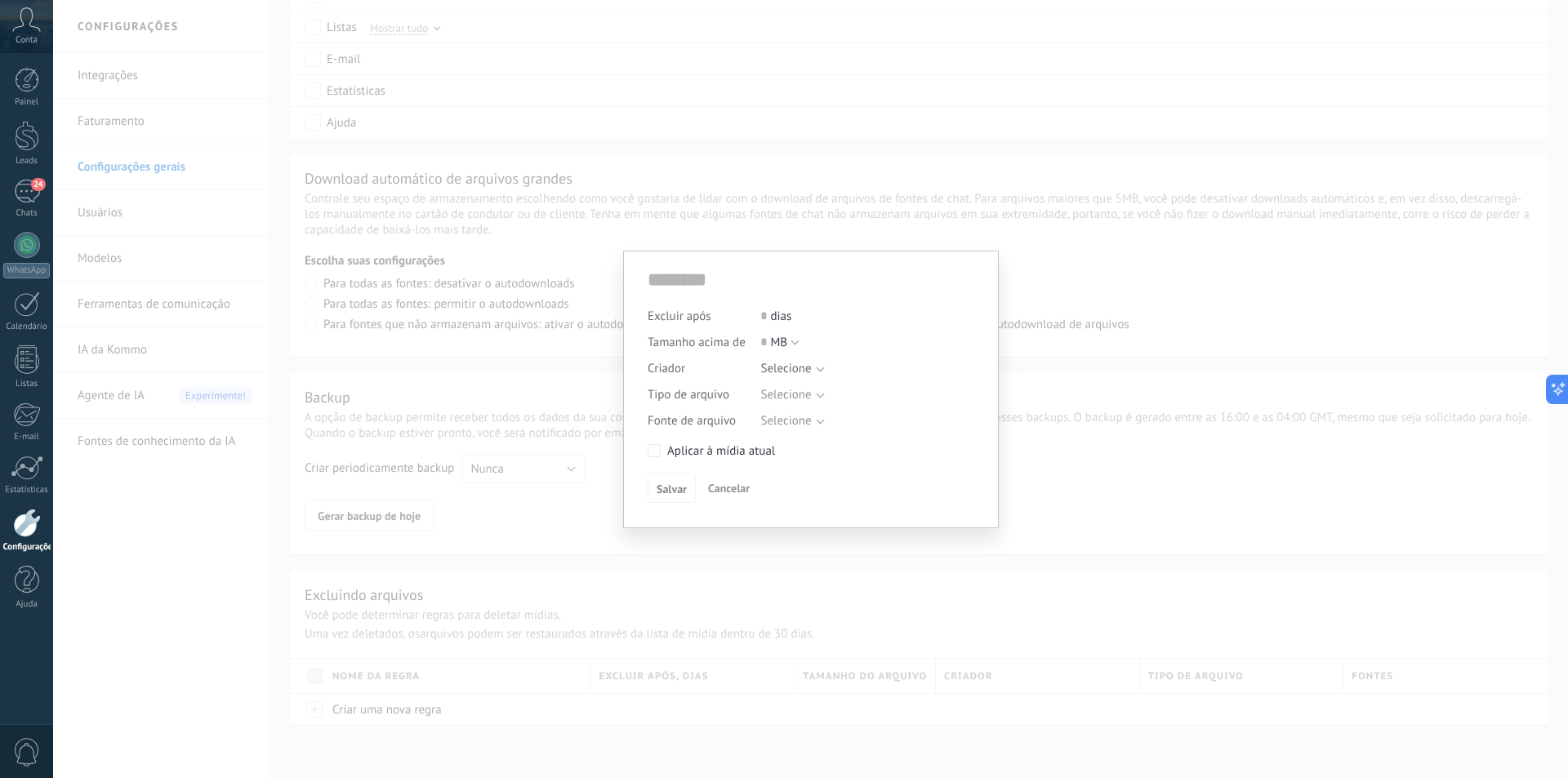
click at [794, 369] on div at bounding box center [861, 366] width 202 height 23
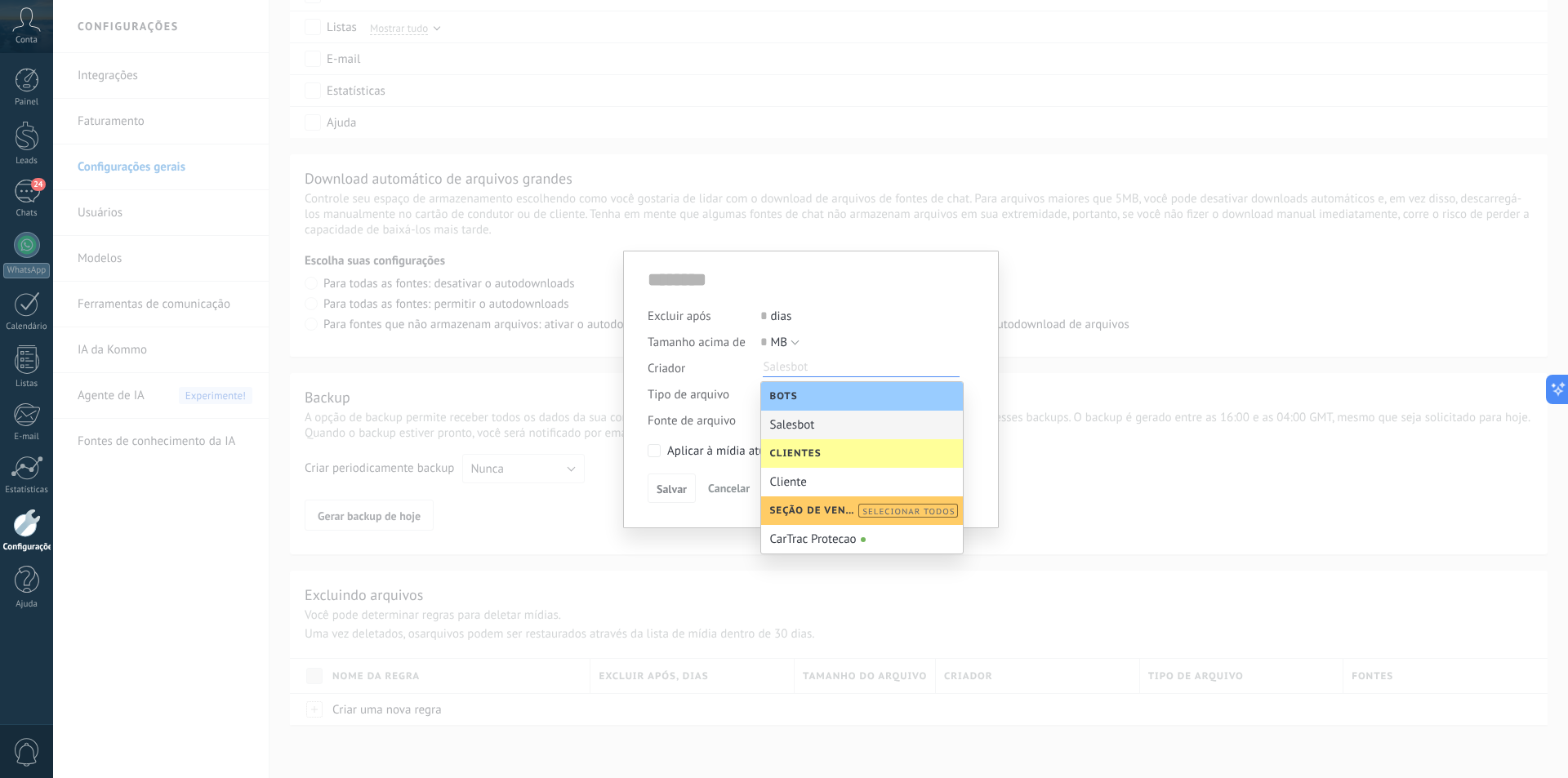
click at [991, 327] on div "Excluir após 0 dias Tamanho acima de 0 MB KB GB MB Criador Selecione Salesbot T…" at bounding box center [811, 389] width 376 height 278
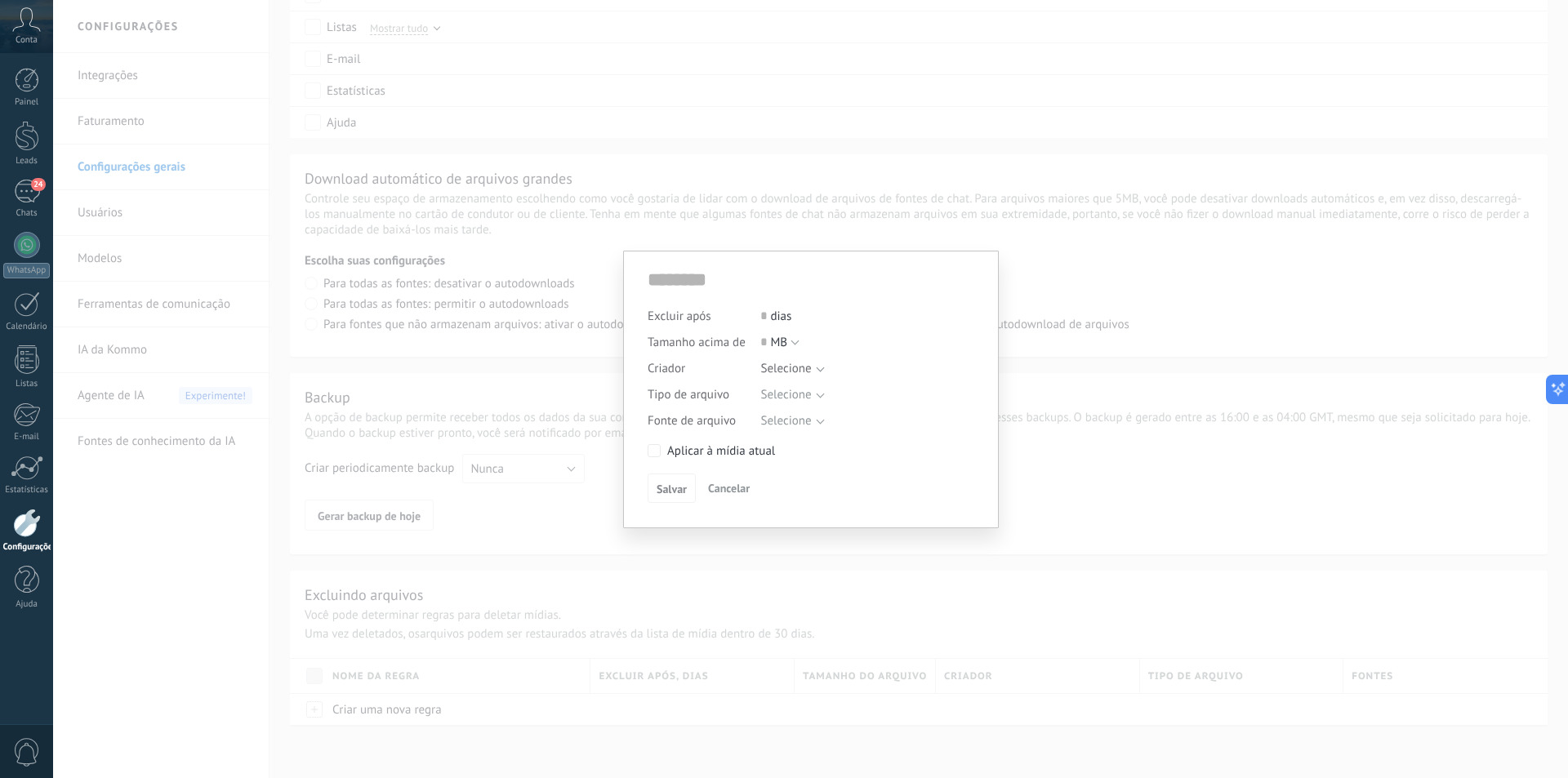
click at [720, 482] on span "Cancelar" at bounding box center [729, 488] width 42 height 15
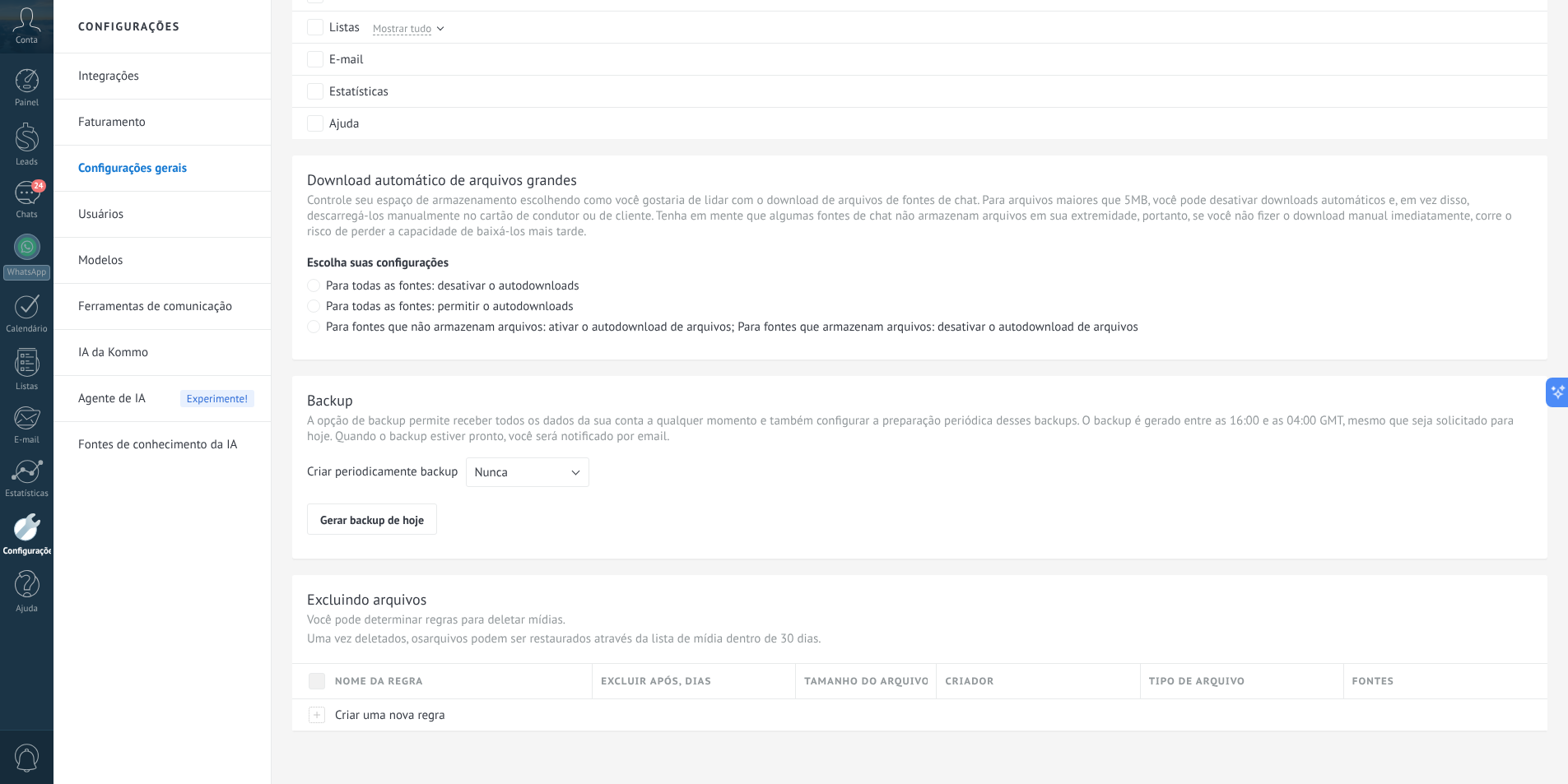
click at [178, 131] on link "Faturamento" at bounding box center [166, 123] width 176 height 46
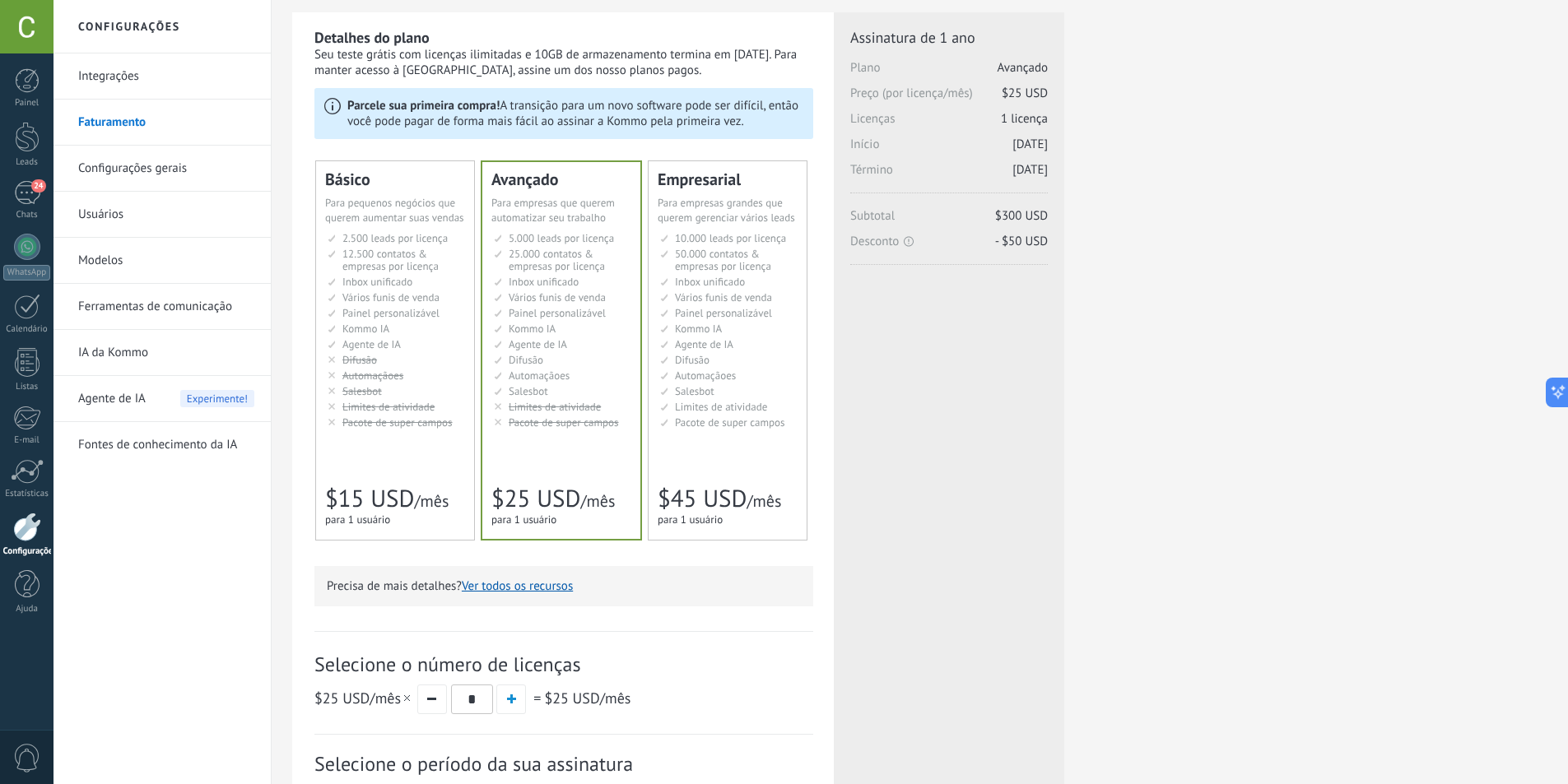
scroll to position [2, 0]
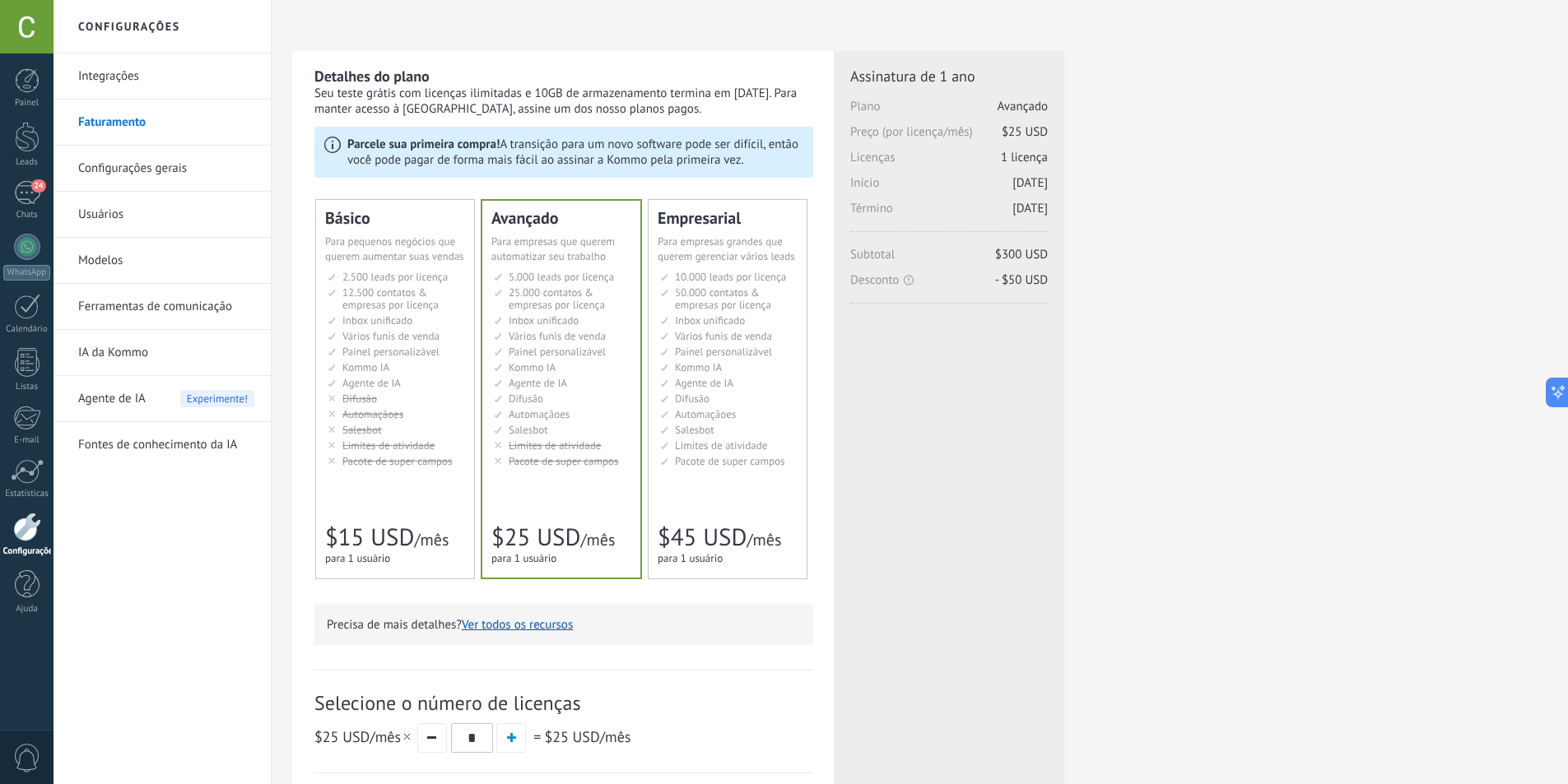
click at [410, 485] on div "Básico Для увеличения продаж в малом бизнесе For small businesses that want to …" at bounding box center [395, 389] width 158 height 379
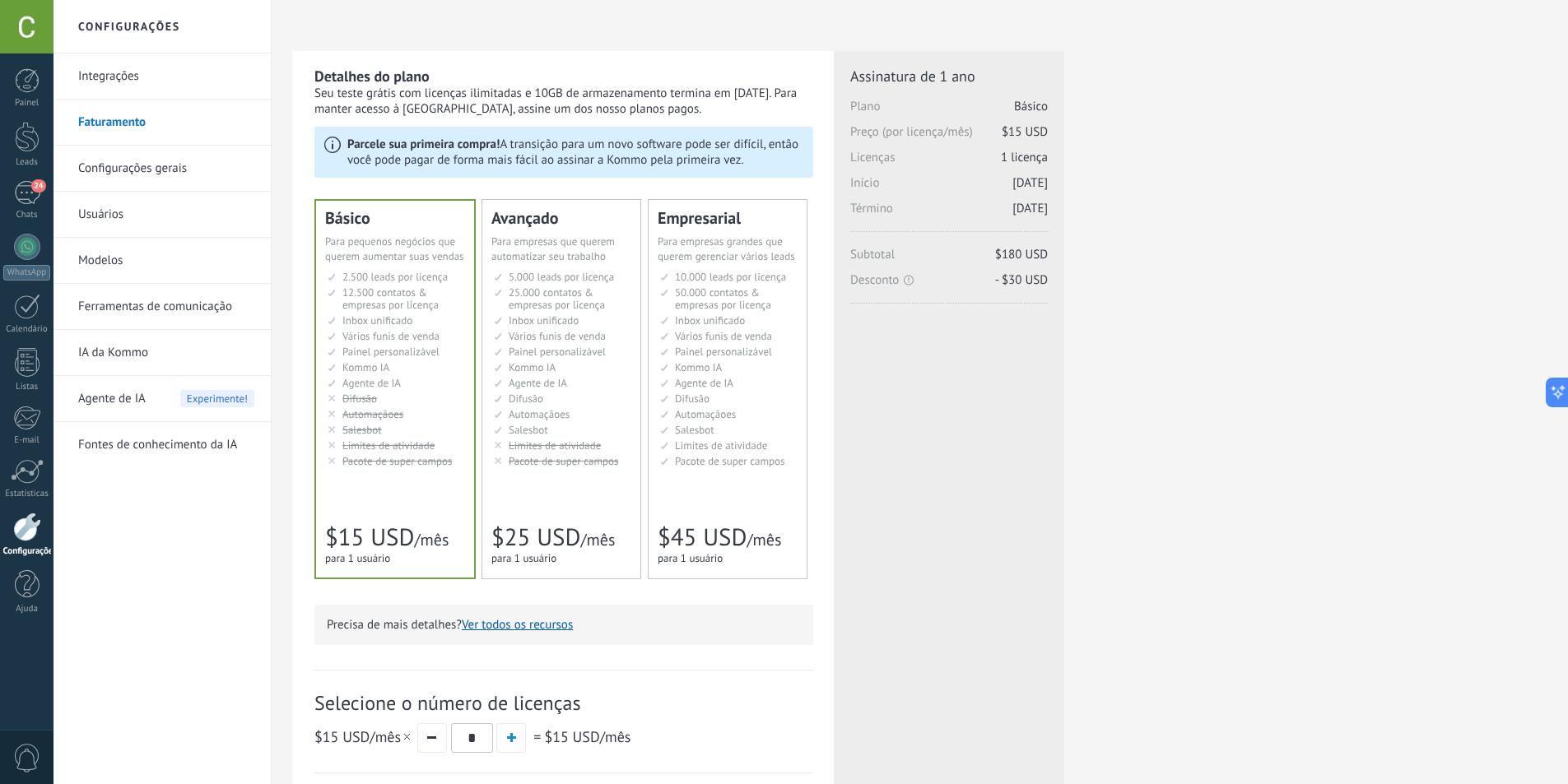
click at [137, 80] on link "Integrações" at bounding box center [166, 76] width 176 height 46
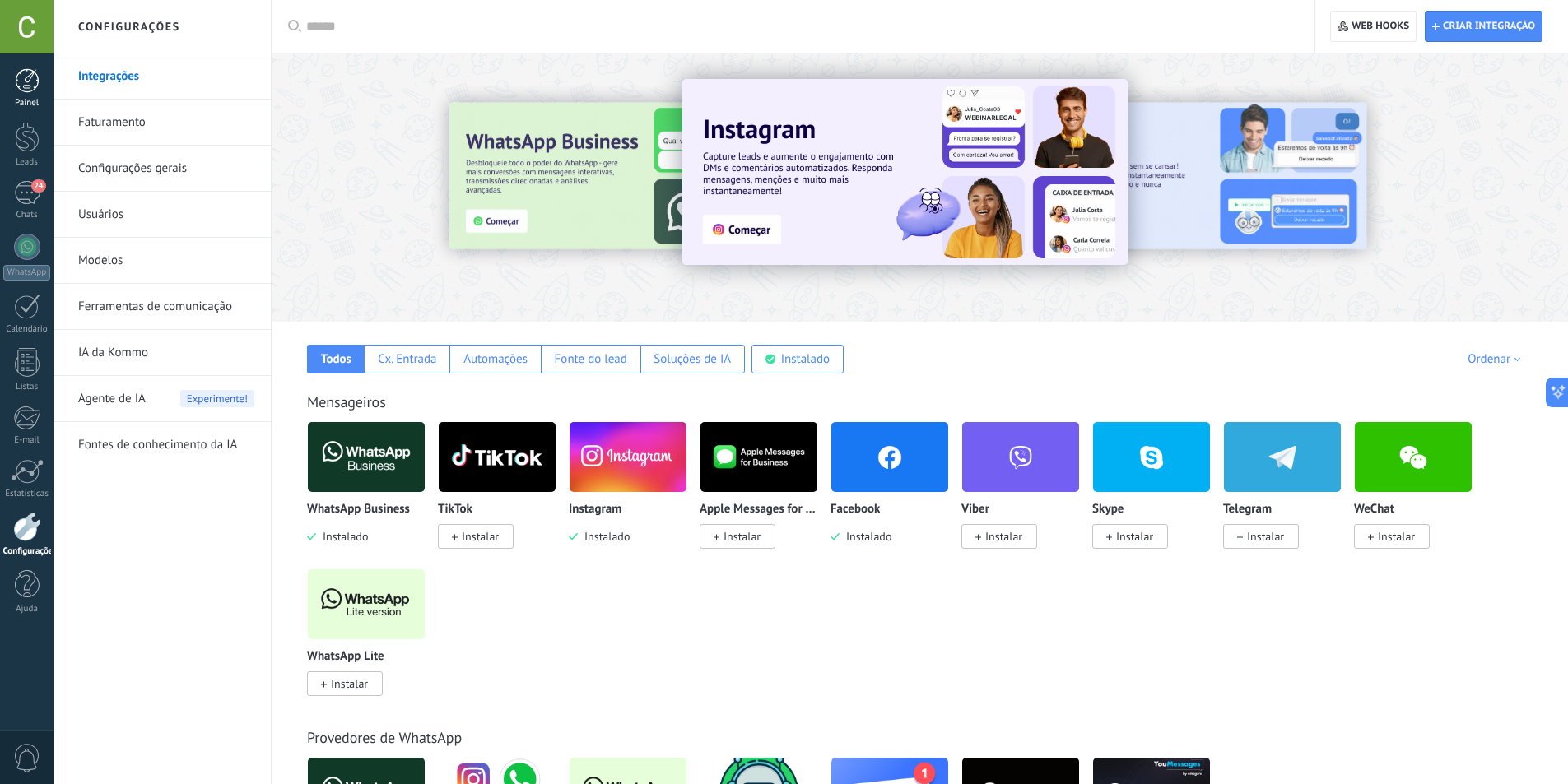
click at [46, 91] on link "Painel" at bounding box center [27, 88] width 53 height 40
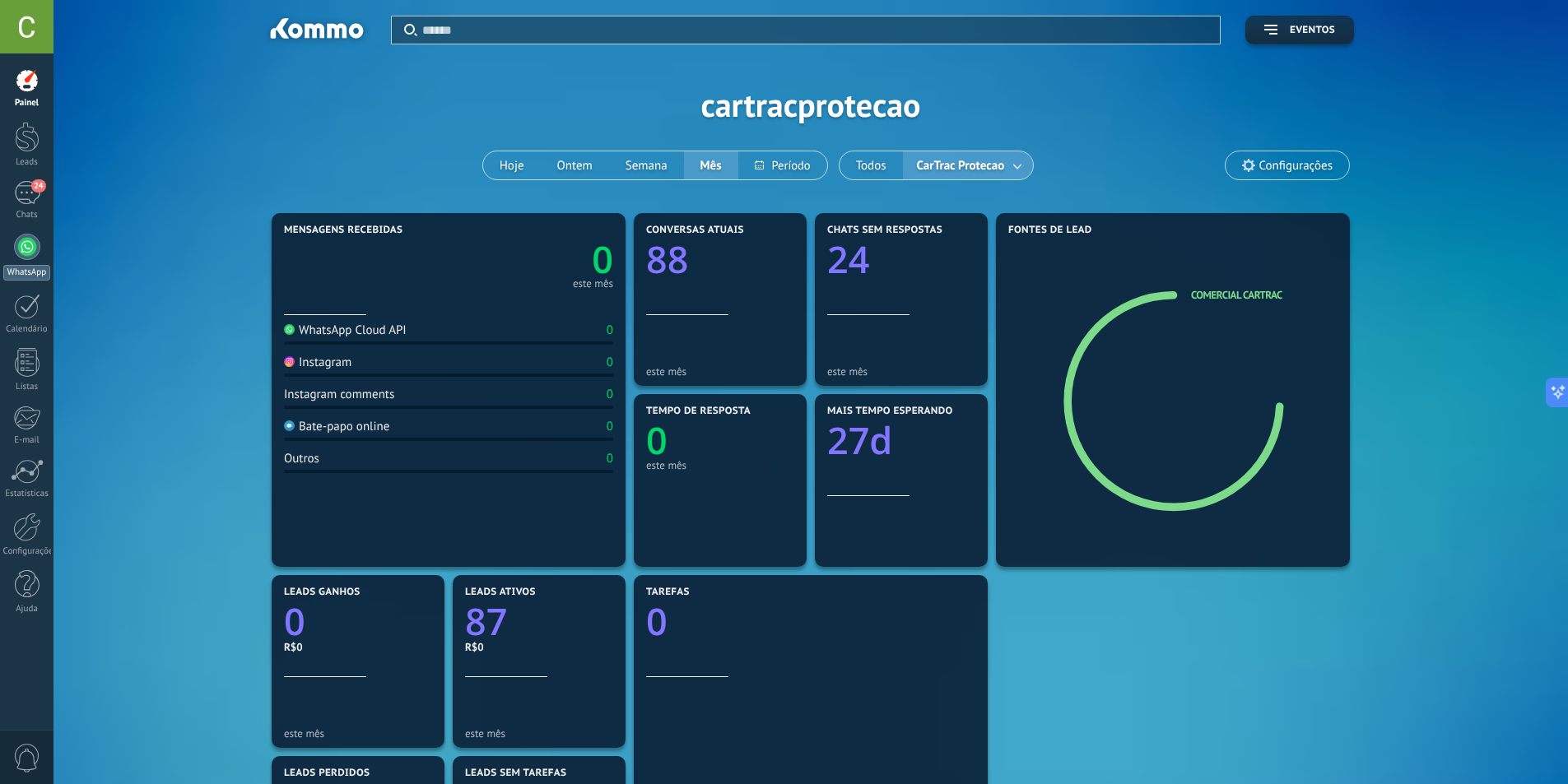
click at [32, 244] on div at bounding box center [27, 247] width 27 height 27
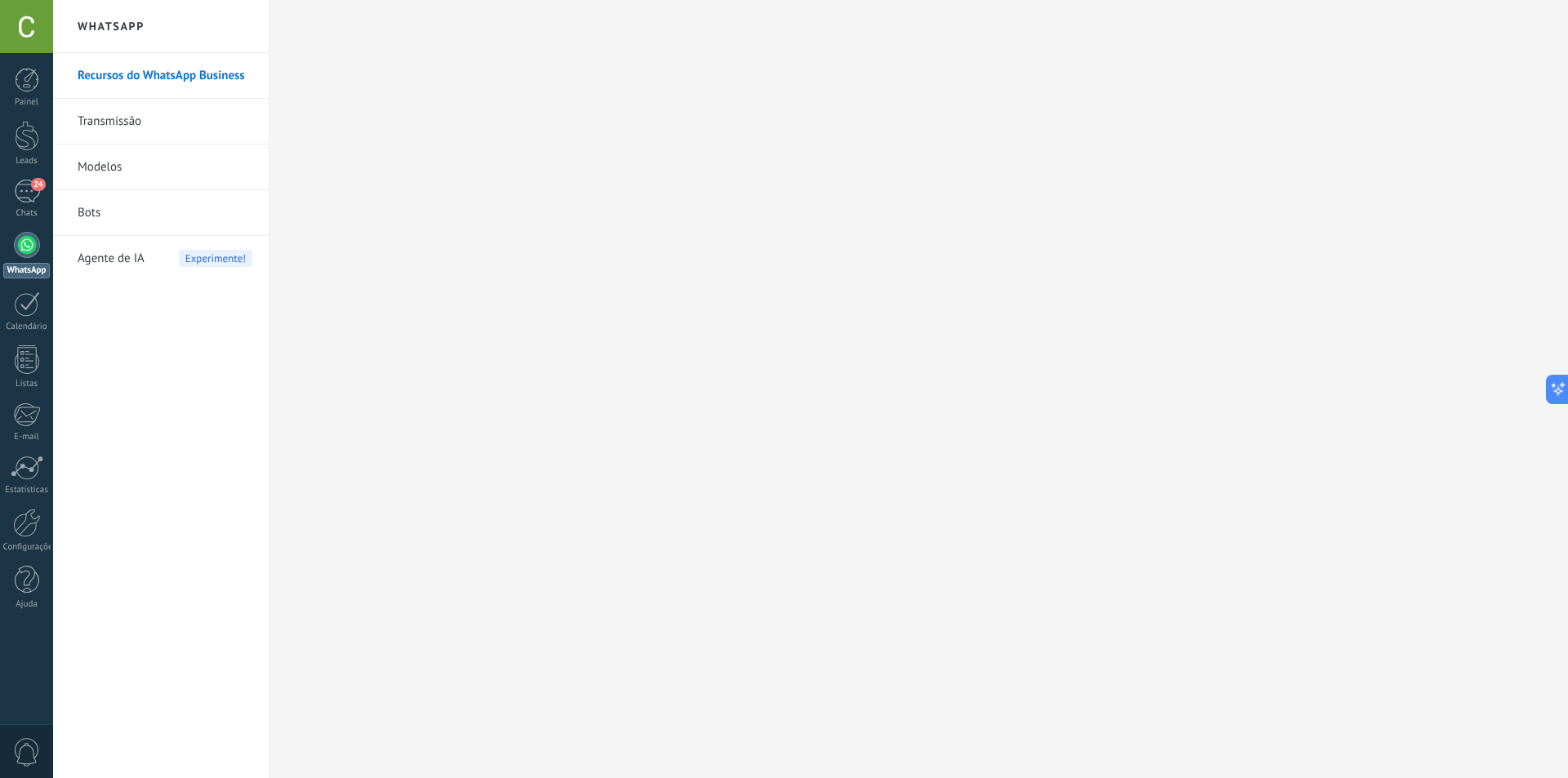
click at [109, 216] on link "Bots" at bounding box center [165, 213] width 175 height 45
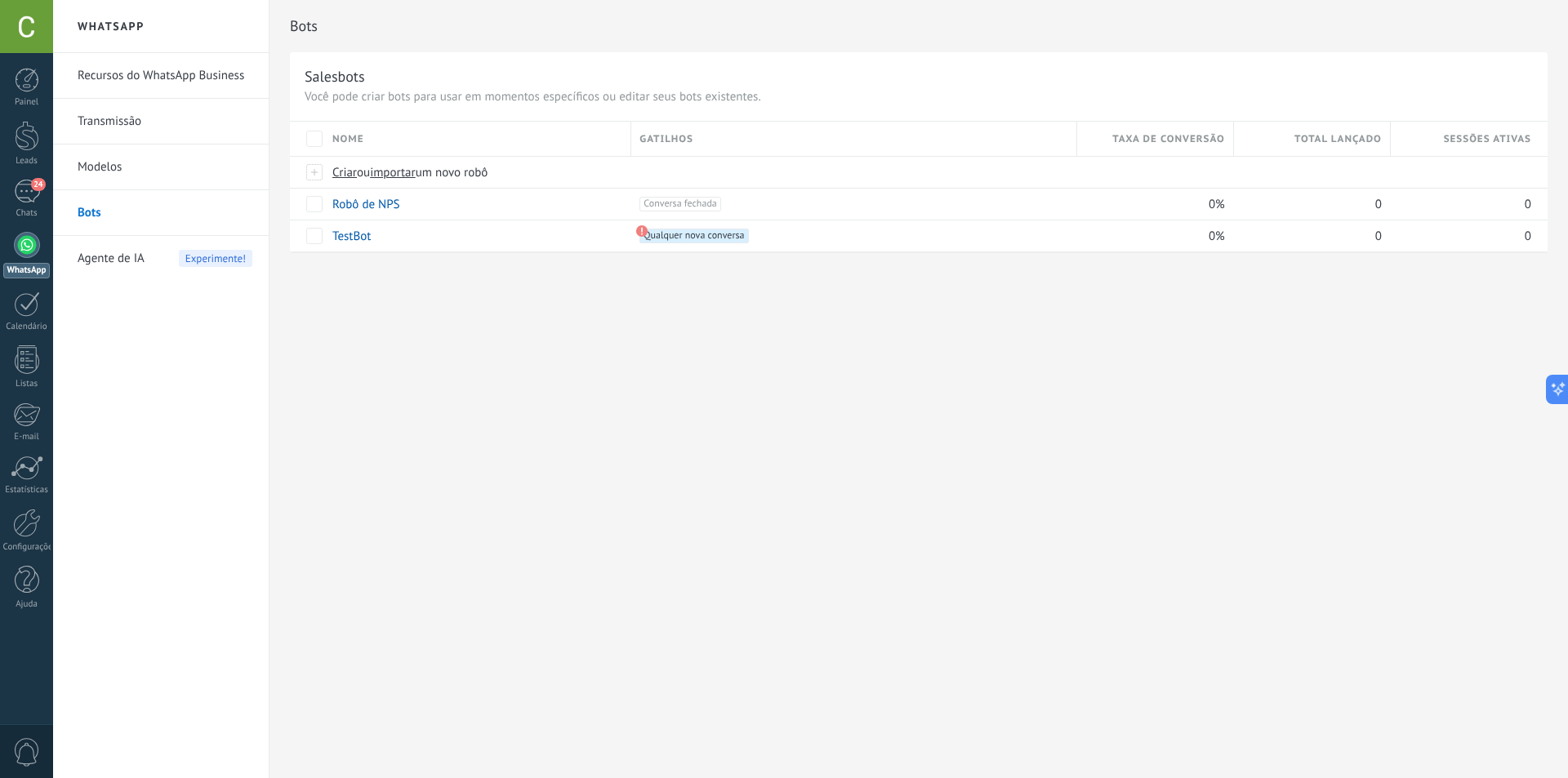
click at [117, 252] on span "Agente de IA" at bounding box center [111, 258] width 67 height 45
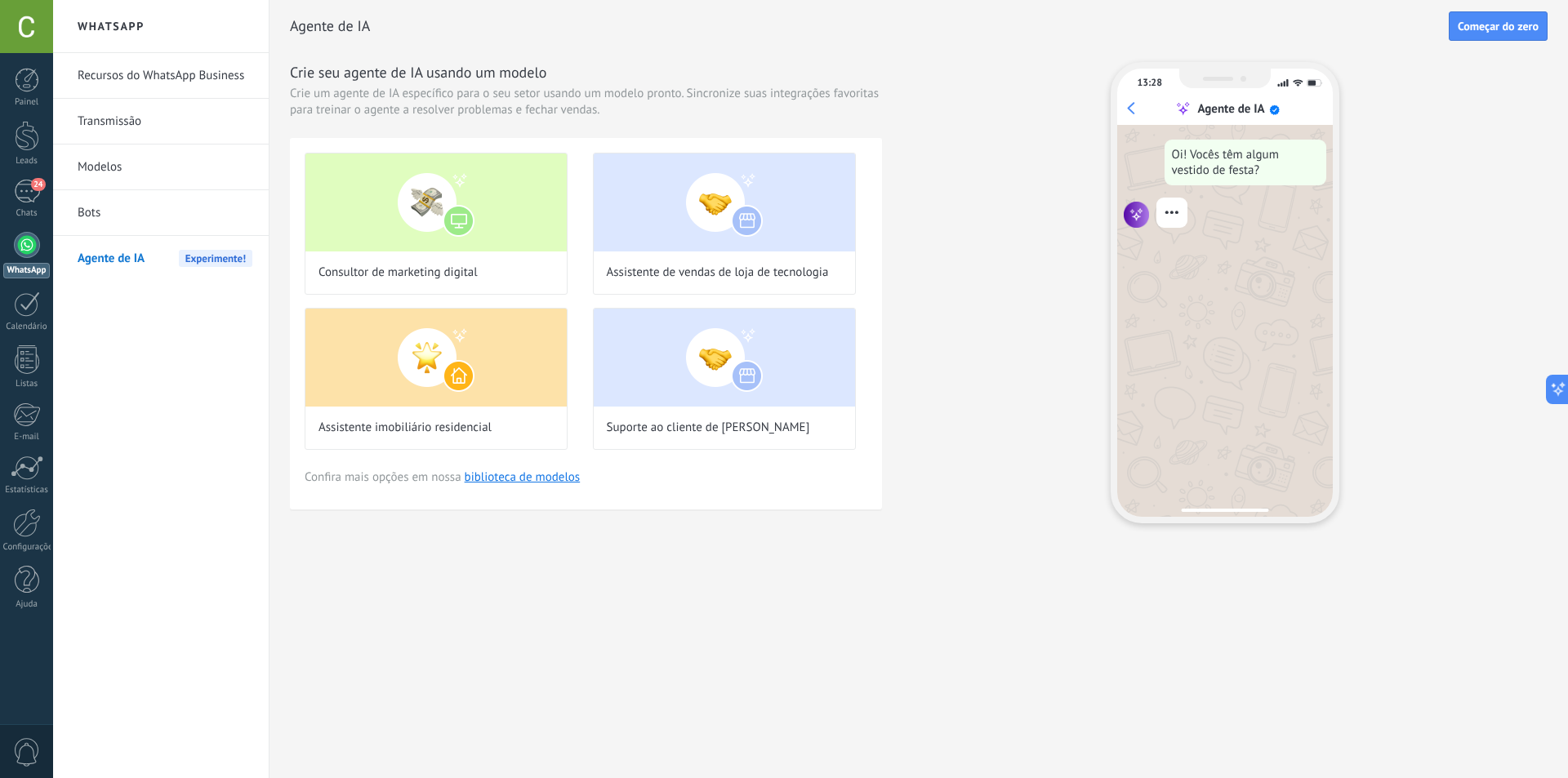
click at [155, 131] on link "Transmissão" at bounding box center [165, 122] width 175 height 45
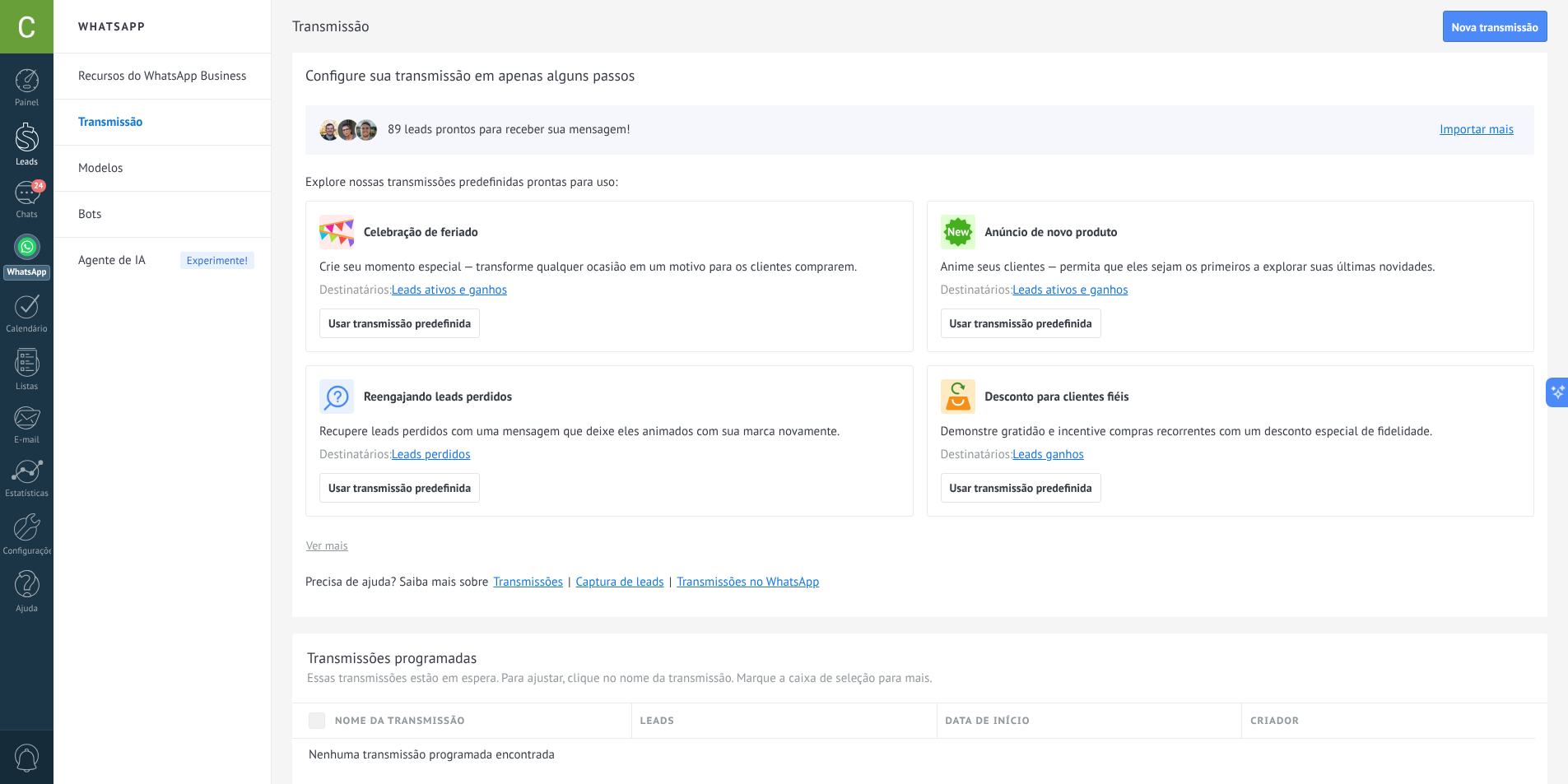
click at [37, 131] on div at bounding box center [27, 137] width 25 height 30
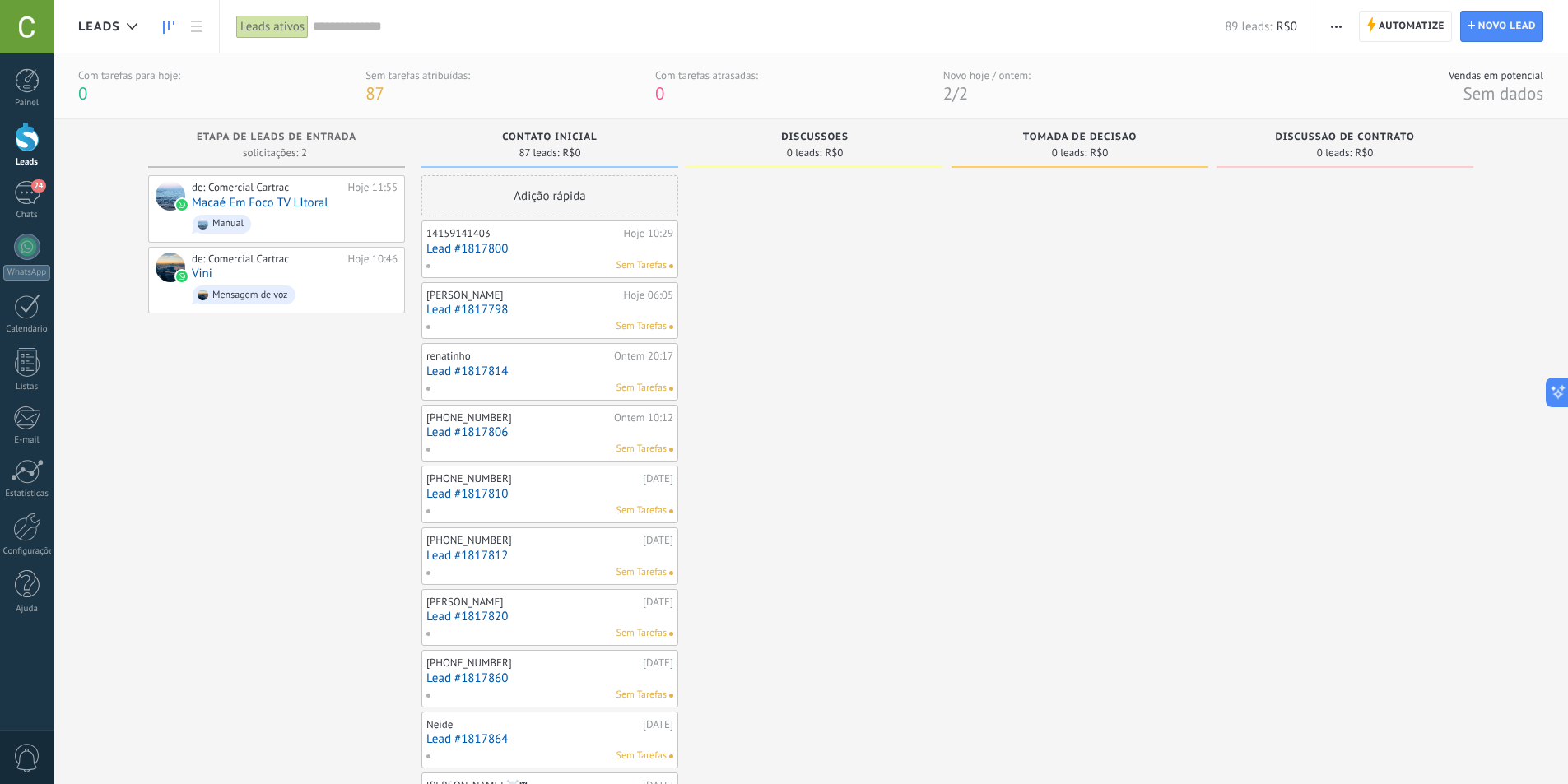
click at [584, 261] on div "Sem Tarefas" at bounding box center [546, 266] width 241 height 15
click at [474, 234] on div "14159141403" at bounding box center [523, 234] width 194 height 13
click at [473, 252] on link "Lead #1817800" at bounding box center [550, 248] width 247 height 14
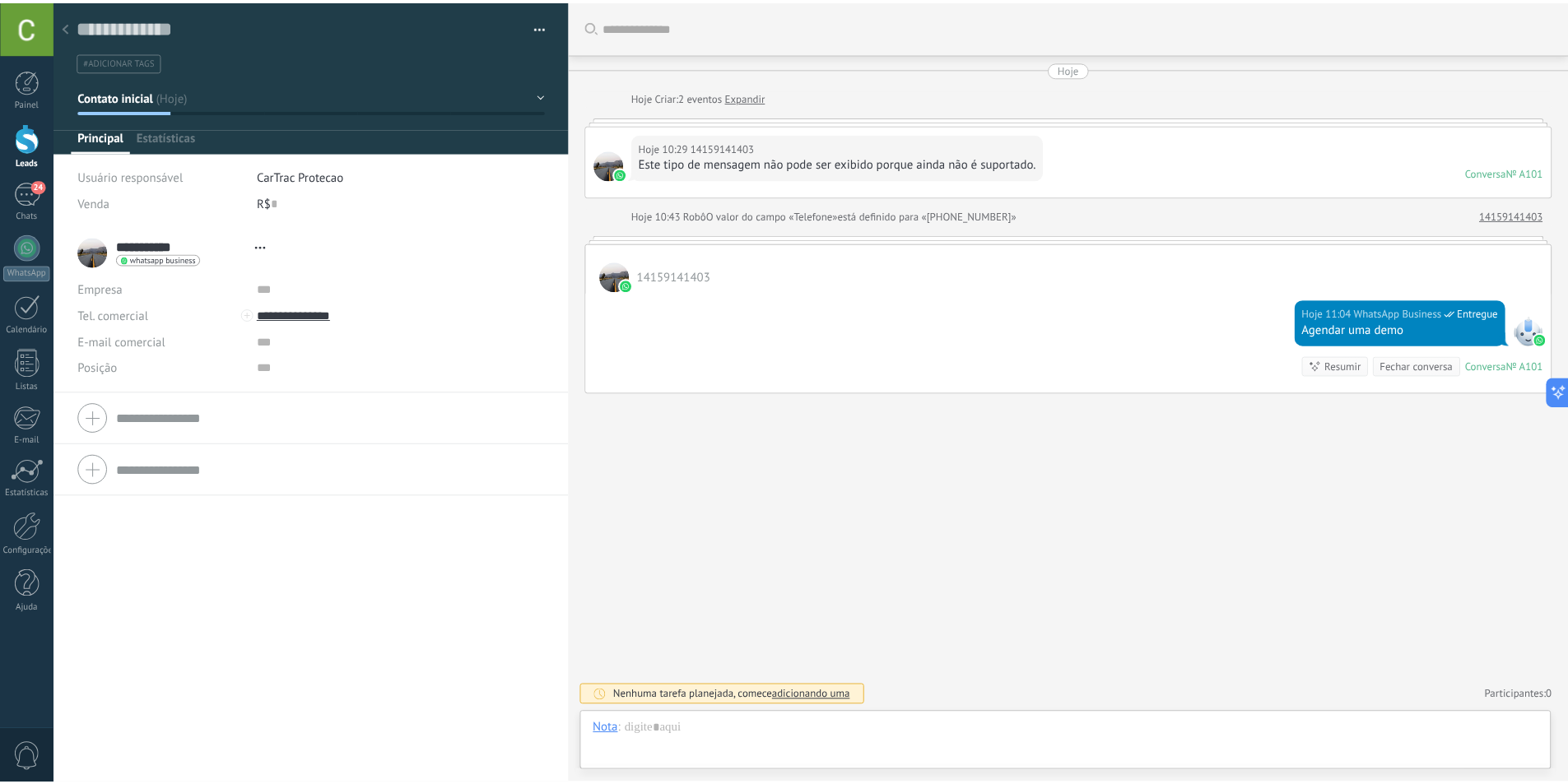
scroll to position [25, 0]
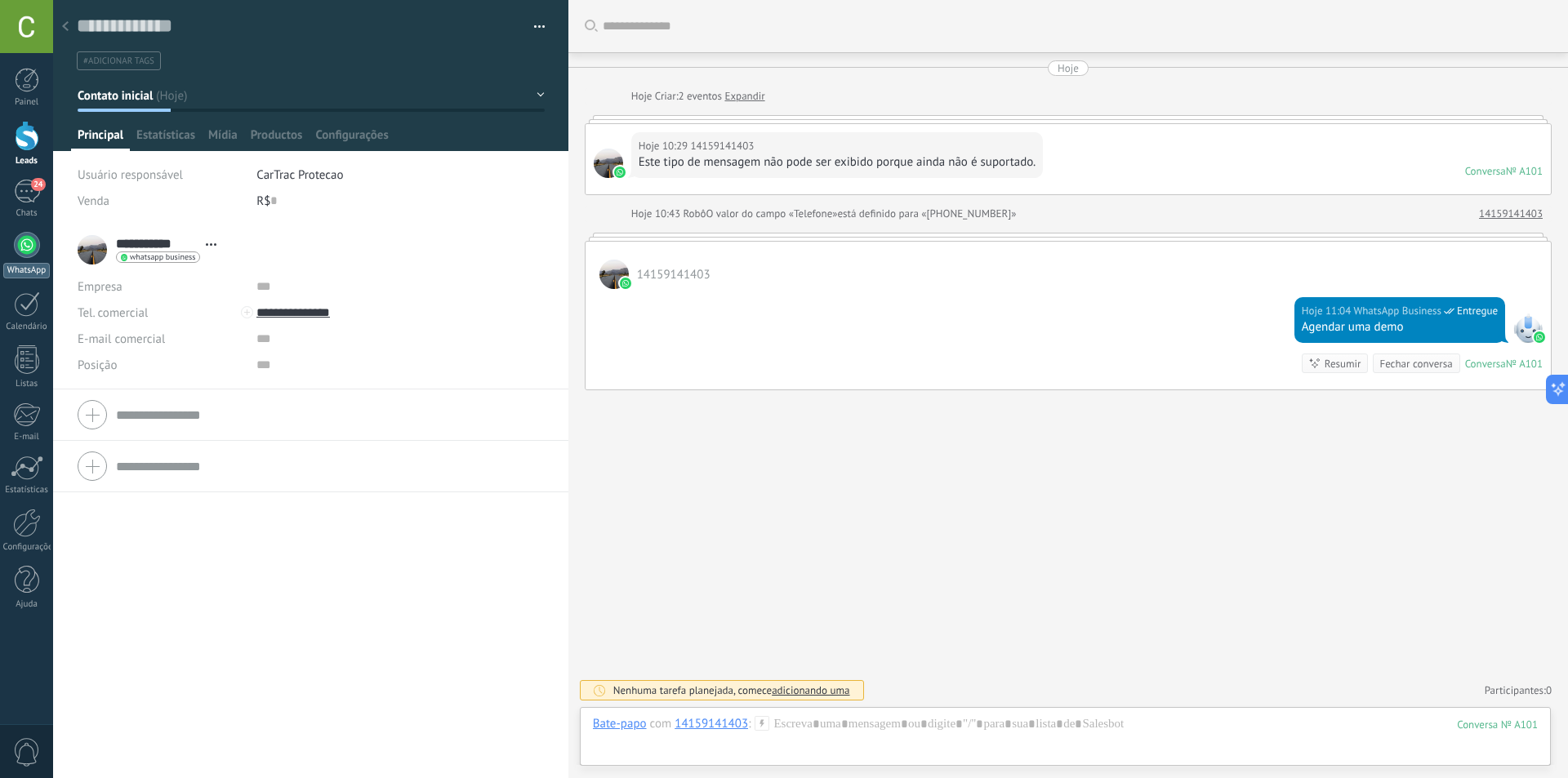
click at [29, 249] on div at bounding box center [26, 245] width 26 height 26
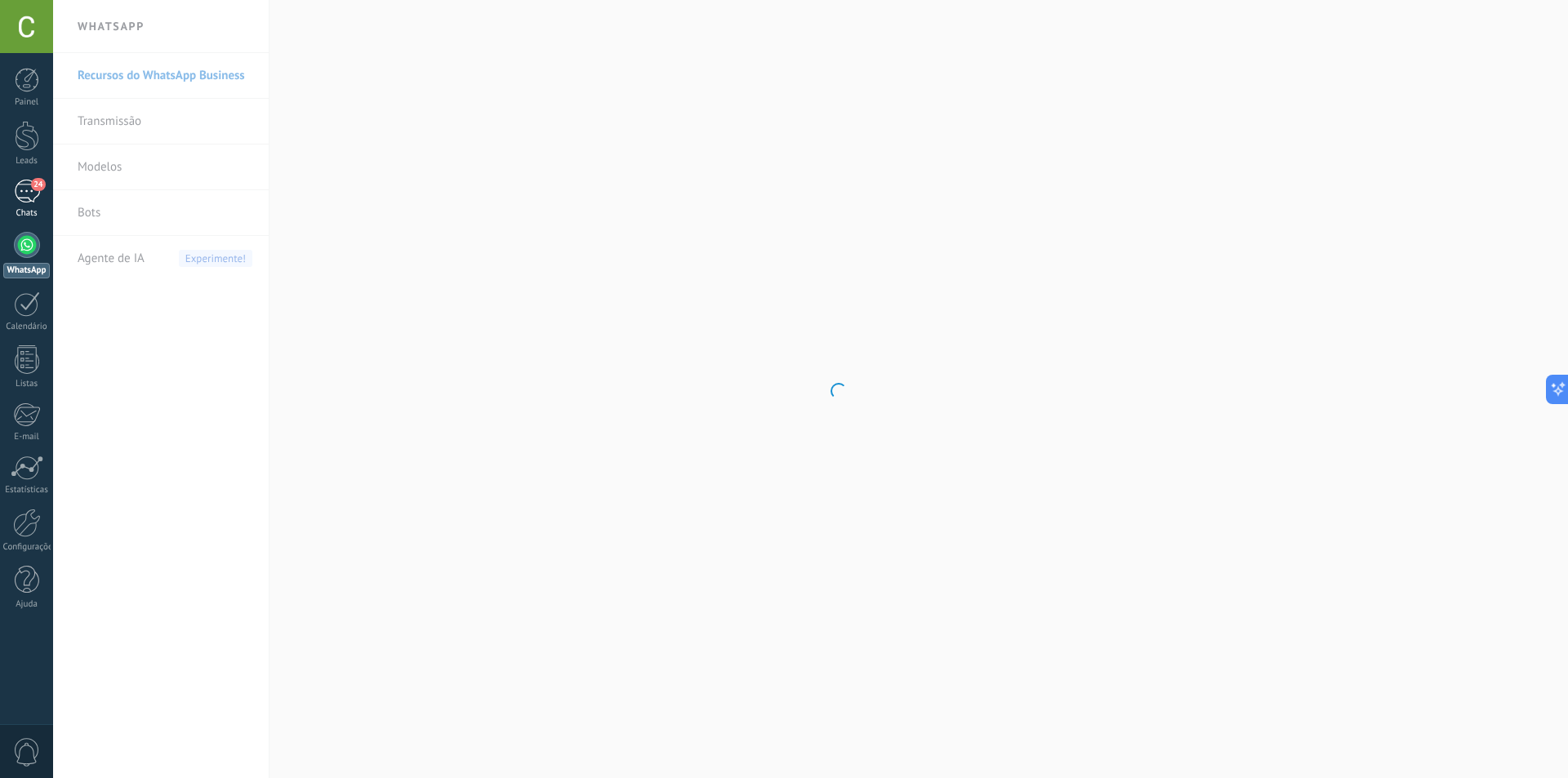
click at [21, 199] on div "24" at bounding box center [26, 191] width 26 height 24
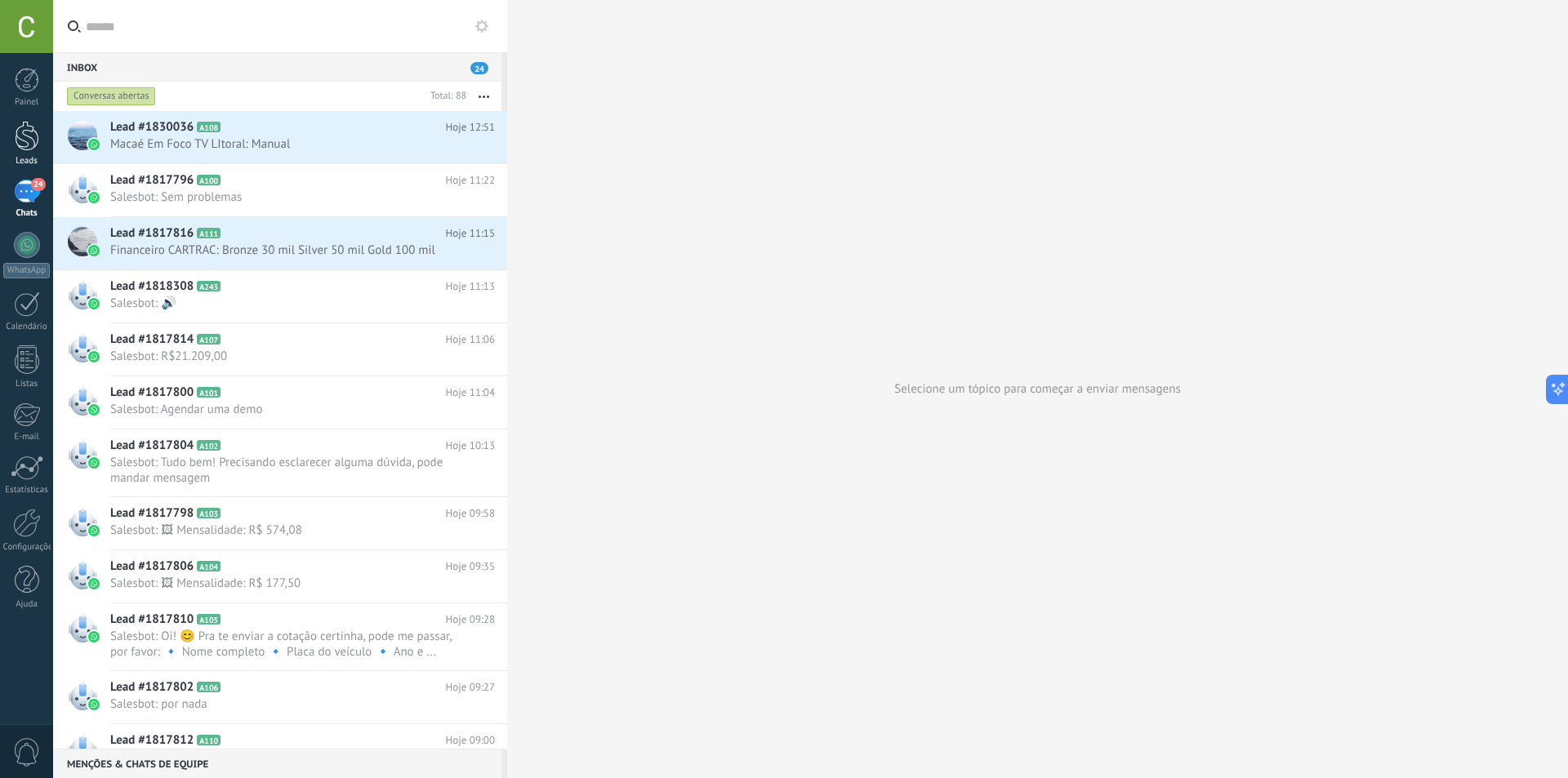
click at [26, 139] on div at bounding box center [26, 136] width 25 height 30
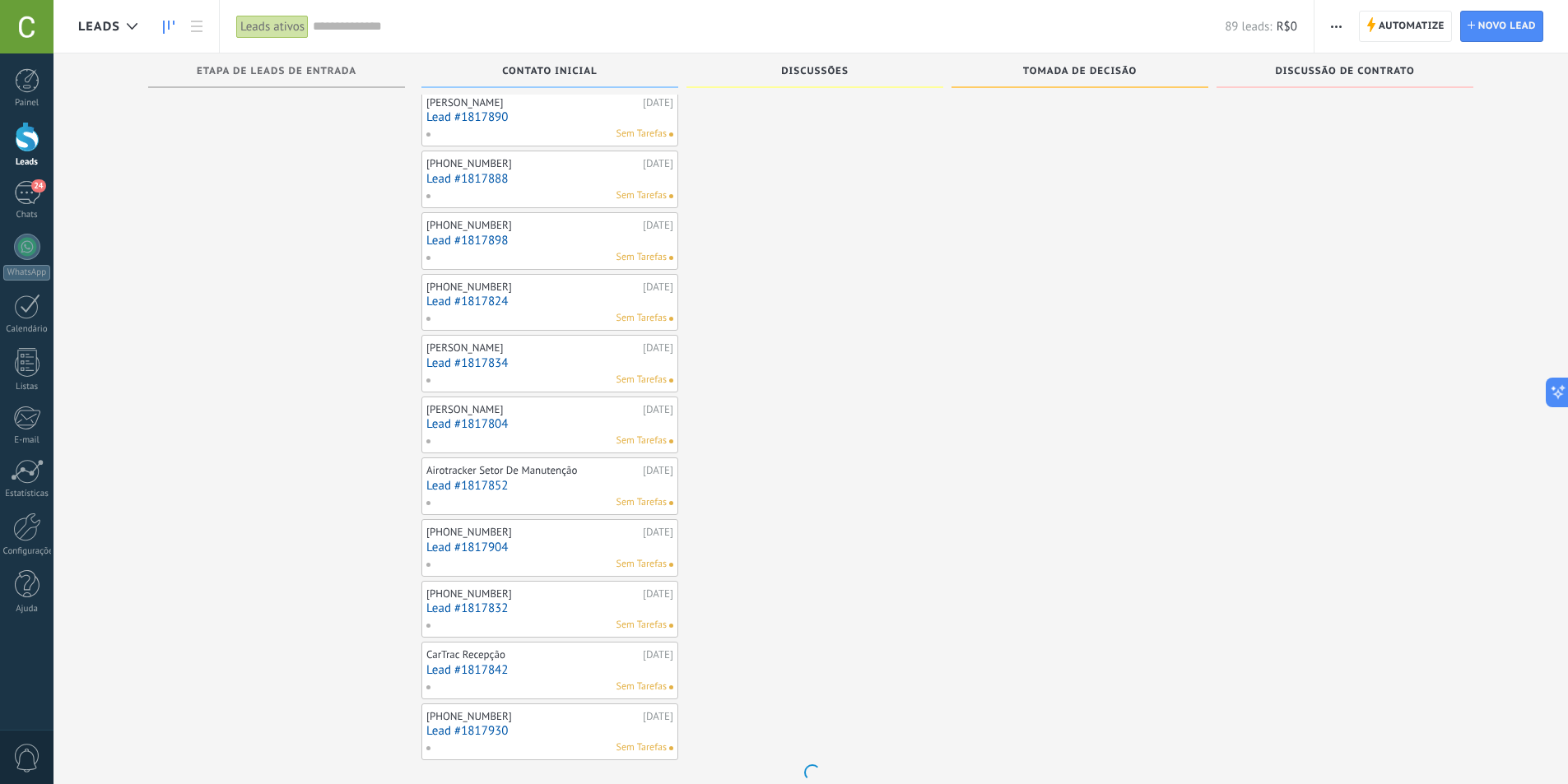
scroll to position [1260, 0]
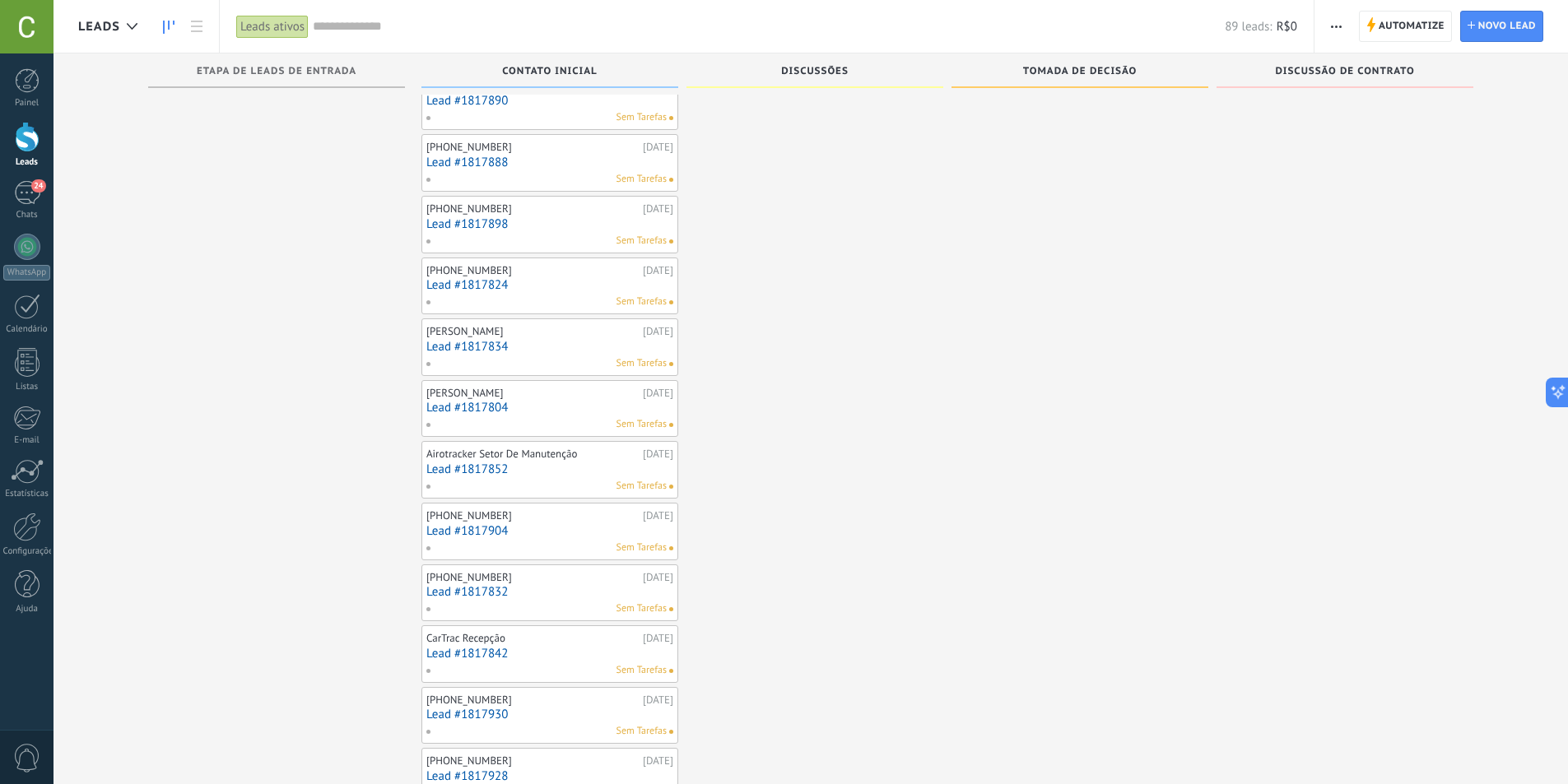
click at [486, 644] on div "CarTrac Recepção" at bounding box center [532, 638] width 212 height 13
click at [482, 654] on link "Lead #1817842" at bounding box center [550, 653] width 247 height 14
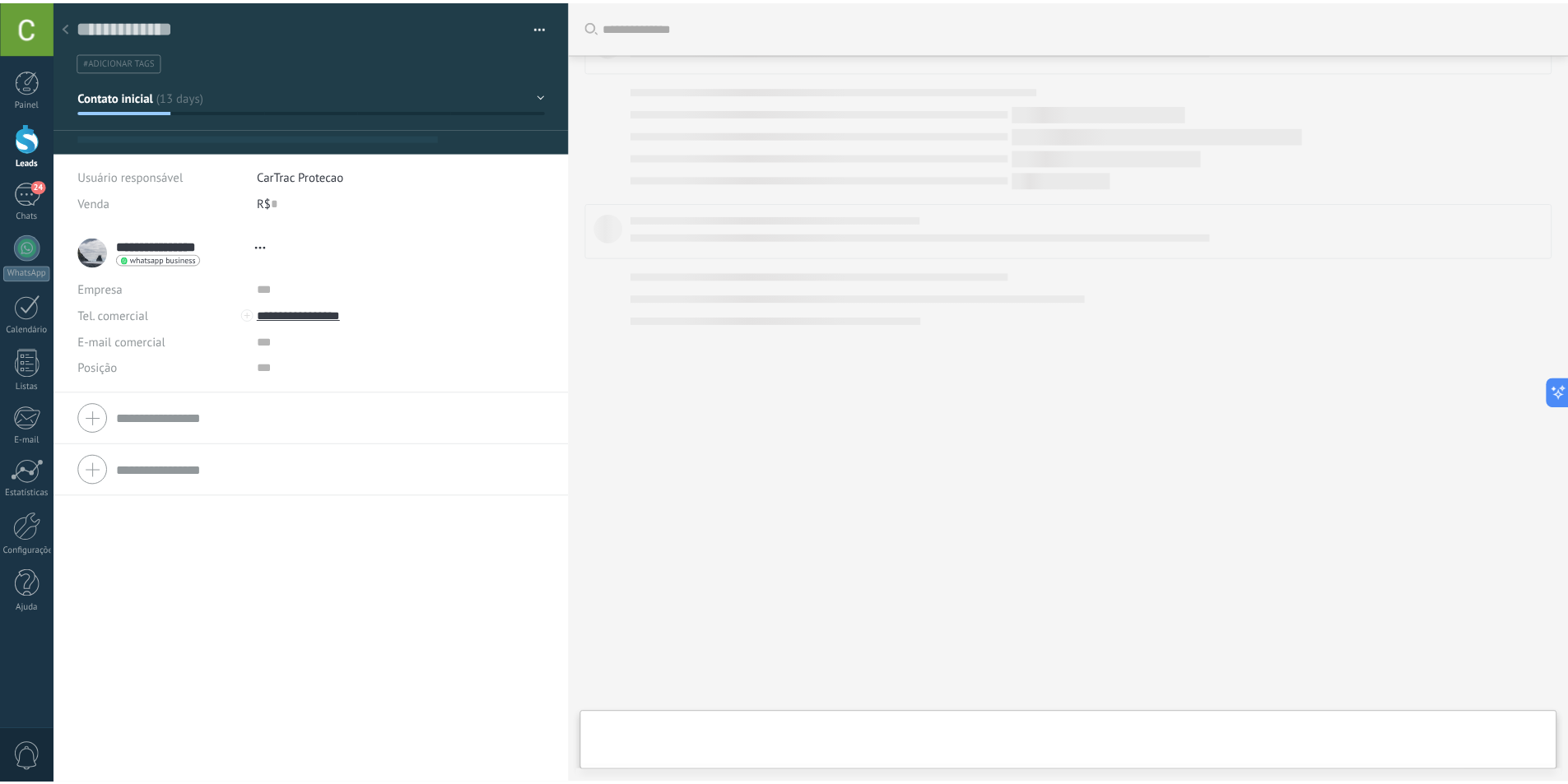
scroll to position [25, 0]
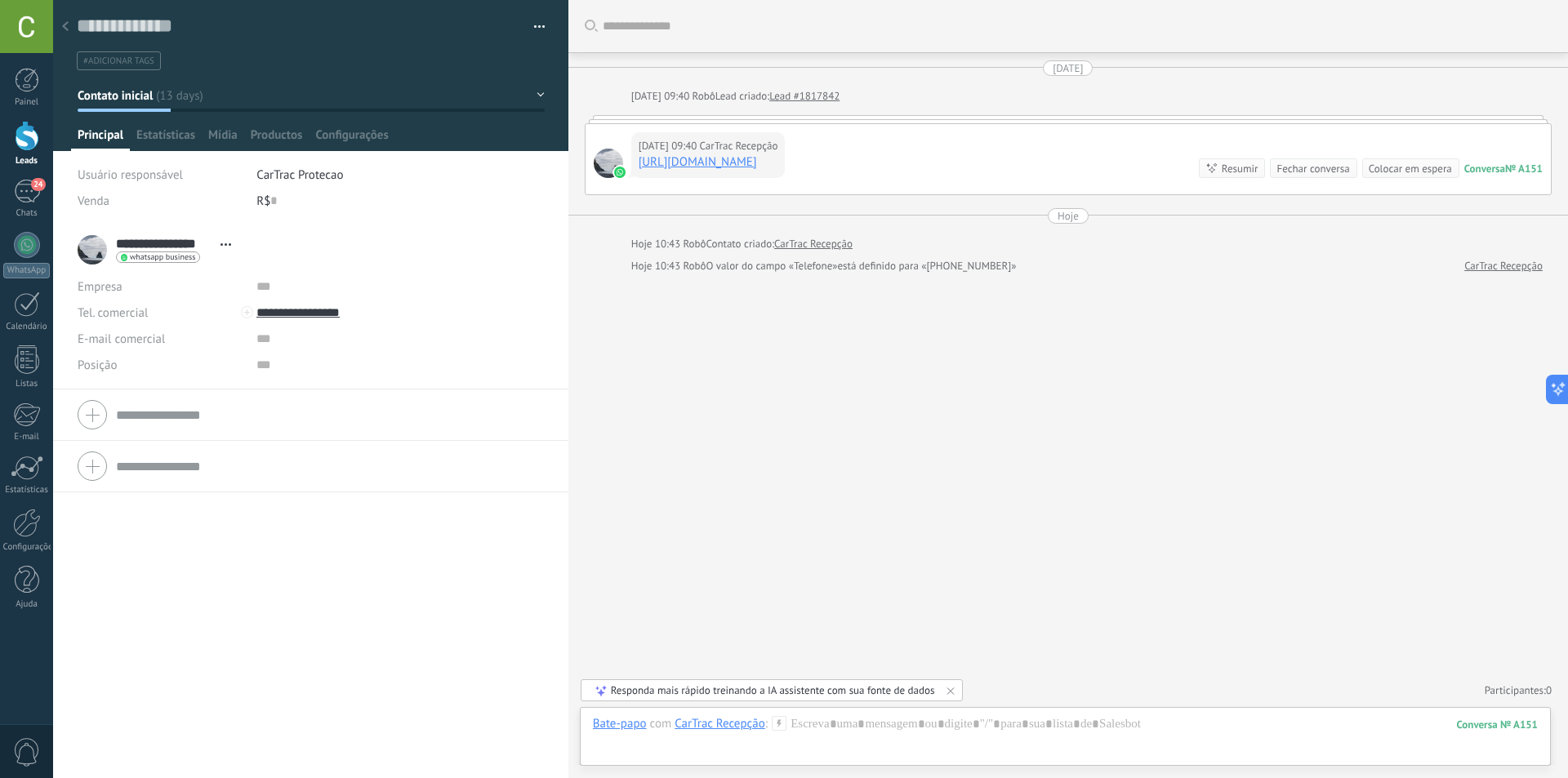
click at [101, 253] on div "**********" at bounding box center [158, 249] width 162 height 41
click at [1056, 153] on div "12/08/2025 09:40 CarTrac Recepção https://link.appvisto.com/fMFoGHBJqxSUQsmDA C…" at bounding box center [1067, 158] width 965 height 70
click at [1484, 162] on div "Conversa" at bounding box center [1484, 168] width 41 height 14
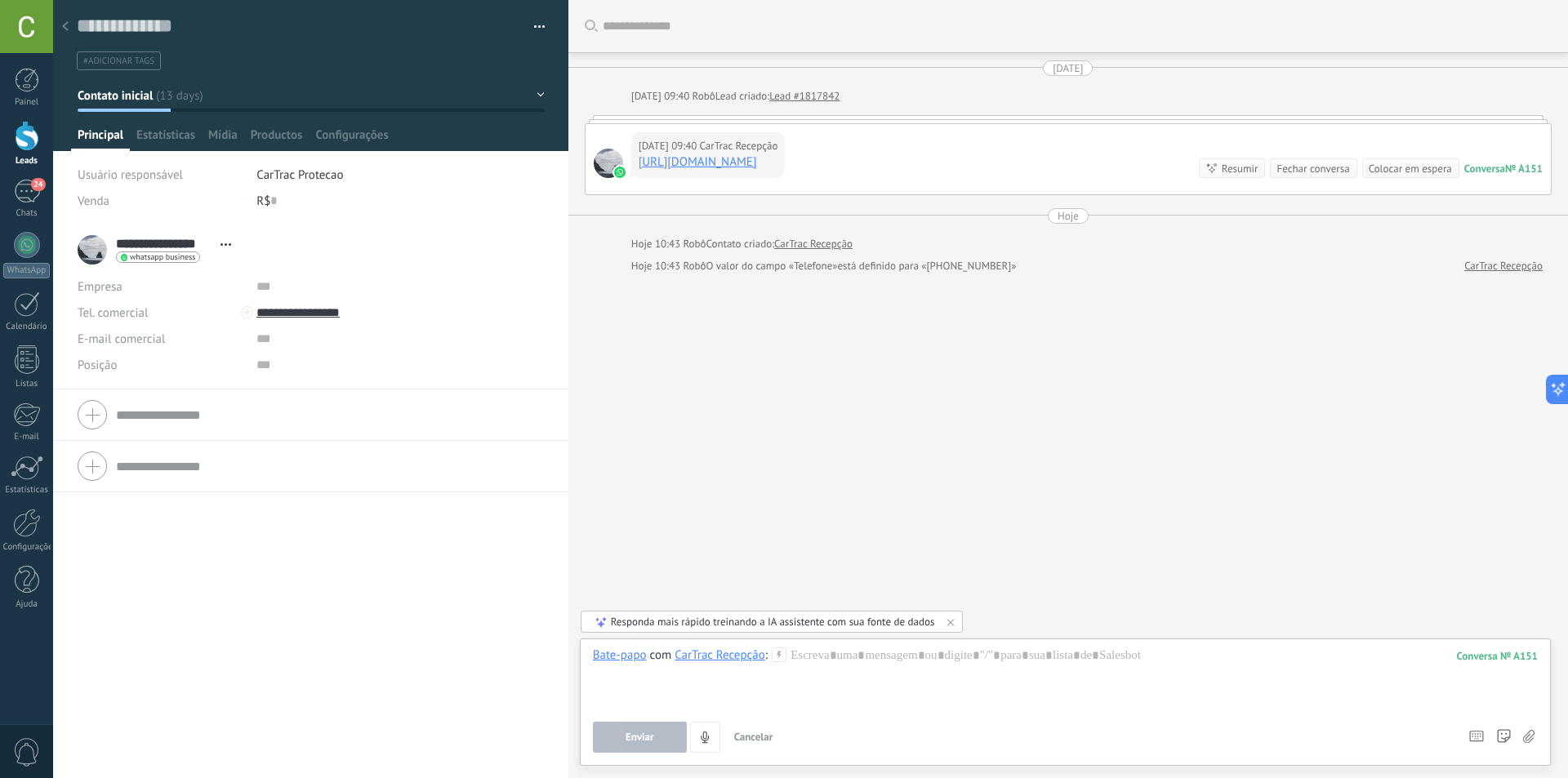
click at [723, 659] on div "CarTrac Recepção" at bounding box center [720, 654] width 91 height 15
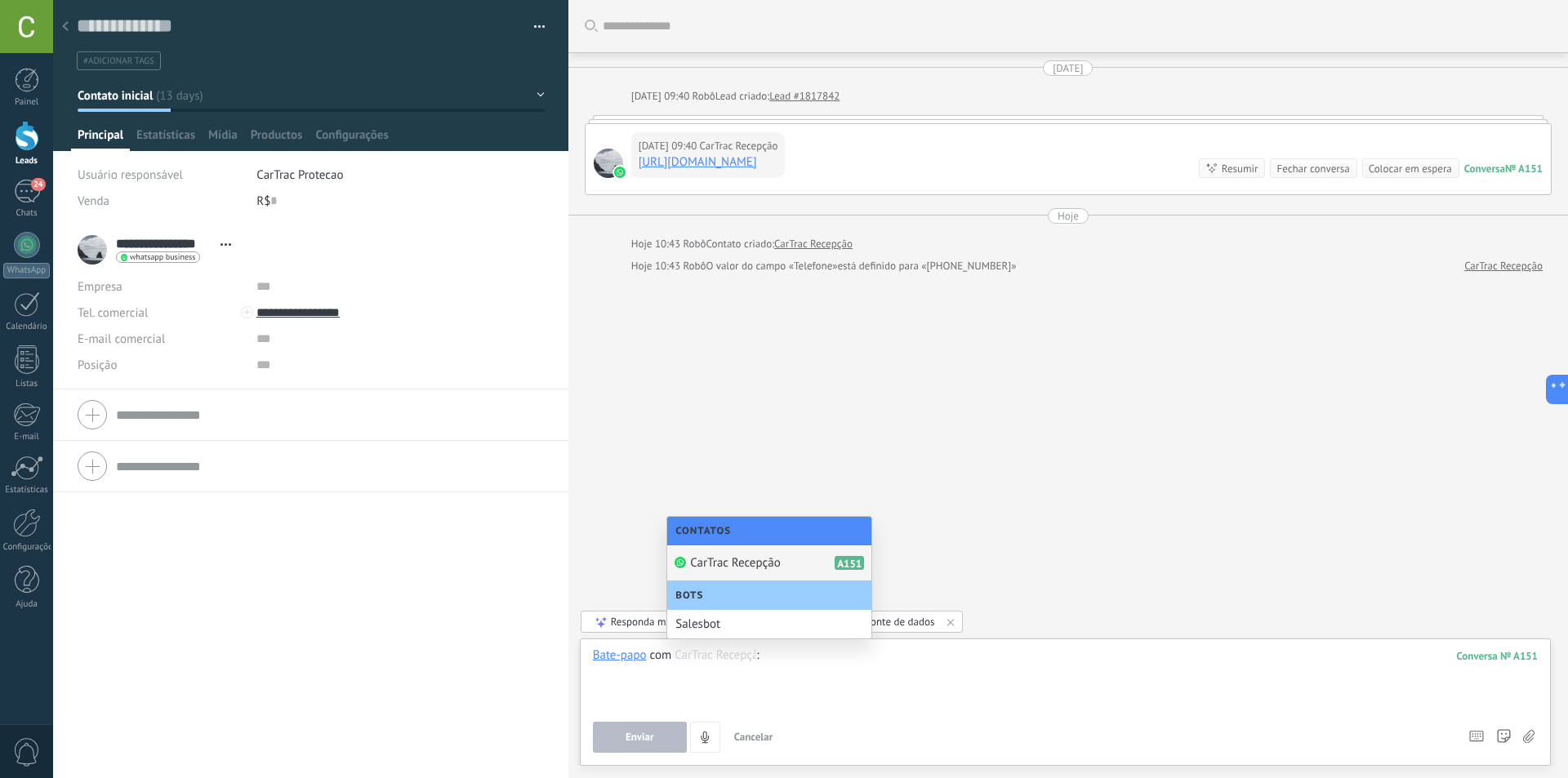
click at [750, 682] on div at bounding box center [1065, 678] width 945 height 62
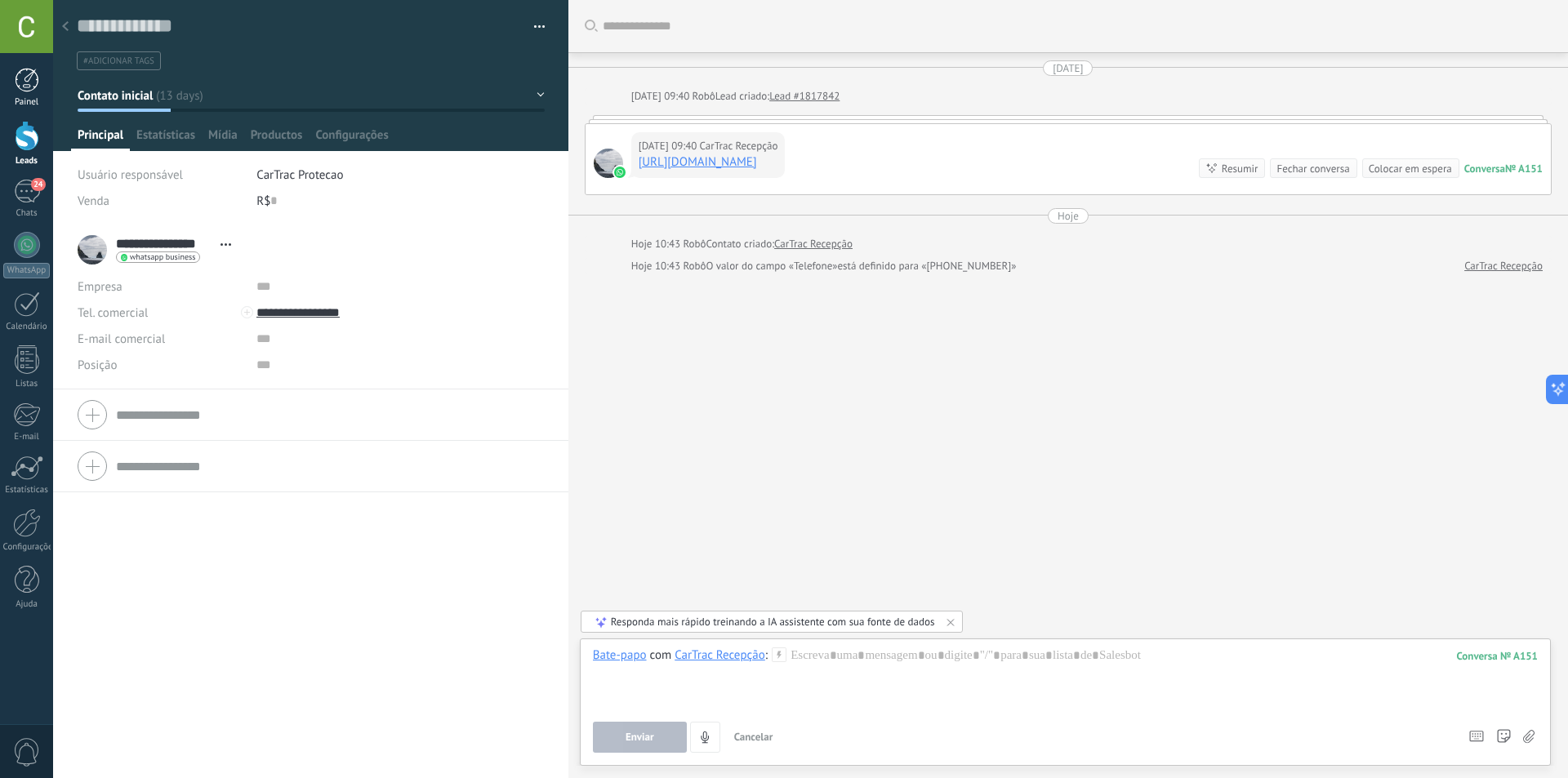
click at [39, 88] on link "Painel" at bounding box center [26, 87] width 53 height 40
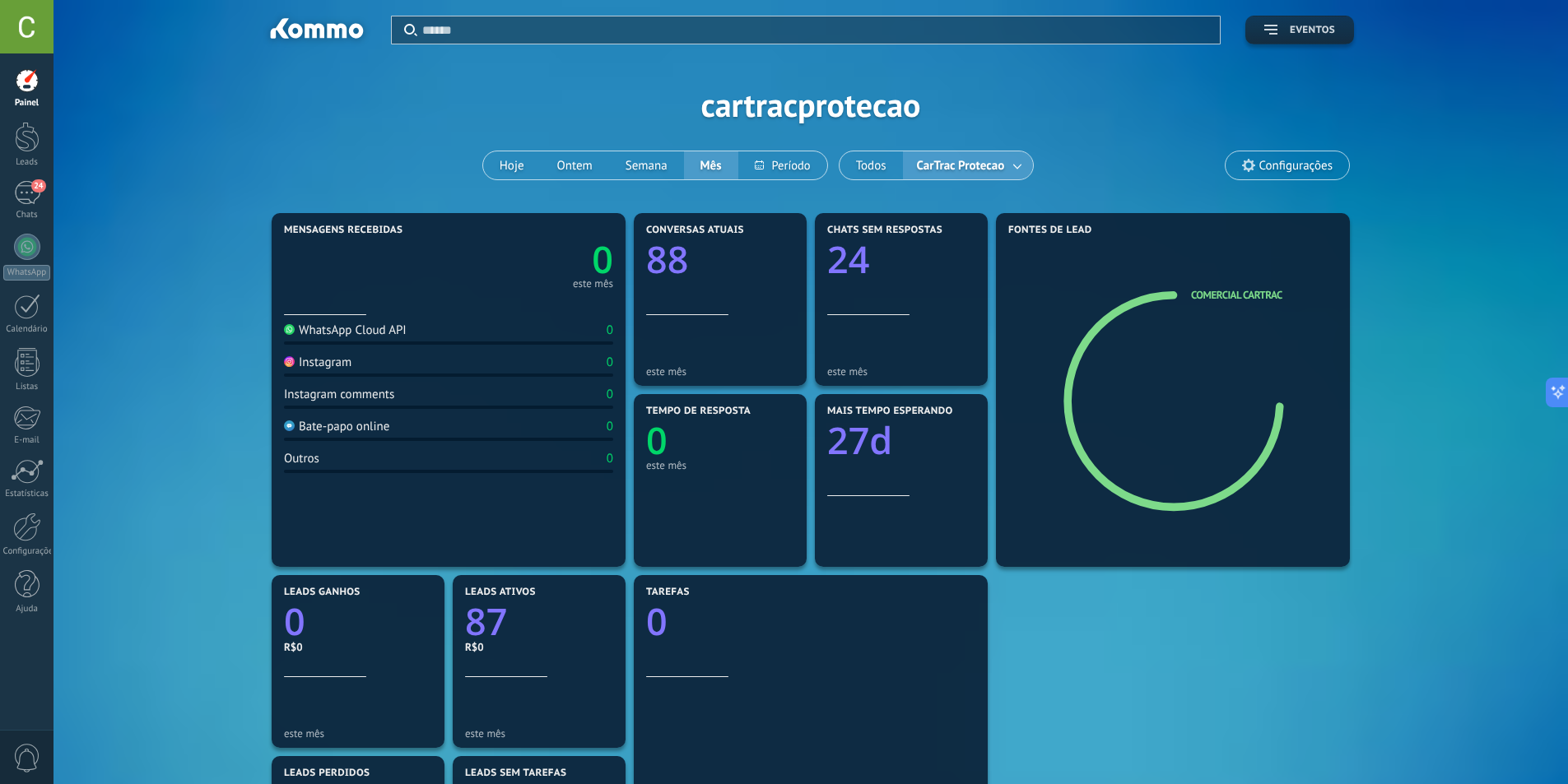
click at [1283, 23] on button "Eventos" at bounding box center [1299, 29] width 108 height 28
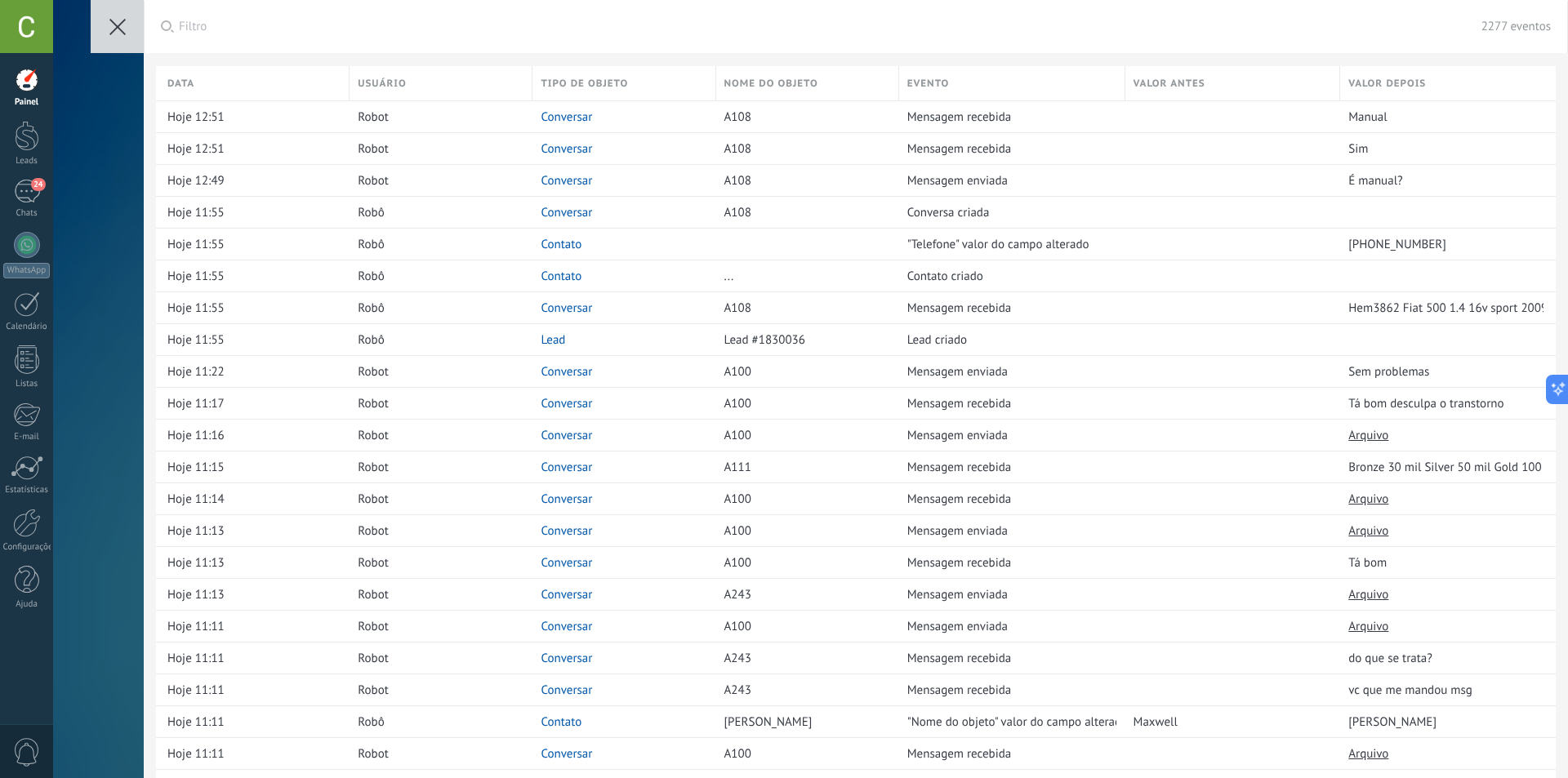
click at [96, 22] on button at bounding box center [117, 26] width 53 height 53
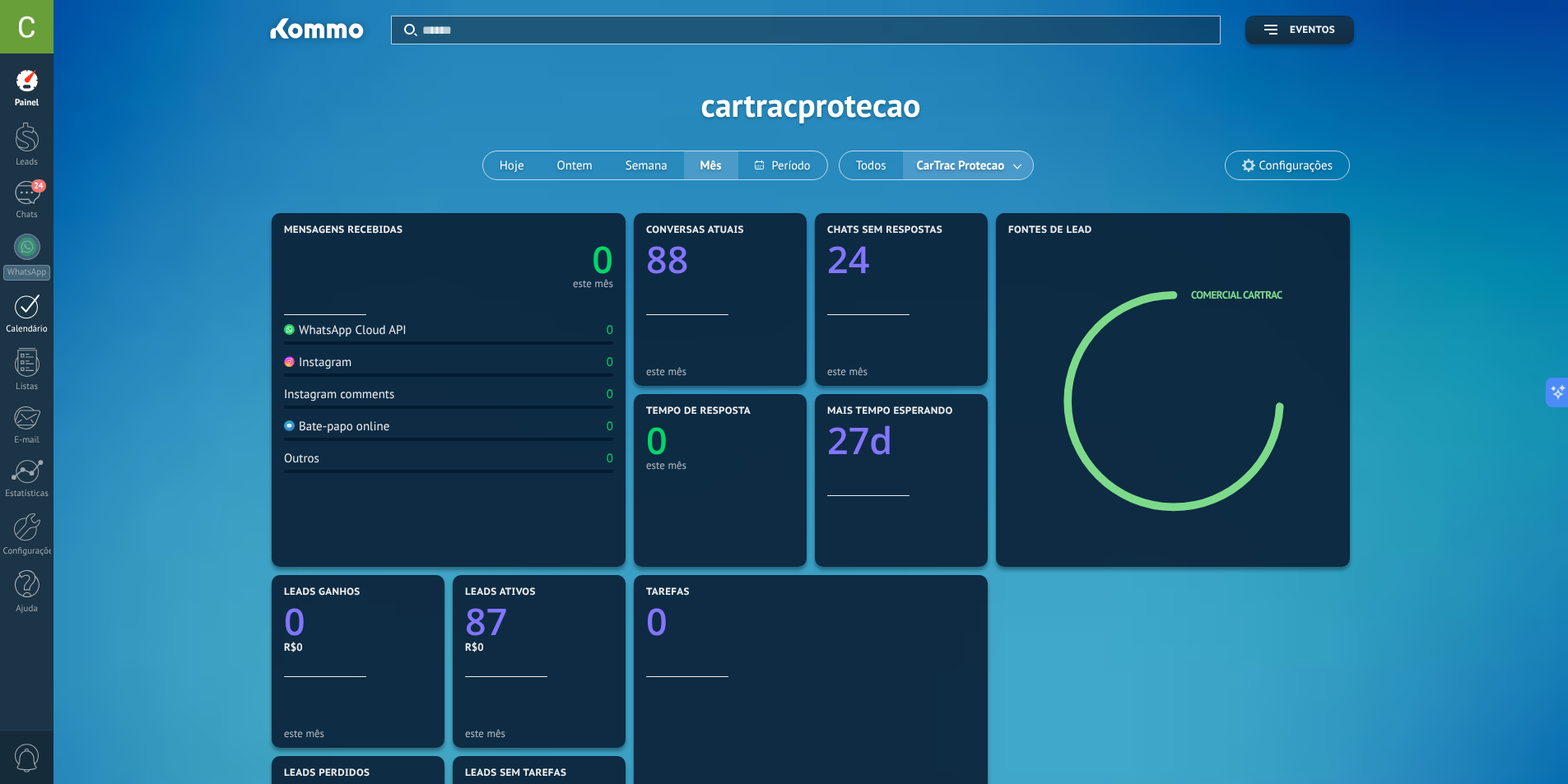
click at [34, 326] on div "Calendário" at bounding box center [28, 329] width 48 height 11
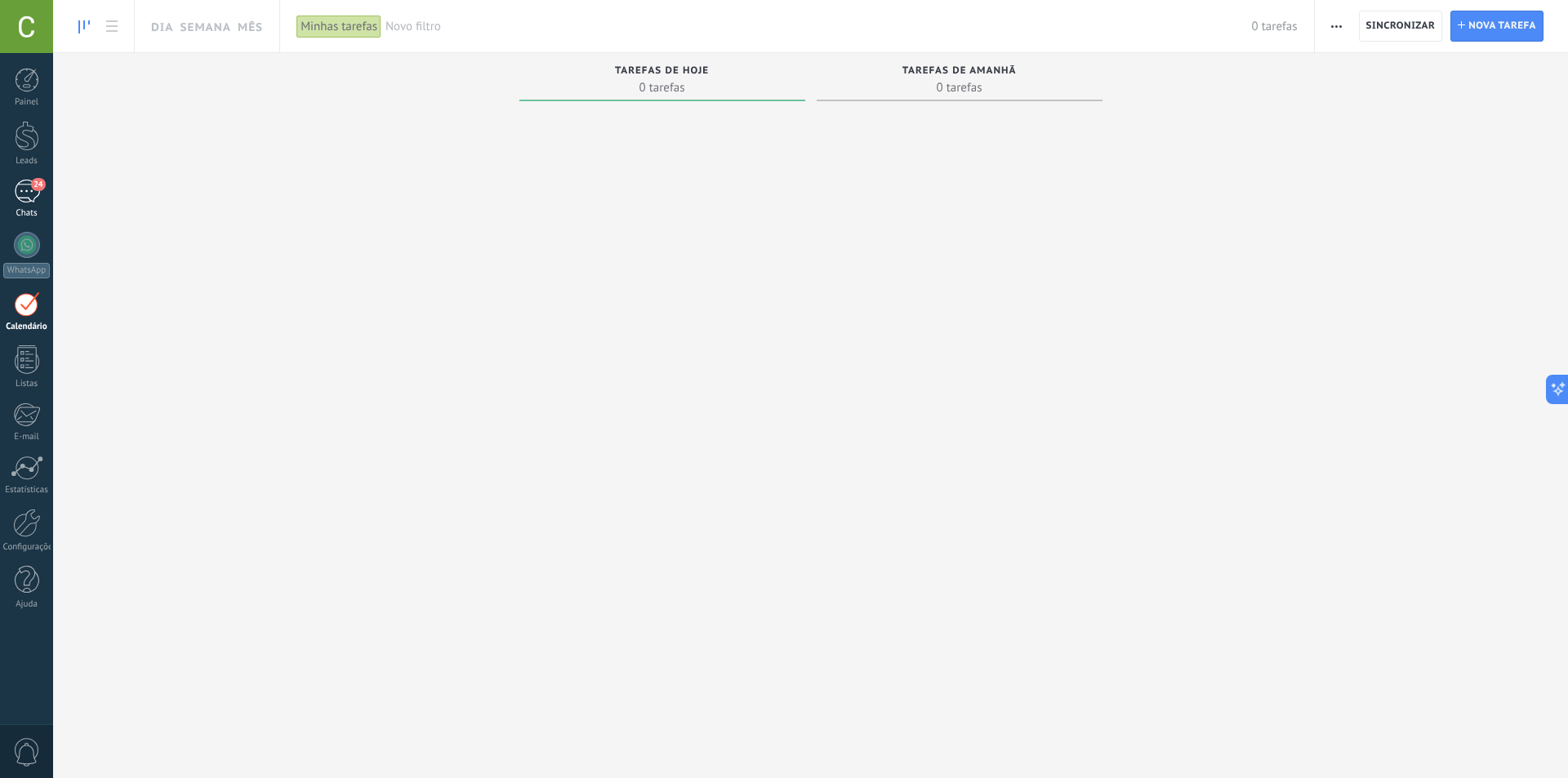
click at [35, 200] on div "24" at bounding box center [26, 191] width 26 height 24
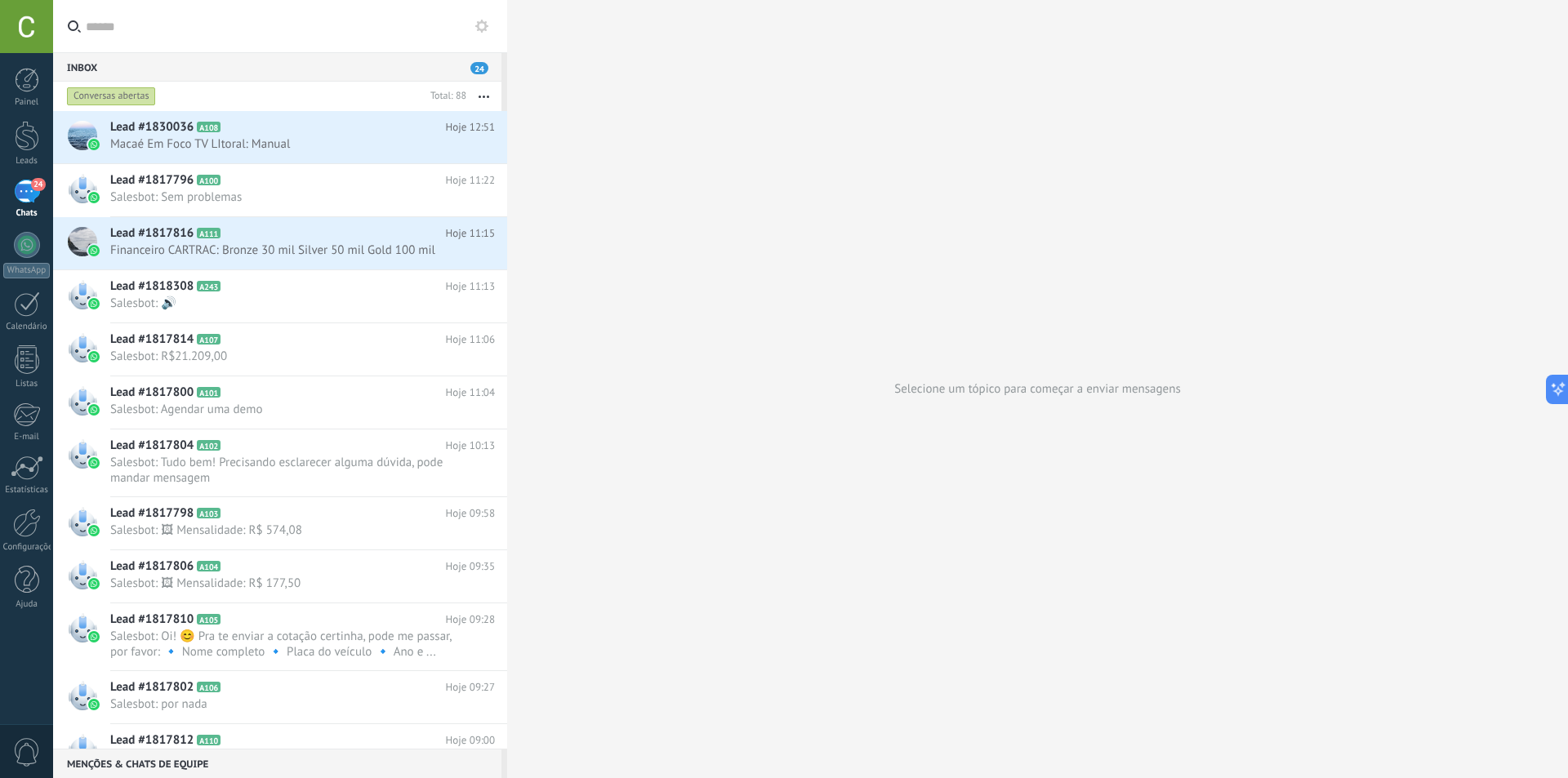
click at [486, 67] on span "24" at bounding box center [480, 67] width 18 height 12
click at [31, 131] on div at bounding box center [26, 136] width 25 height 30
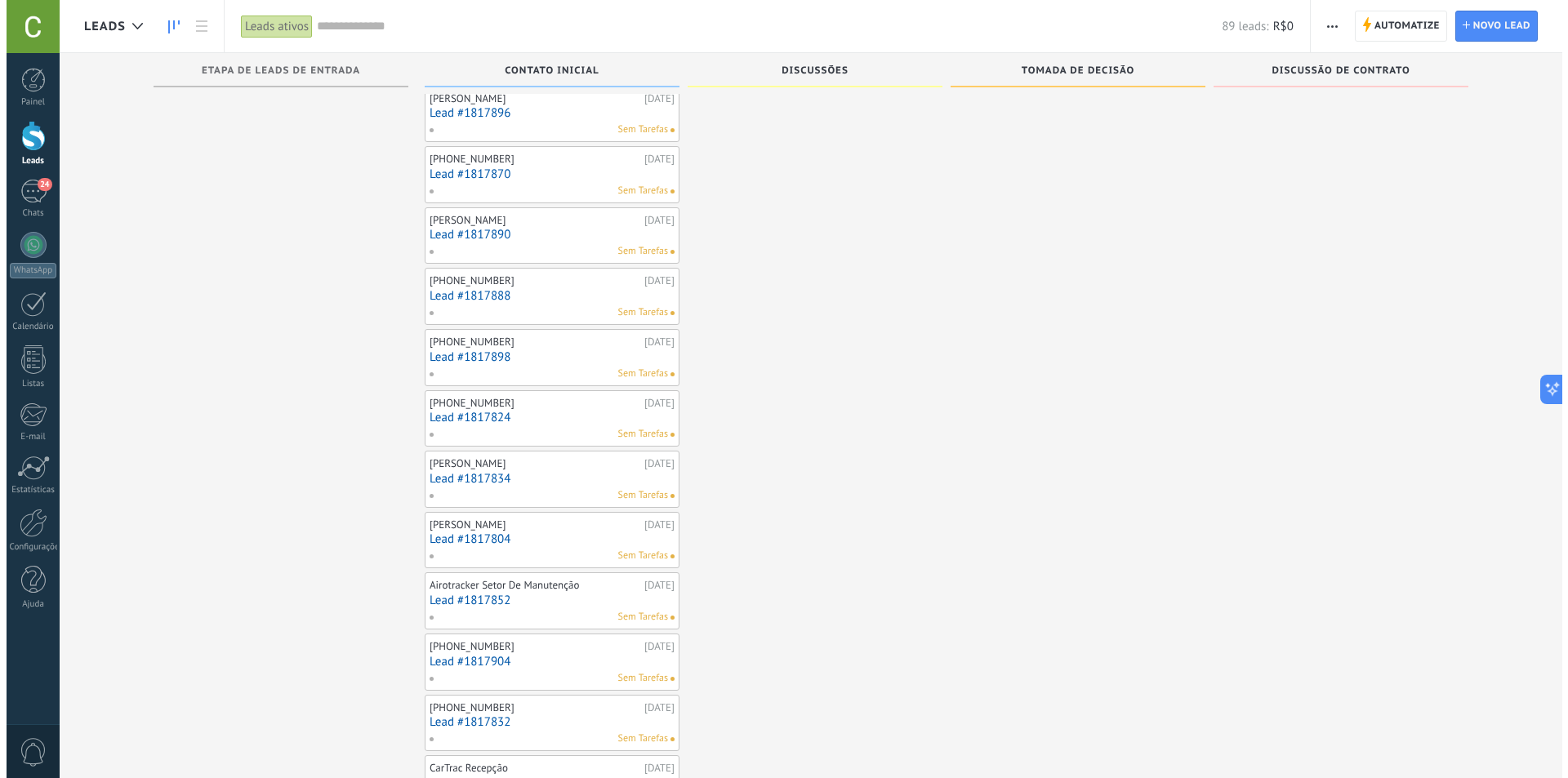
scroll to position [1087, 0]
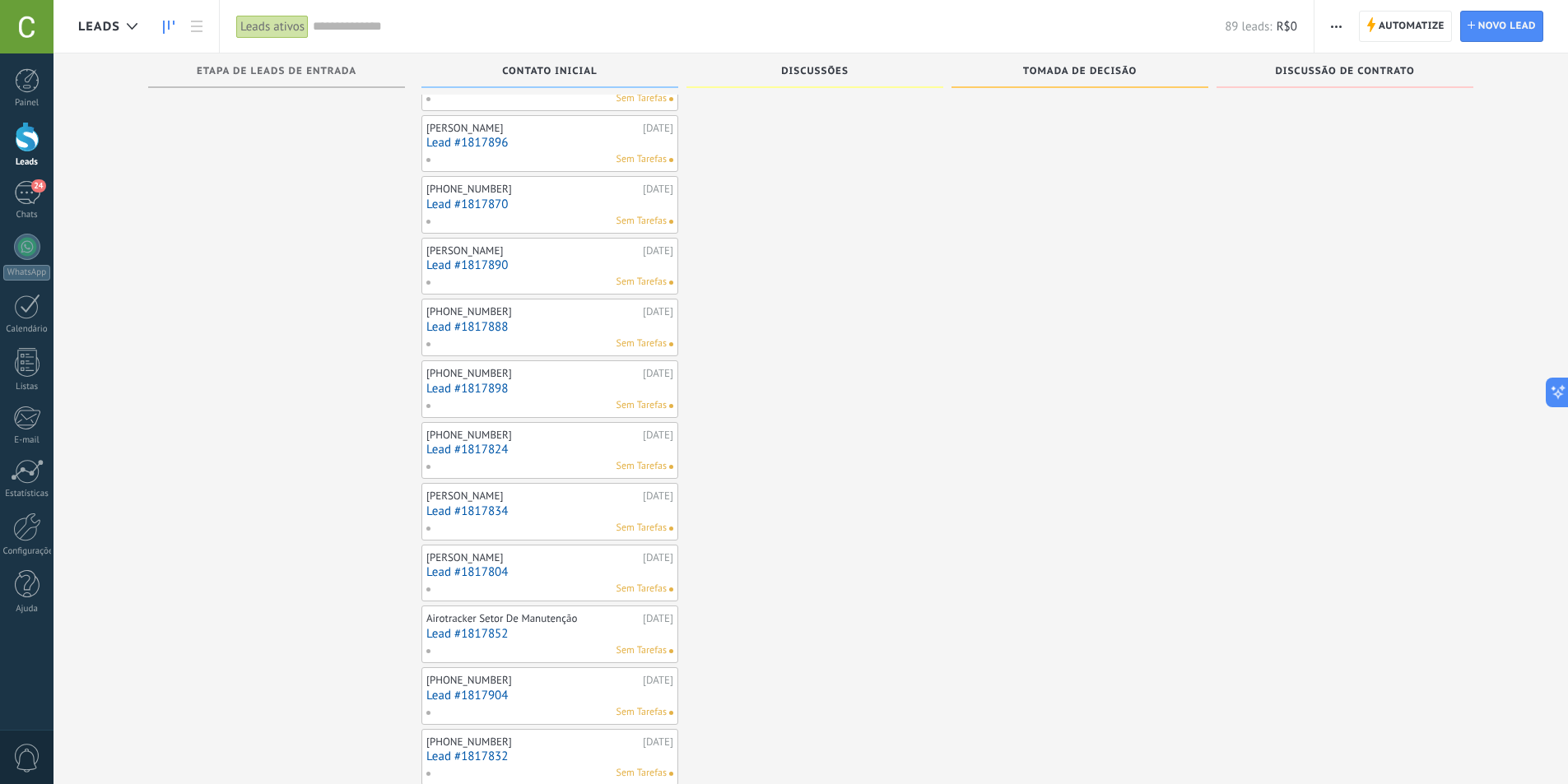
click at [537, 252] on div "[PERSON_NAME]" at bounding box center [532, 250] width 212 height 13
click at [537, 259] on link "Lead #1817890" at bounding box center [550, 265] width 247 height 14
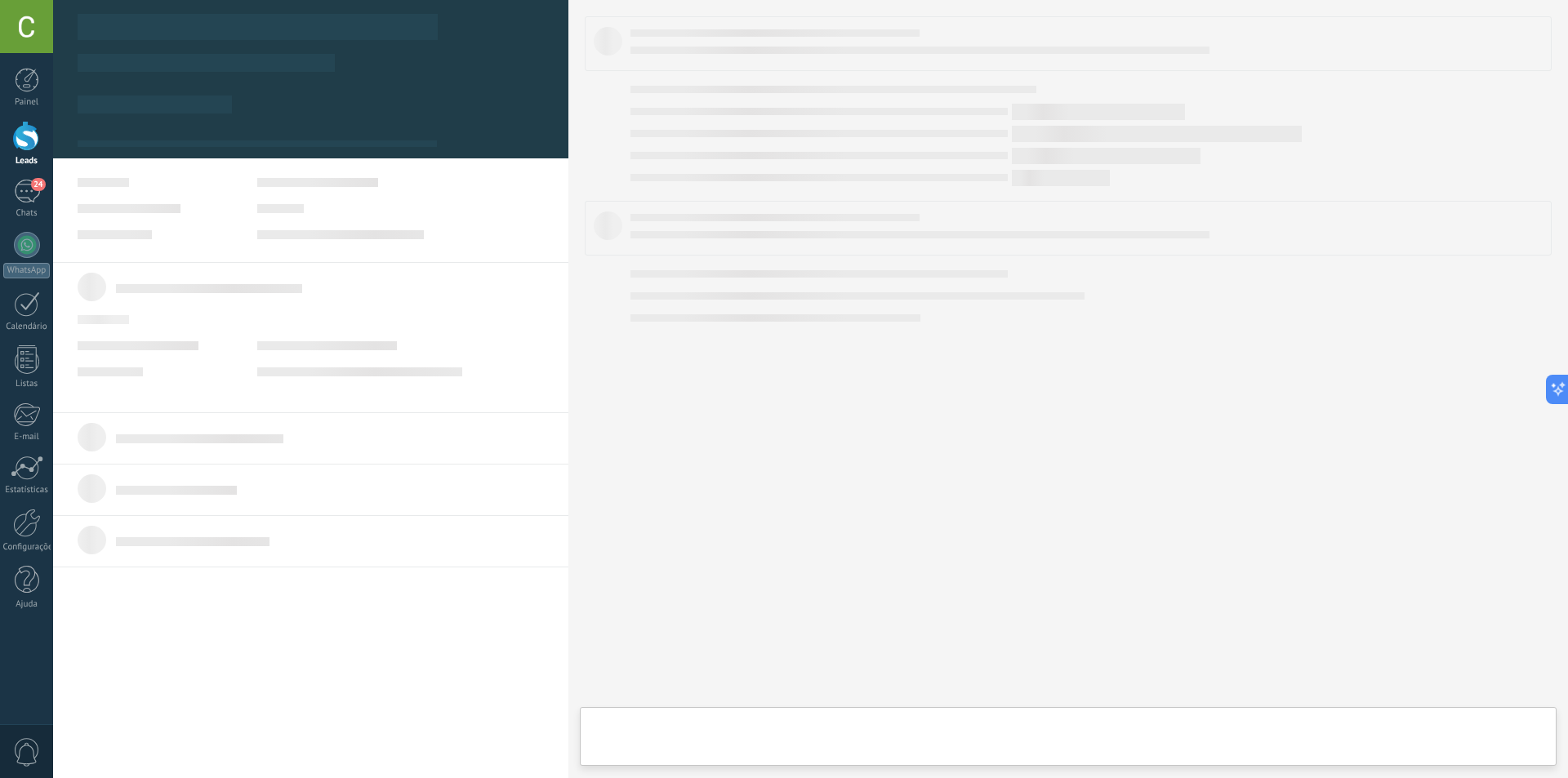
type textarea "**********"
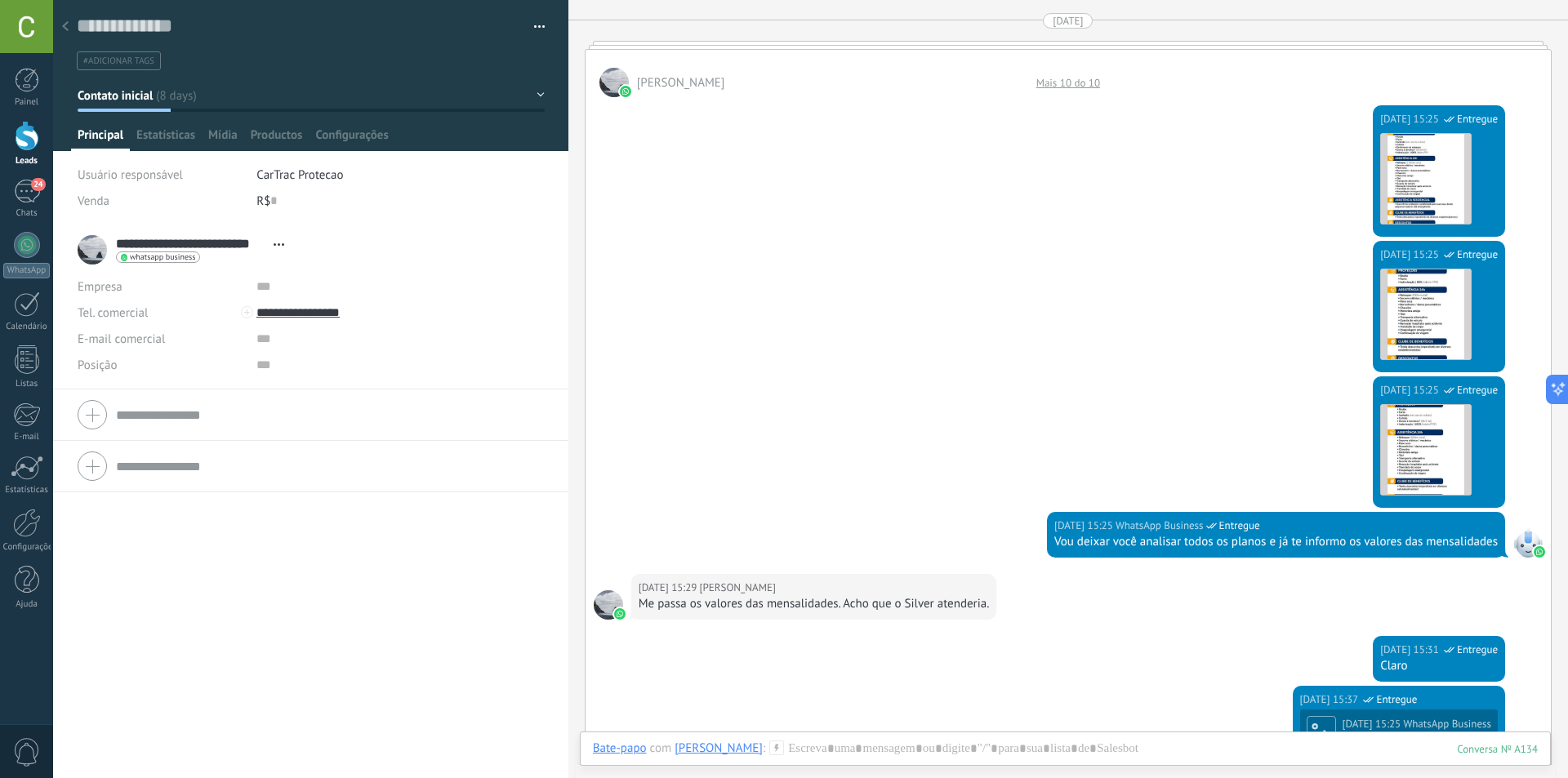
scroll to position [327, 0]
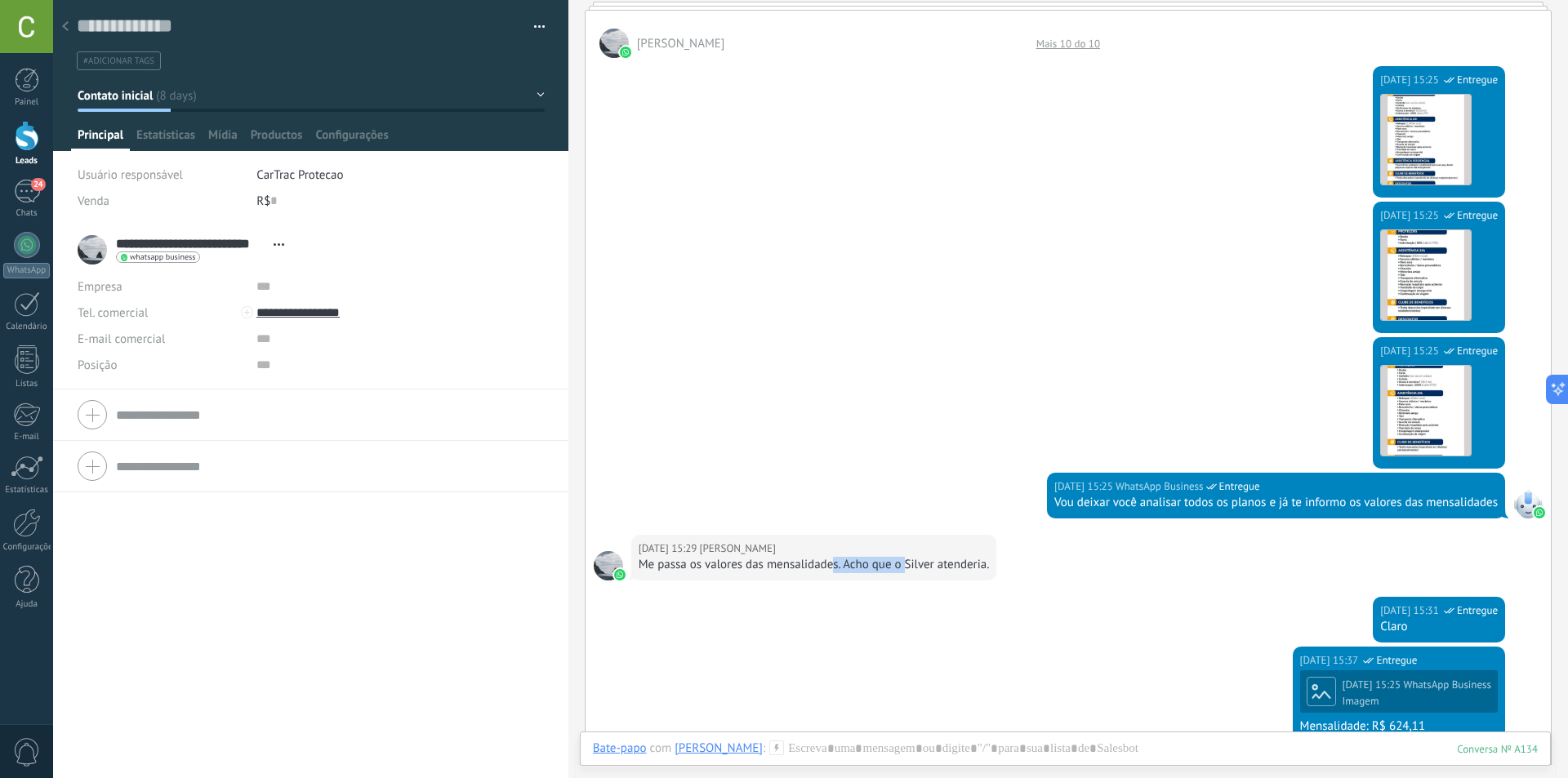
drag, startPoint x: 835, startPoint y: 570, endPoint x: 920, endPoint y: 586, distance: 86.5
click at [909, 577] on div "18/08/2025 15:29 Irapuan de Freitas Da Silva Me passa os valores das mensalidad…" at bounding box center [814, 558] width 366 height 45
click at [926, 596] on div "18/08/2025 15:29 Irapuan de Freitas Da Silva Me passa os valores das mensalidad…" at bounding box center [1067, 566] width 965 height 62
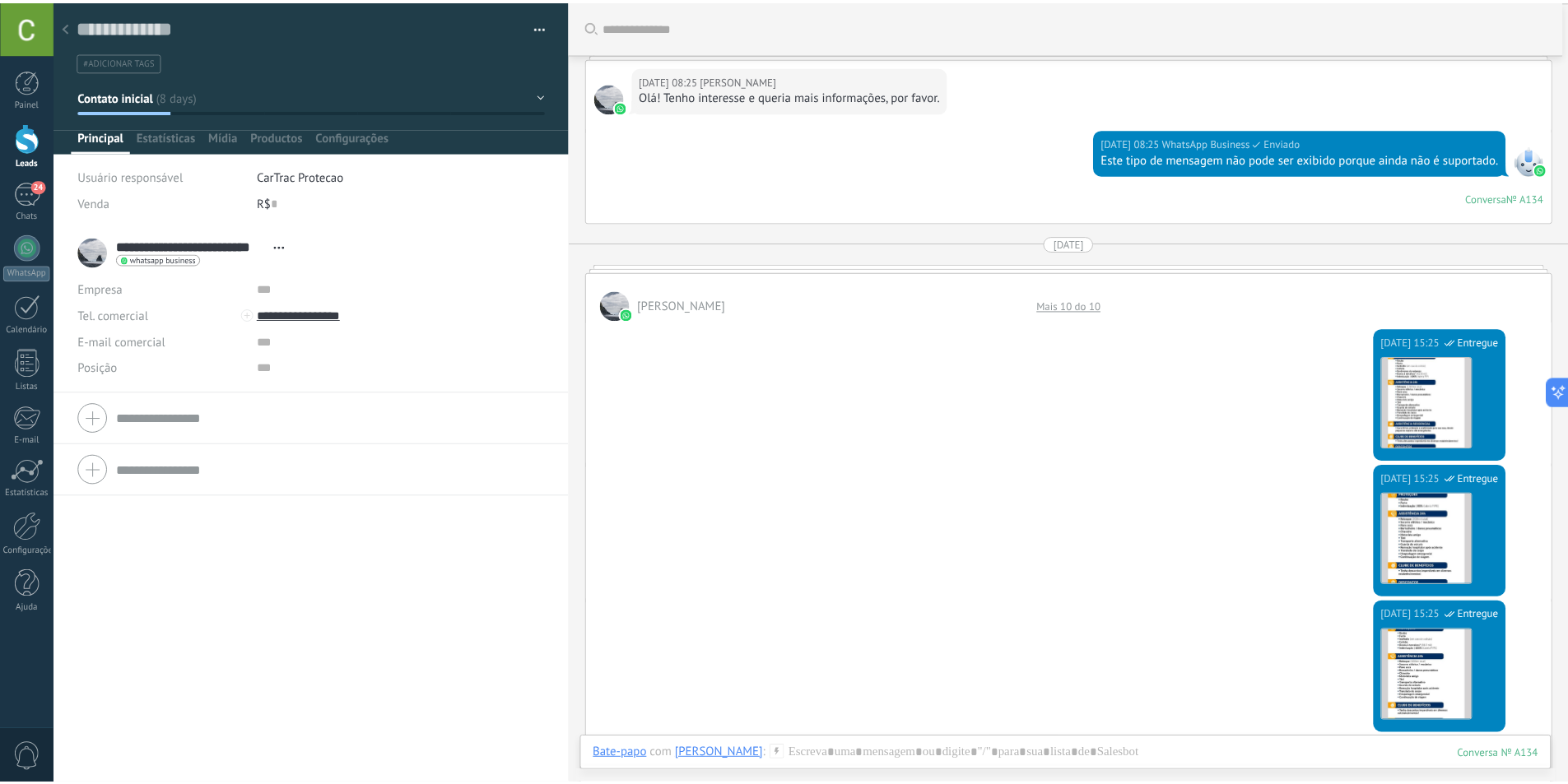
scroll to position [0, 0]
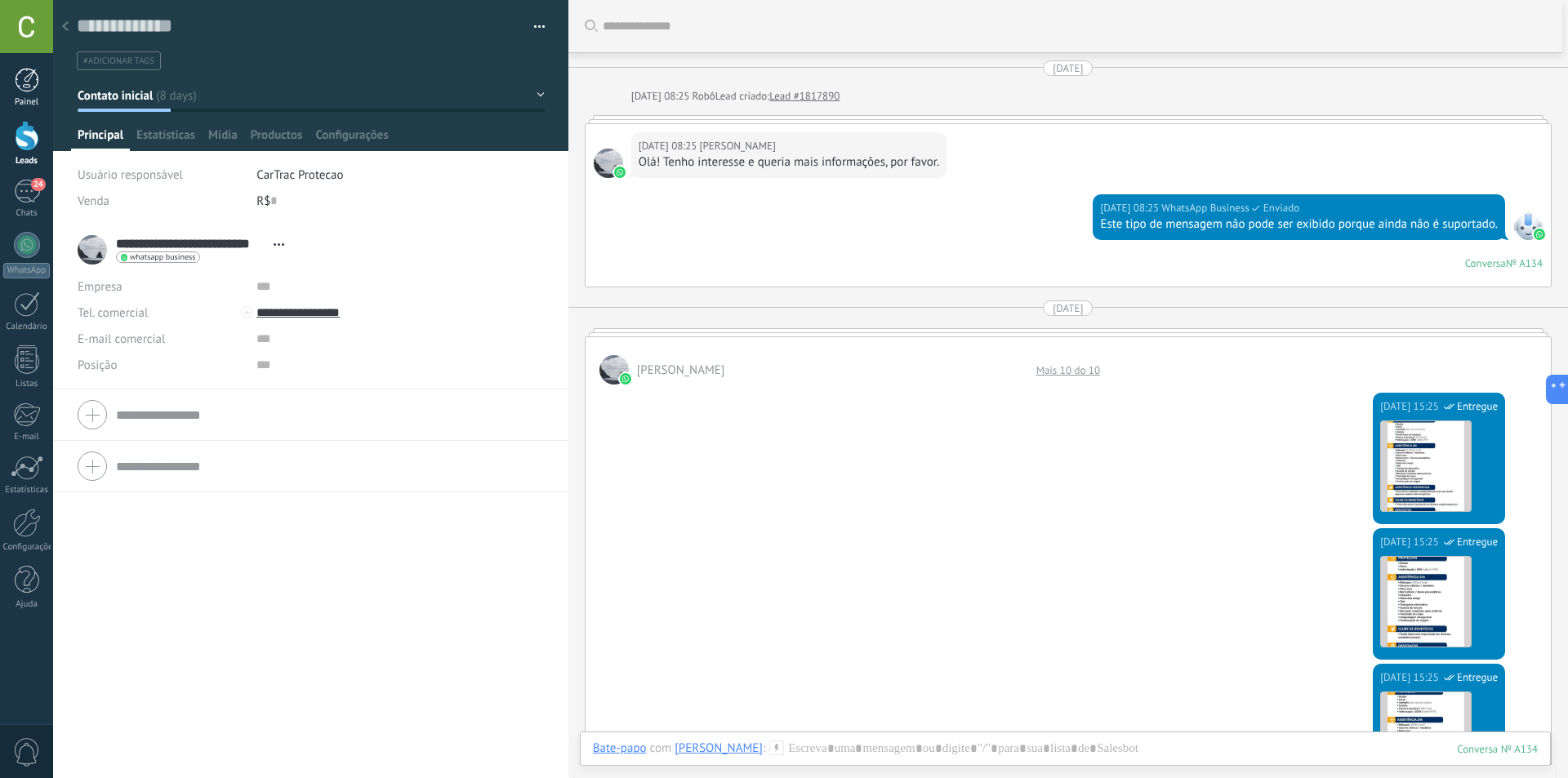
click at [27, 90] on div at bounding box center [26, 79] width 25 height 25
